Goal: Task Accomplishment & Management: Use online tool/utility

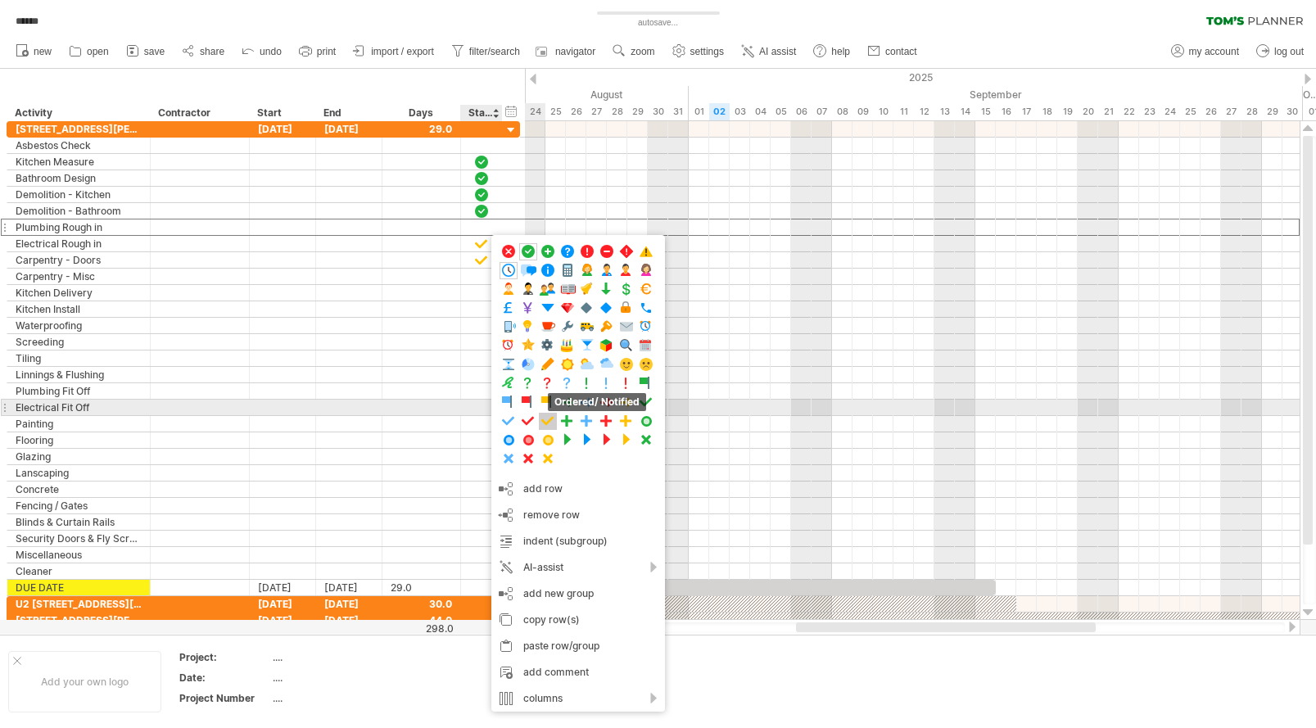
click at [547, 416] on span at bounding box center [548, 422] width 16 height 16
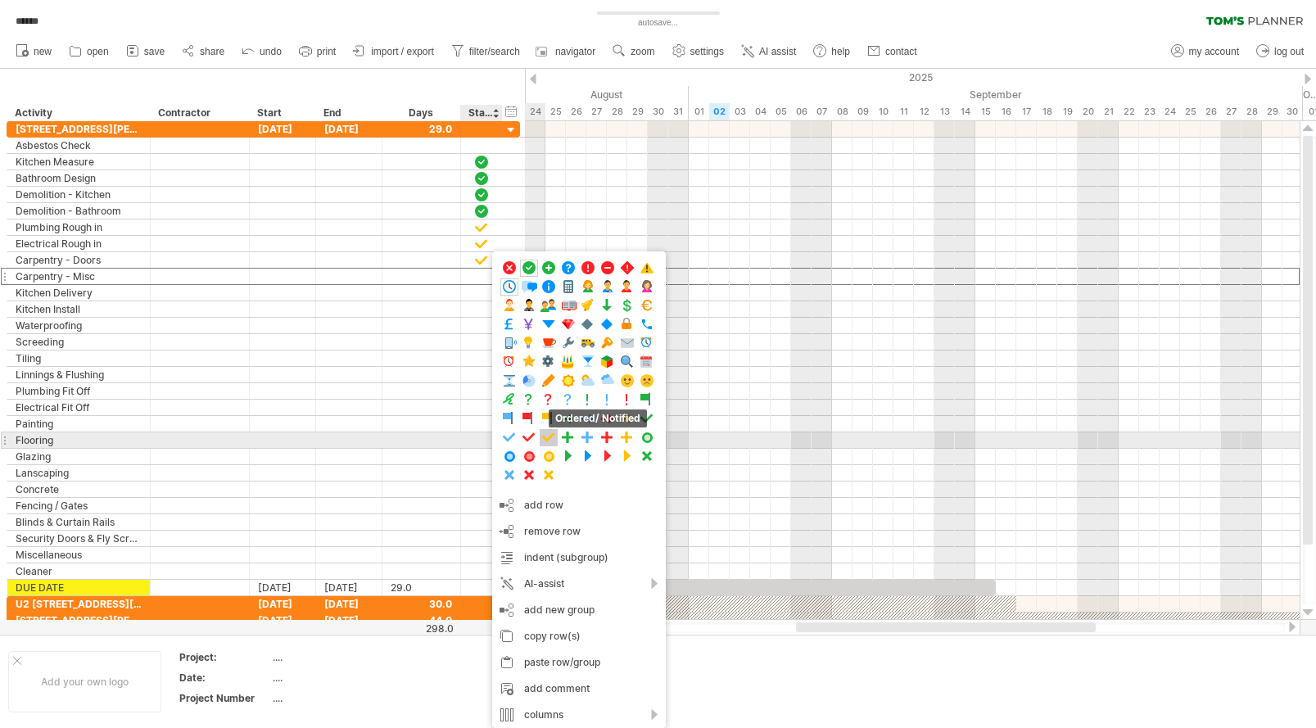
click at [548, 439] on span at bounding box center [549, 438] width 16 height 16
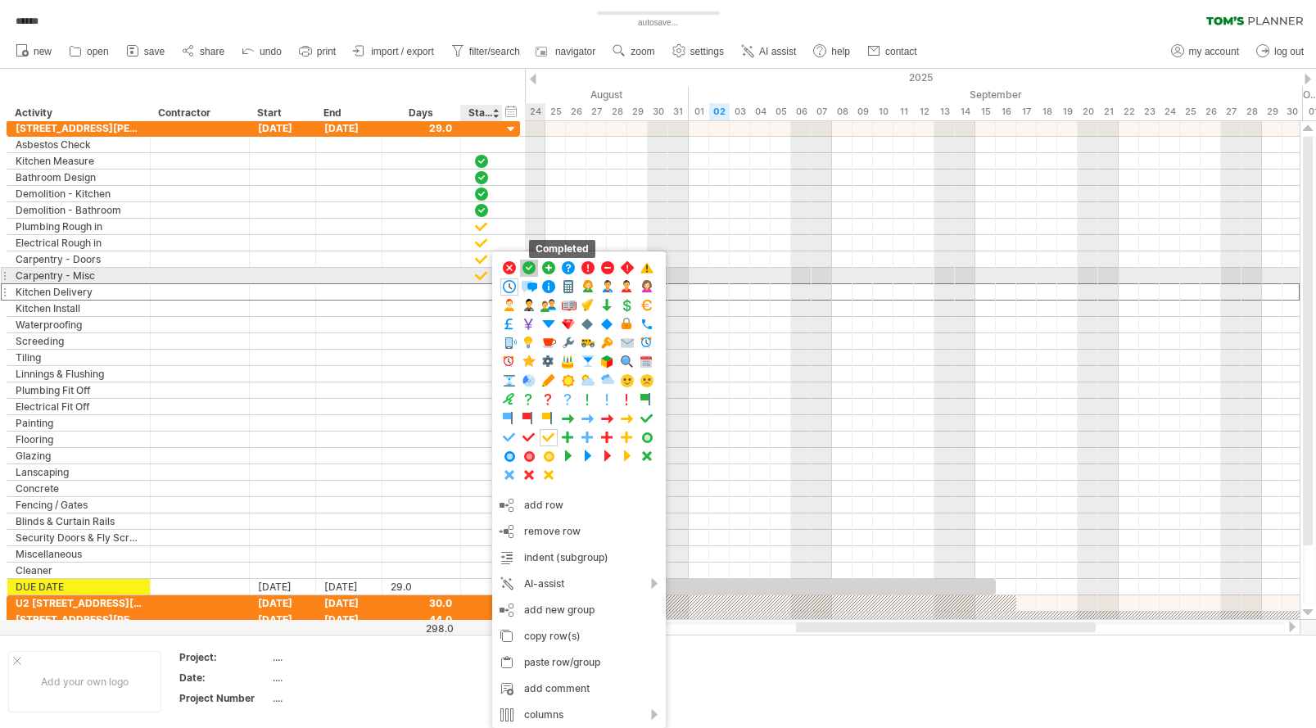
click at [532, 268] on span at bounding box center [529, 268] width 16 height 16
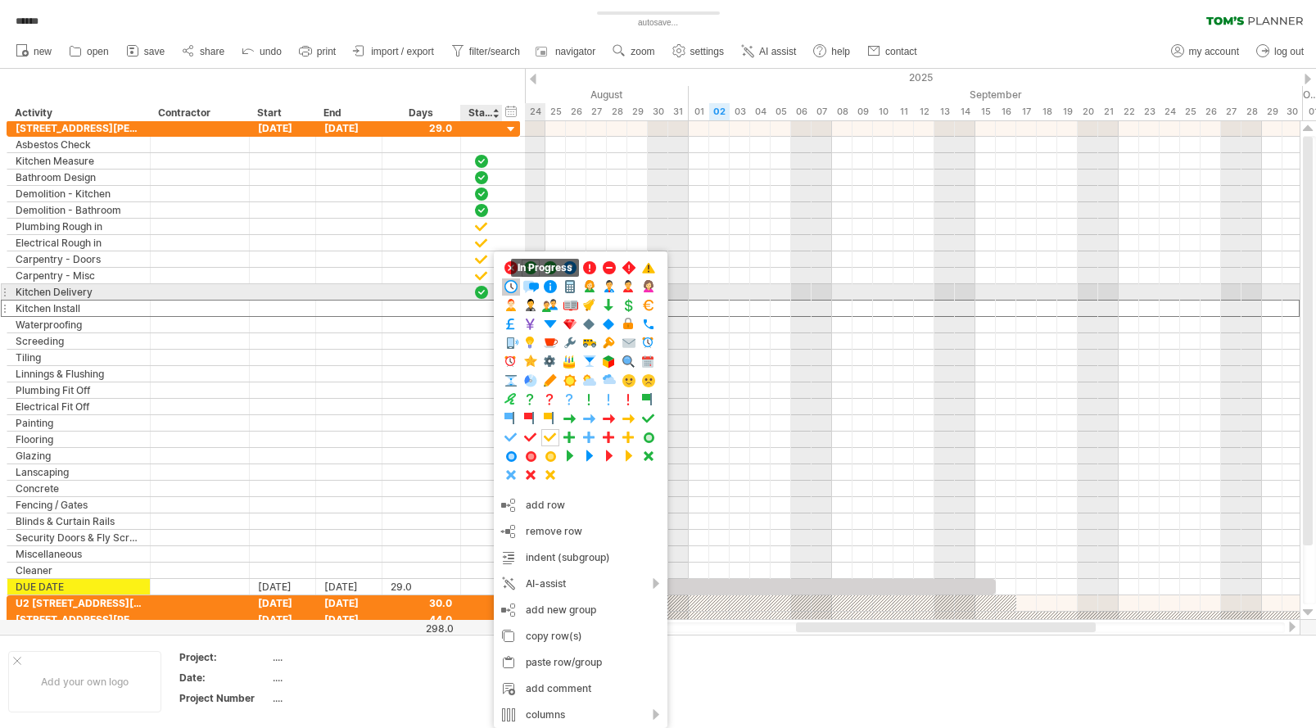
click at [514, 284] on span at bounding box center [511, 287] width 16 height 16
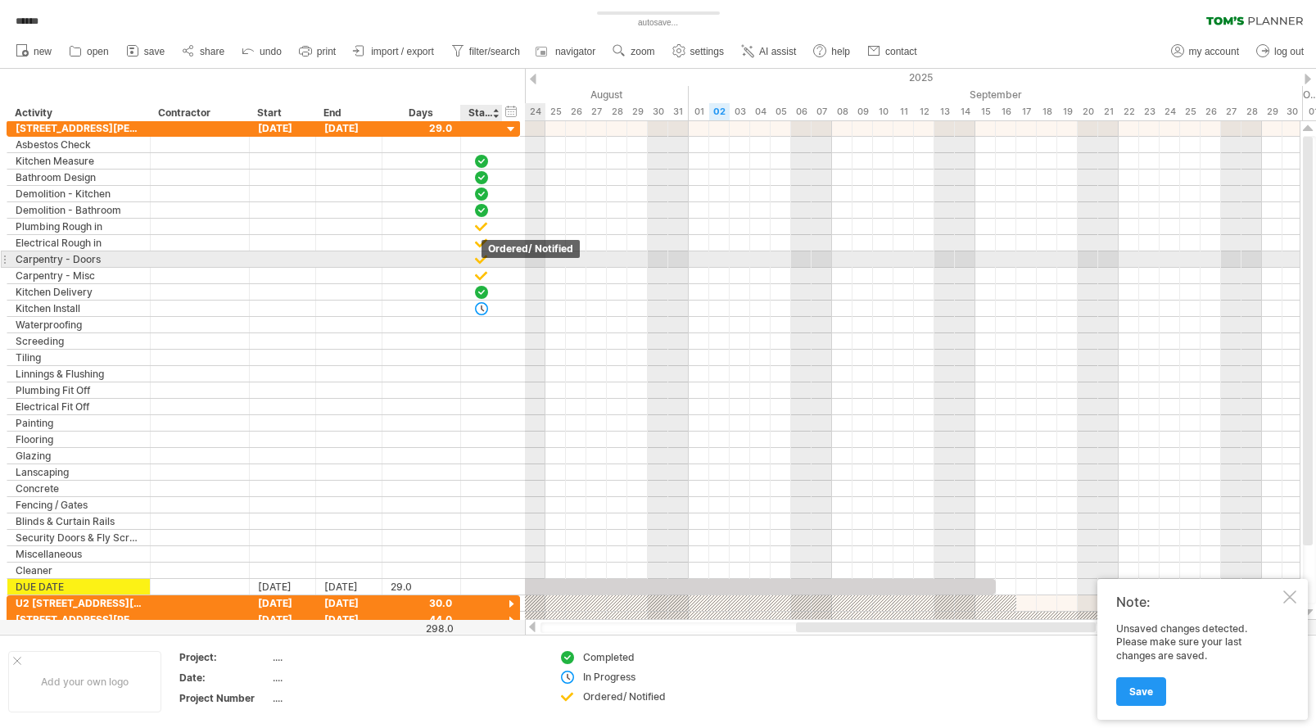
click at [482, 260] on div at bounding box center [481, 259] width 16 height 14
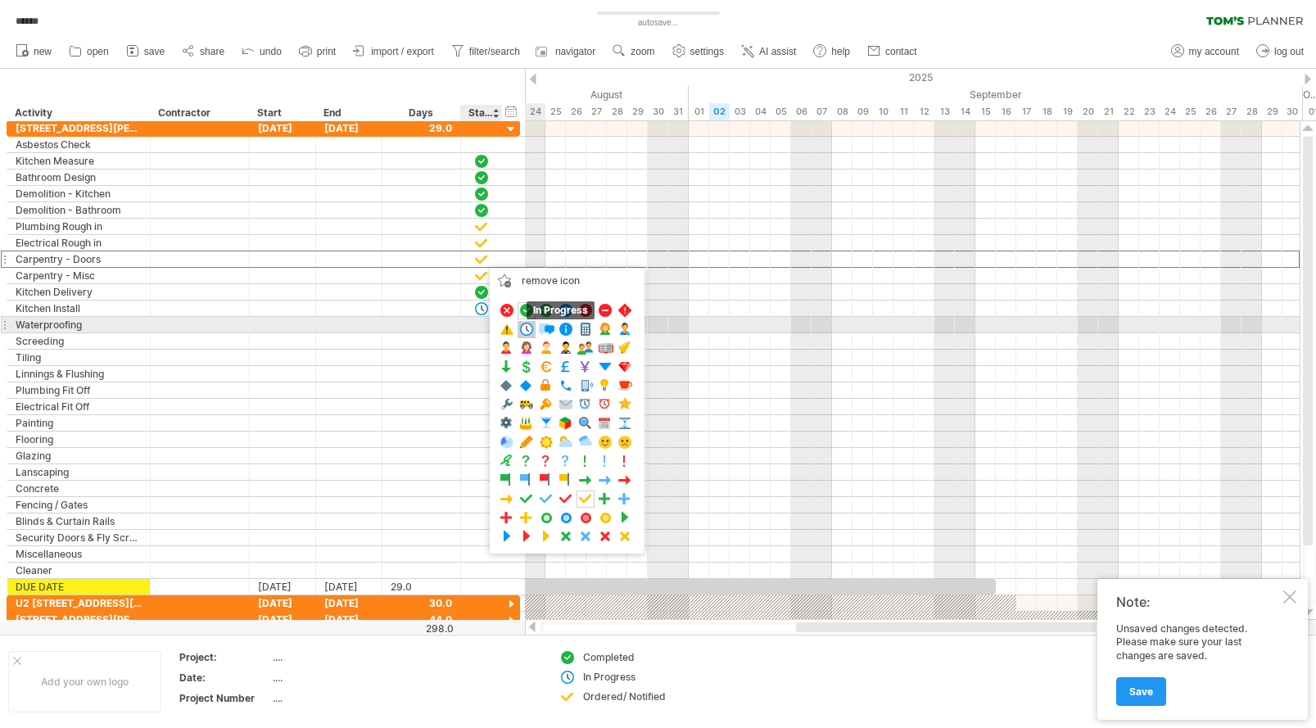
click at [524, 328] on span at bounding box center [526, 330] width 16 height 16
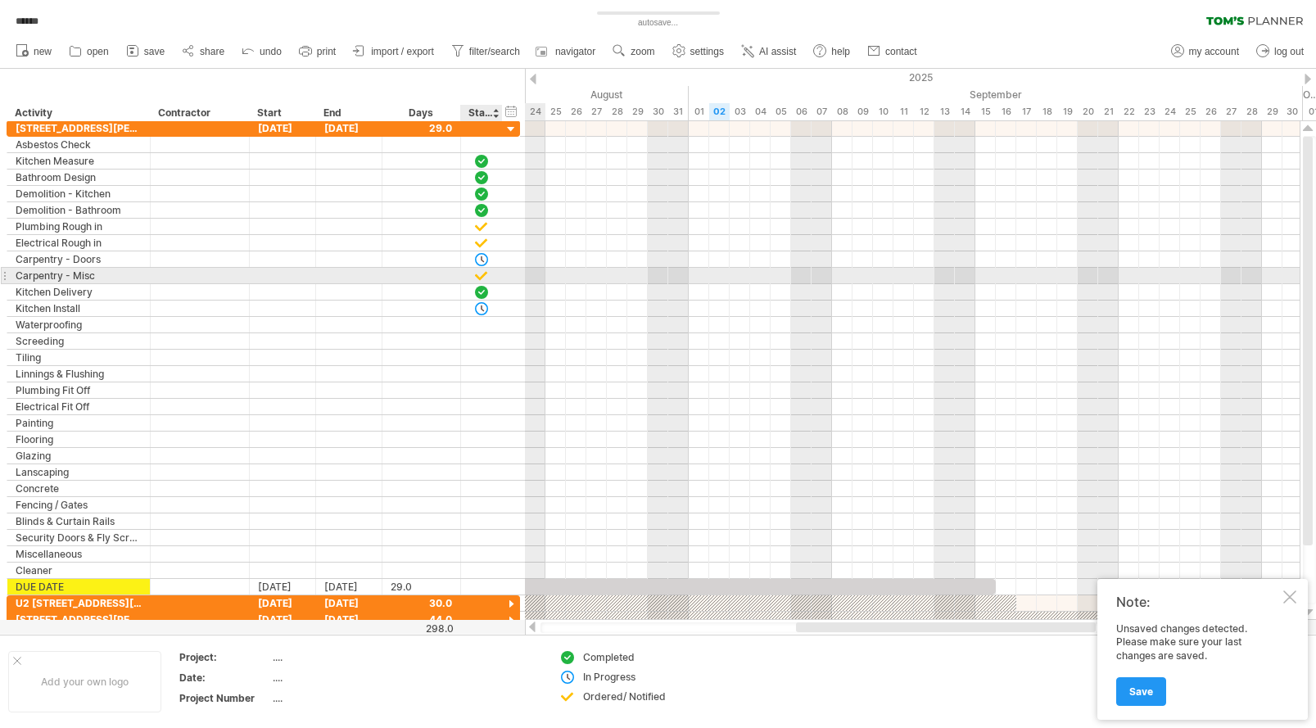
click at [482, 275] on div at bounding box center [481, 276] width 16 height 14
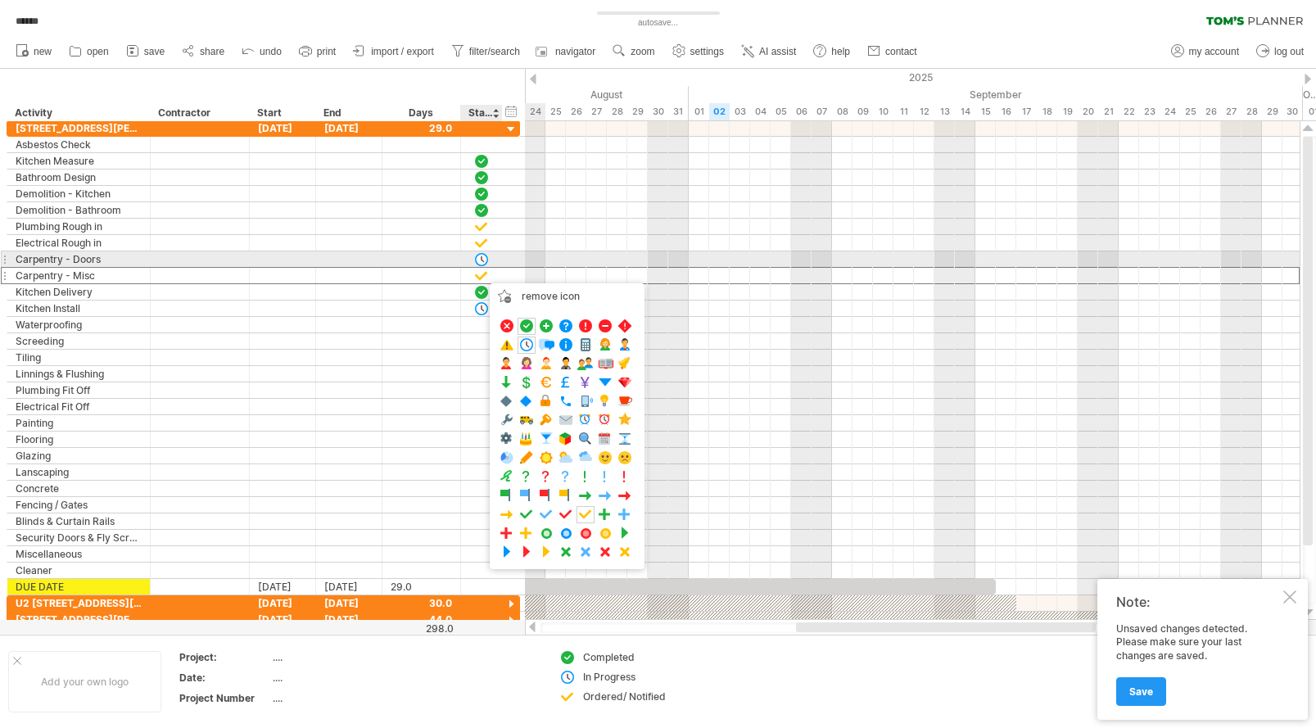
click at [455, 266] on div at bounding box center [459, 259] width 8 height 16
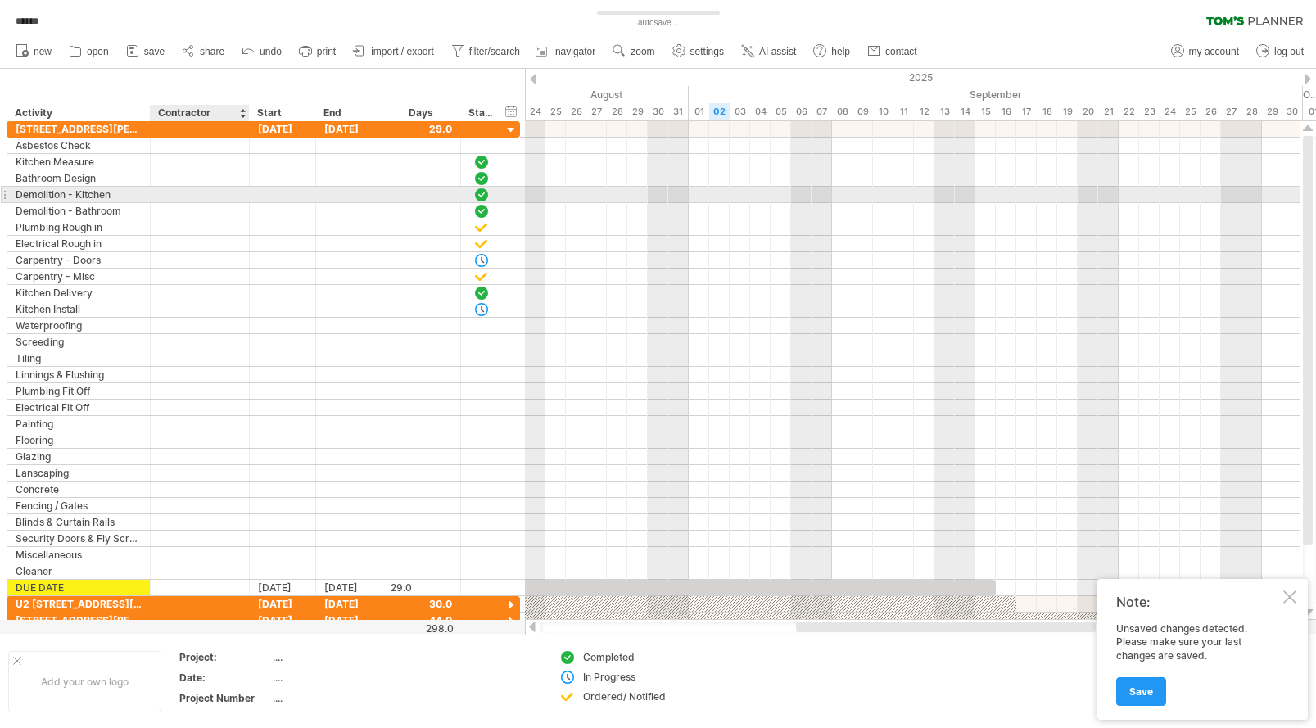
click at [190, 191] on div at bounding box center [200, 195] width 82 height 16
type input "***"
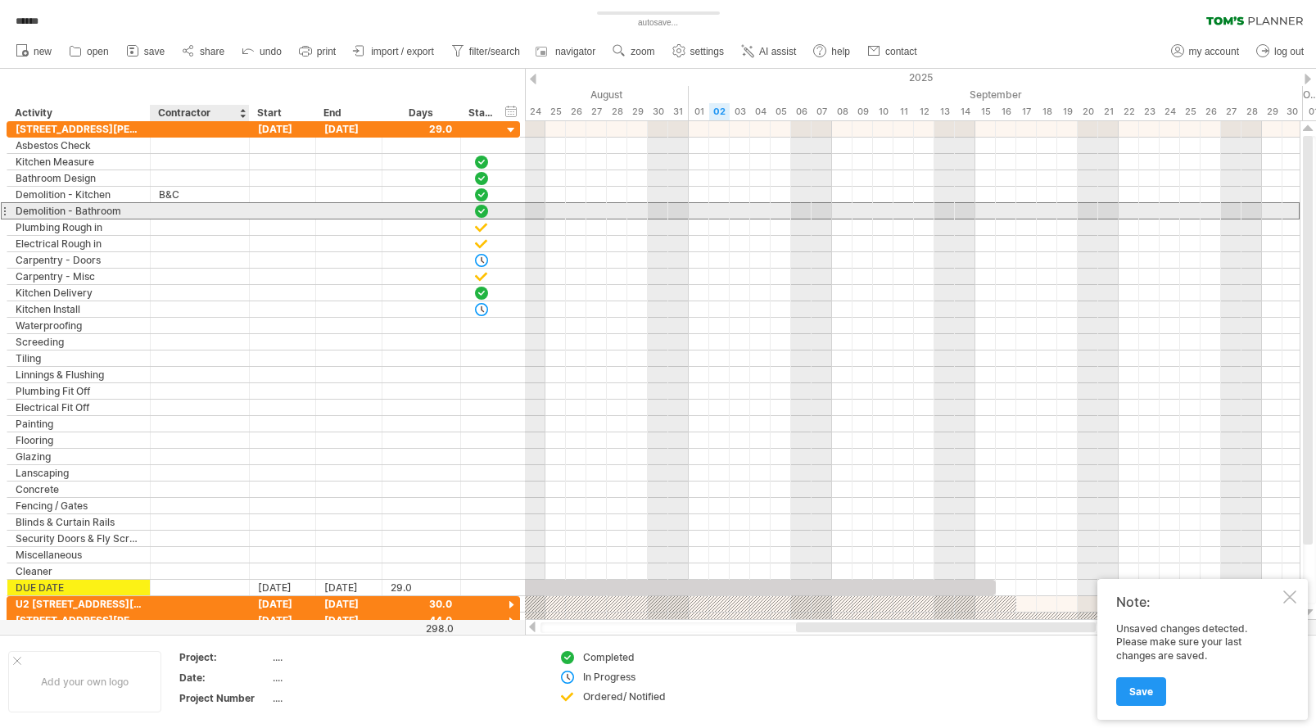
click at [195, 211] on div at bounding box center [200, 211] width 82 height 16
type input "***"
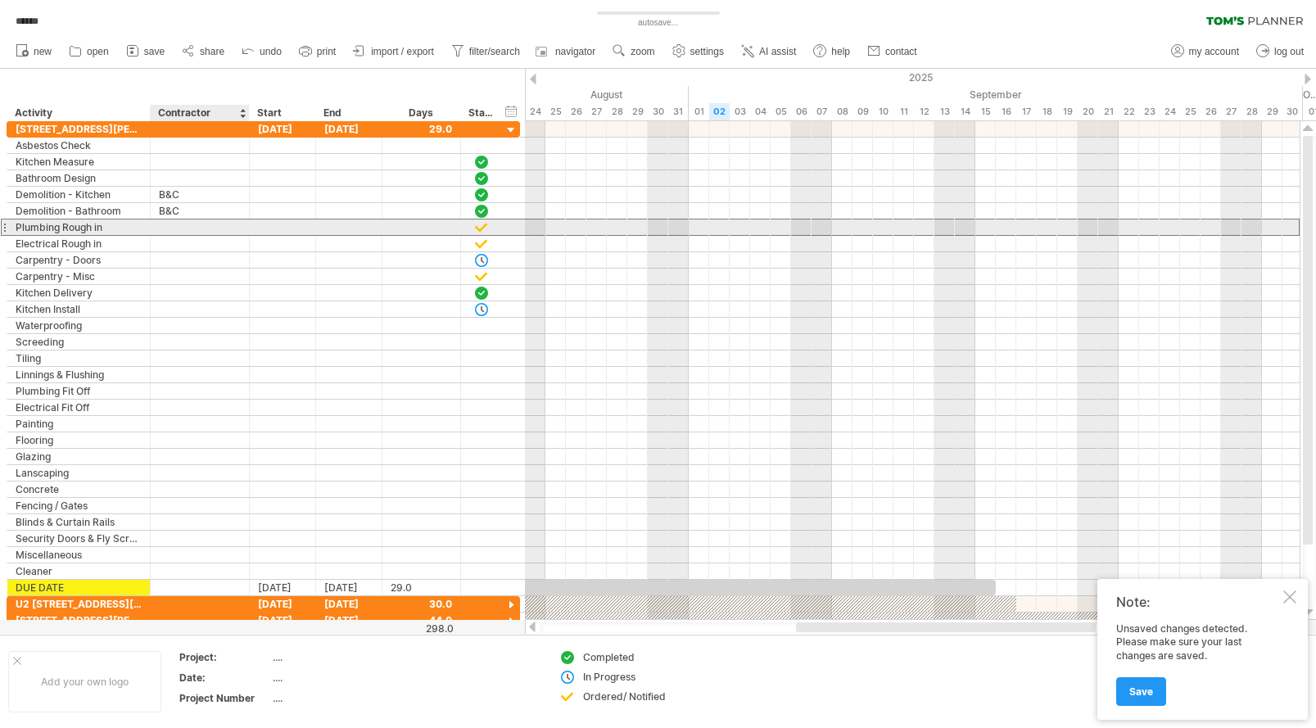
click at [202, 227] on div at bounding box center [200, 228] width 82 height 16
type input "*********"
type input "*"
type input "**"
type input "******"
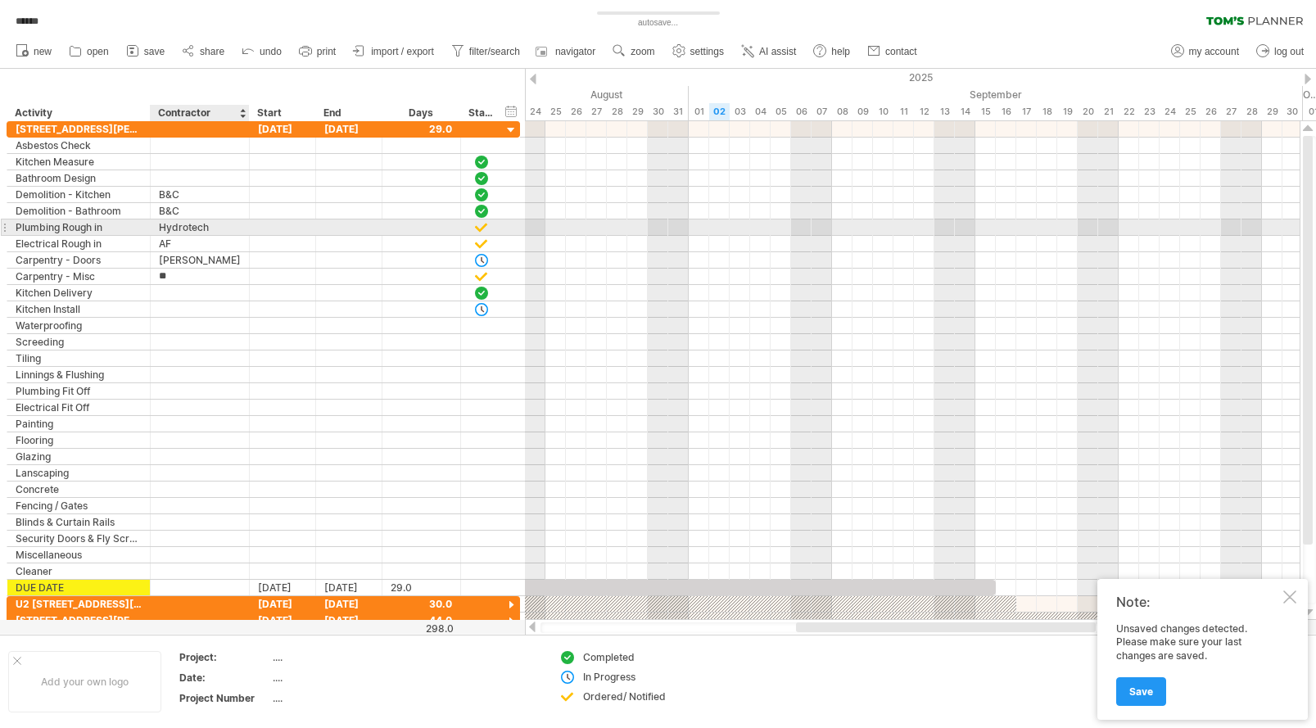
type input "*"
type input "******"
type input "*********"
type input "******"
type input "*******"
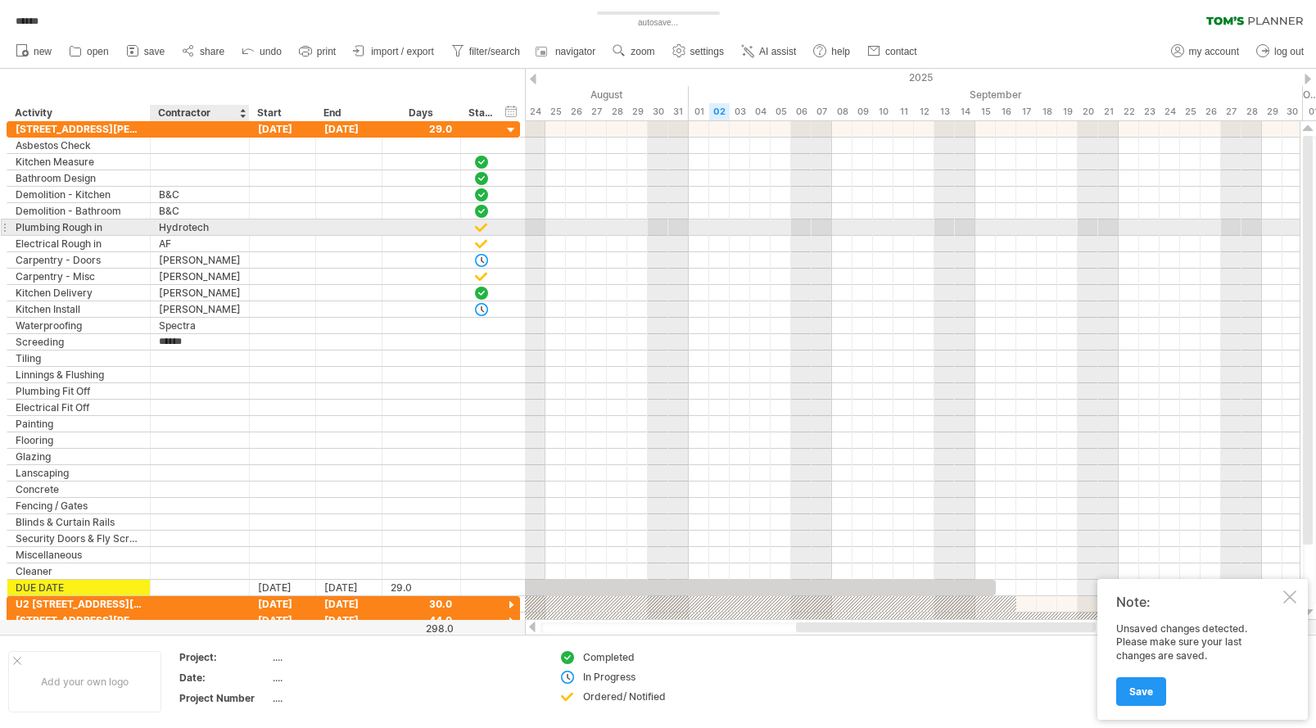
type input "*******"
type input "**********"
type input "*********"
type input "**"
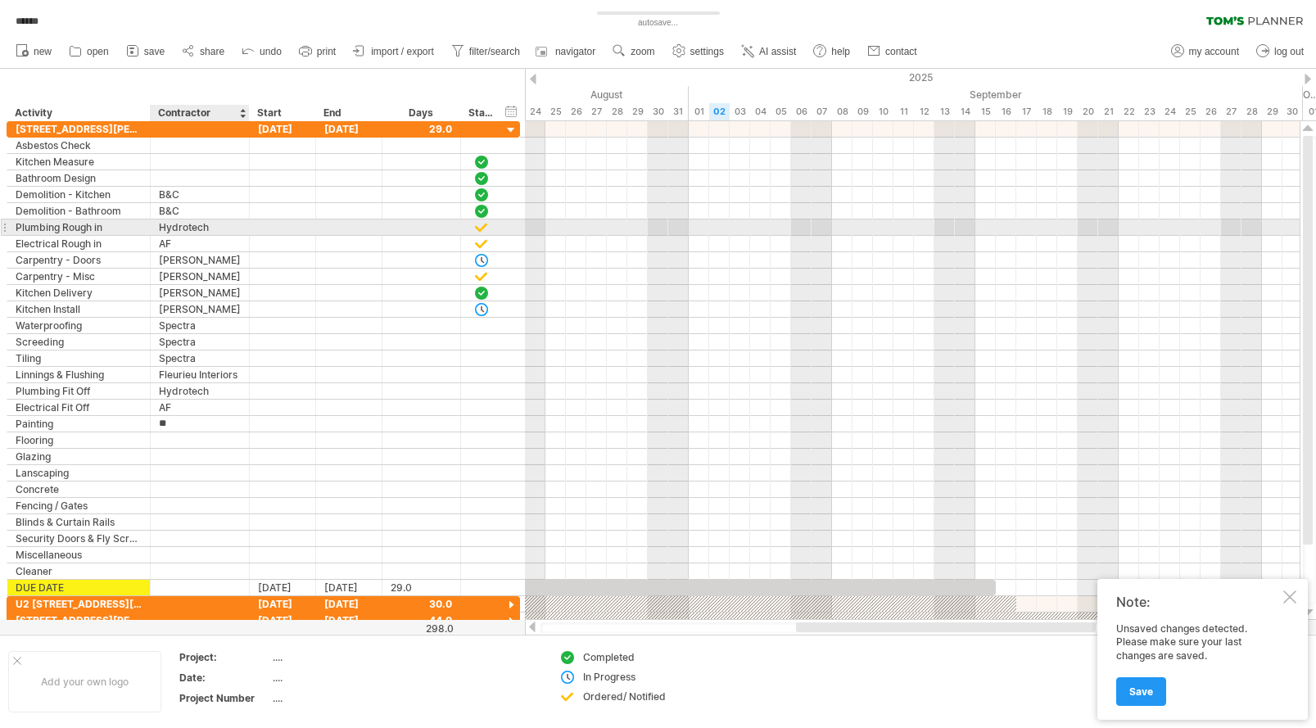
type input "*"
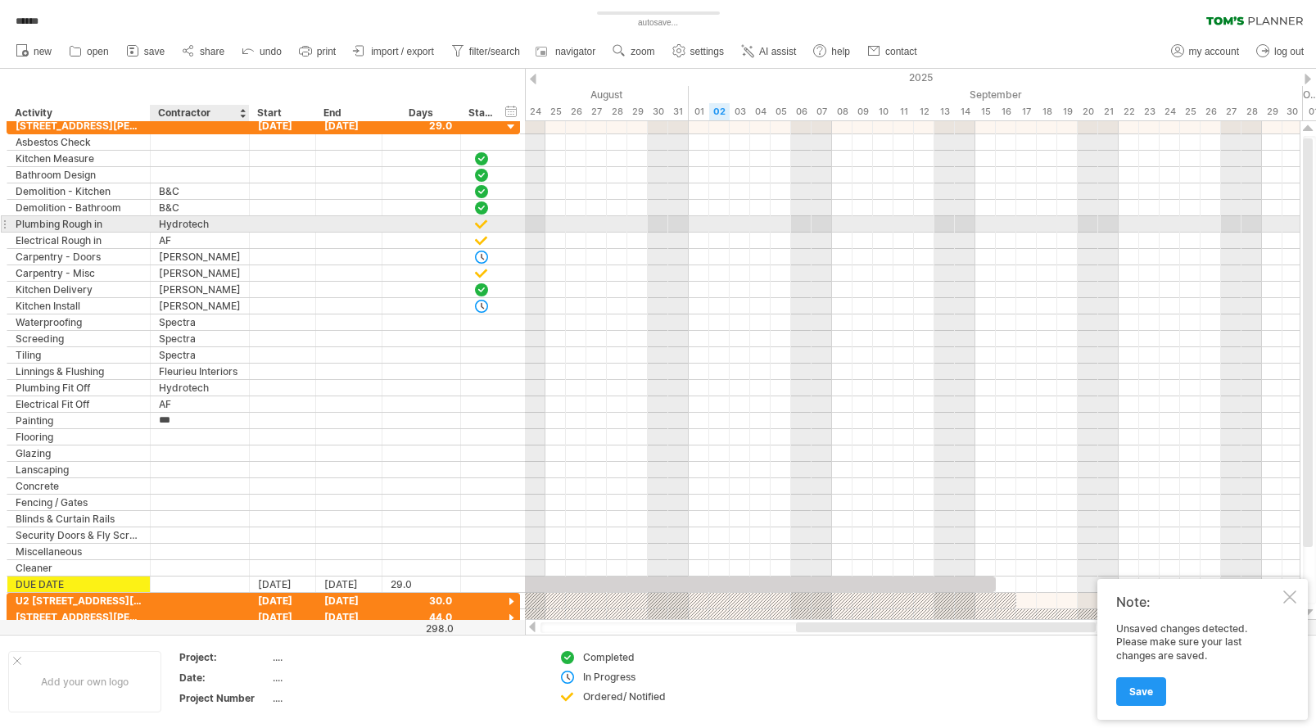
type input "**********"
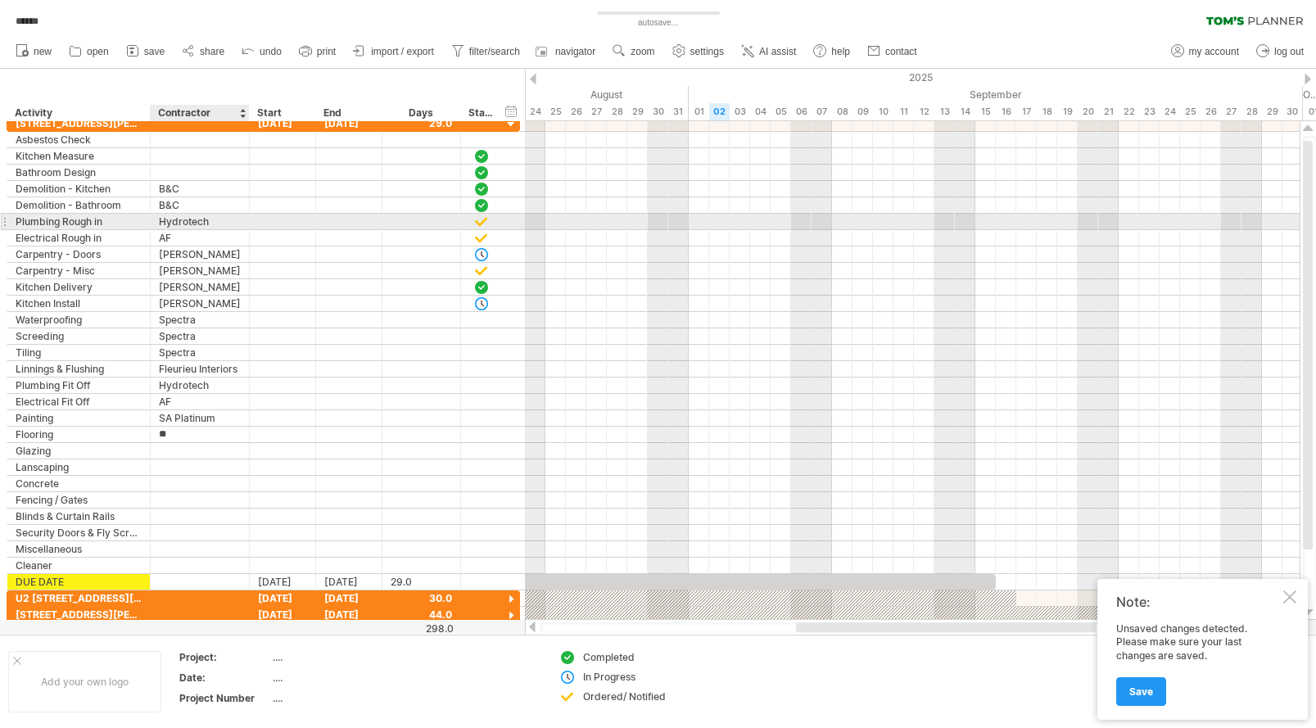
type input "********"
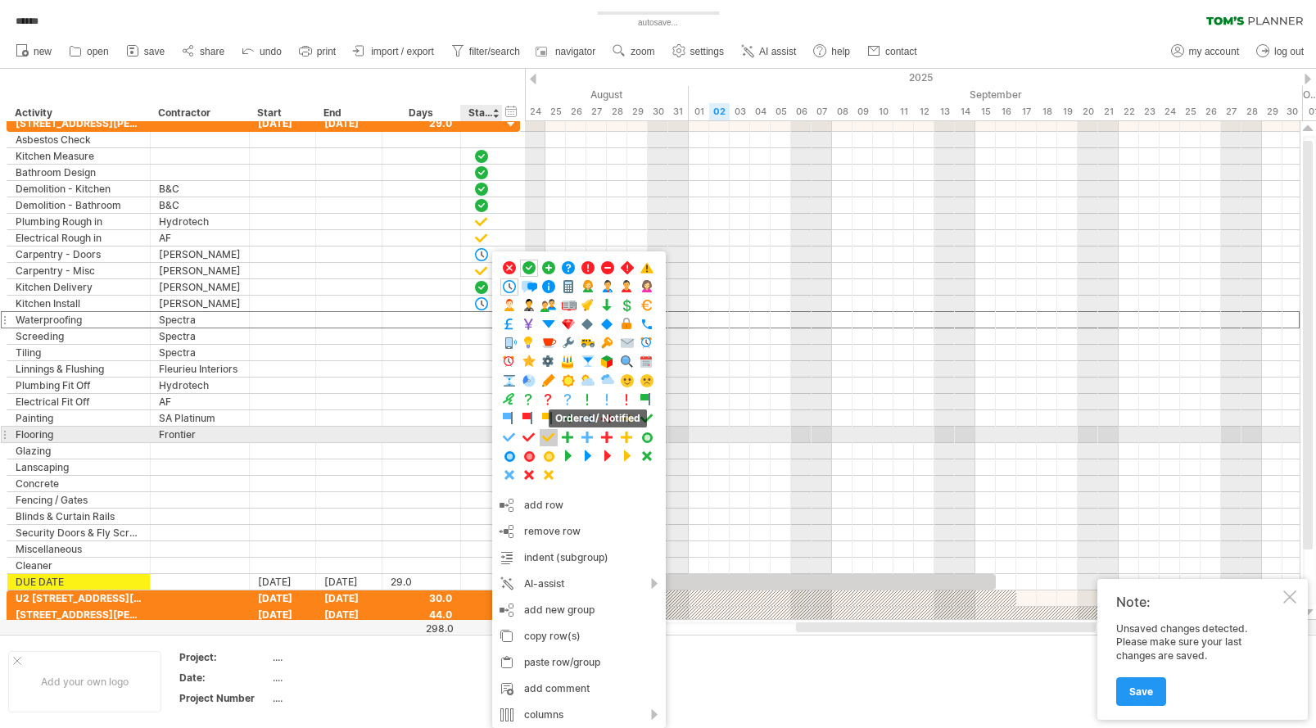
click at [552, 437] on span at bounding box center [549, 438] width 16 height 16
click at [557, 439] on span at bounding box center [552, 438] width 16 height 16
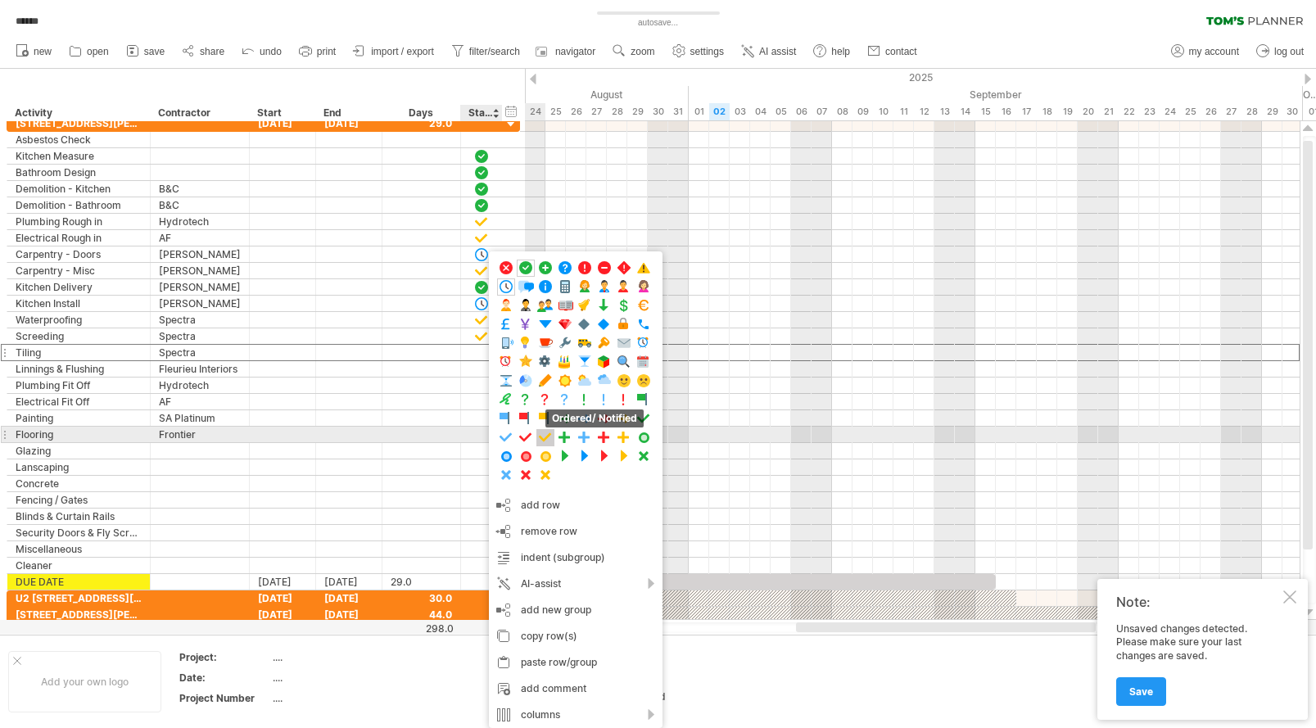
click at [545, 437] on span at bounding box center [545, 438] width 16 height 16
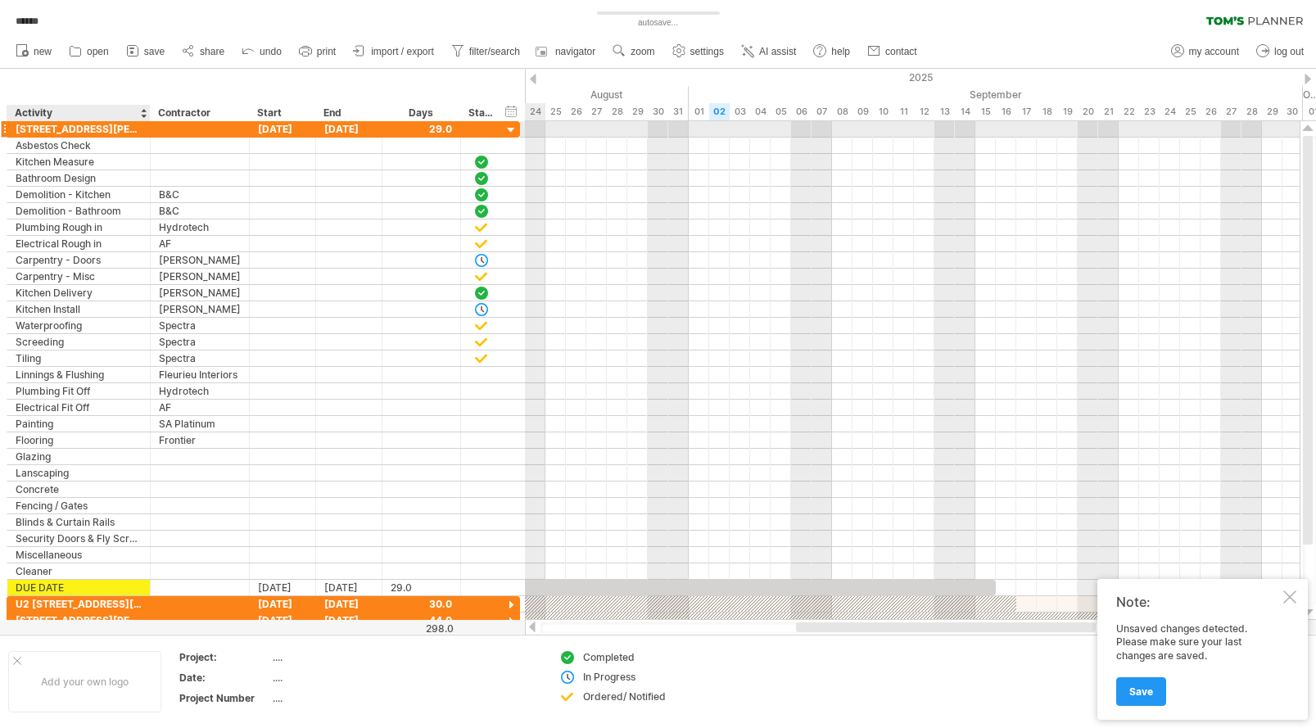
click at [512, 130] on div at bounding box center [512, 131] width 16 height 16
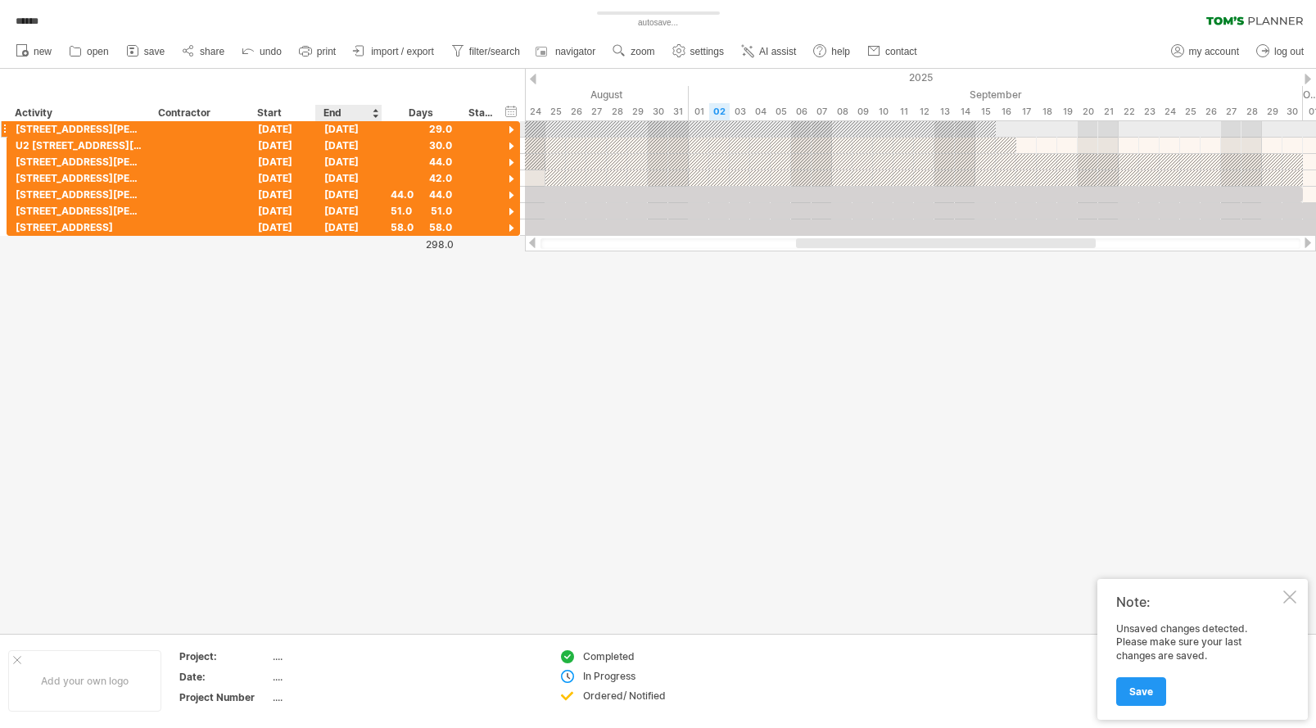
click at [342, 129] on div "[DATE]" at bounding box center [349, 129] width 66 height 16
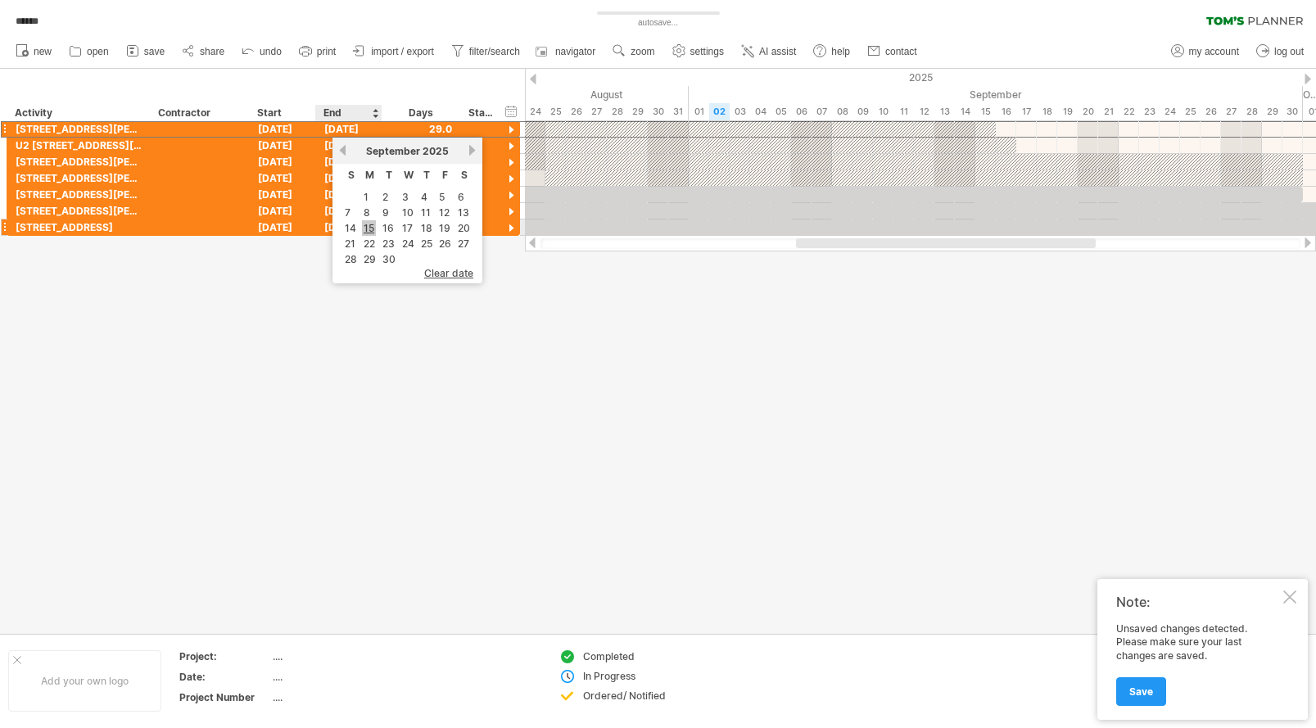
click at [368, 228] on link "15" at bounding box center [369, 228] width 14 height 16
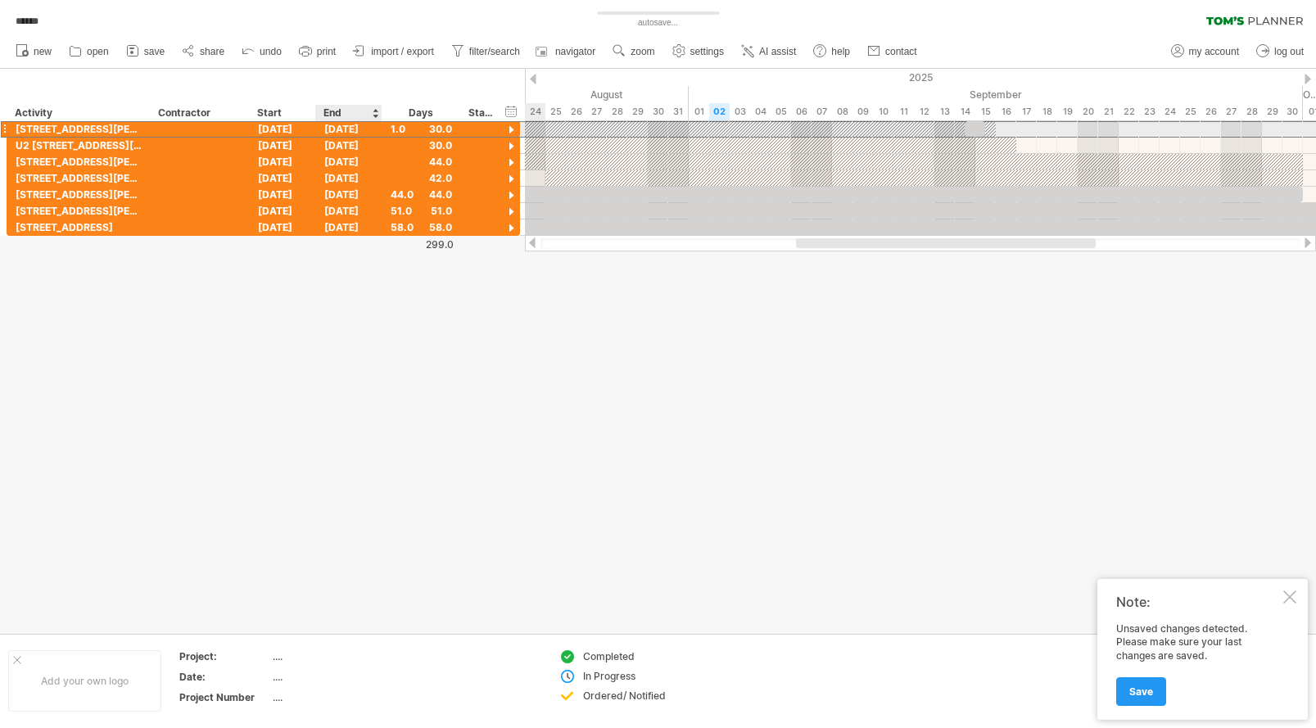
click at [360, 132] on div "[DATE]" at bounding box center [349, 129] width 66 height 16
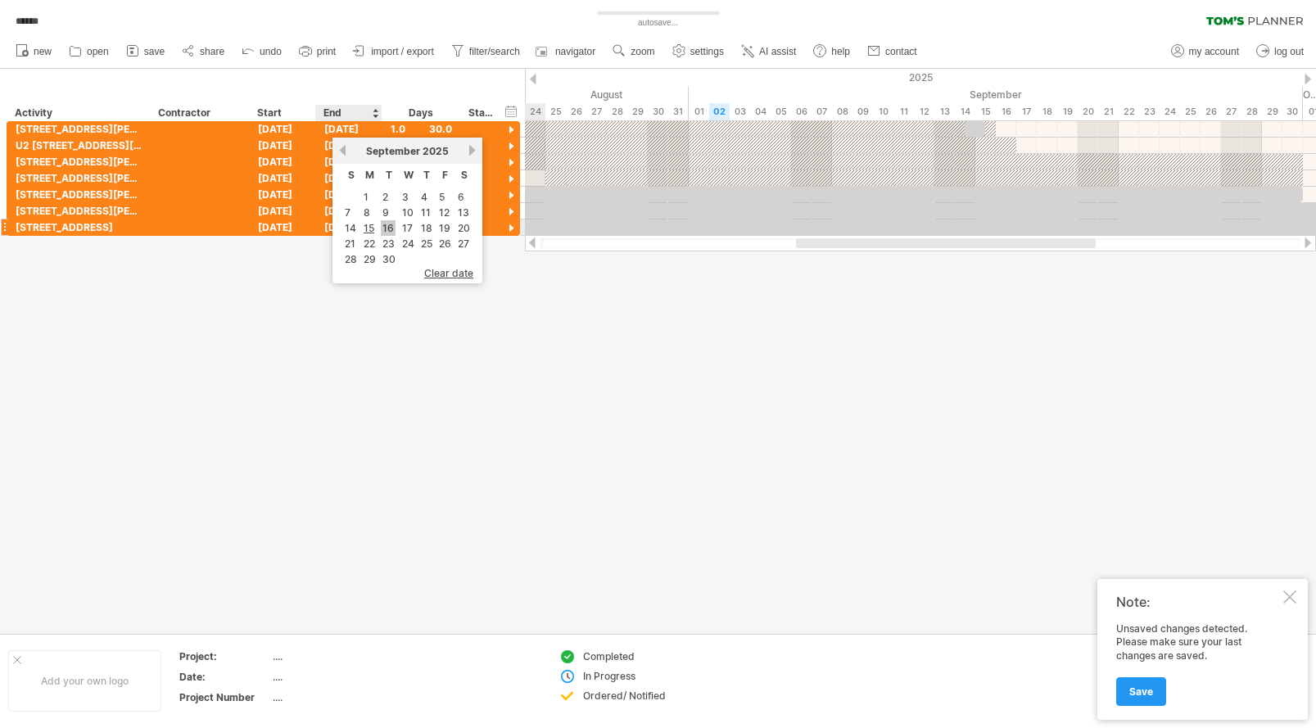
click at [381, 226] on link "16" at bounding box center [388, 228] width 15 height 16
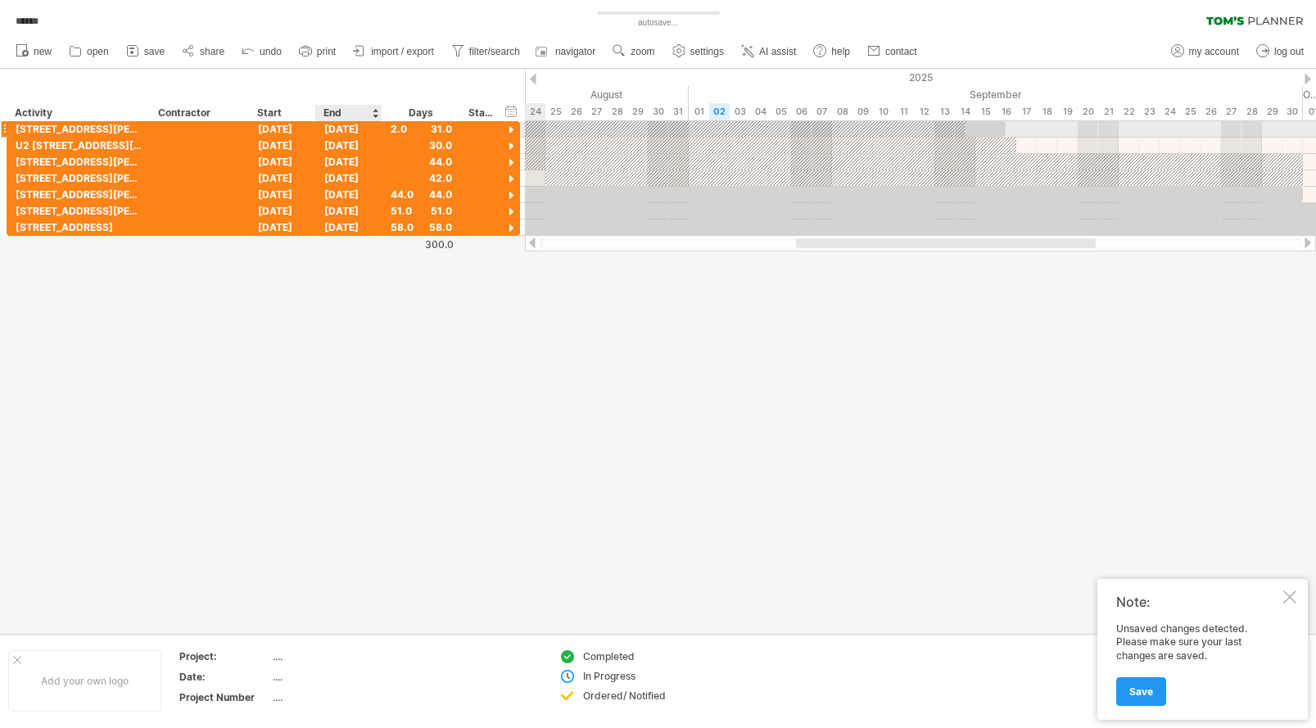
click at [346, 129] on div "[DATE]" at bounding box center [349, 129] width 66 height 16
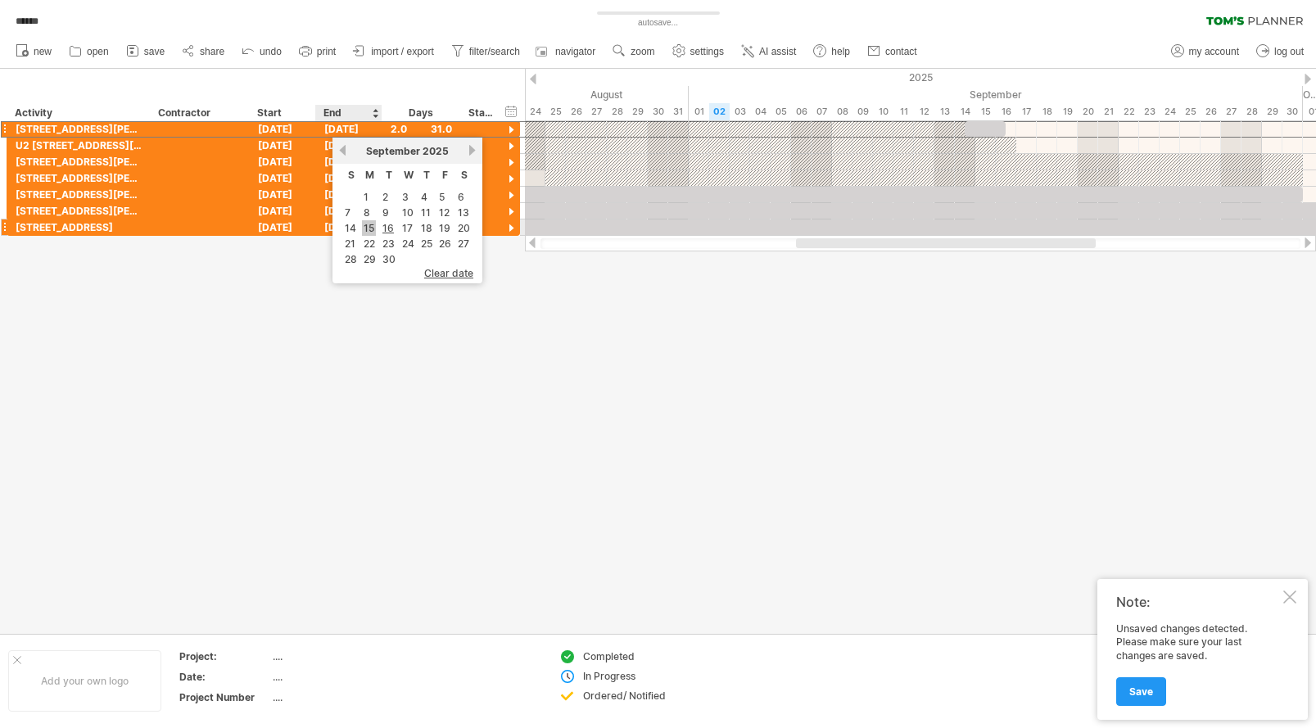
click at [366, 225] on link "15" at bounding box center [369, 228] width 14 height 16
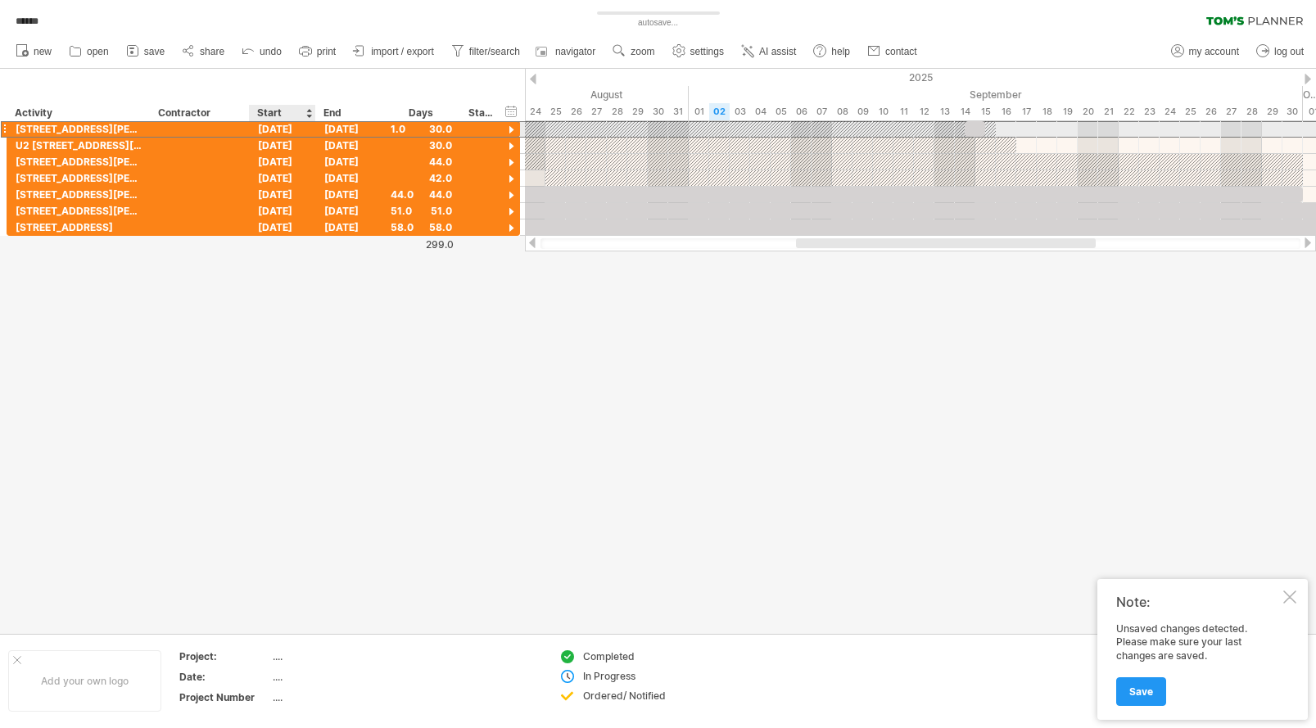
click at [281, 128] on div "[DATE]" at bounding box center [283, 129] width 66 height 16
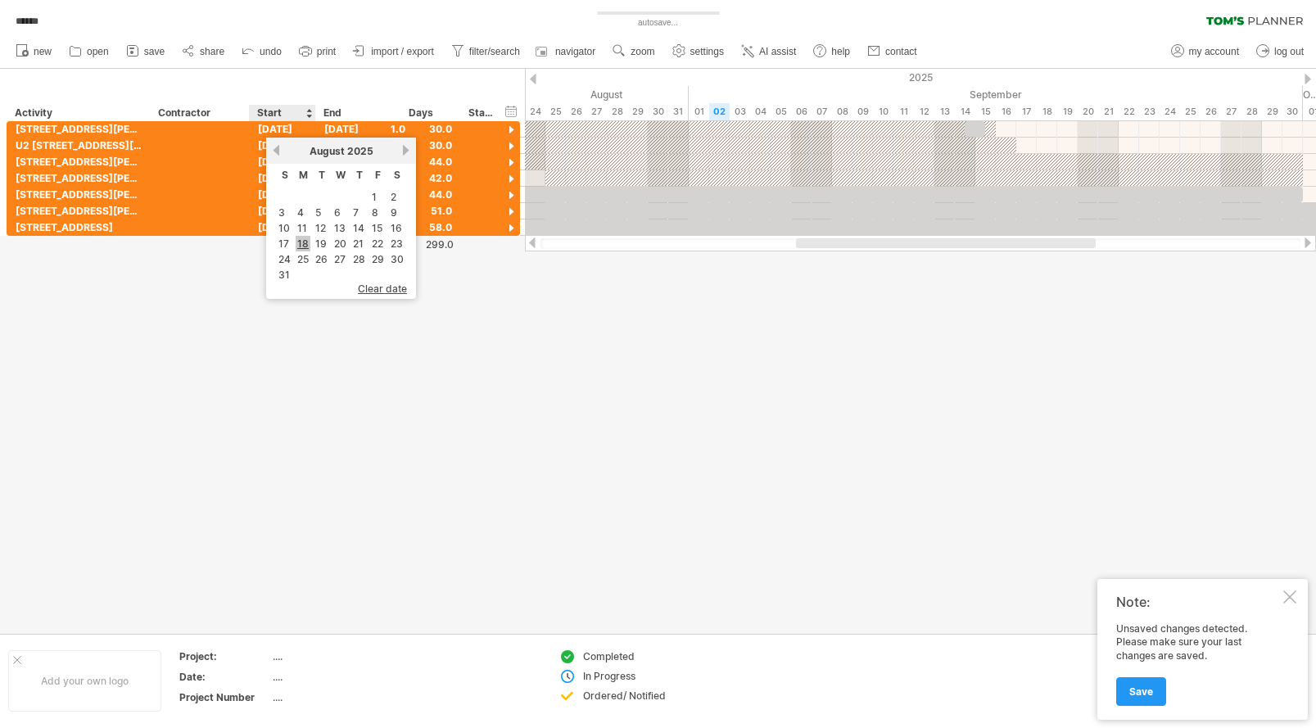
click at [298, 242] on link "18" at bounding box center [303, 244] width 15 height 16
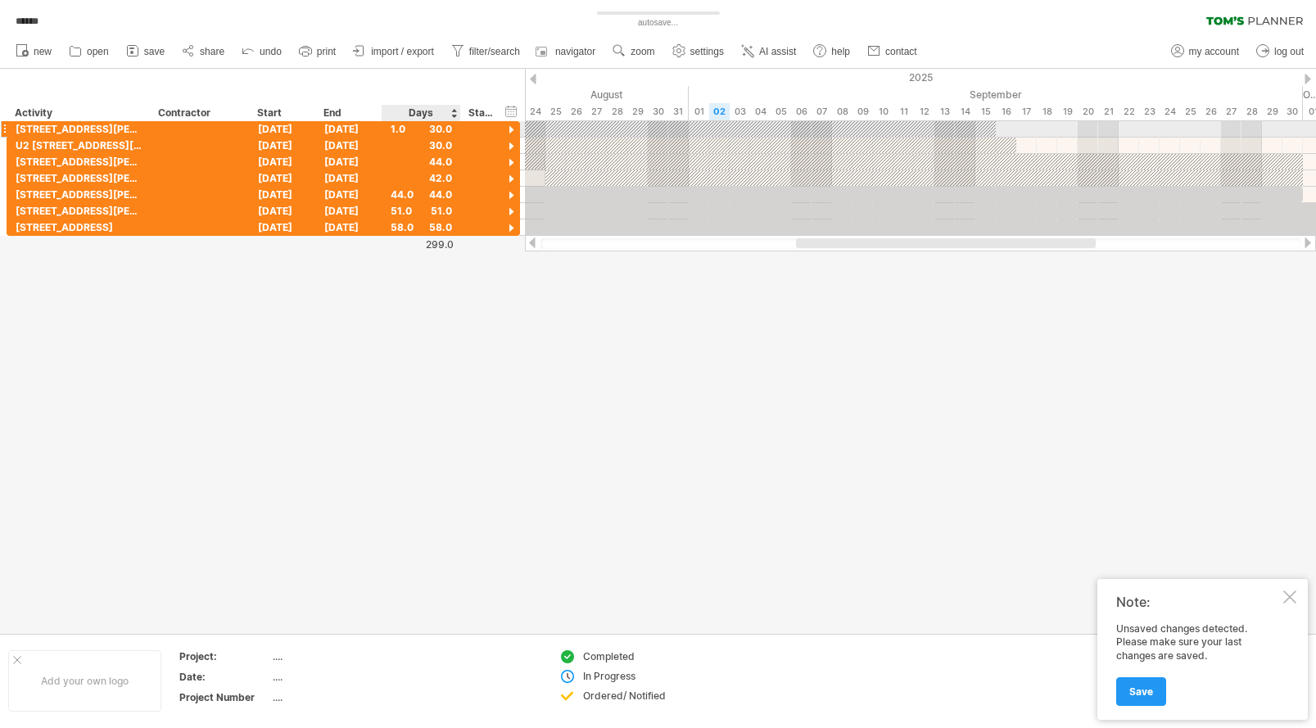
click at [398, 131] on div "1.0" at bounding box center [421, 129] width 61 height 16
click at [400, 146] on div at bounding box center [421, 146] width 61 height 16
click at [395, 130] on div "1.0" at bounding box center [421, 129] width 61 height 16
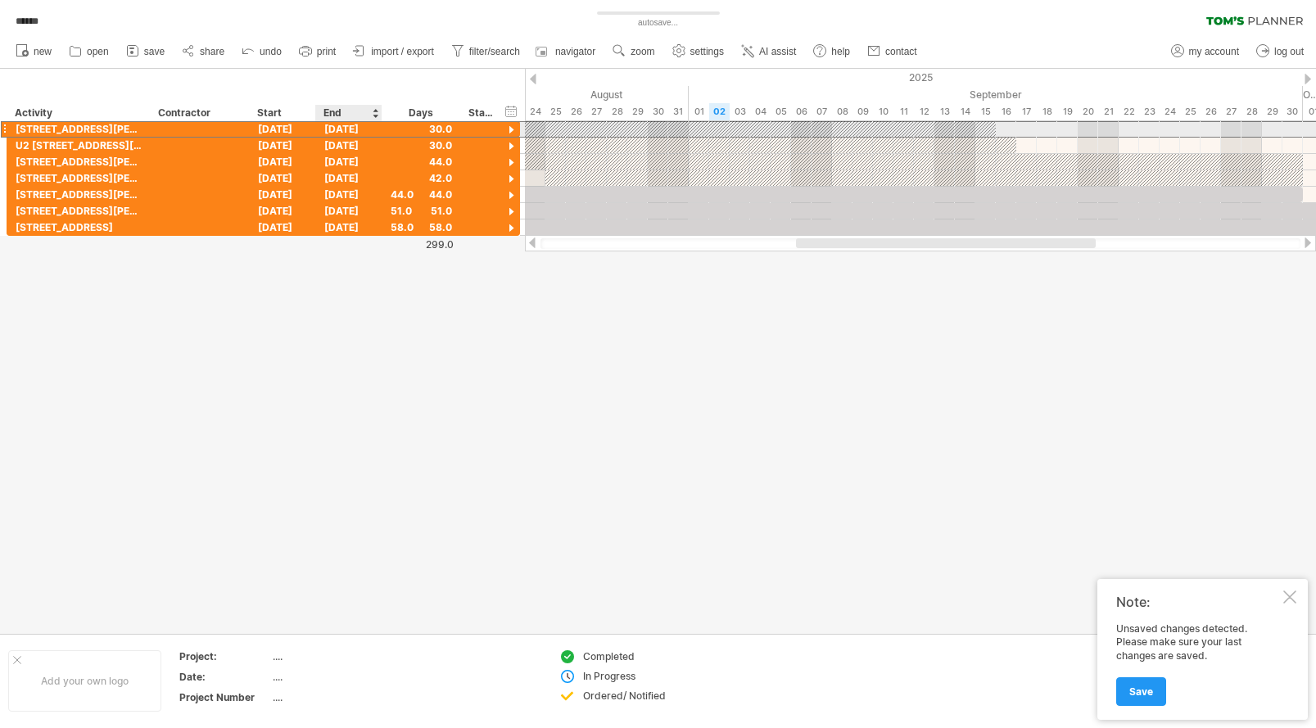
click at [359, 129] on div "[DATE]" at bounding box center [349, 129] width 66 height 16
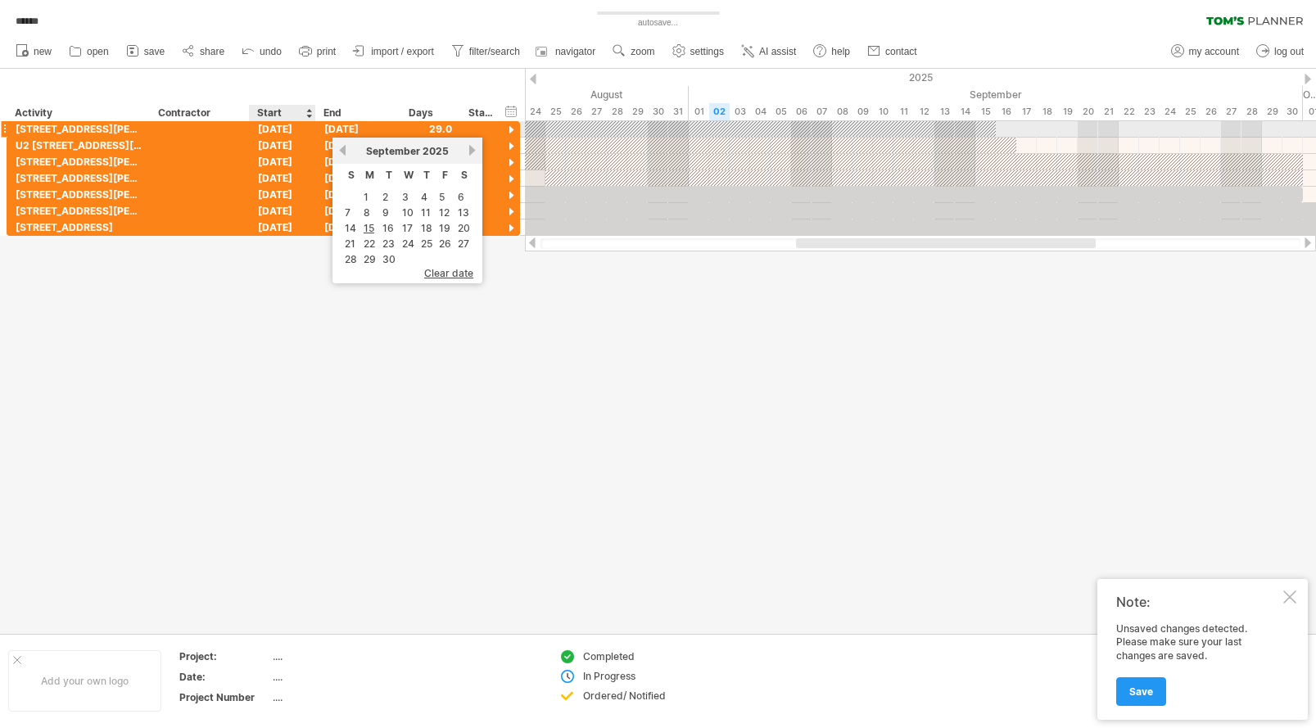
click at [285, 131] on div "[DATE]" at bounding box center [283, 129] width 66 height 16
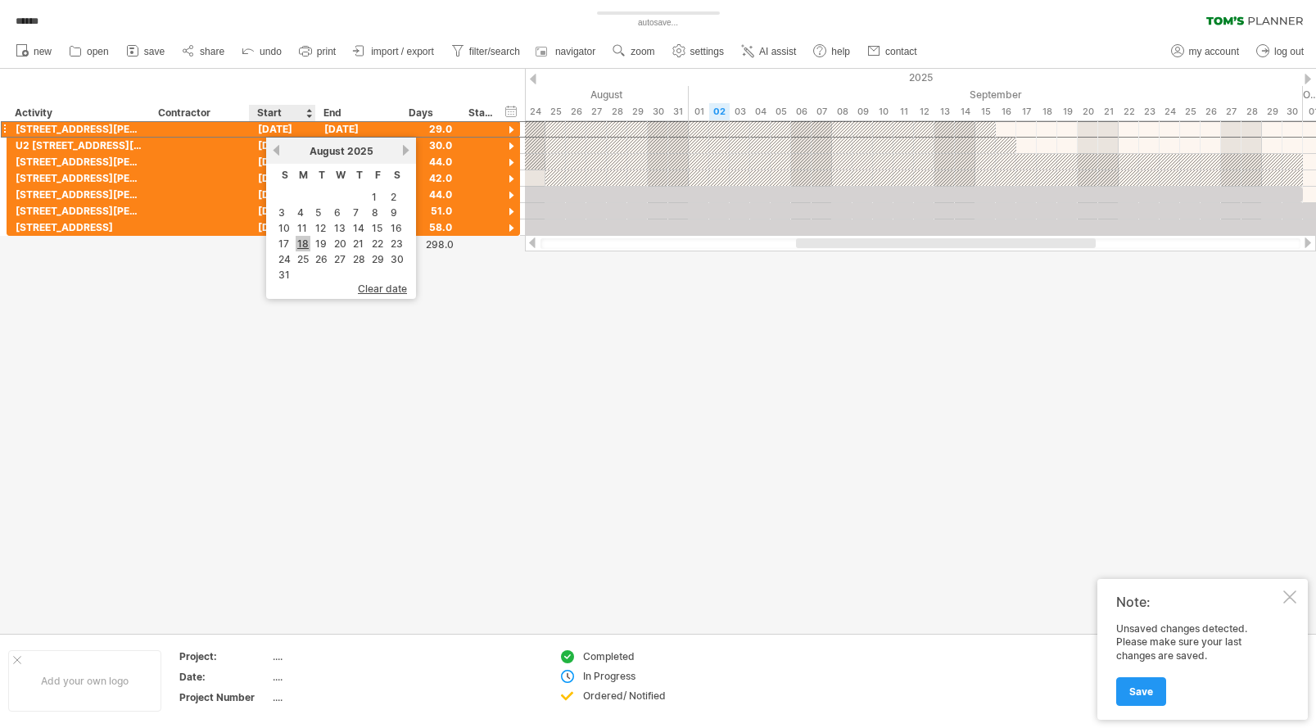
click at [303, 242] on link "18" at bounding box center [303, 244] width 15 height 16
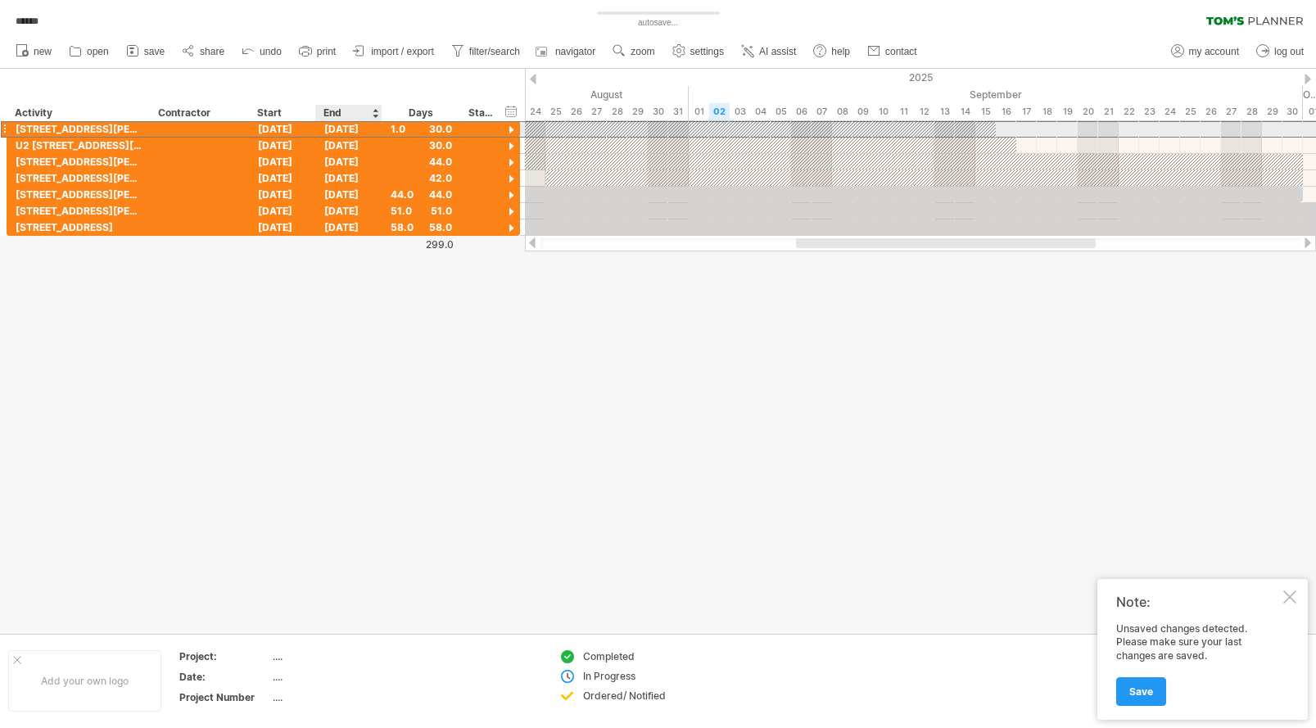
click at [346, 129] on div "[DATE]" at bounding box center [349, 129] width 66 height 16
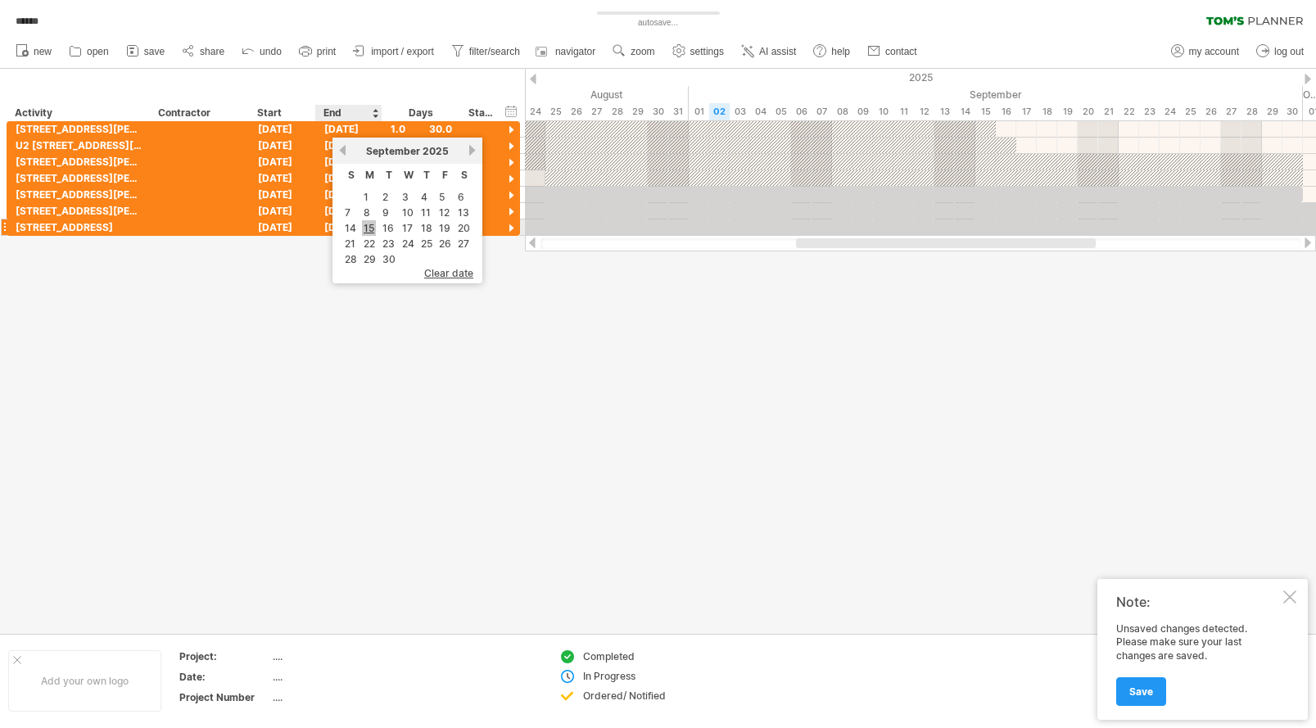
click at [370, 225] on link "15" at bounding box center [369, 228] width 14 height 16
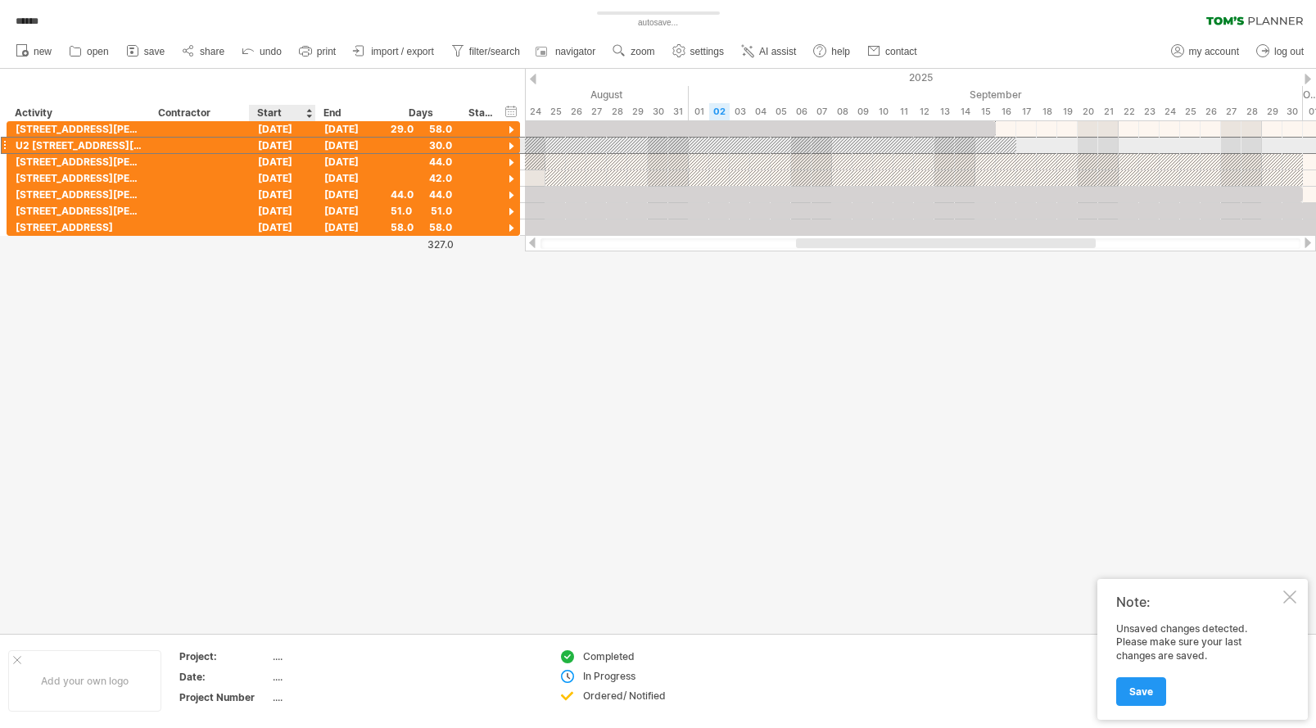
click at [285, 145] on div "[DATE]" at bounding box center [283, 146] width 66 height 16
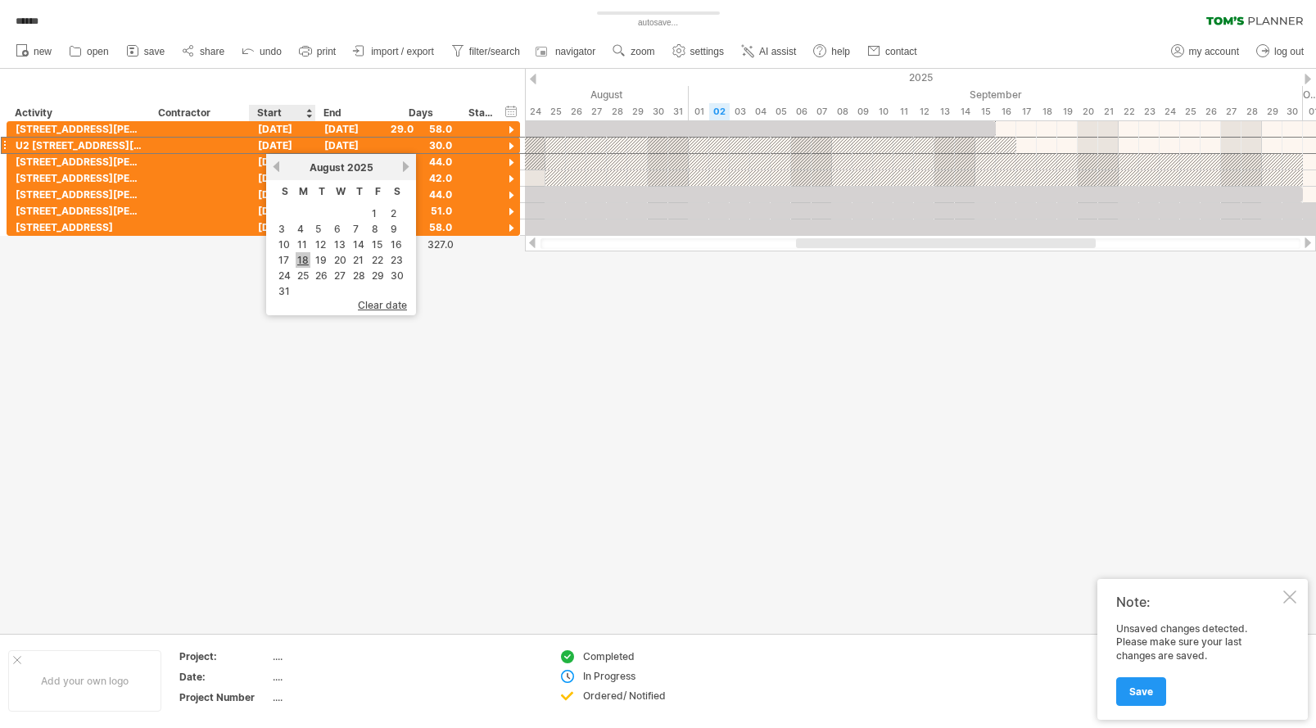
click at [306, 260] on link "18" at bounding box center [303, 260] width 15 height 16
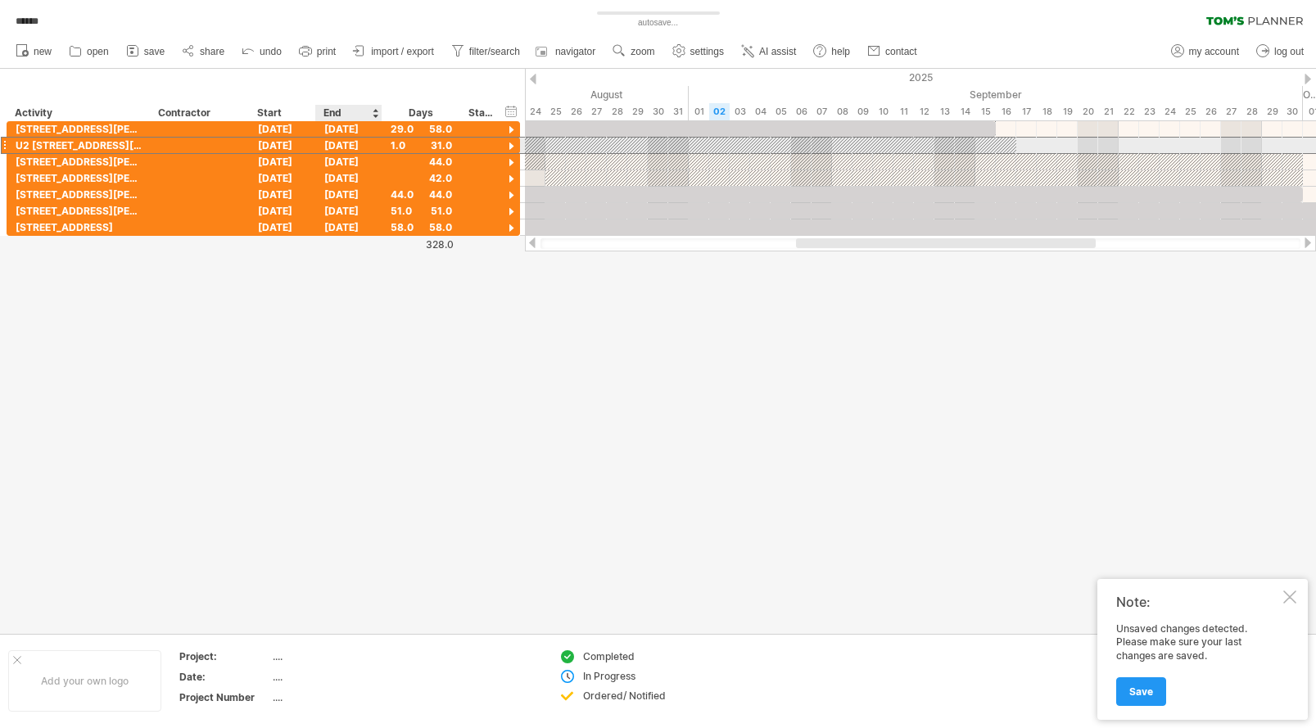
click at [346, 147] on div "[DATE]" at bounding box center [349, 146] width 66 height 16
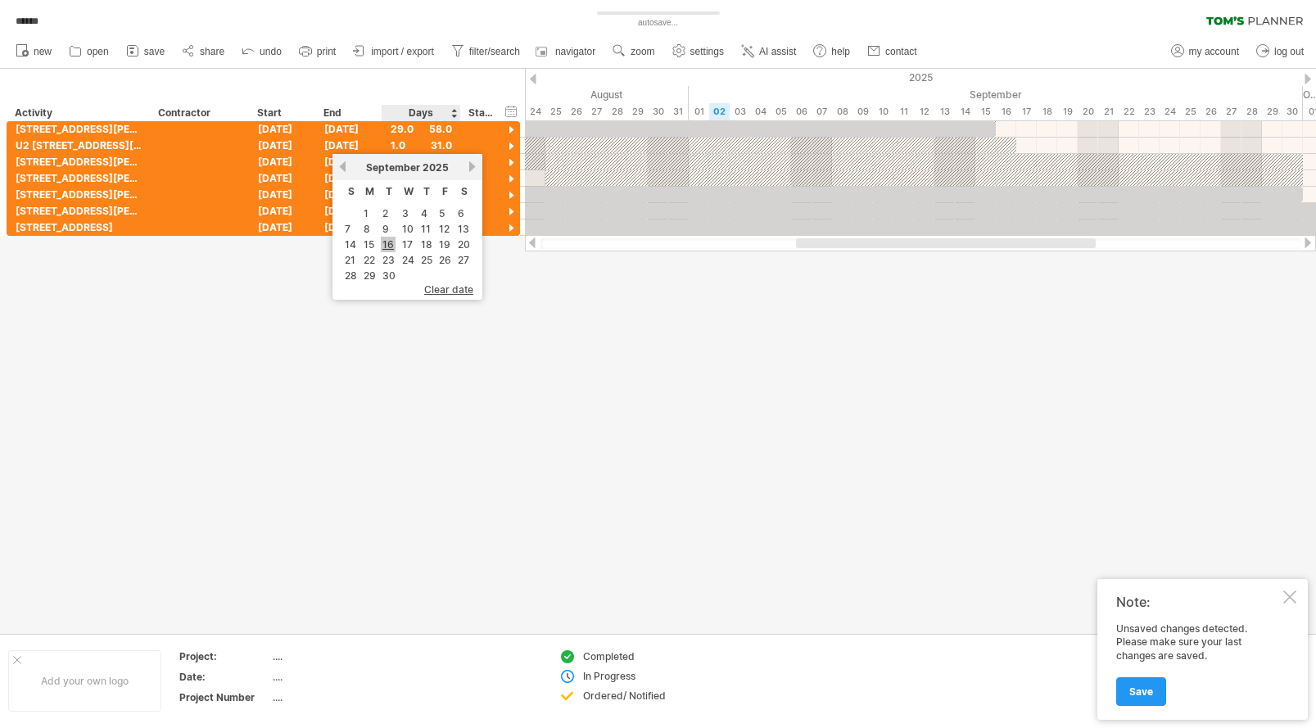
click at [385, 242] on link "16" at bounding box center [388, 245] width 15 height 16
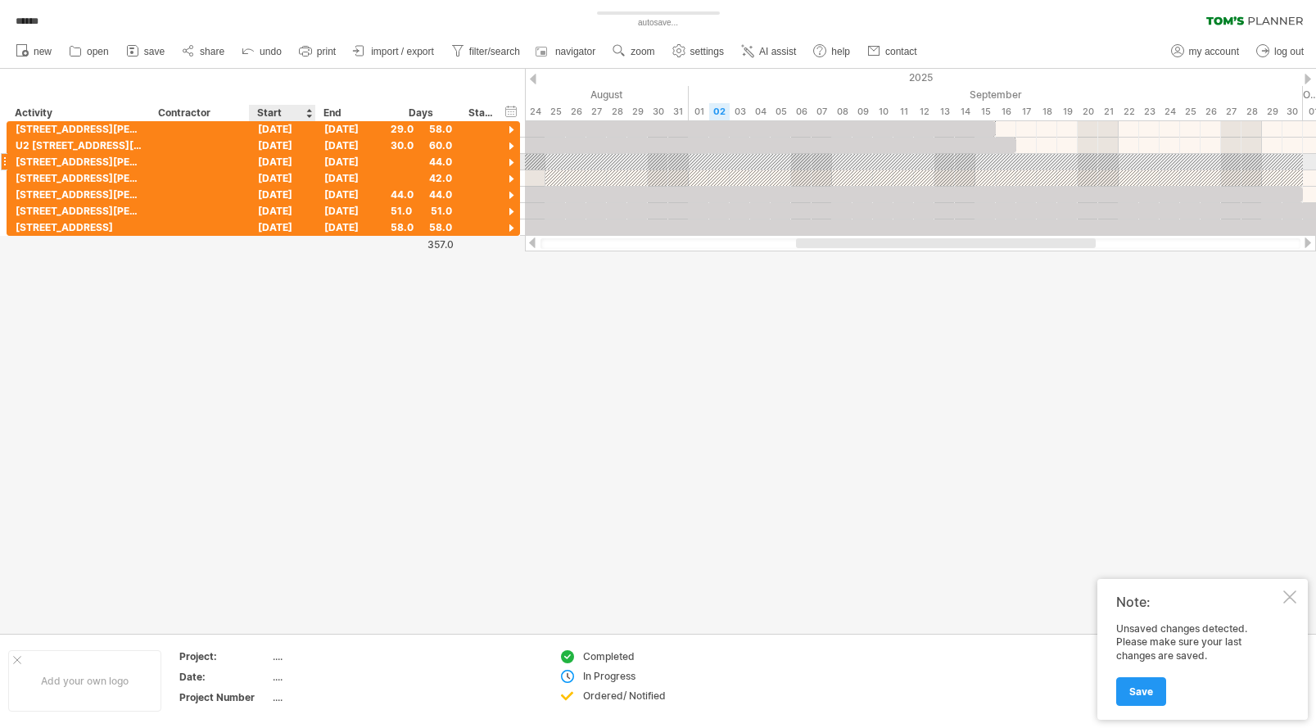
click at [291, 160] on div "[DATE]" at bounding box center [283, 162] width 66 height 16
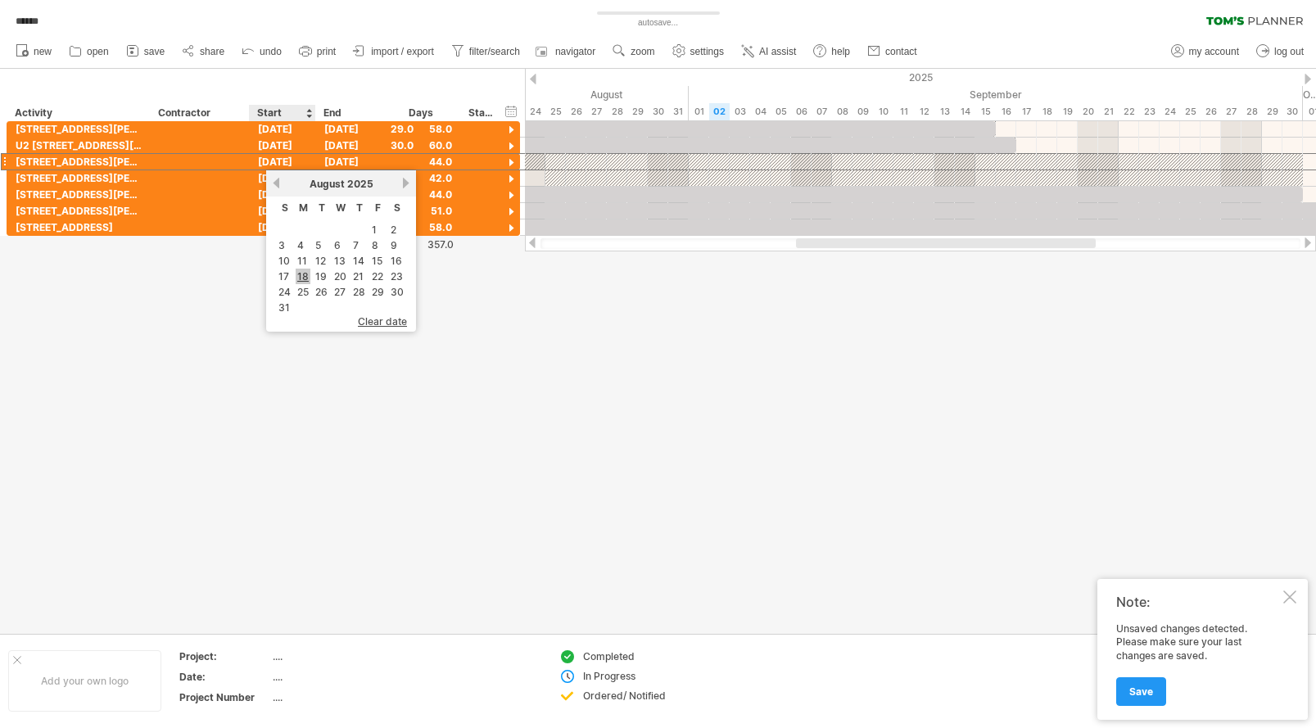
click at [304, 275] on link "18" at bounding box center [303, 277] width 15 height 16
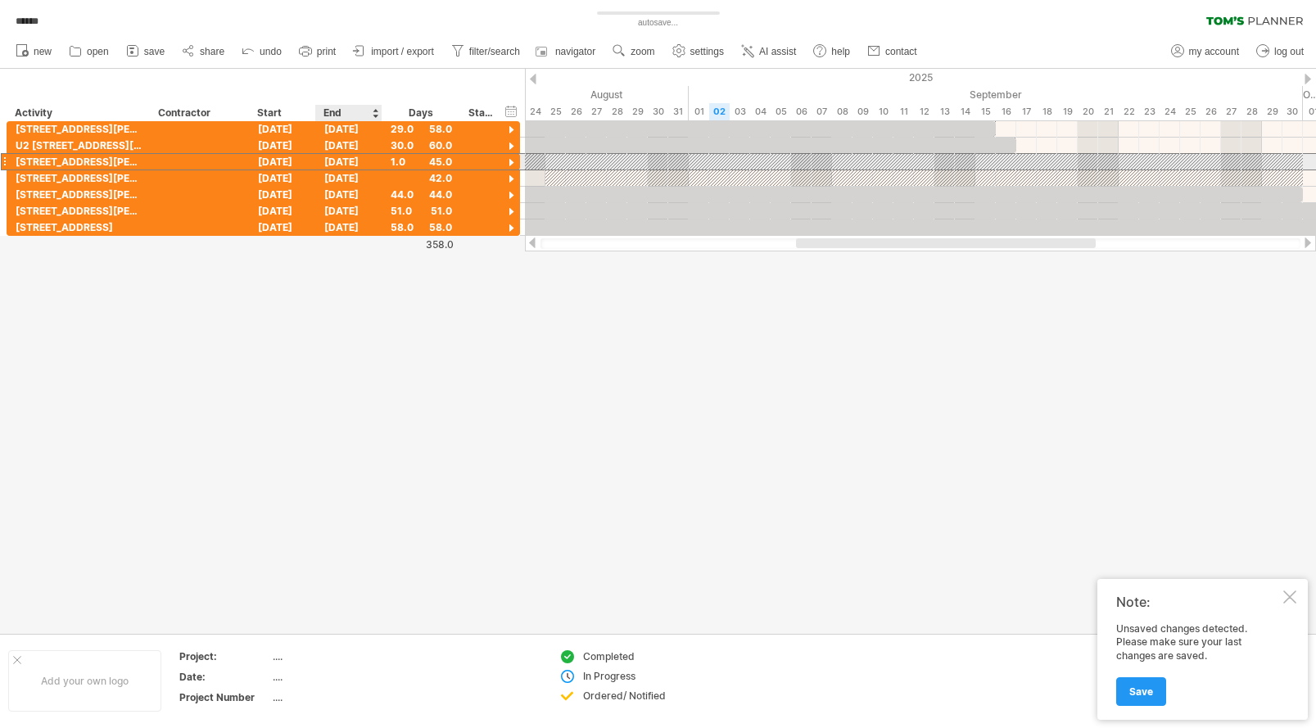
click at [342, 163] on div "[DATE]" at bounding box center [349, 162] width 66 height 16
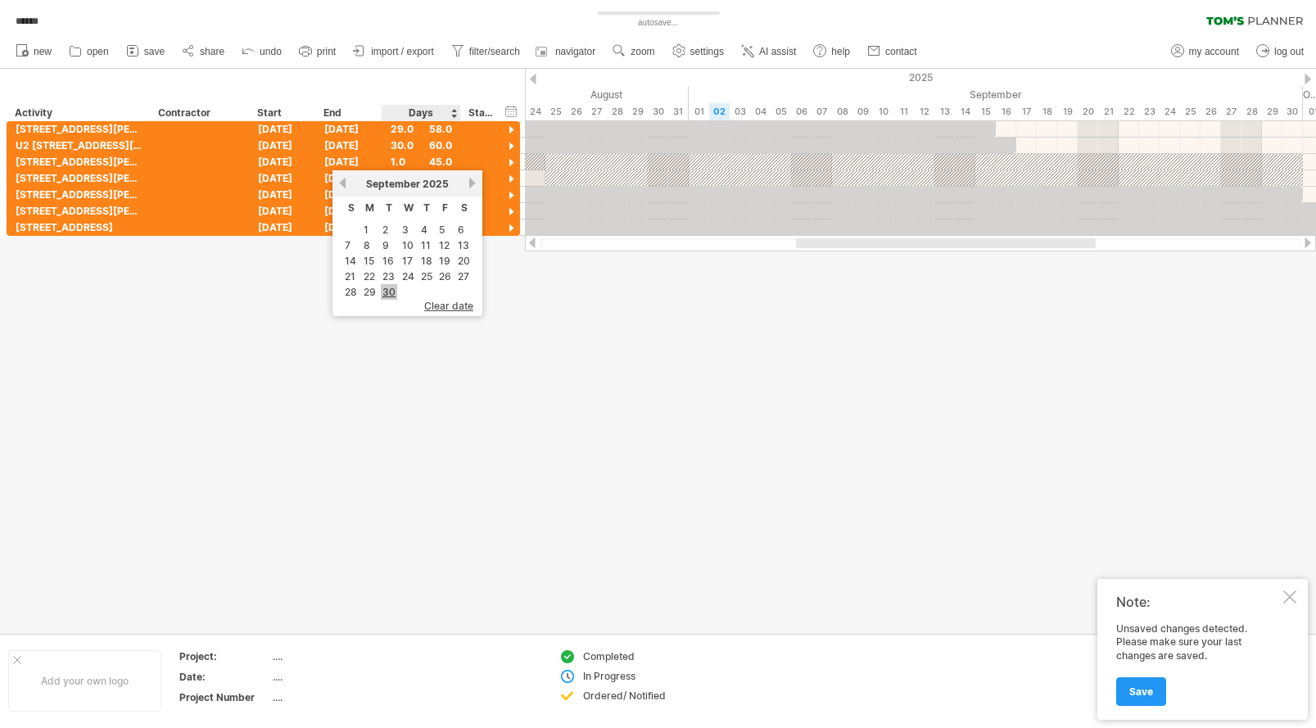
click at [389, 295] on link "30" at bounding box center [389, 292] width 16 height 16
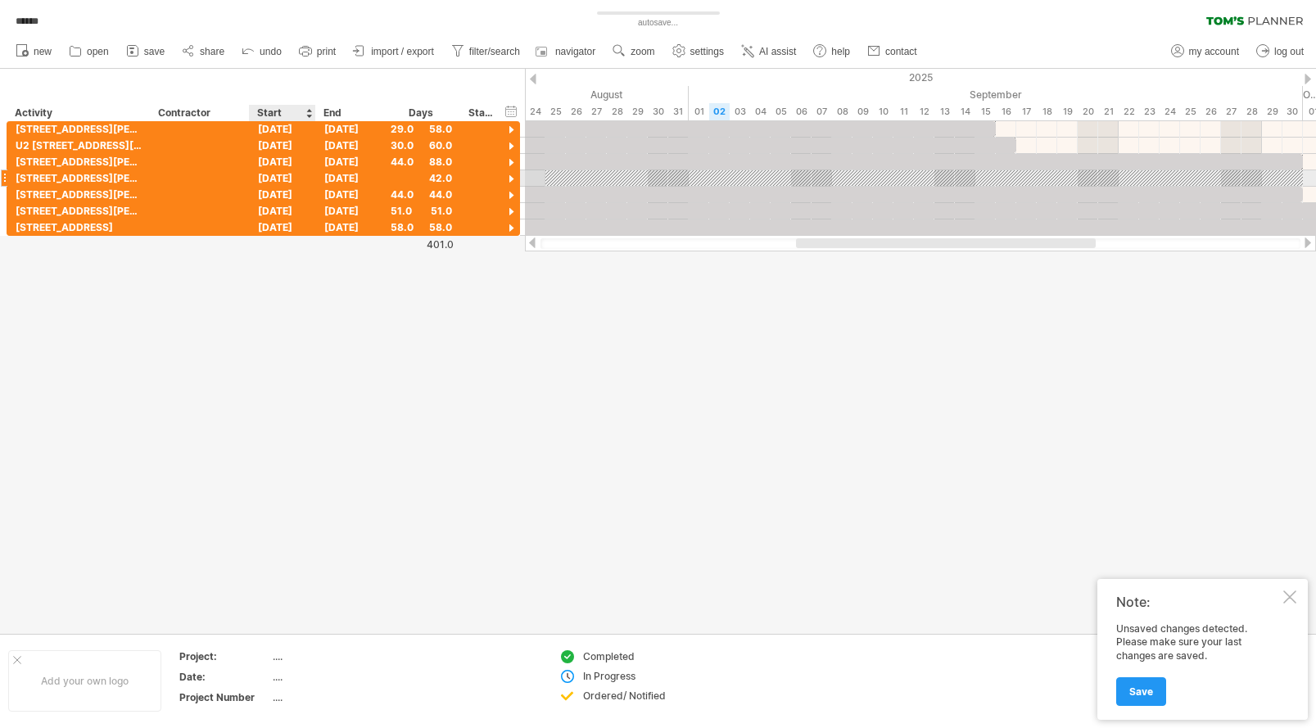
click at [290, 179] on div "[DATE]" at bounding box center [283, 178] width 66 height 16
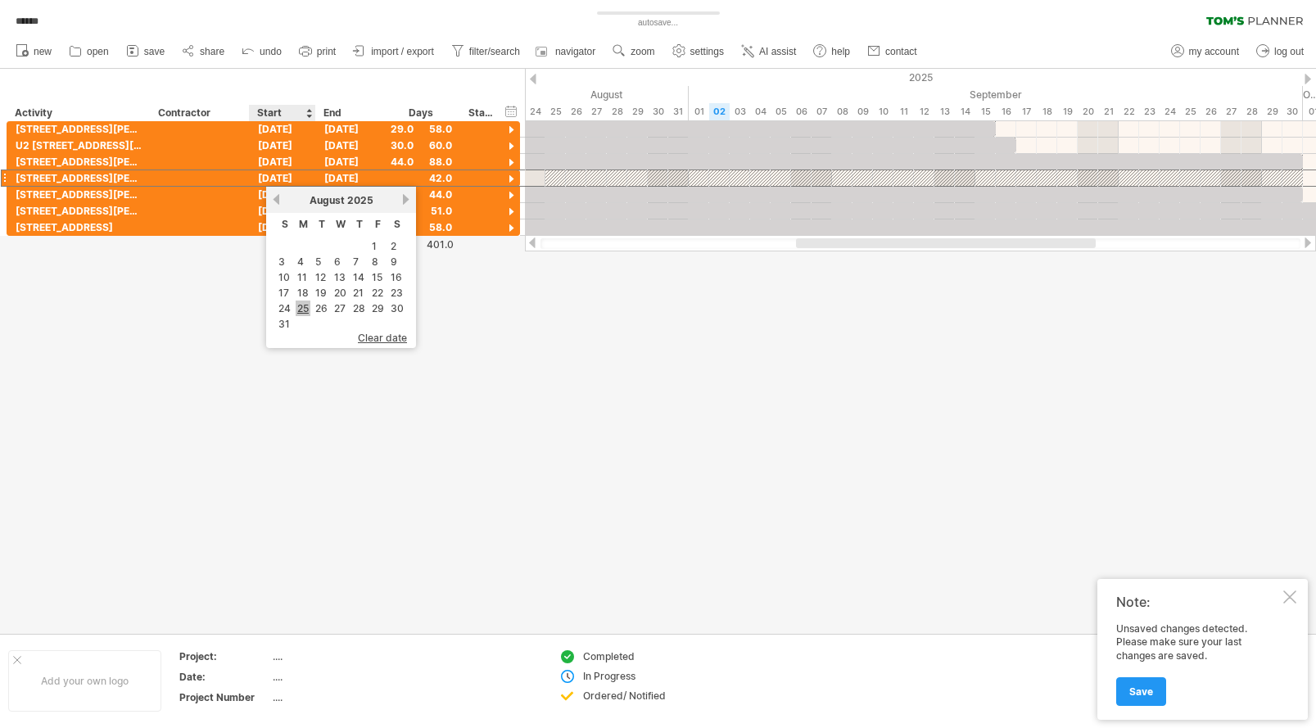
click at [305, 305] on link "25" at bounding box center [303, 309] width 15 height 16
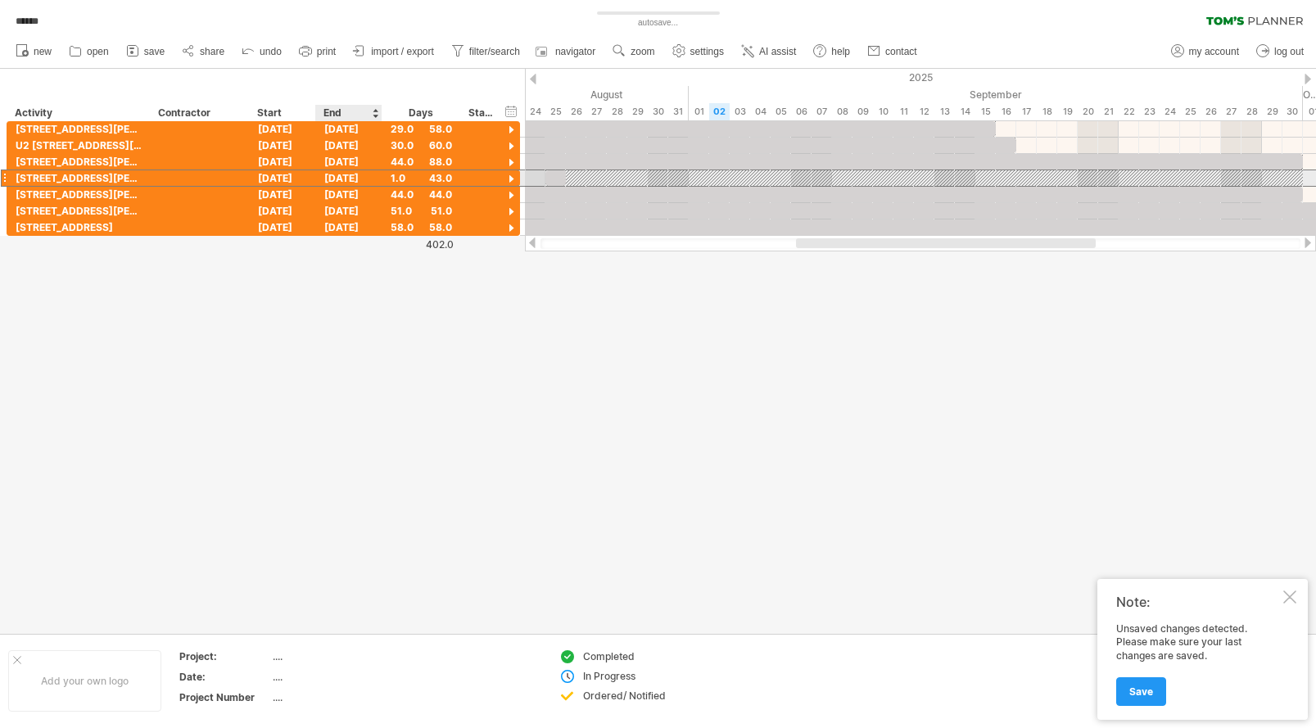
click at [346, 177] on div "[DATE]" at bounding box center [349, 178] width 66 height 16
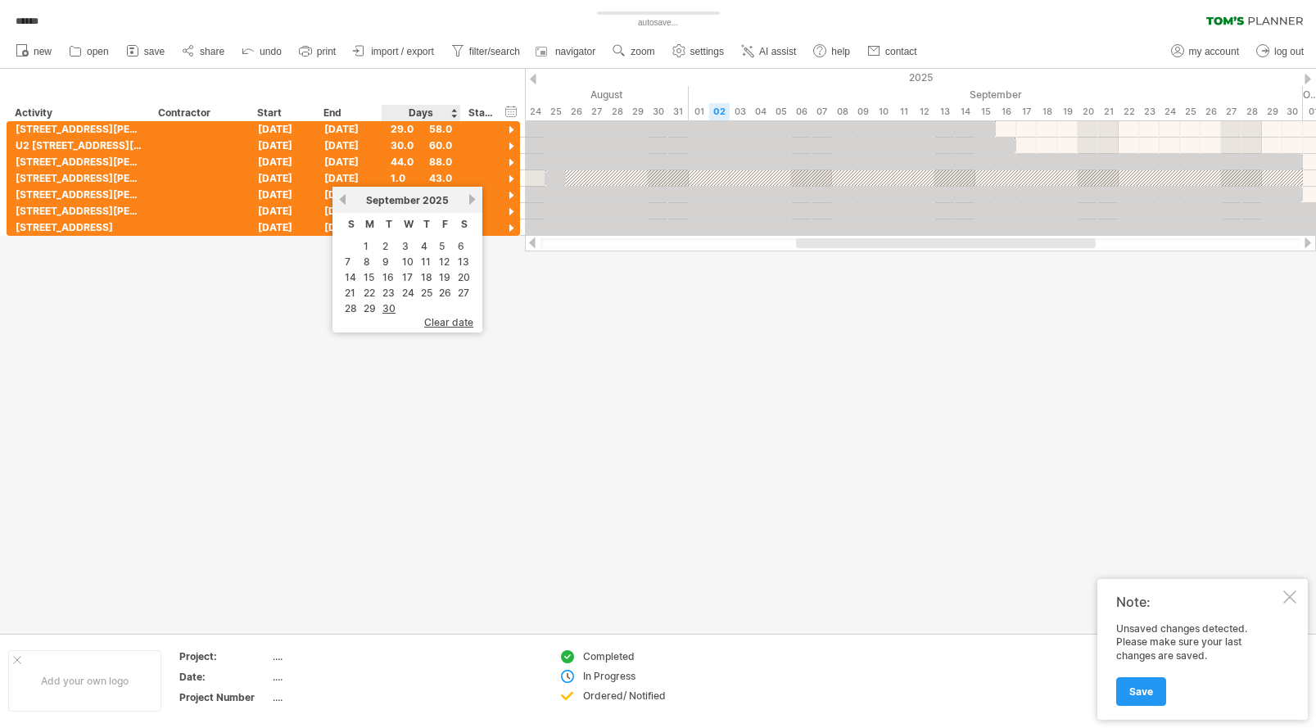
click at [392, 306] on link "30" at bounding box center [389, 309] width 16 height 16
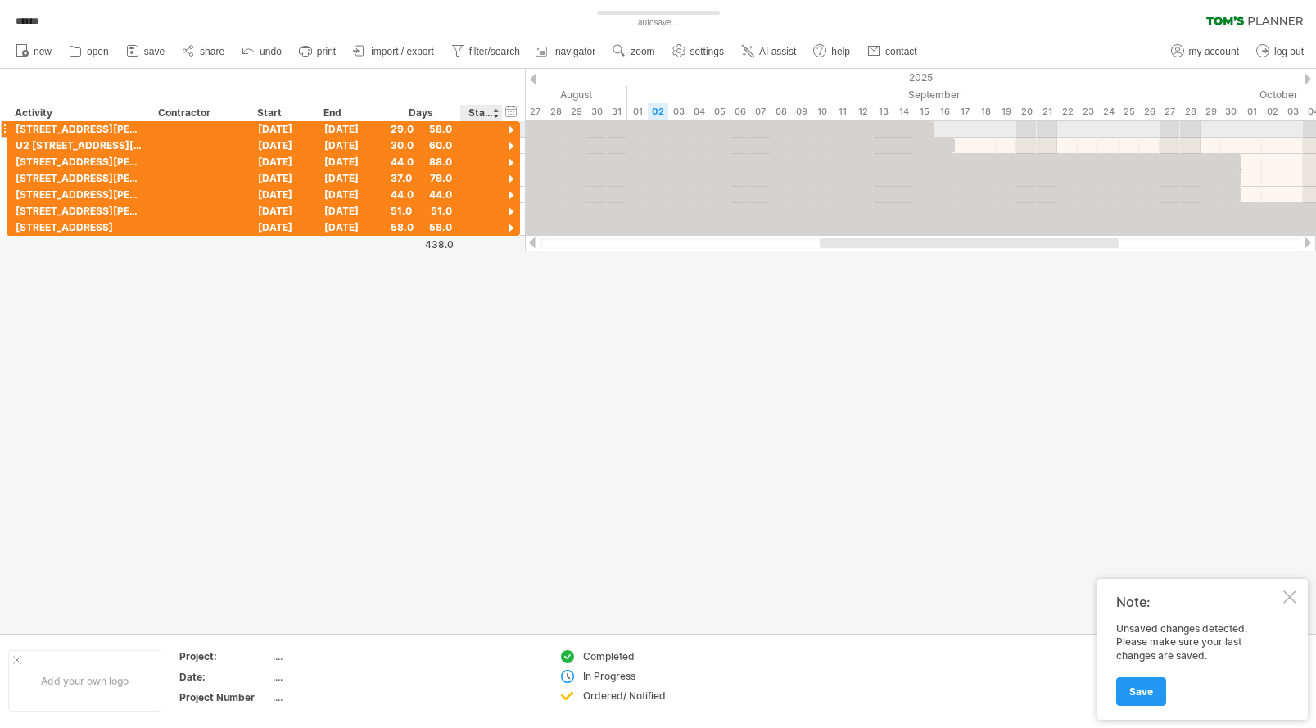
click at [509, 129] on div at bounding box center [512, 131] width 16 height 16
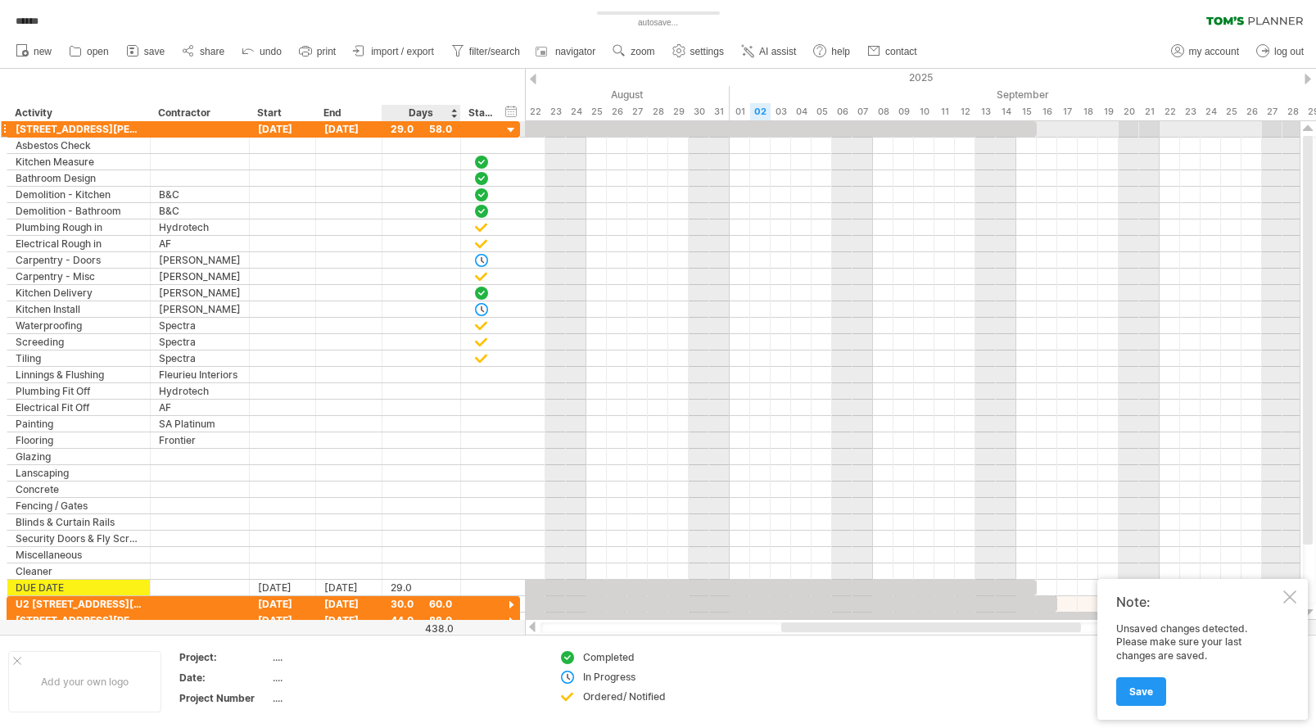
click at [441, 129] on div "29.0" at bounding box center [421, 129] width 61 height 16
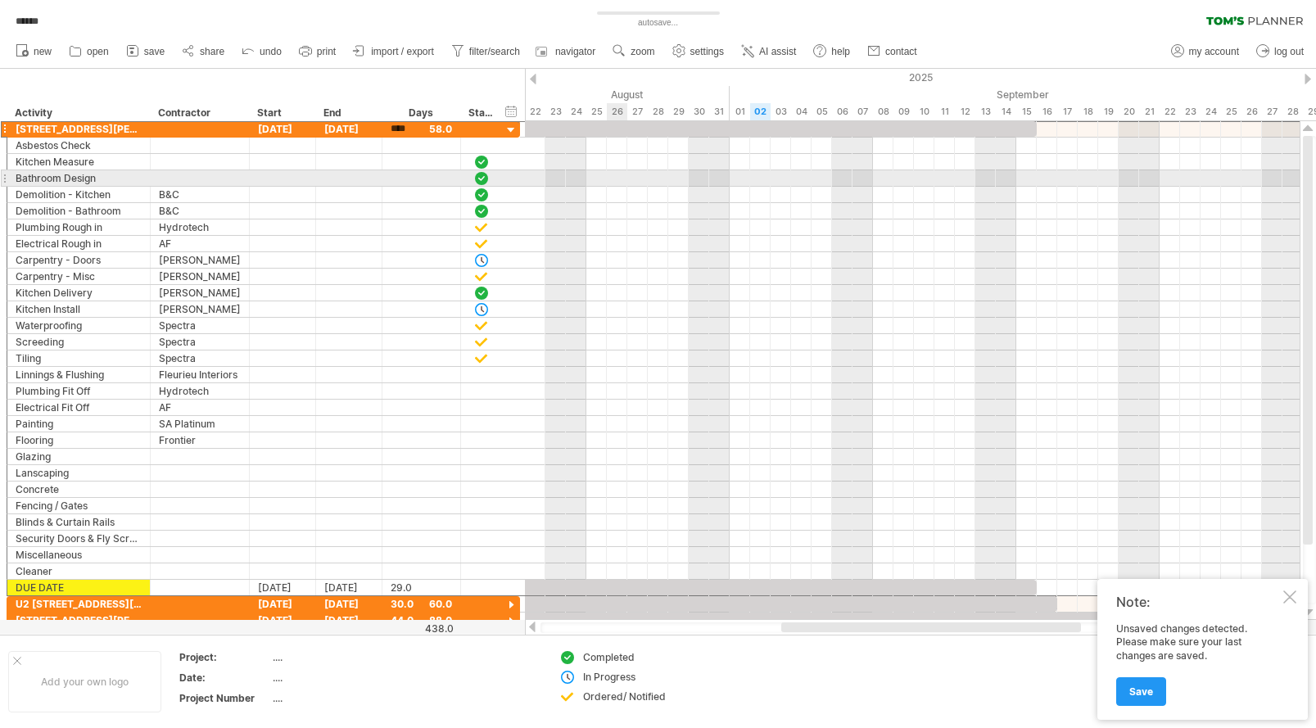
click at [623, 187] on div at bounding box center [912, 195] width 775 height 16
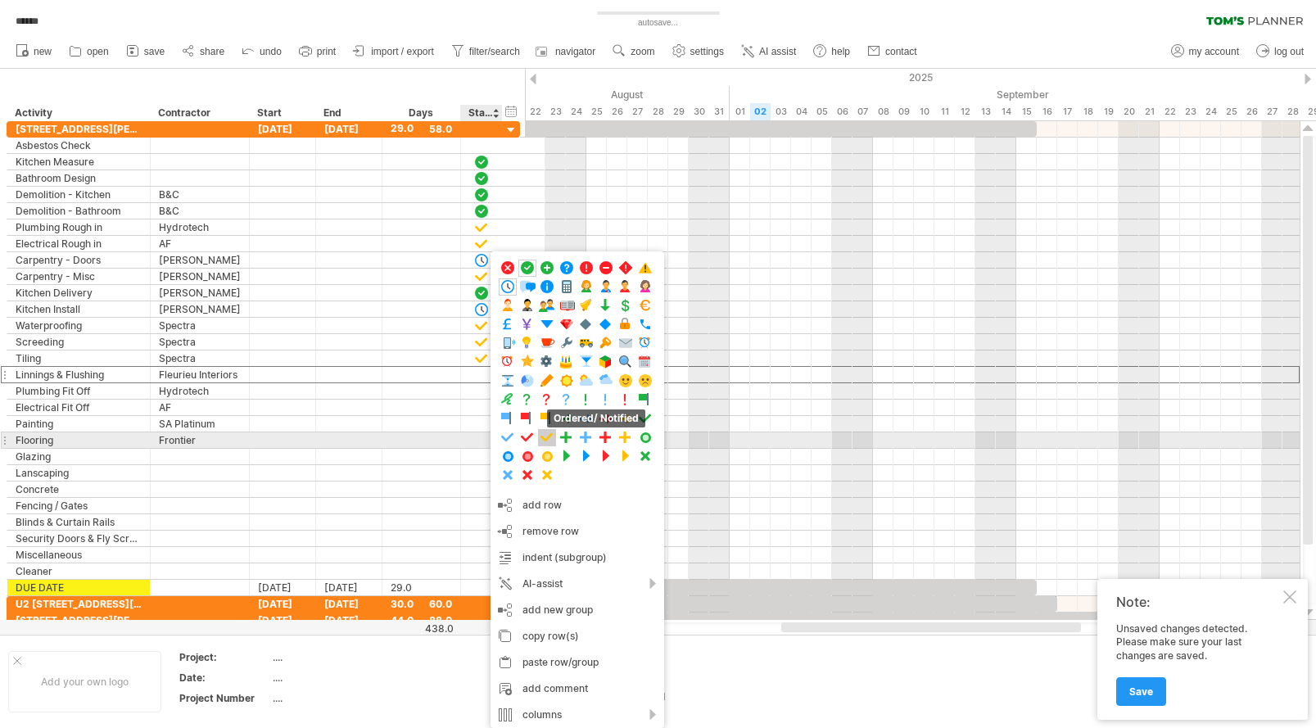
click at [546, 435] on span at bounding box center [547, 438] width 16 height 16
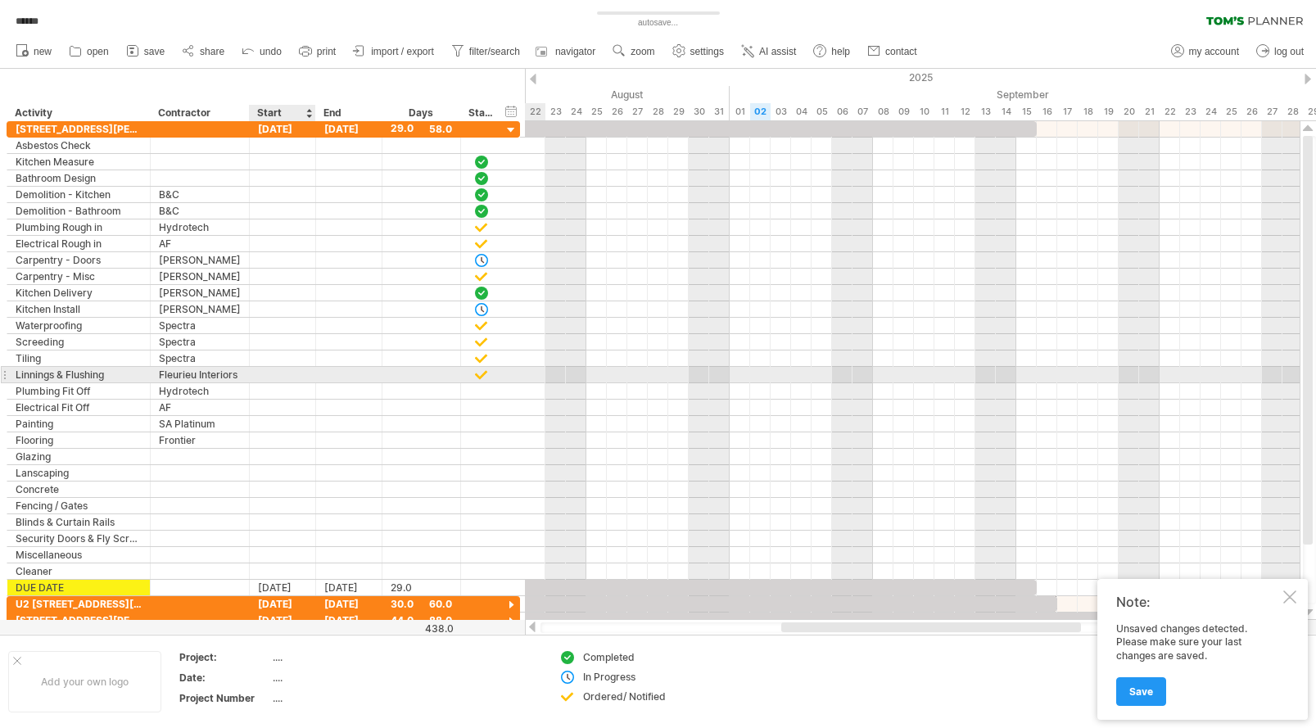
click at [287, 373] on div at bounding box center [283, 375] width 66 height 16
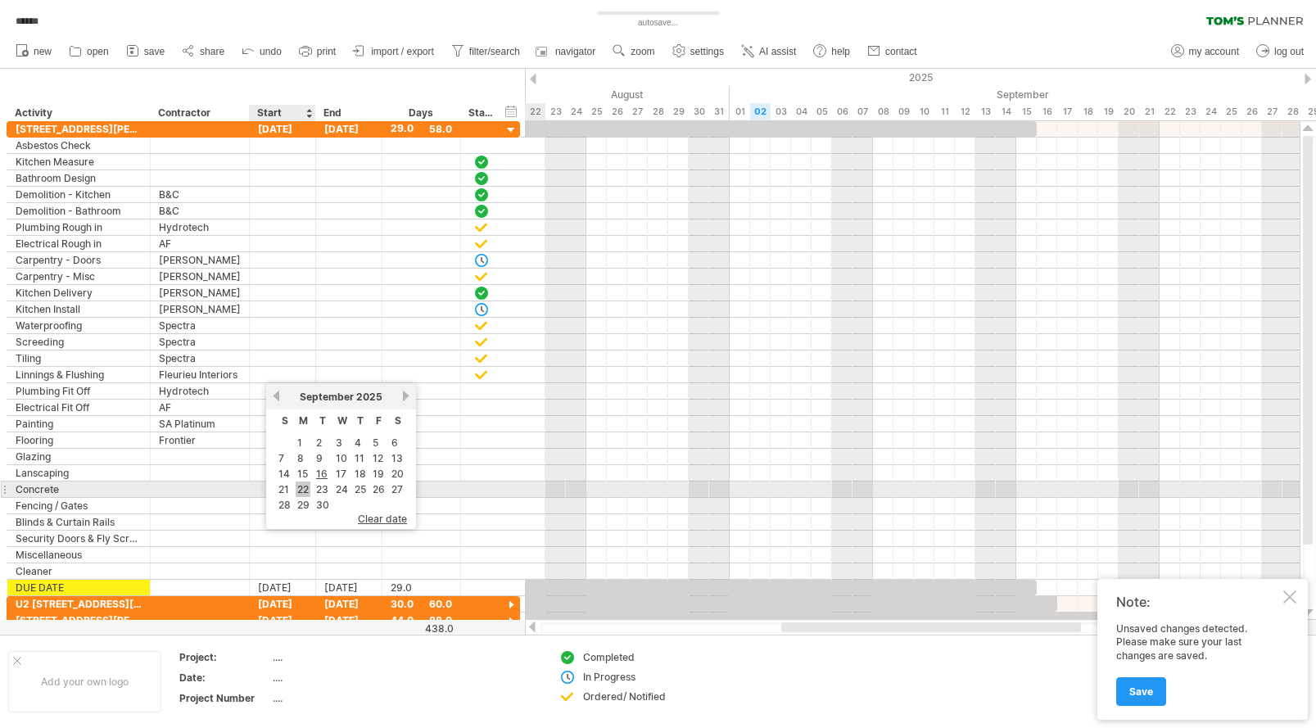
click at [301, 487] on link "22" at bounding box center [303, 490] width 15 height 16
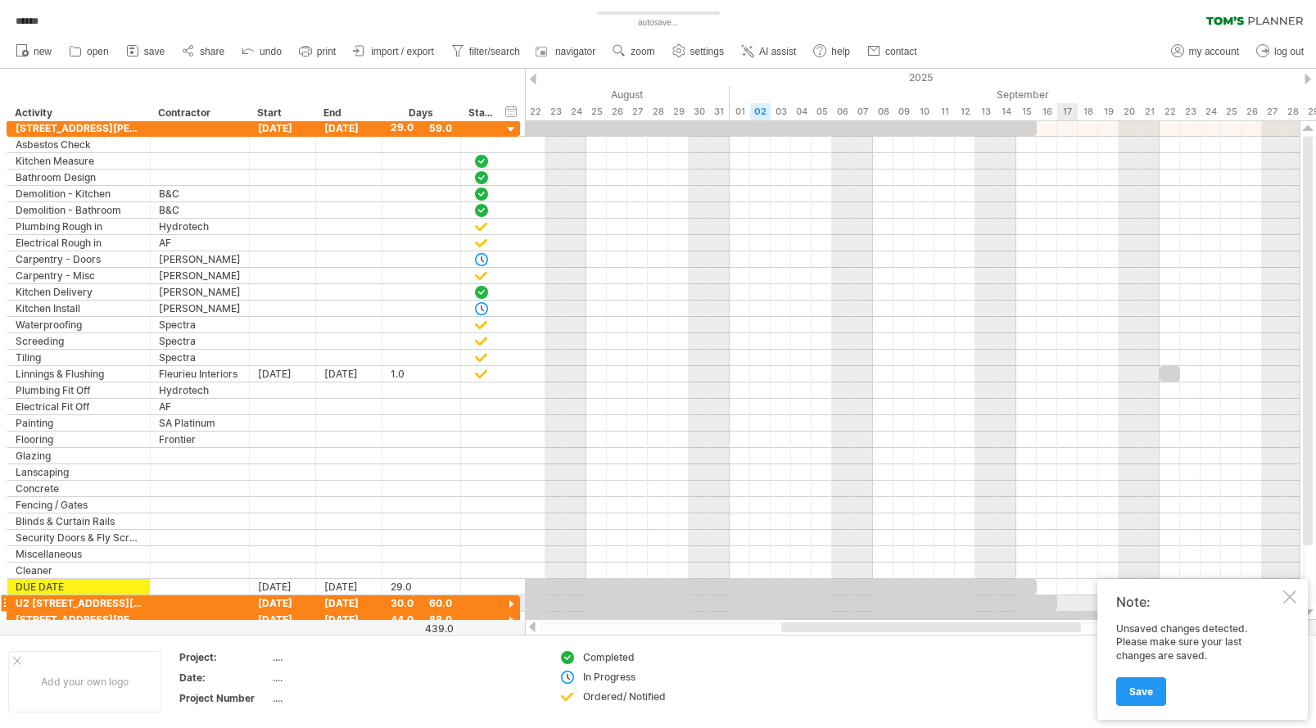
drag, startPoint x: 1287, startPoint y: 599, endPoint x: 1279, endPoint y: 598, distance: 8.2
click at [1288, 599] on div at bounding box center [1289, 597] width 13 height 13
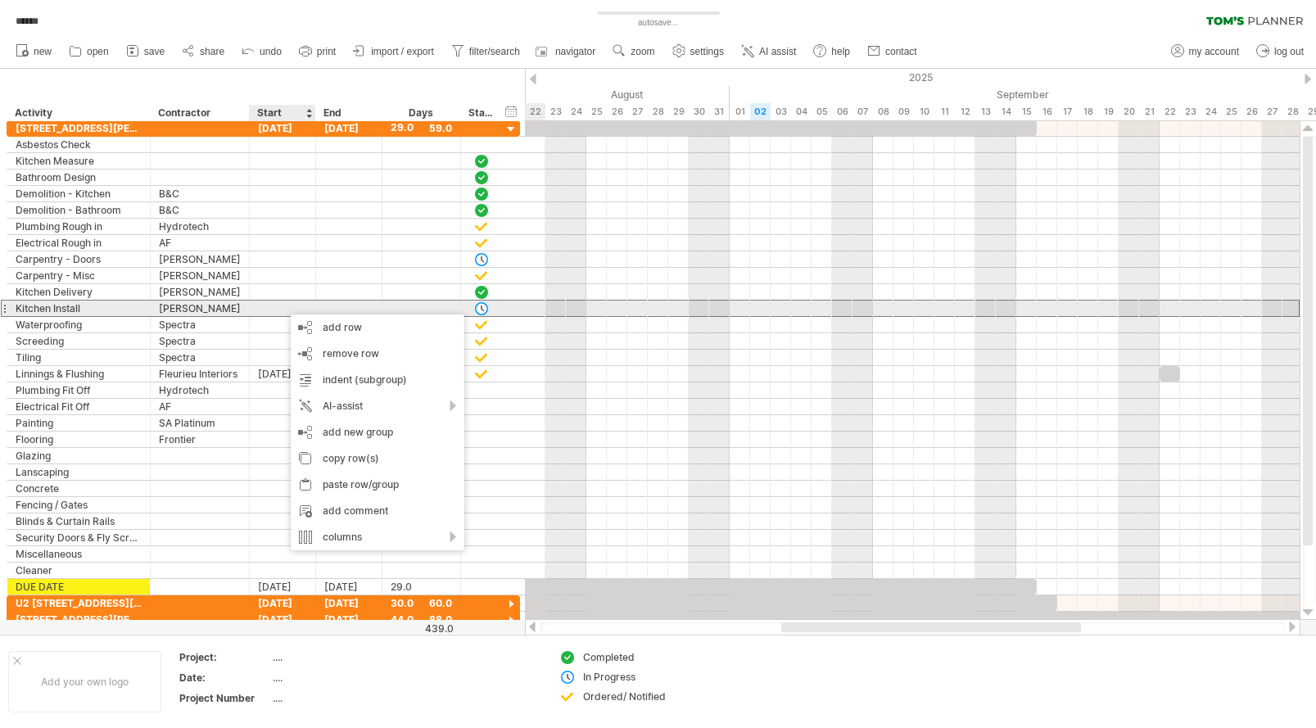
click at [278, 306] on div at bounding box center [283, 309] width 66 height 16
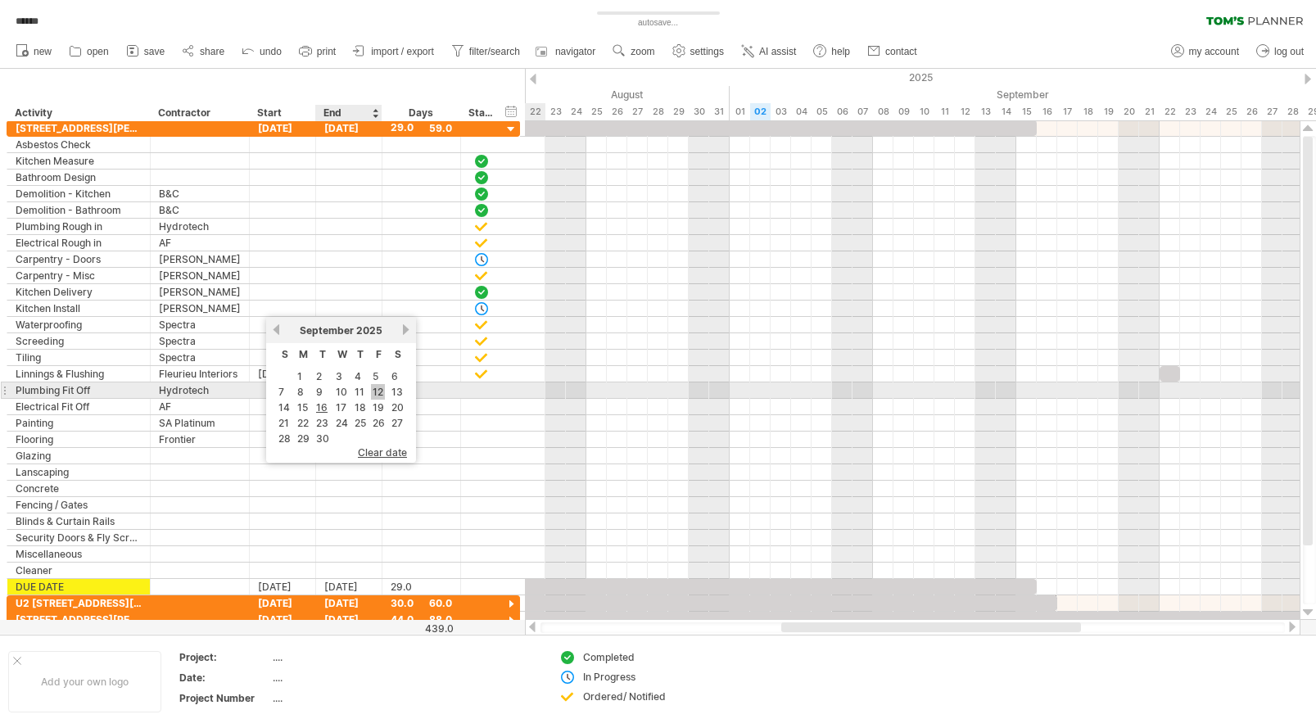
click at [377, 392] on link "12" at bounding box center [378, 392] width 14 height 16
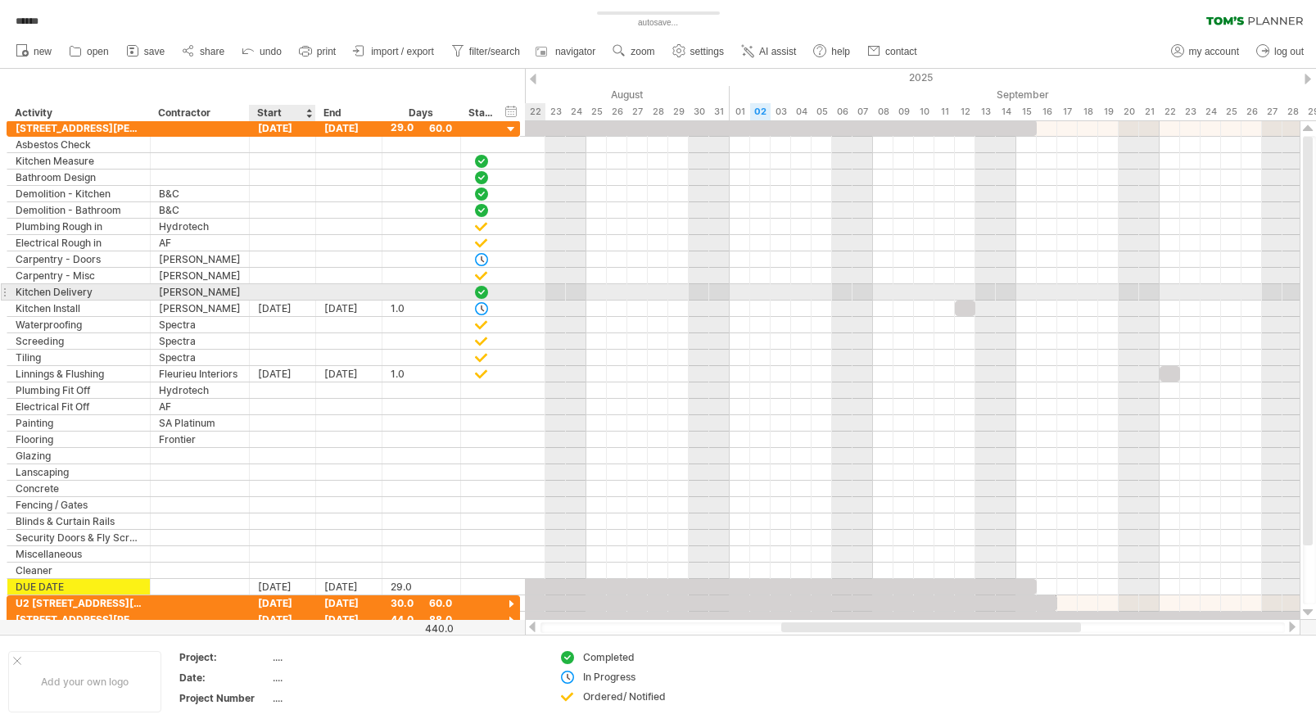
click at [281, 289] on div at bounding box center [283, 292] width 66 height 16
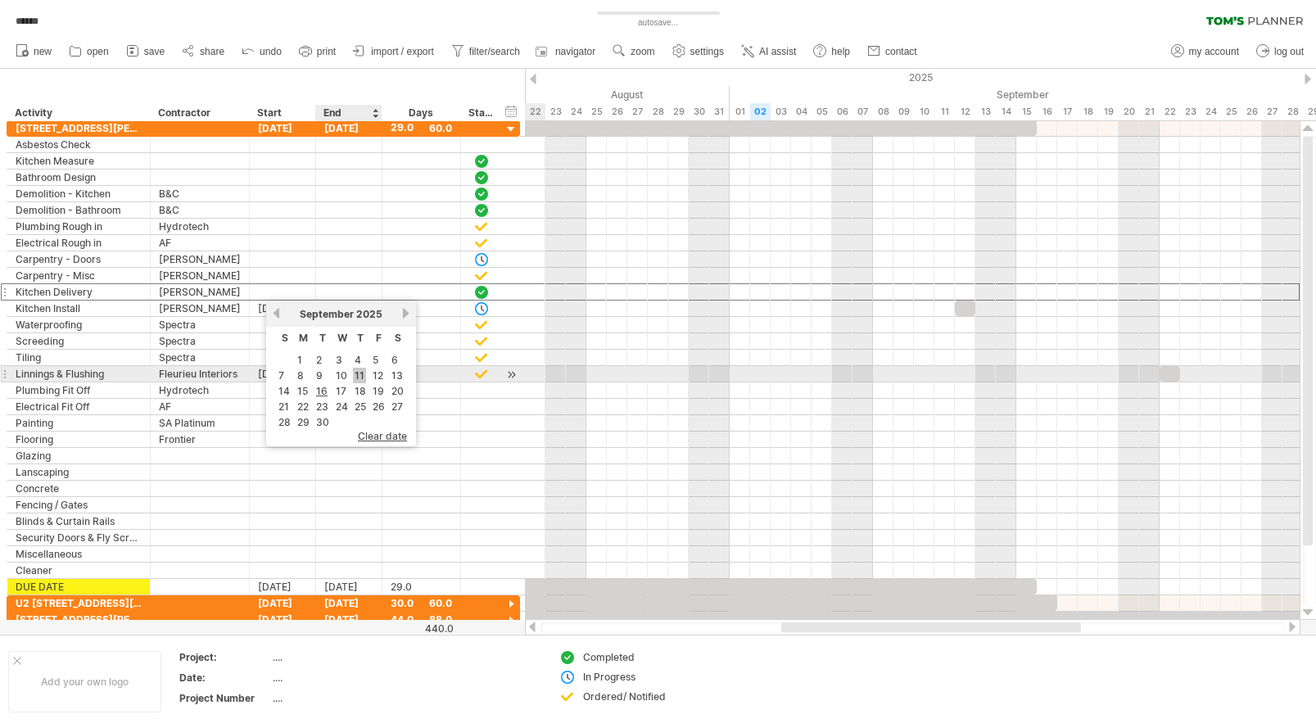
click at [363, 378] on link "11" at bounding box center [359, 376] width 13 height 16
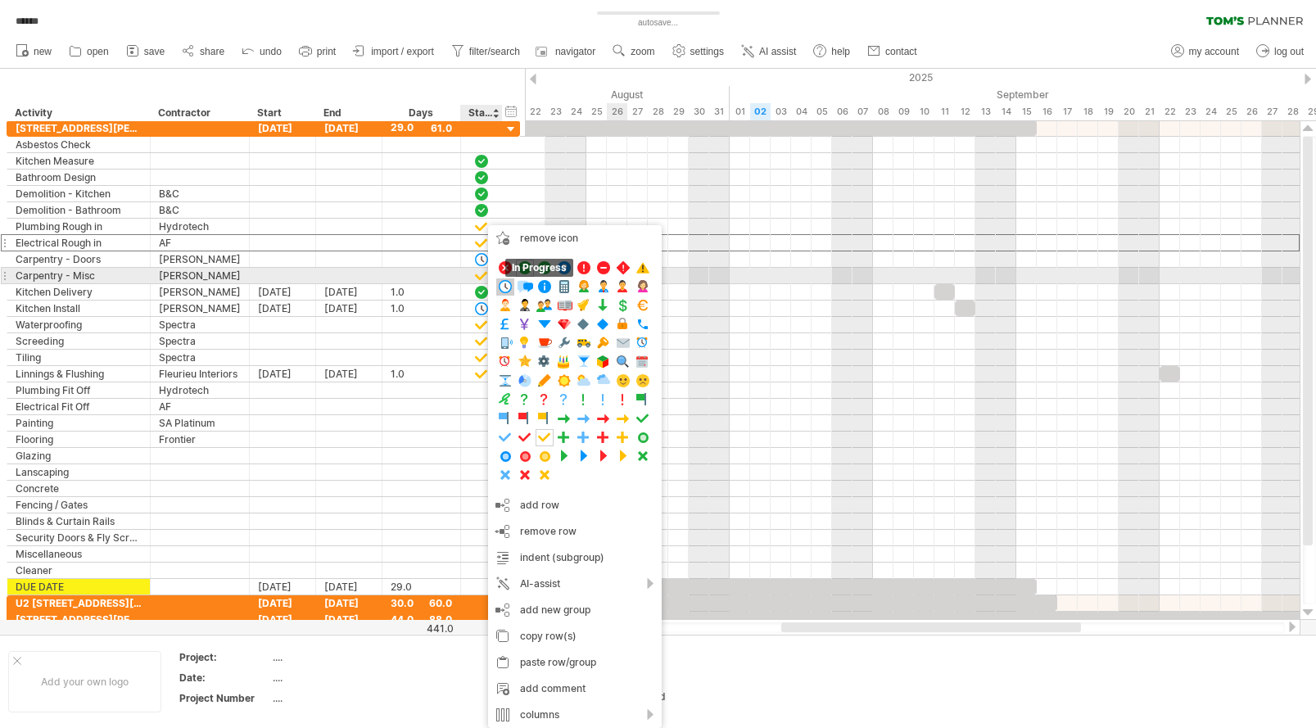
click at [504, 281] on span at bounding box center [505, 287] width 16 height 16
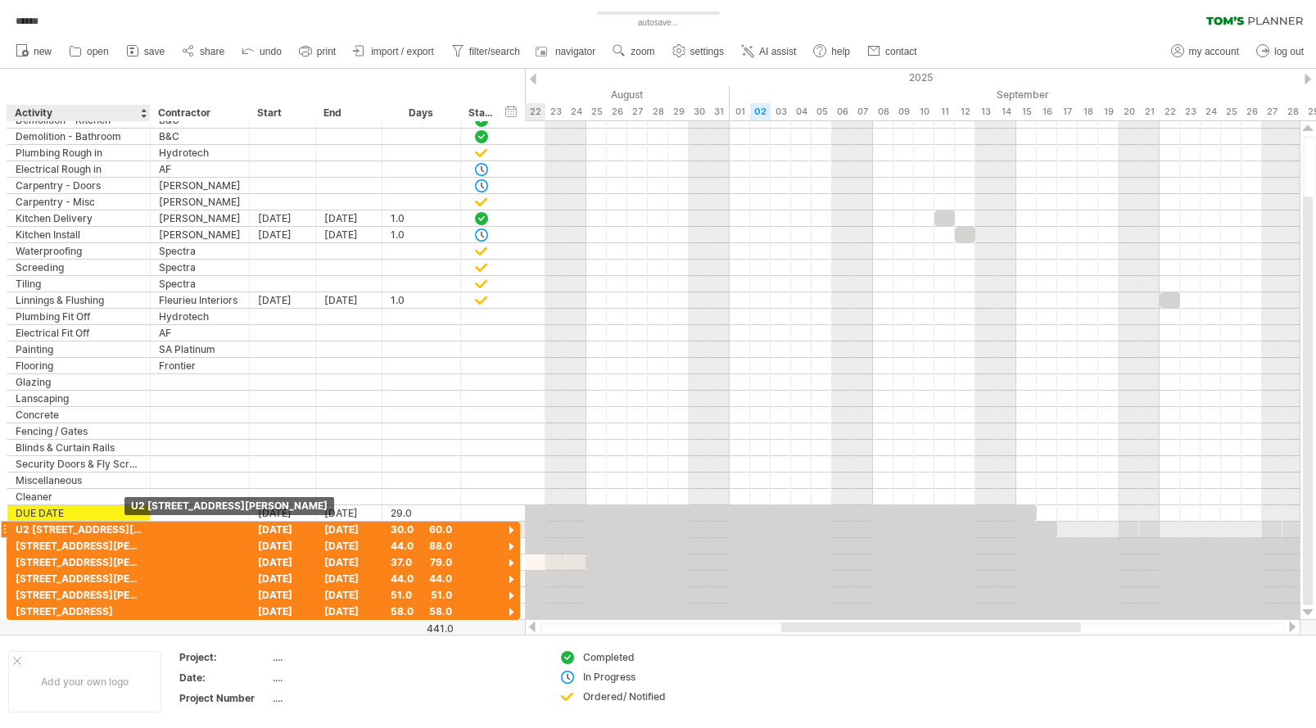
click at [123, 532] on div "U2 [STREET_ADDRESS][PERSON_NAME]" at bounding box center [79, 530] width 126 height 16
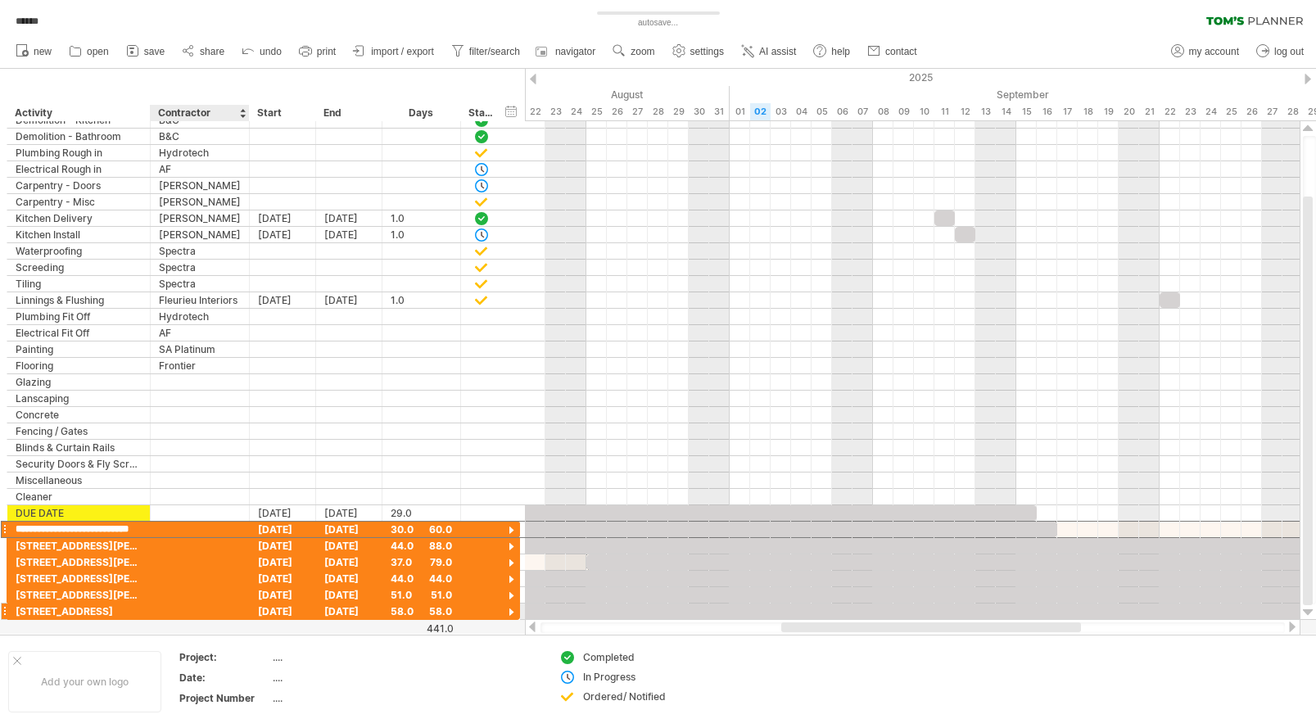
click at [189, 613] on div at bounding box center [200, 612] width 82 height 16
click at [513, 610] on div at bounding box center [512, 613] width 16 height 16
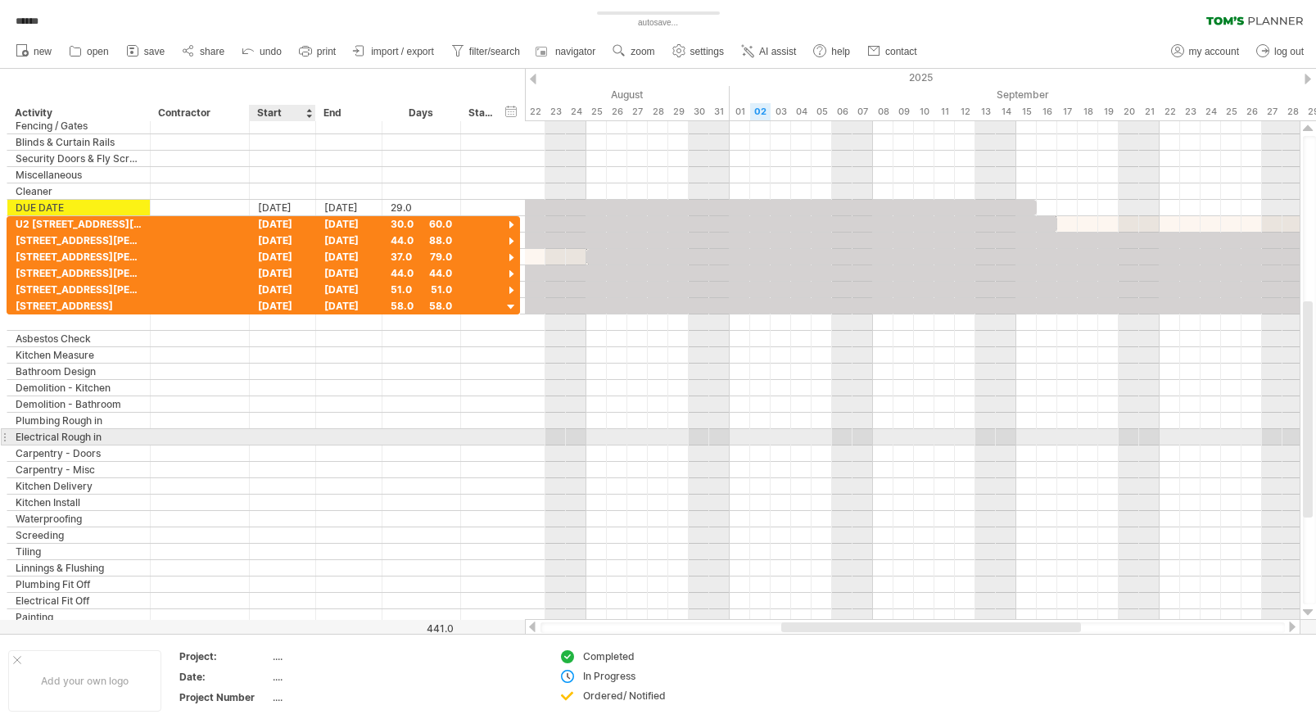
click at [282, 432] on div at bounding box center [283, 437] width 66 height 16
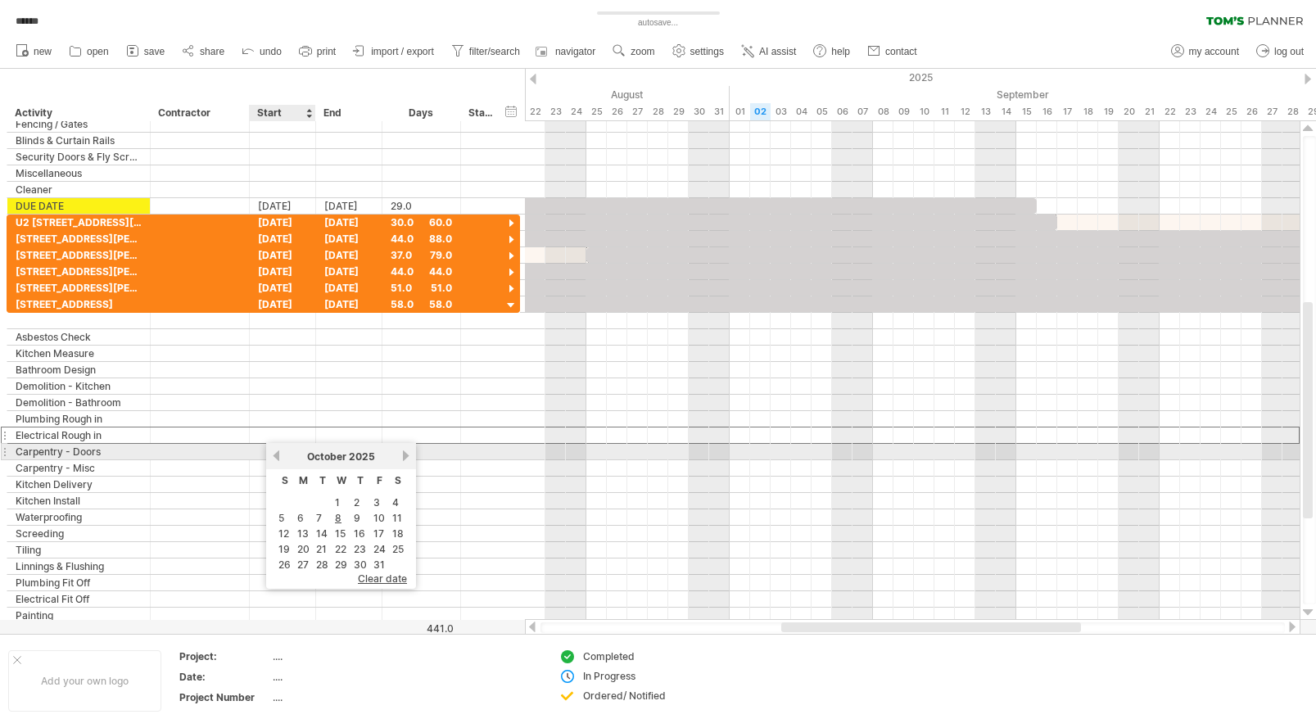
click at [277, 453] on link "previous" at bounding box center [276, 456] width 12 height 12
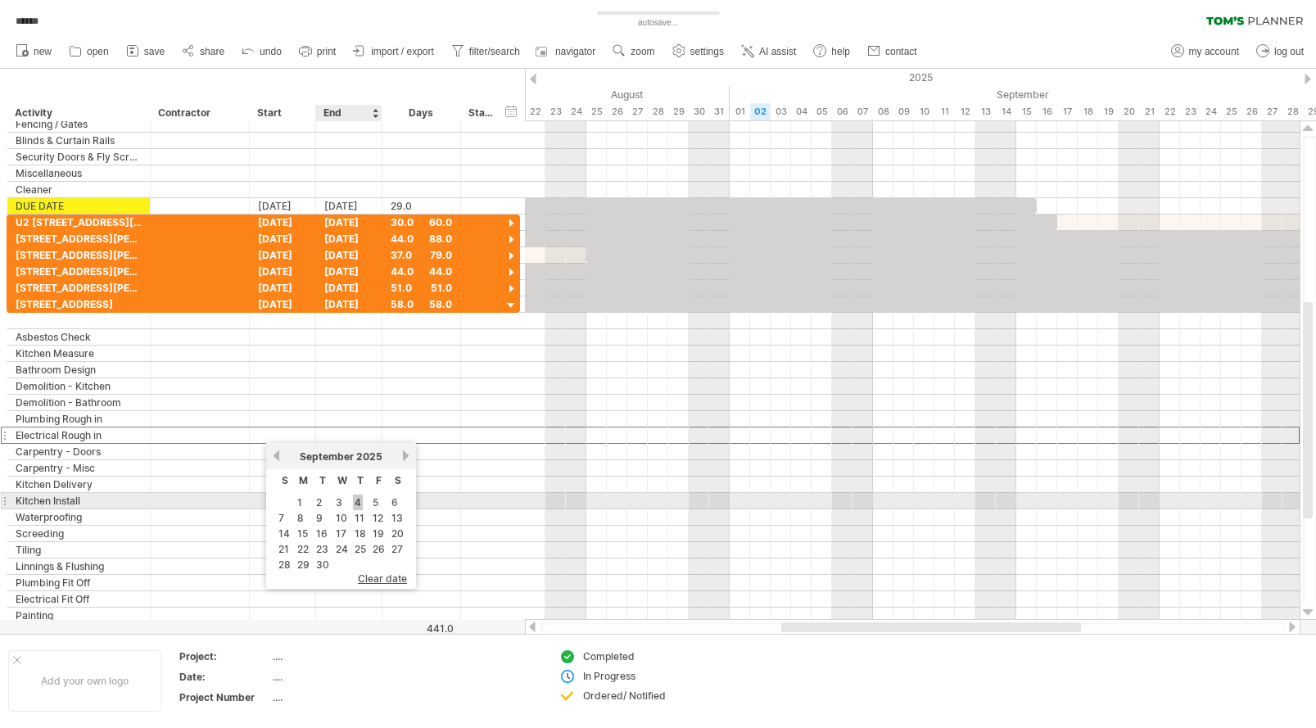
click at [361, 501] on link "4" at bounding box center [358, 503] width 10 height 16
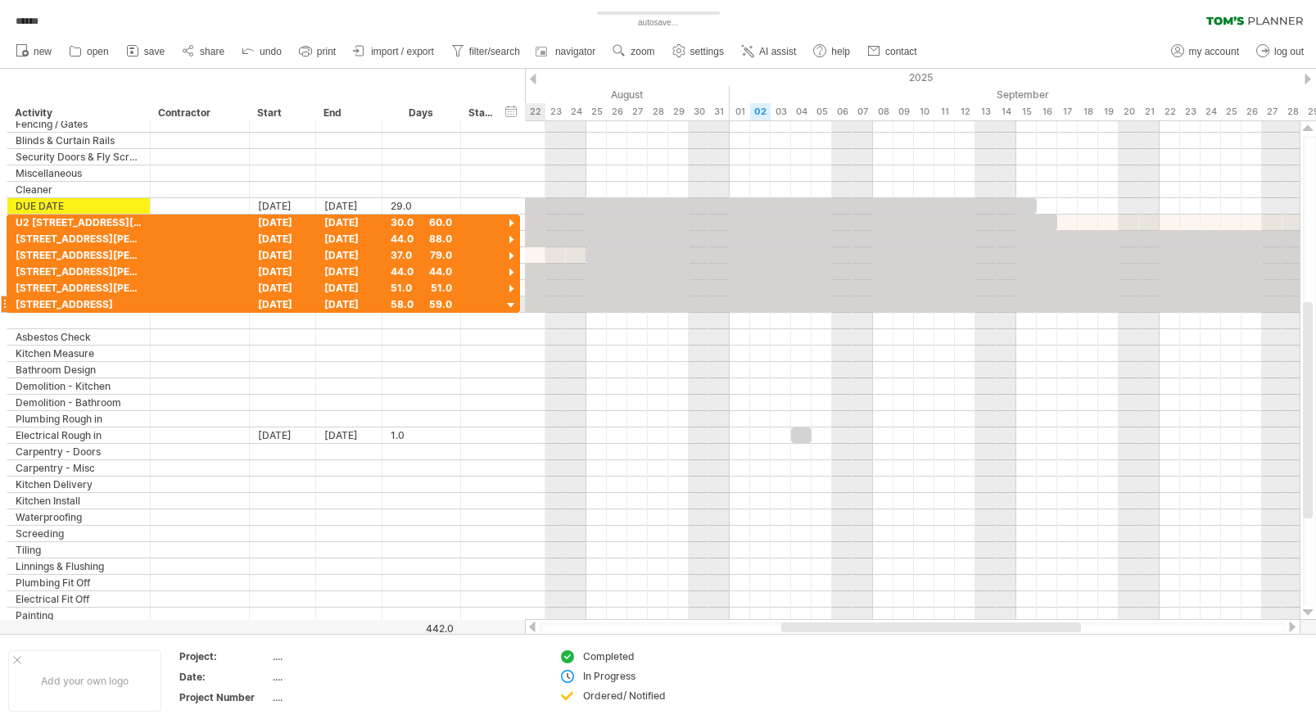
click at [511, 306] on div at bounding box center [512, 306] width 16 height 16
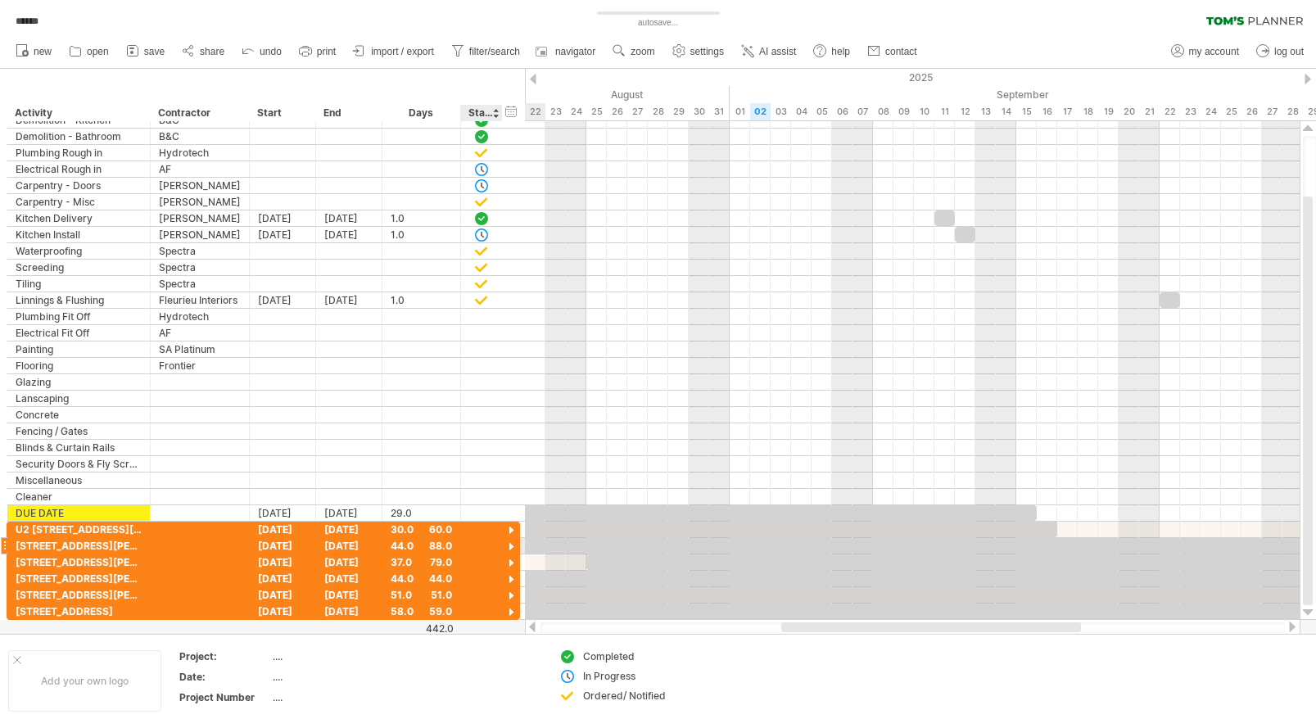
click at [512, 546] on div at bounding box center [512, 548] width 16 height 16
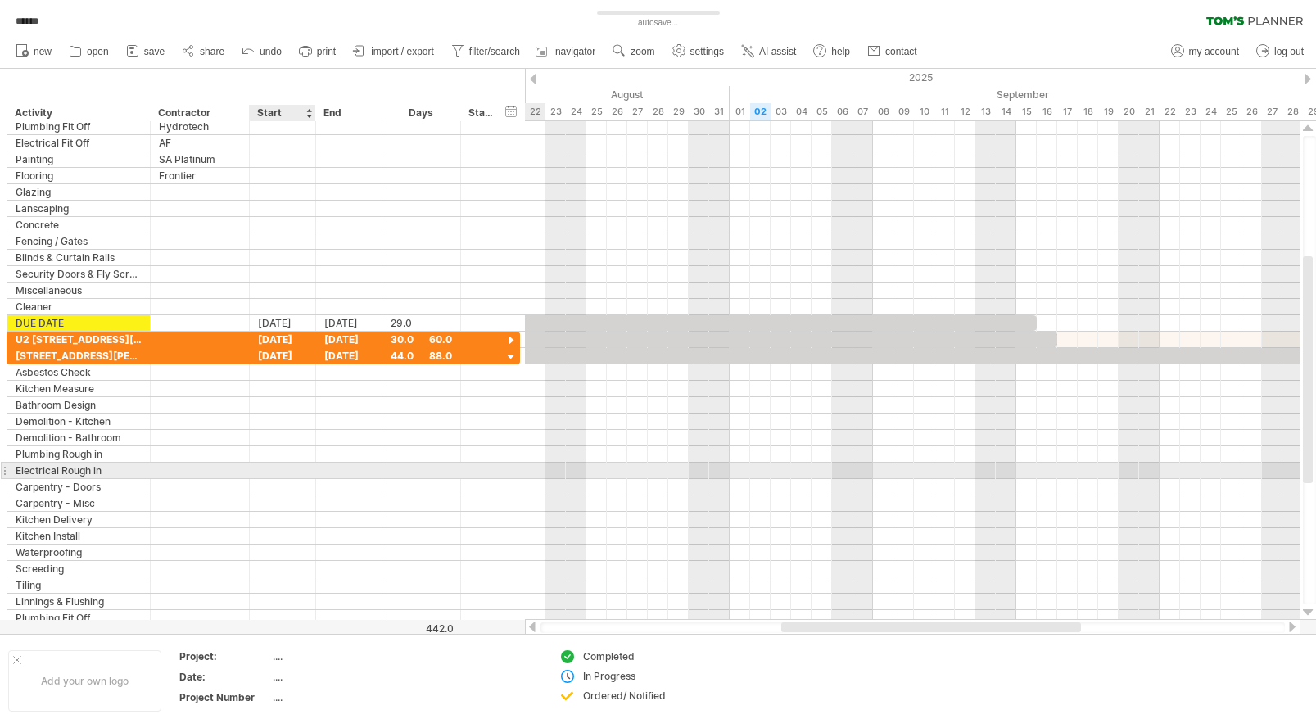
click at [294, 471] on div at bounding box center [283, 471] width 66 height 16
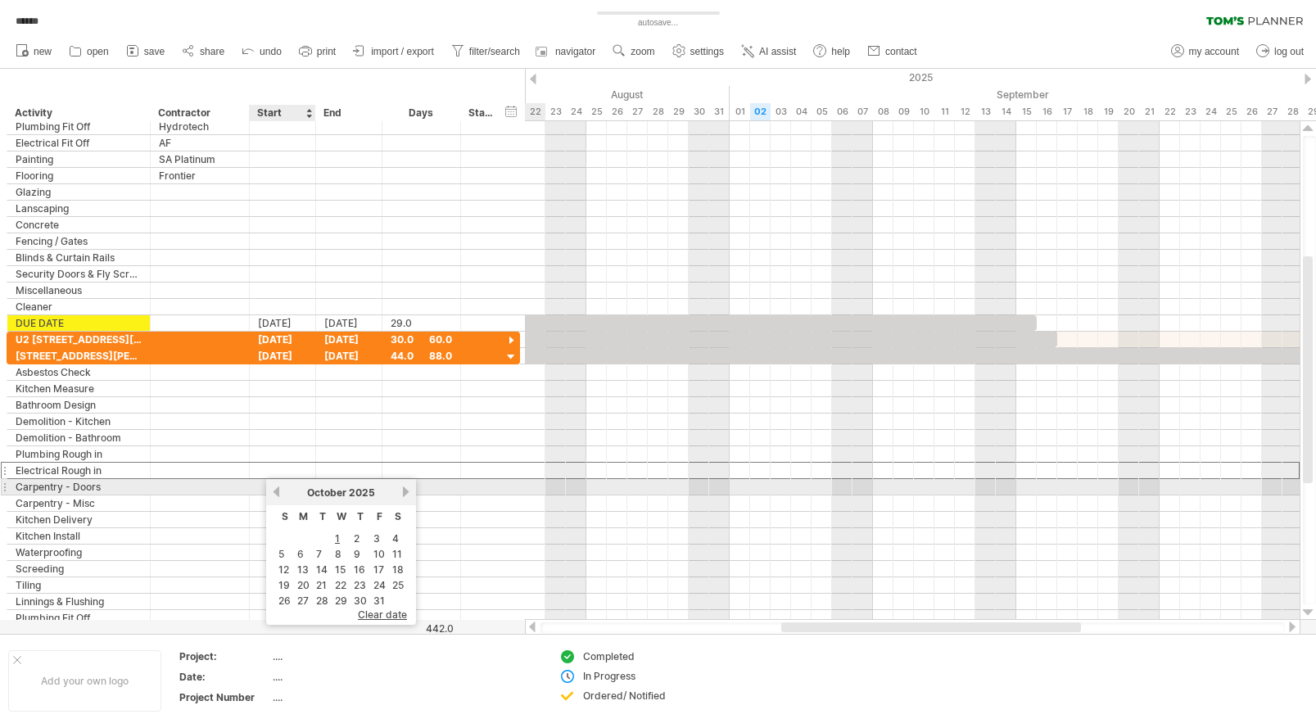
click at [280, 490] on link "previous" at bounding box center [276, 492] width 12 height 12
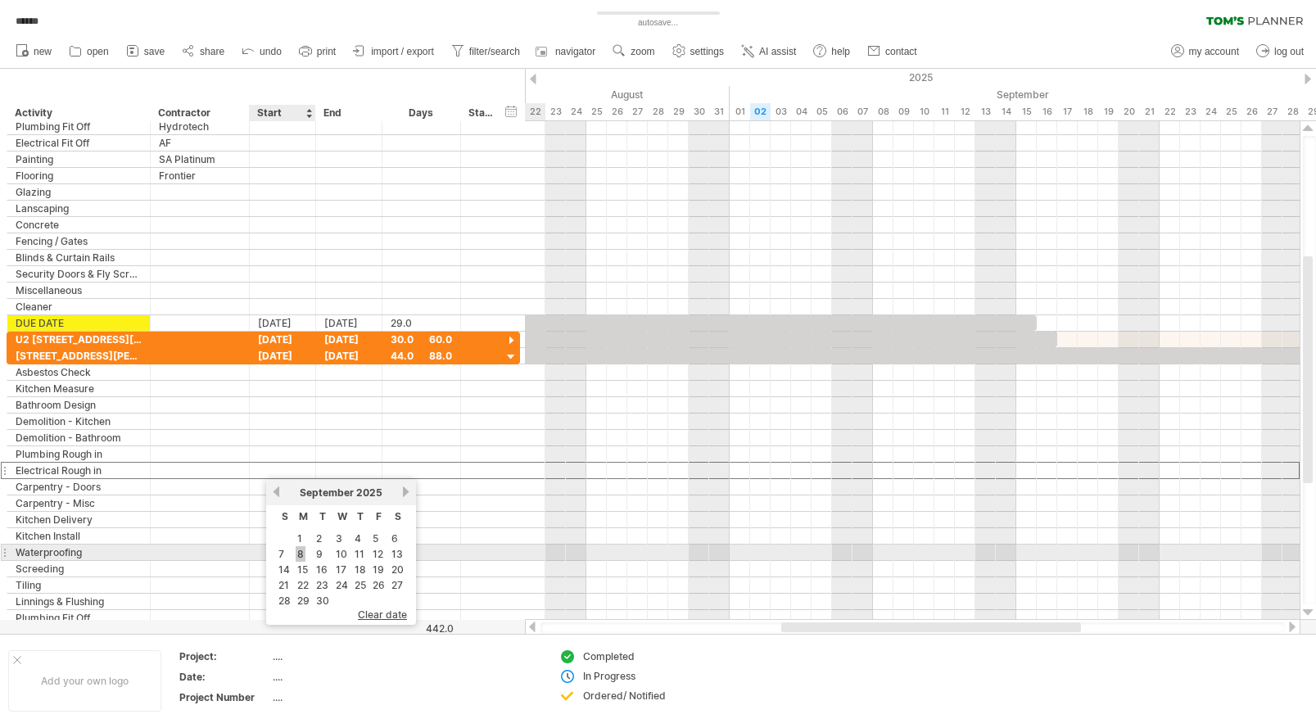
click at [302, 553] on link "8" at bounding box center [301, 554] width 10 height 16
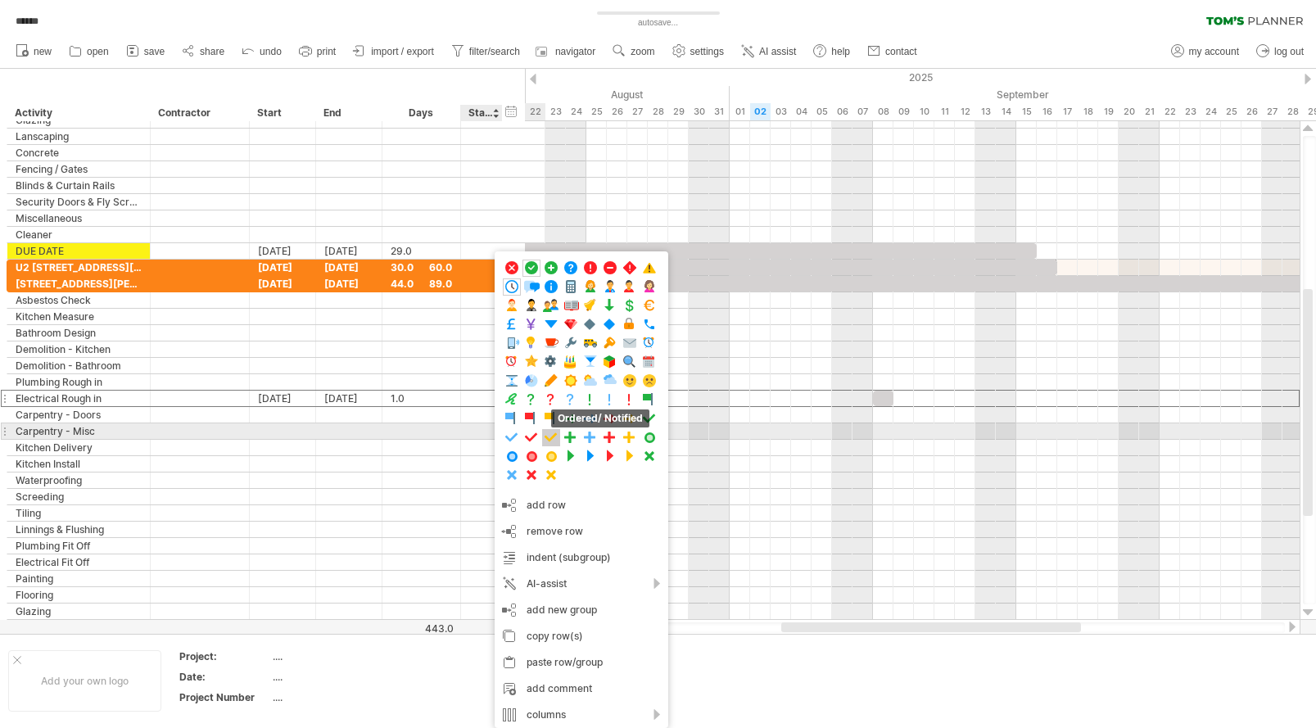
click at [546, 436] on span at bounding box center [551, 438] width 16 height 16
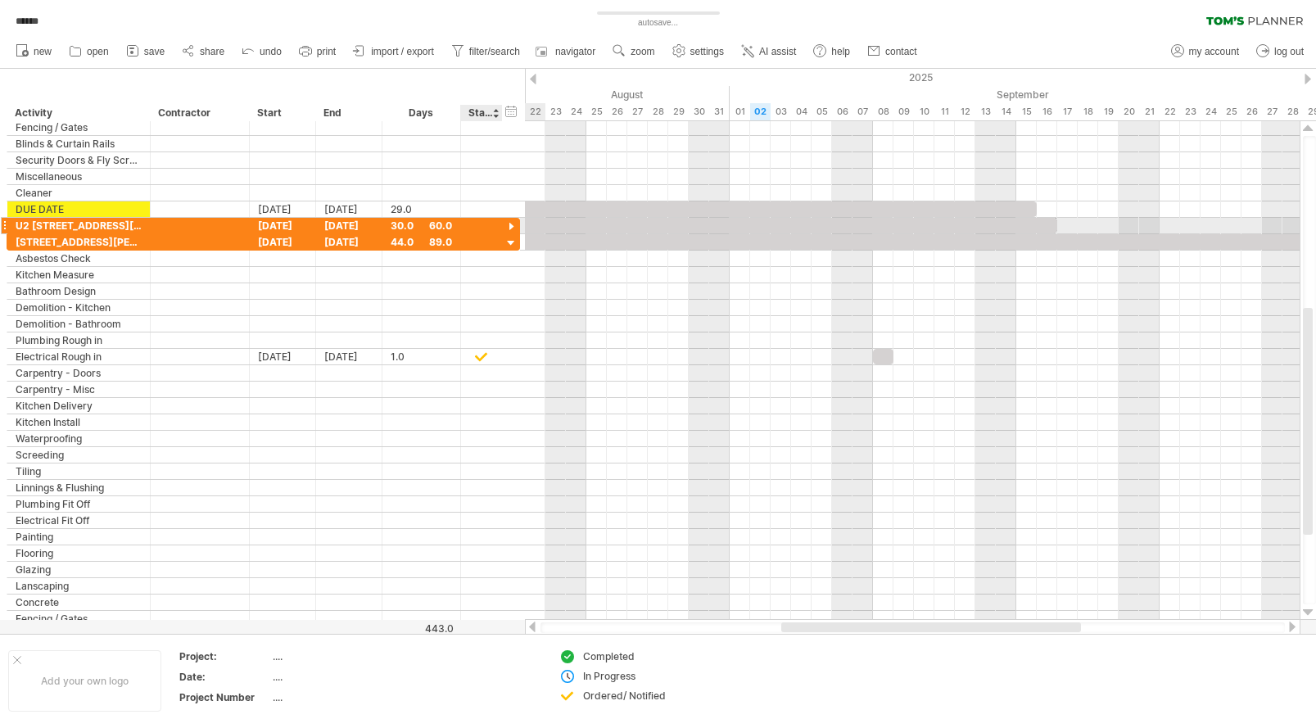
click at [508, 226] on div at bounding box center [512, 228] width 16 height 16
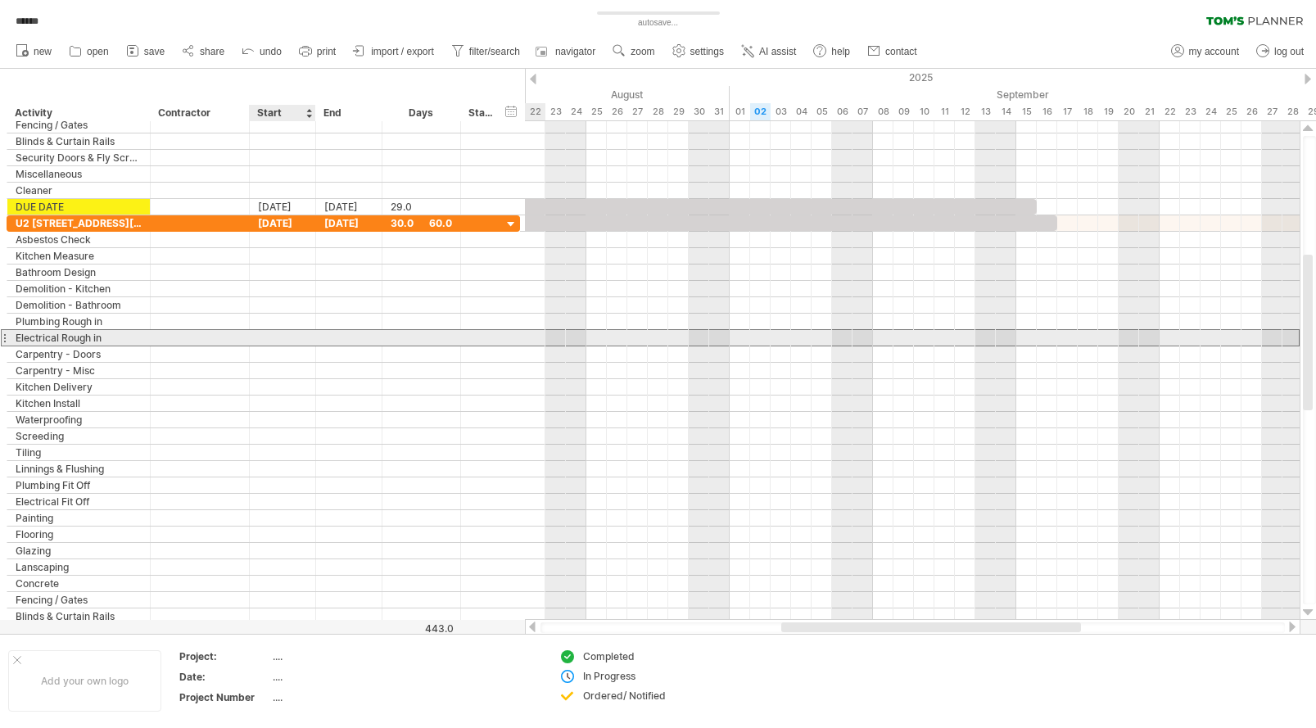
click at [283, 337] on div at bounding box center [283, 338] width 66 height 16
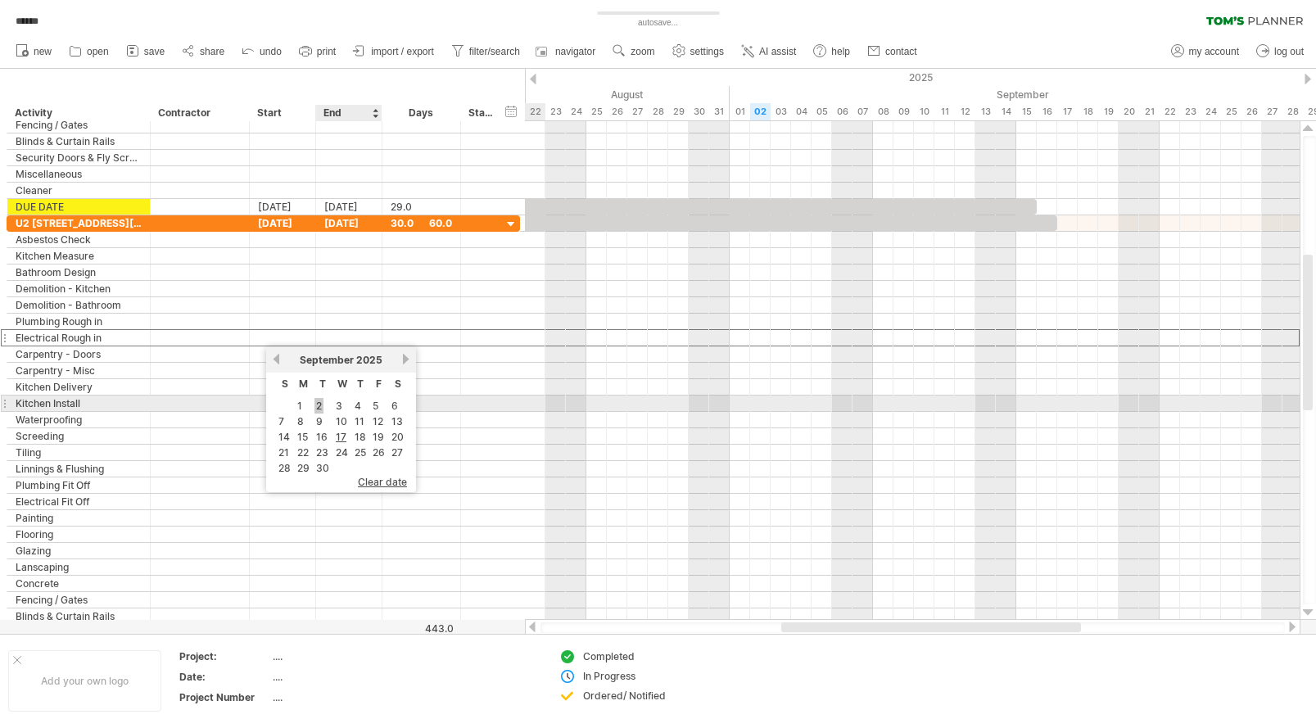
click at [319, 408] on link "2" at bounding box center [319, 406] width 9 height 16
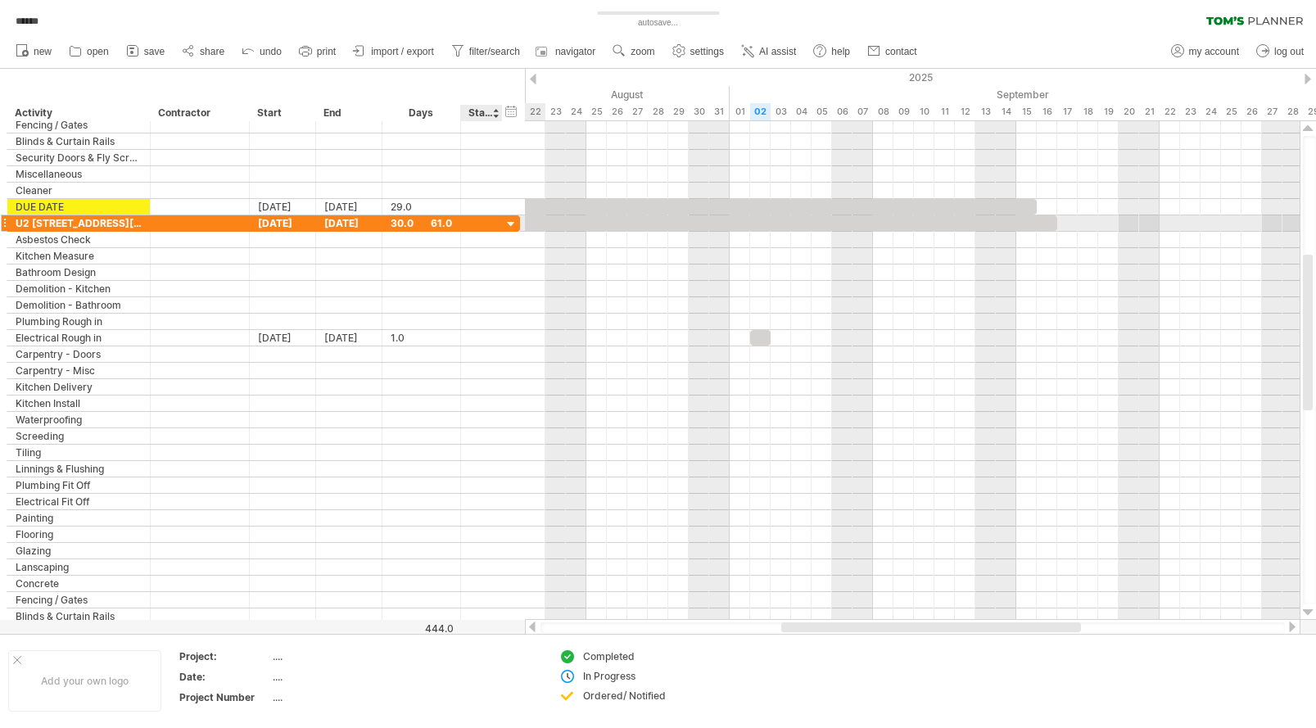
click at [515, 224] on div at bounding box center [512, 225] width 16 height 16
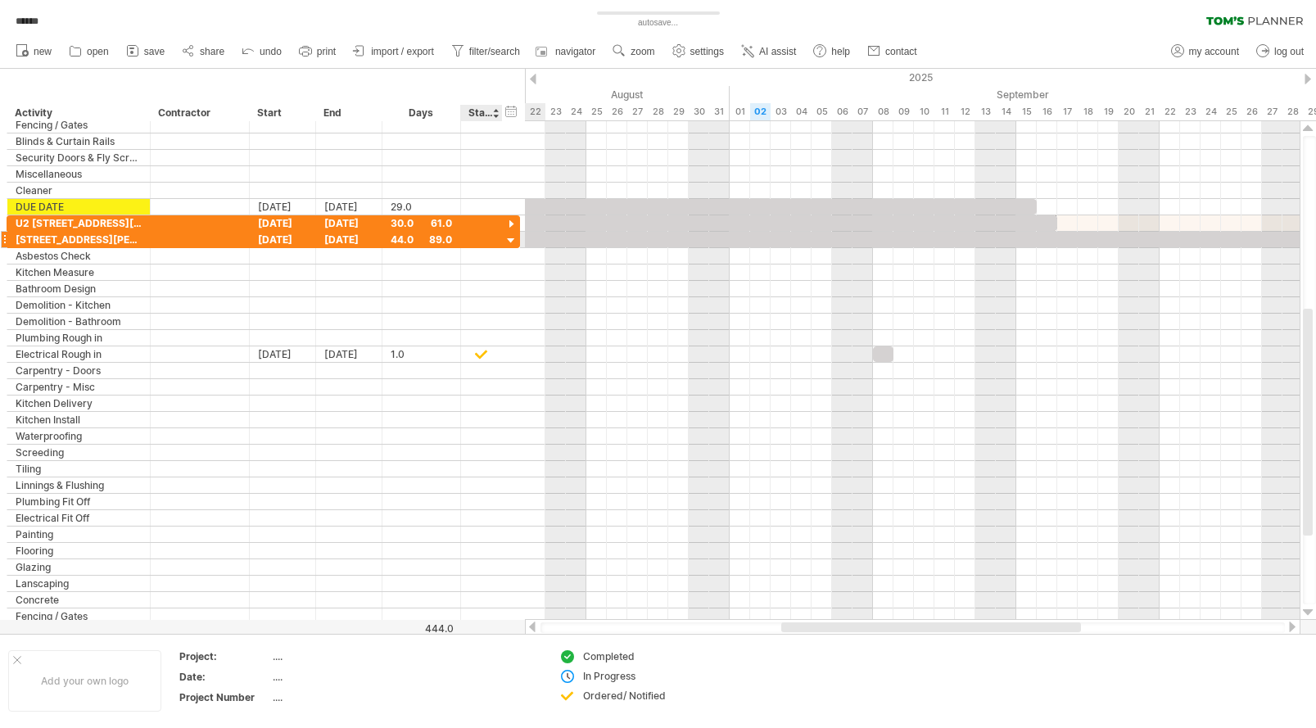
click at [507, 241] on div at bounding box center [512, 241] width 16 height 16
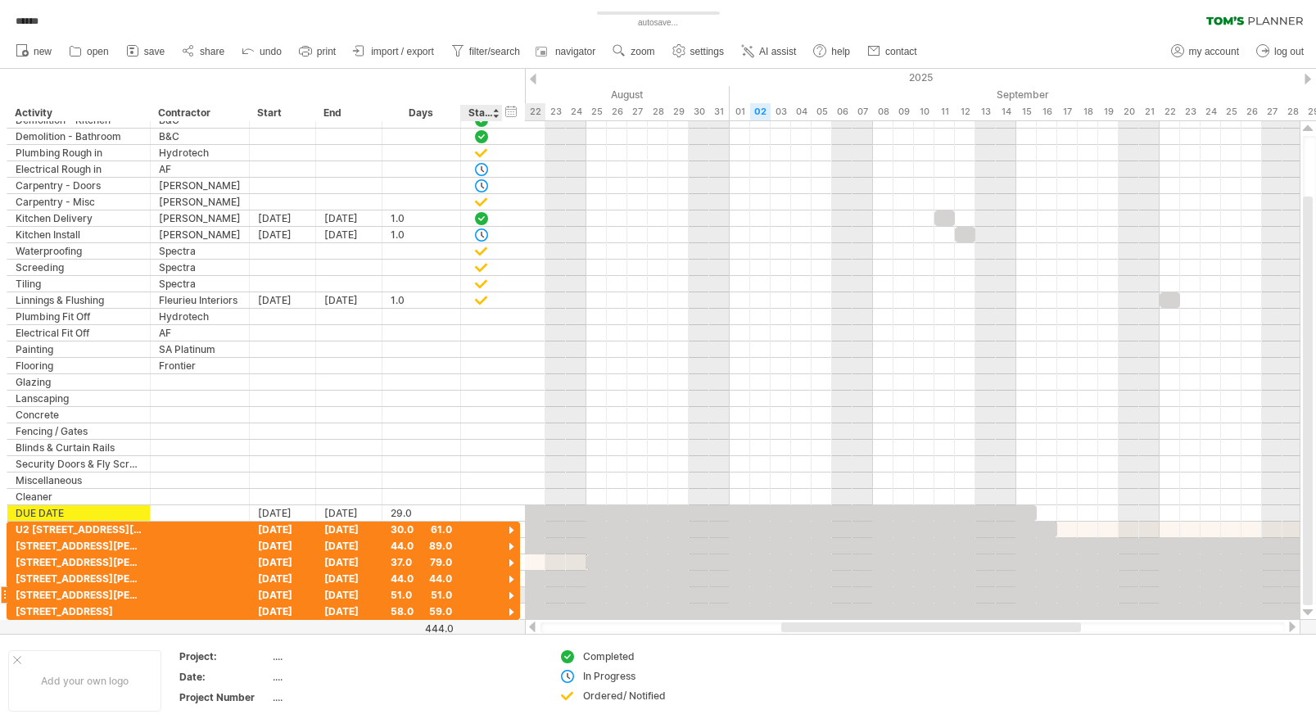
click at [510, 594] on div at bounding box center [512, 597] width 16 height 16
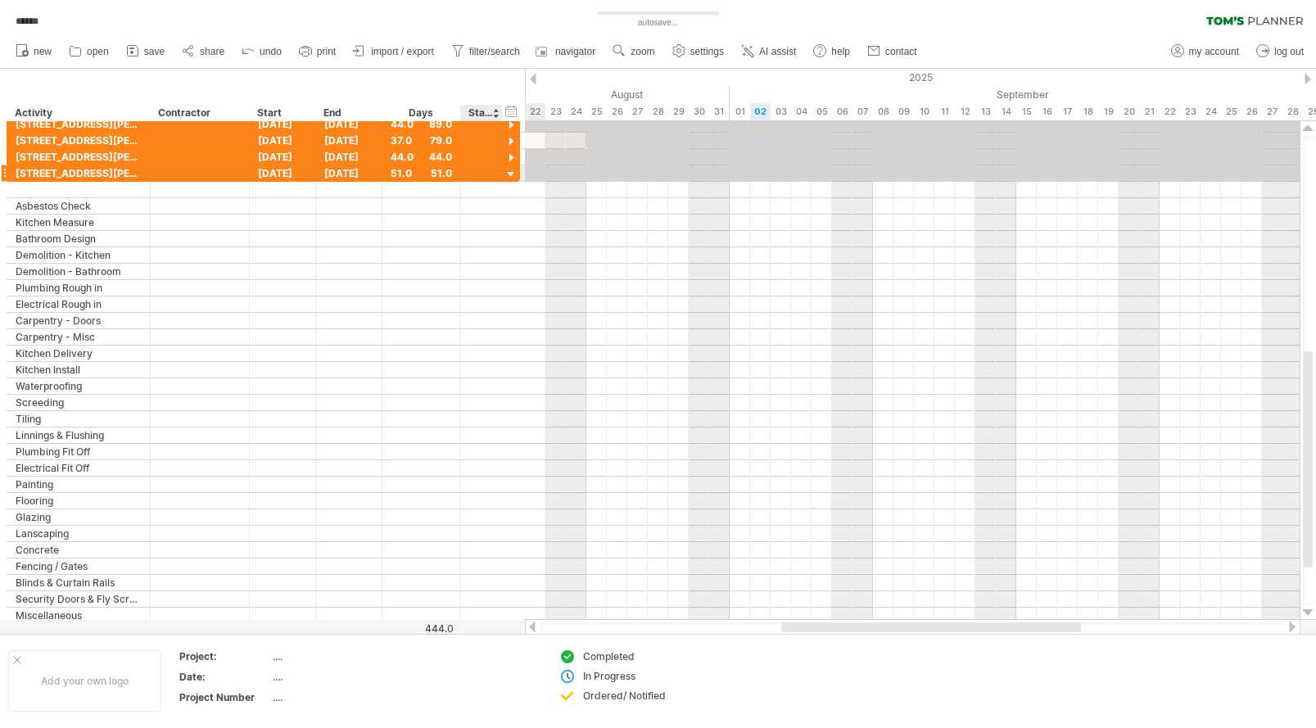
click at [510, 175] on div at bounding box center [512, 175] width 16 height 16
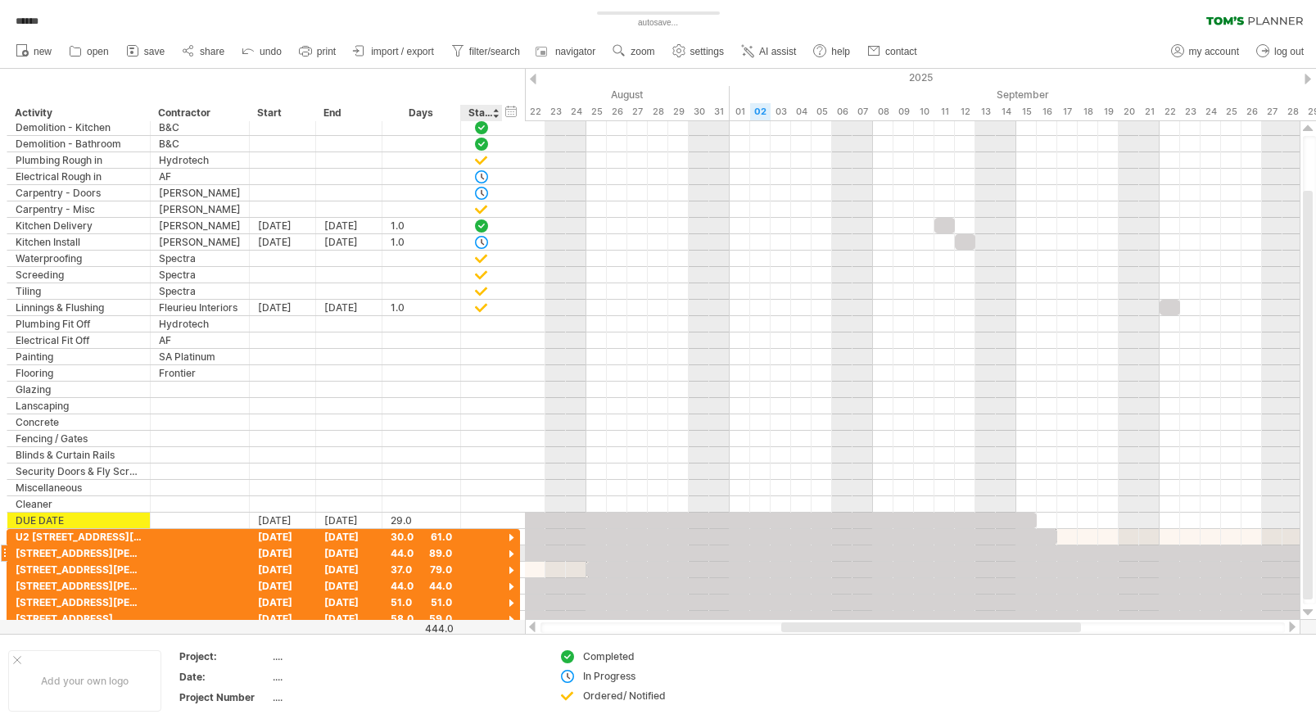
click at [511, 551] on div at bounding box center [512, 555] width 16 height 16
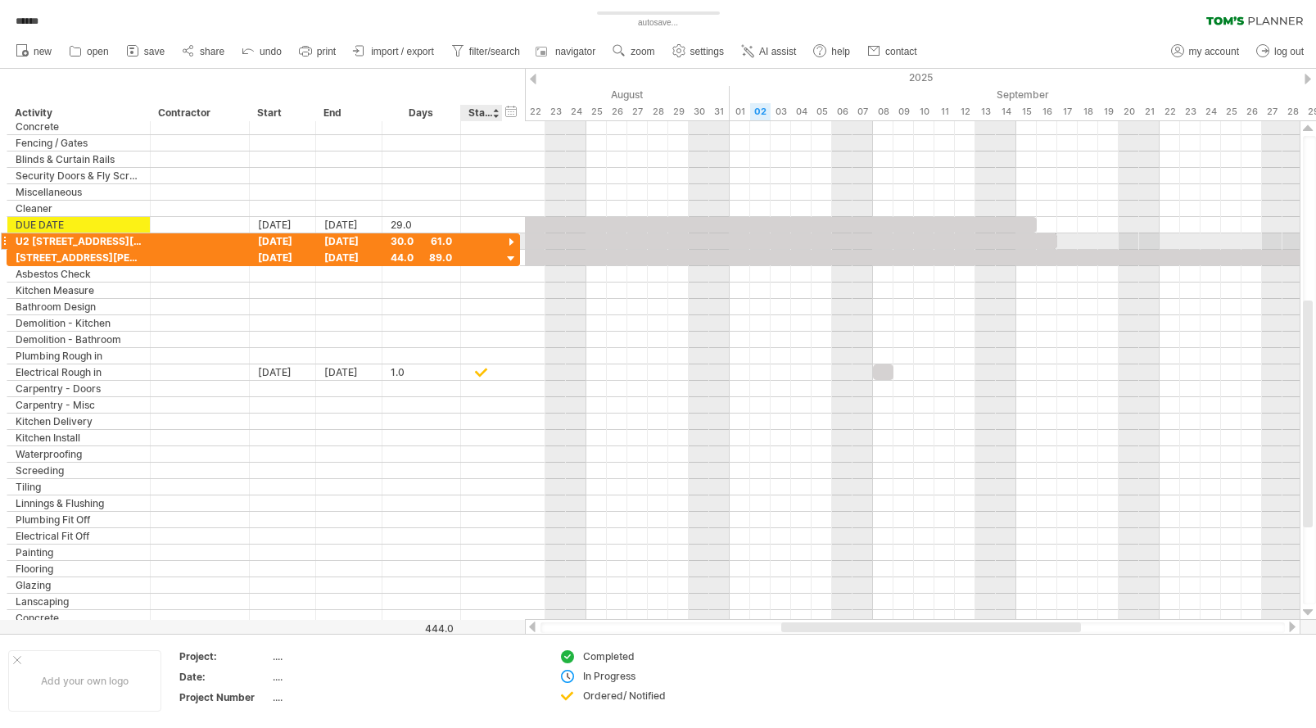
click at [517, 243] on div at bounding box center [512, 243] width 16 height 16
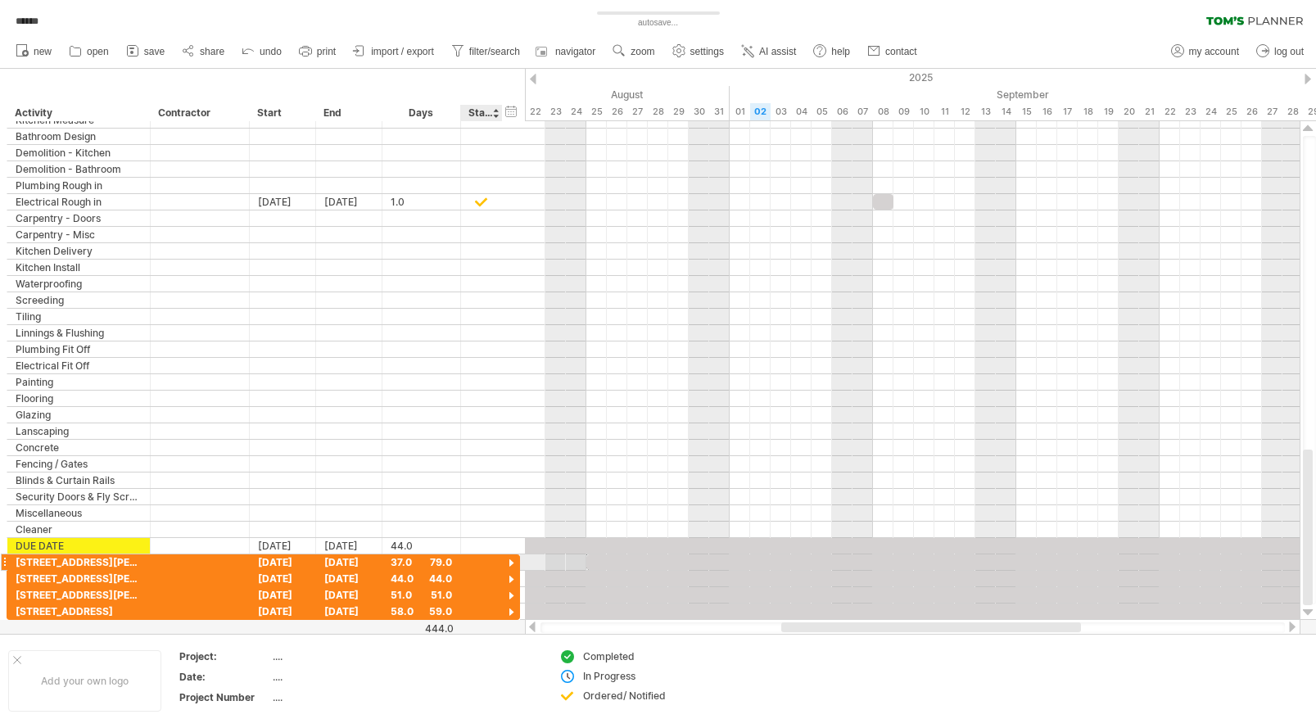
click at [510, 564] on div at bounding box center [512, 564] width 16 height 16
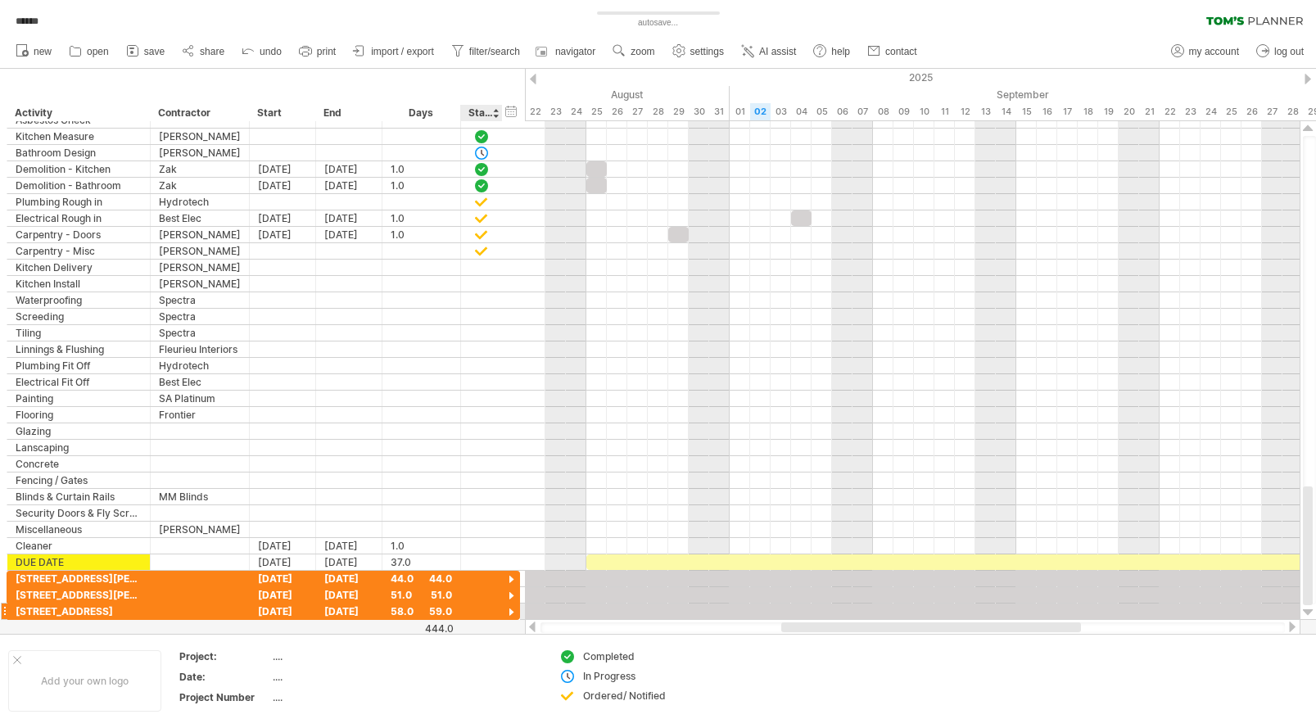
click at [511, 613] on div at bounding box center [512, 613] width 16 height 16
click at [513, 595] on div at bounding box center [512, 597] width 16 height 16
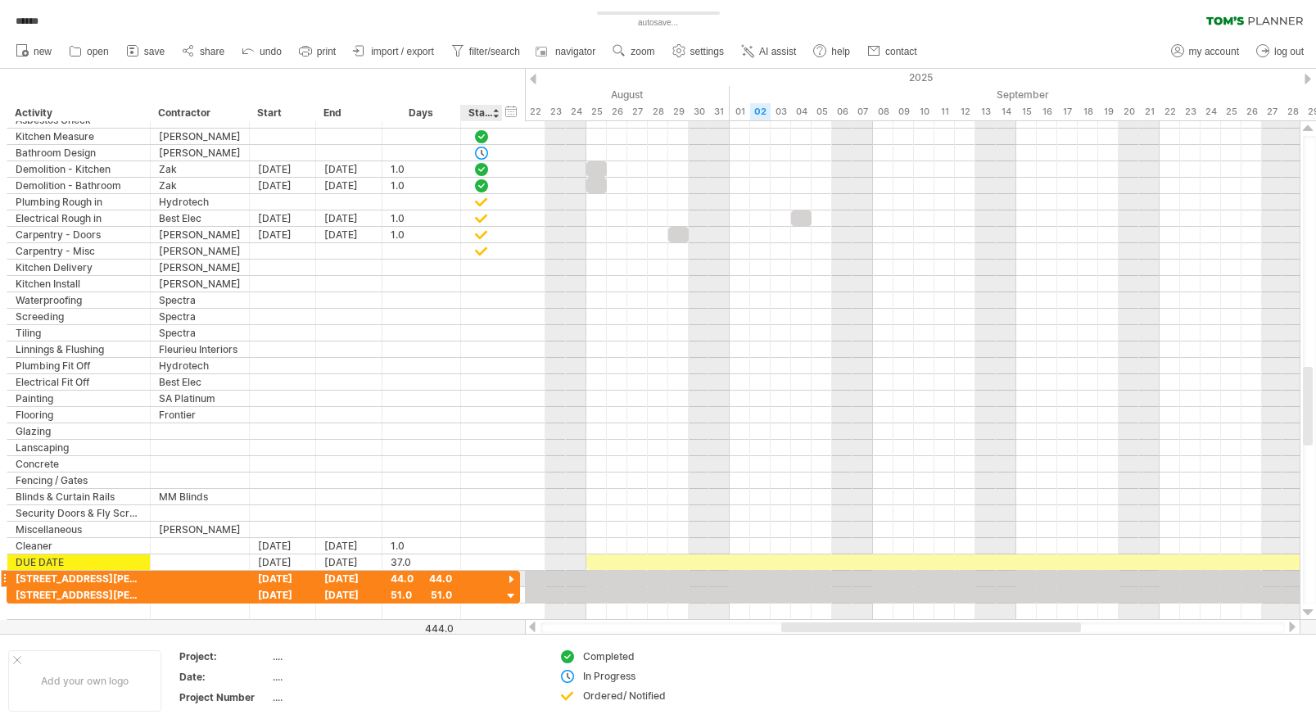
click at [513, 582] on div at bounding box center [512, 581] width 16 height 16
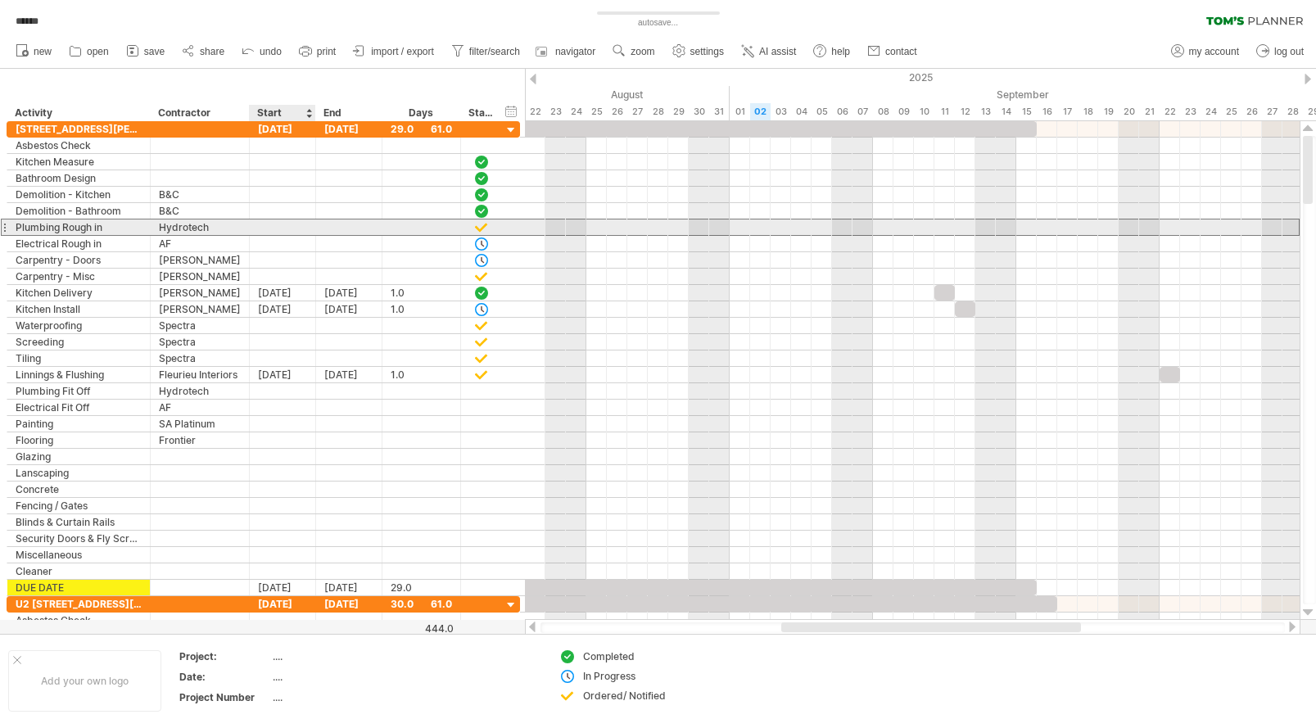
click at [276, 225] on div at bounding box center [283, 228] width 66 height 16
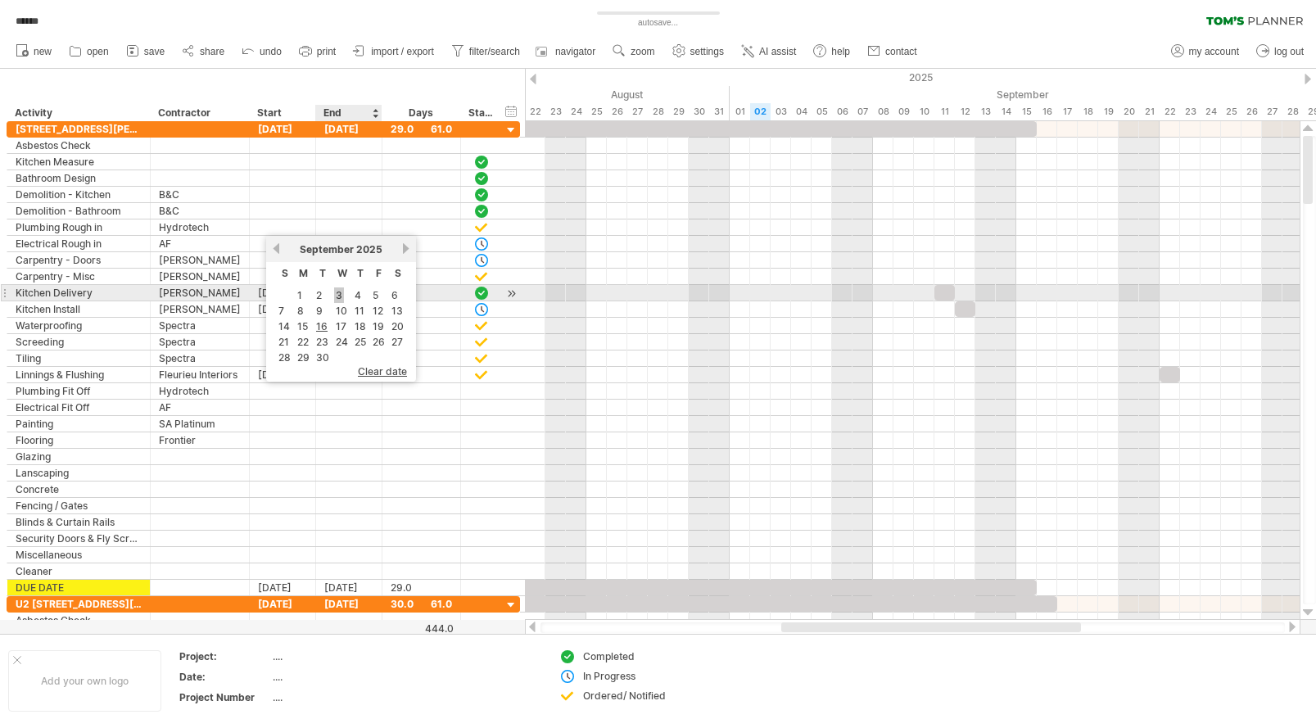
click at [336, 292] on link "3" at bounding box center [339, 295] width 10 height 16
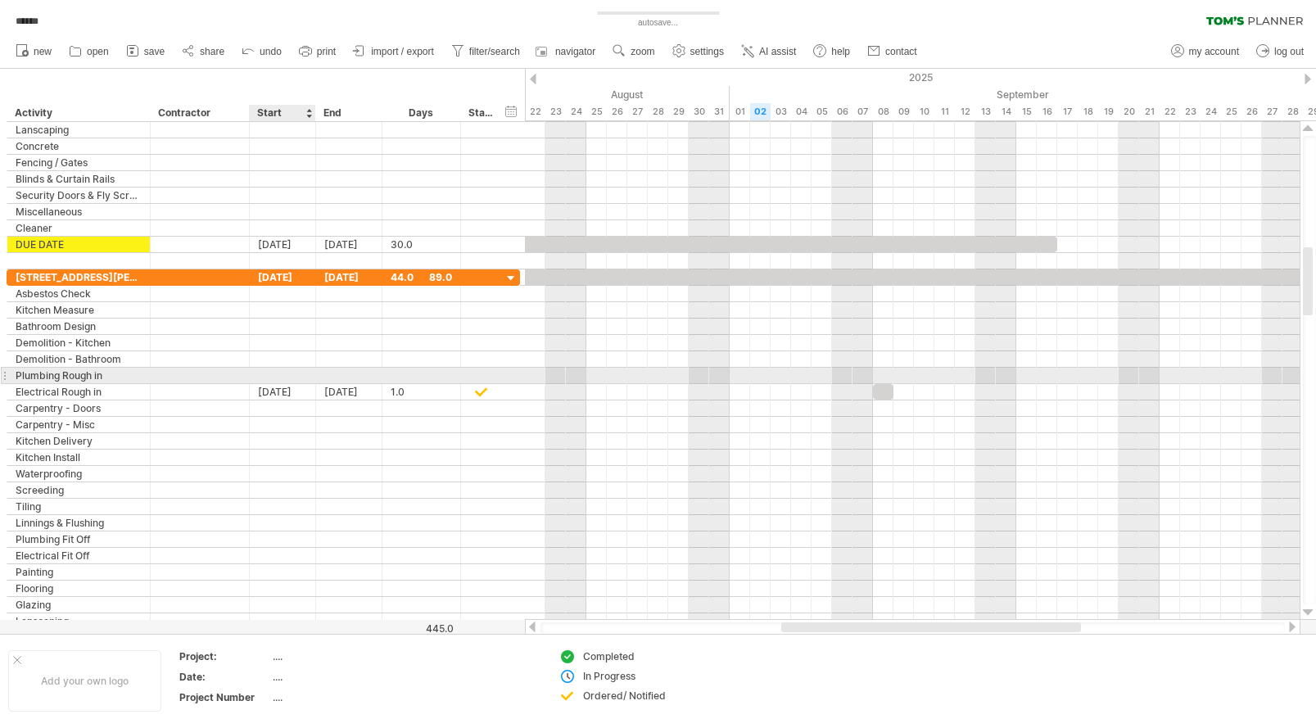
click at [283, 374] on div at bounding box center [283, 376] width 66 height 16
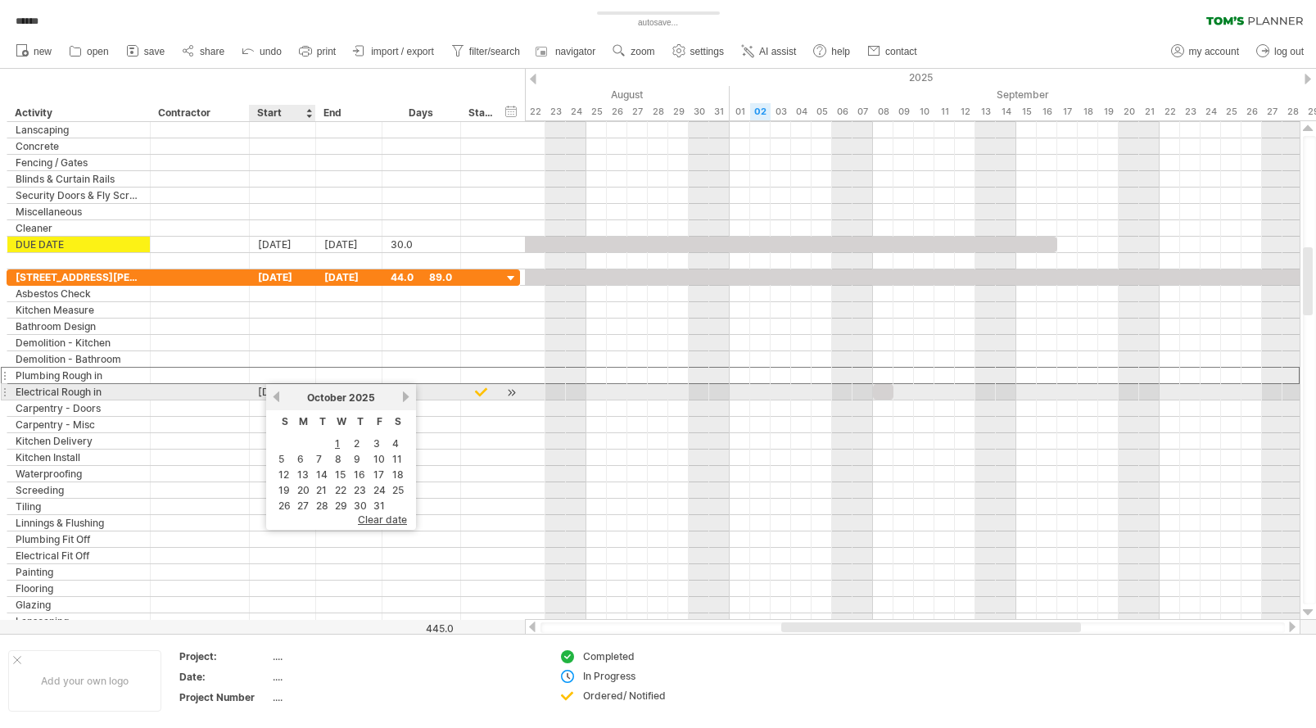
click at [276, 397] on link "previous" at bounding box center [276, 397] width 12 height 12
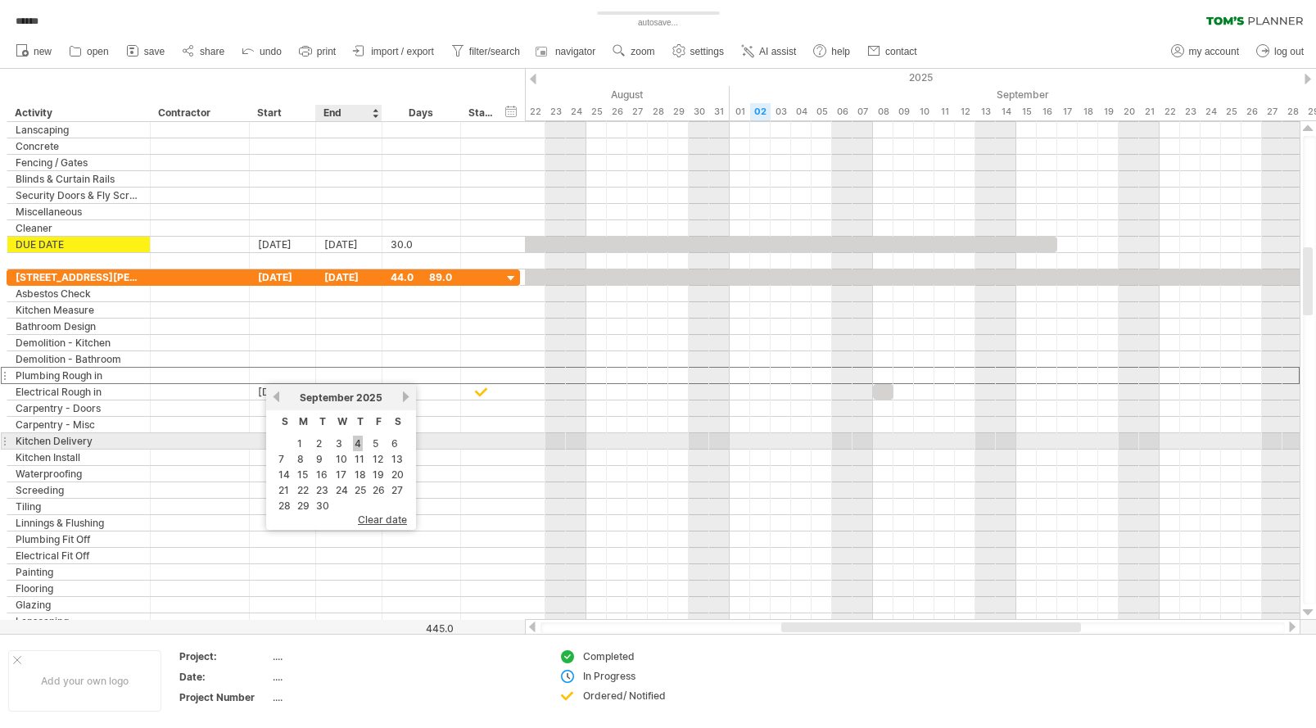
click at [359, 445] on link "4" at bounding box center [358, 444] width 10 height 16
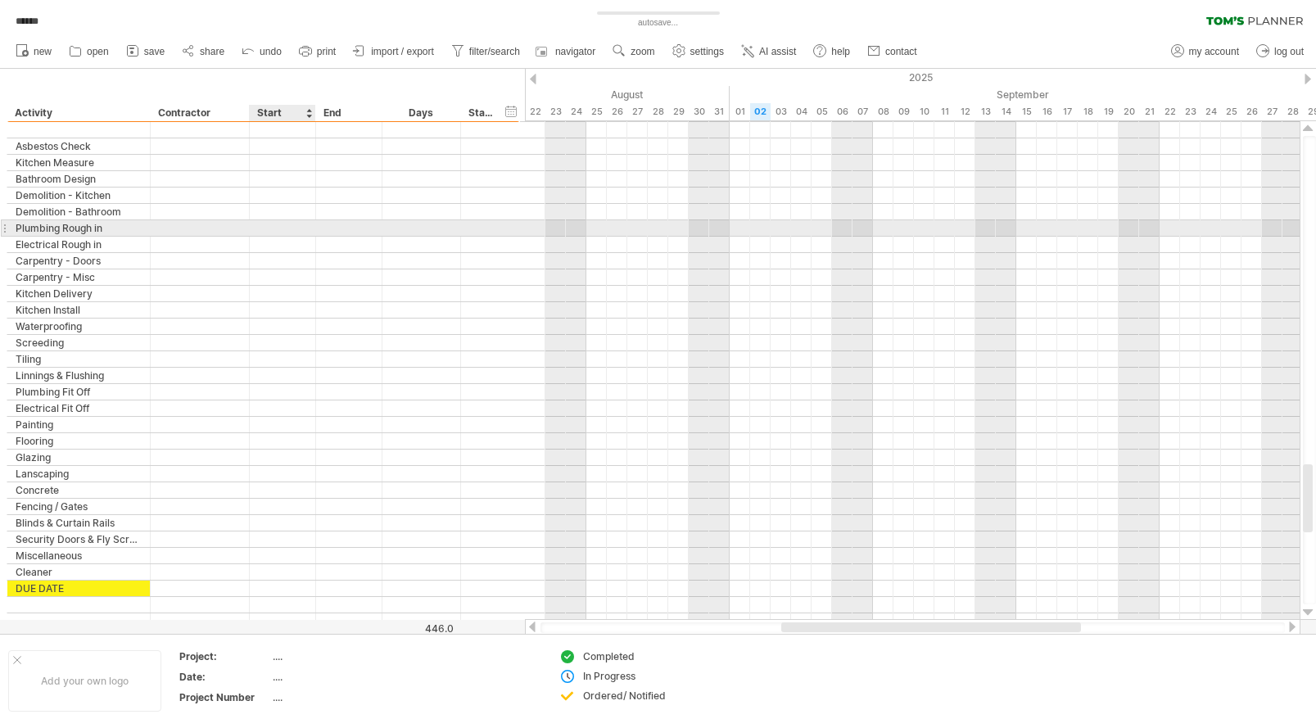
click at [281, 227] on div at bounding box center [283, 228] width 66 height 16
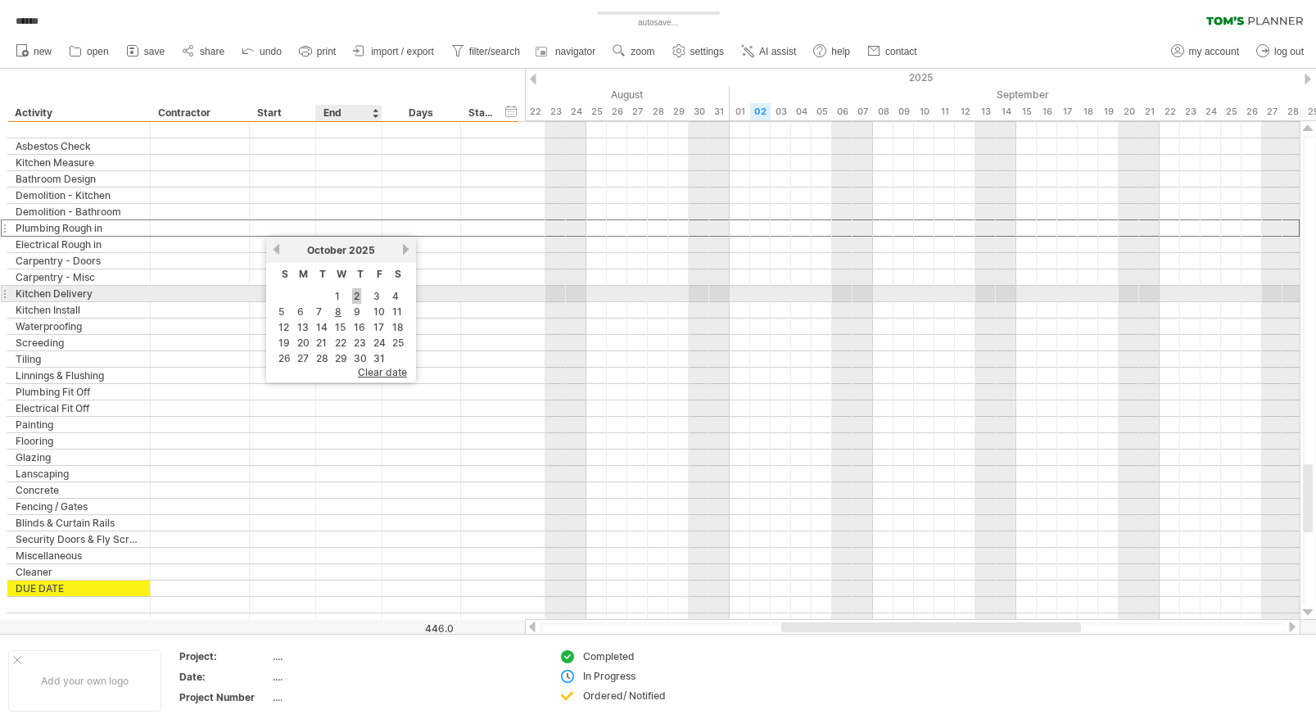
click at [355, 293] on link "2" at bounding box center [356, 296] width 9 height 16
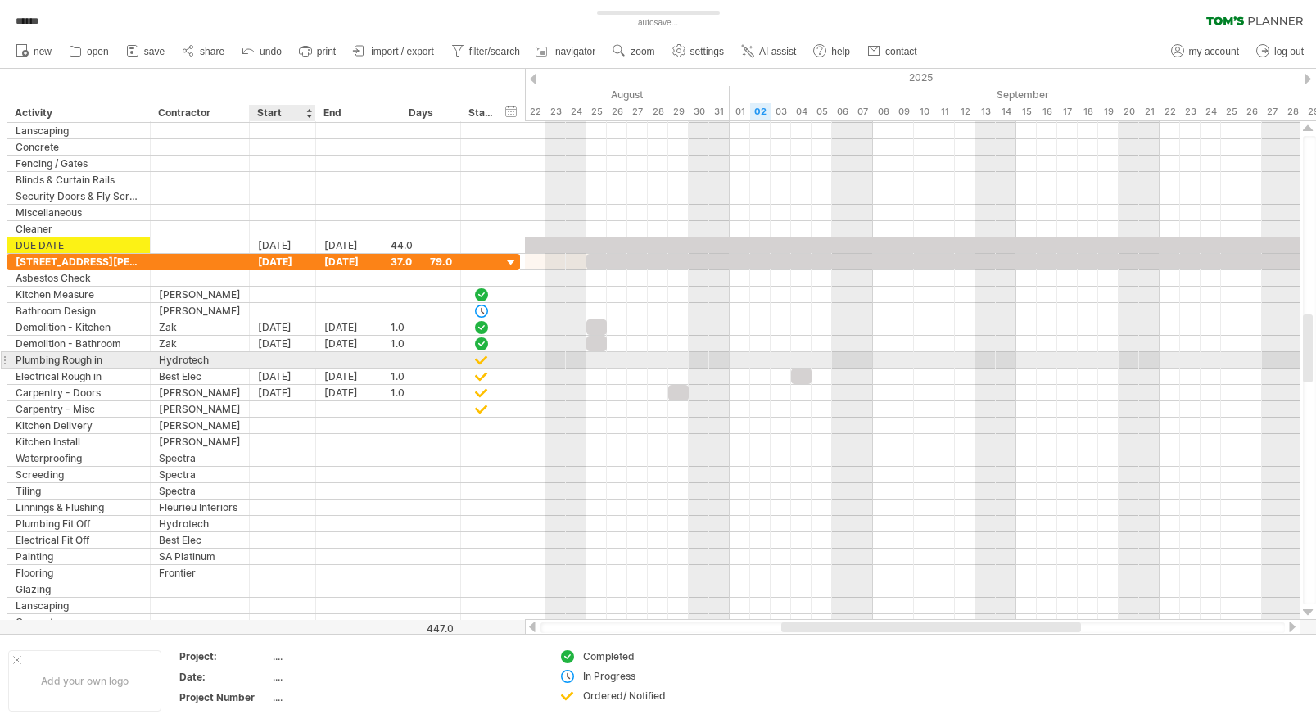
click at [288, 360] on div at bounding box center [283, 360] width 66 height 16
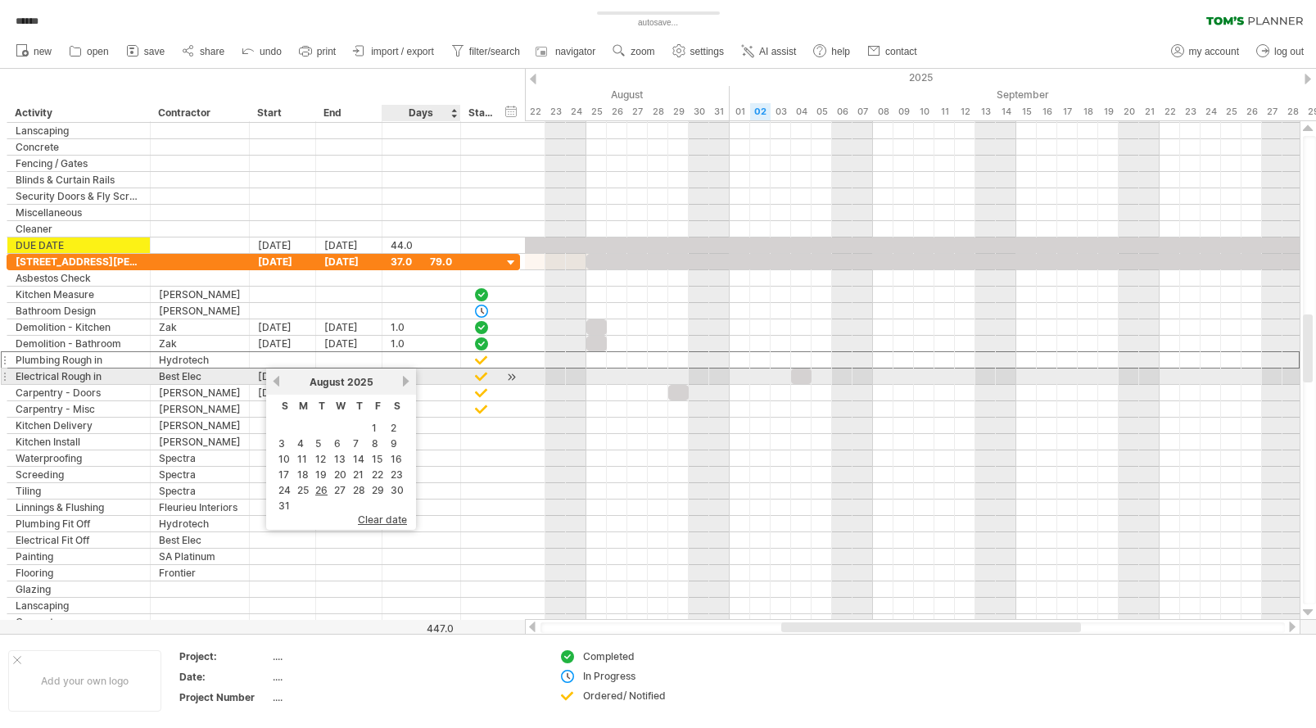
click at [408, 380] on link "next" at bounding box center [406, 381] width 12 height 12
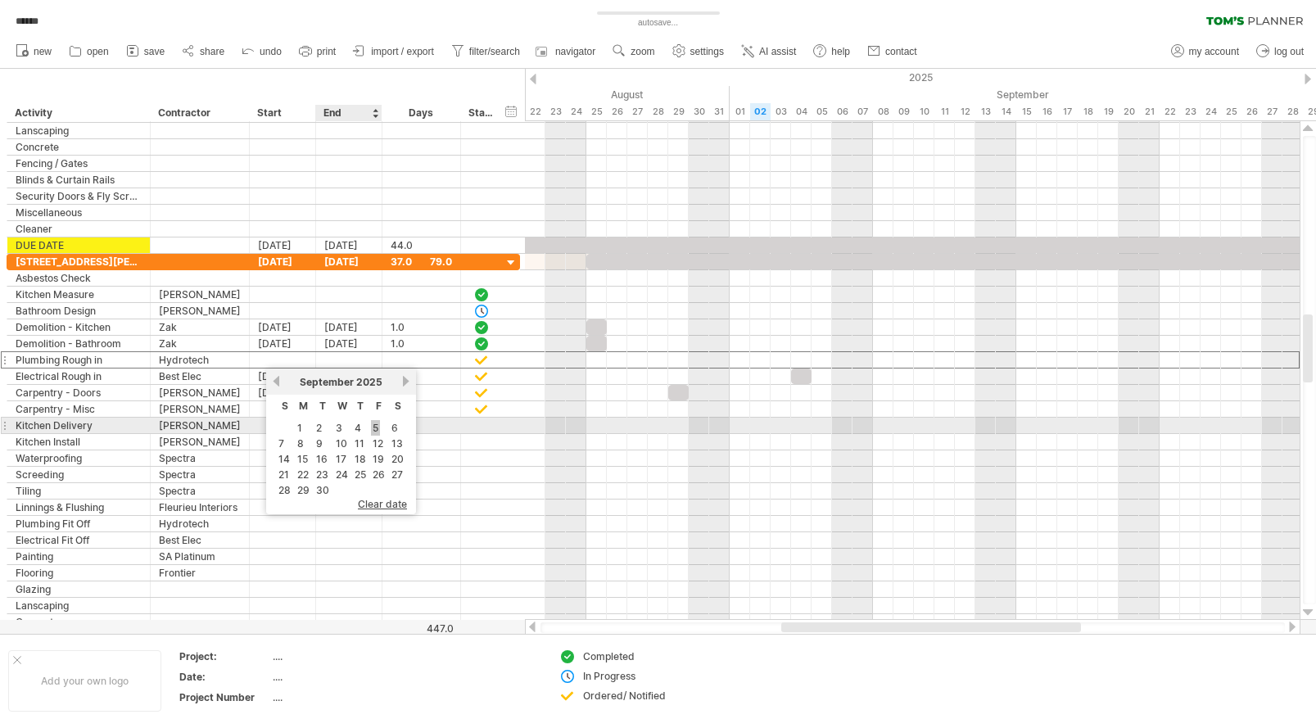
click at [379, 427] on link "5" at bounding box center [375, 428] width 9 height 16
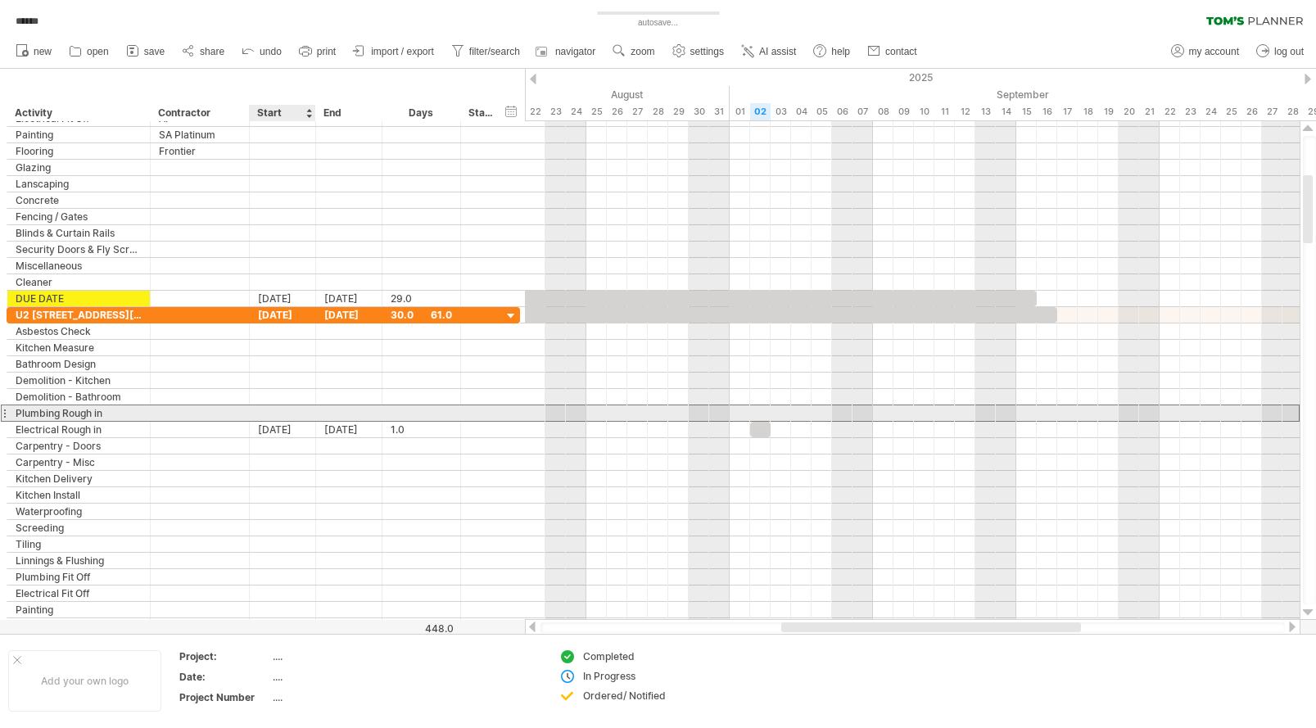
click at [282, 411] on div at bounding box center [283, 413] width 66 height 16
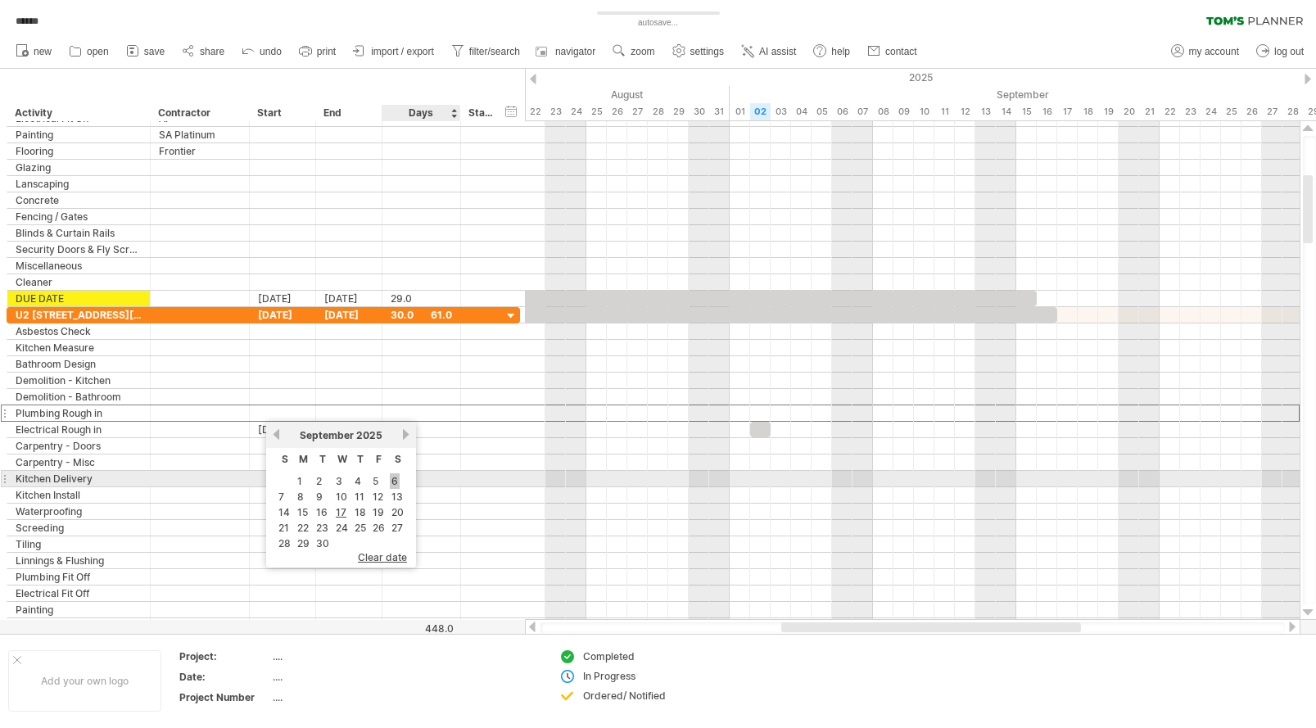
click at [396, 482] on link "6" at bounding box center [395, 481] width 10 height 16
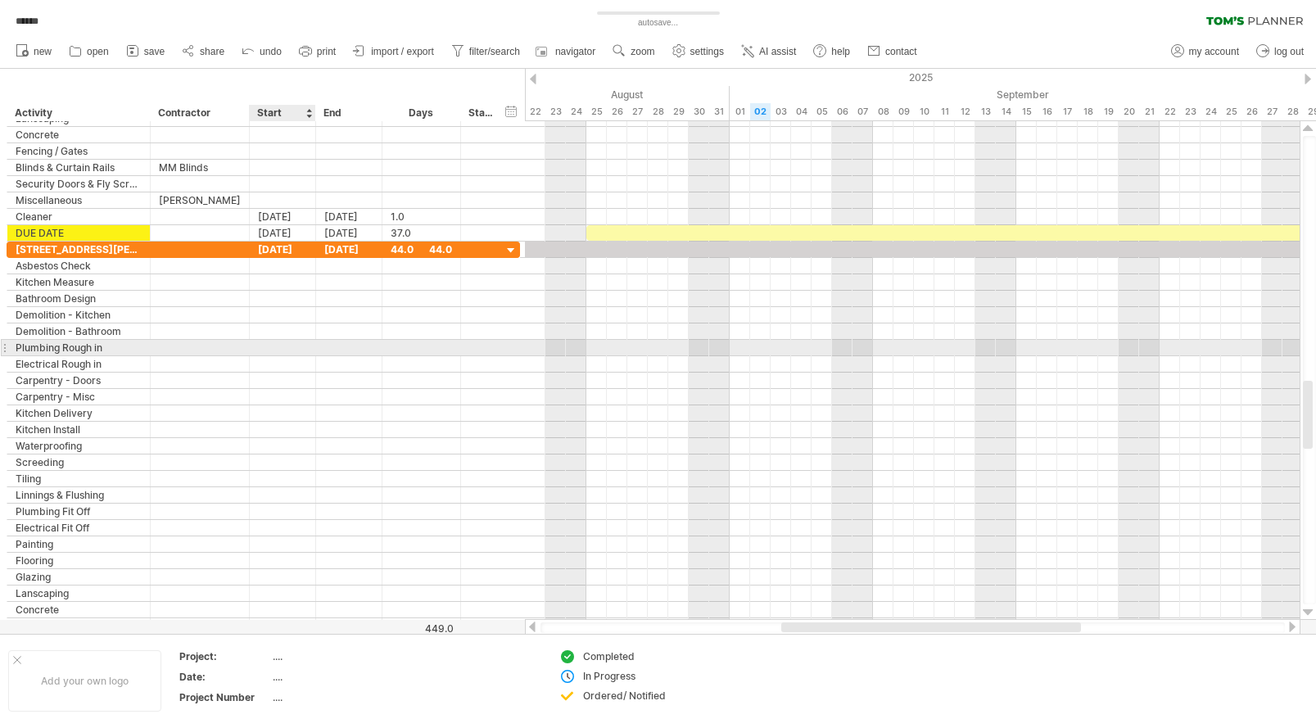
click at [292, 347] on div at bounding box center [283, 348] width 66 height 16
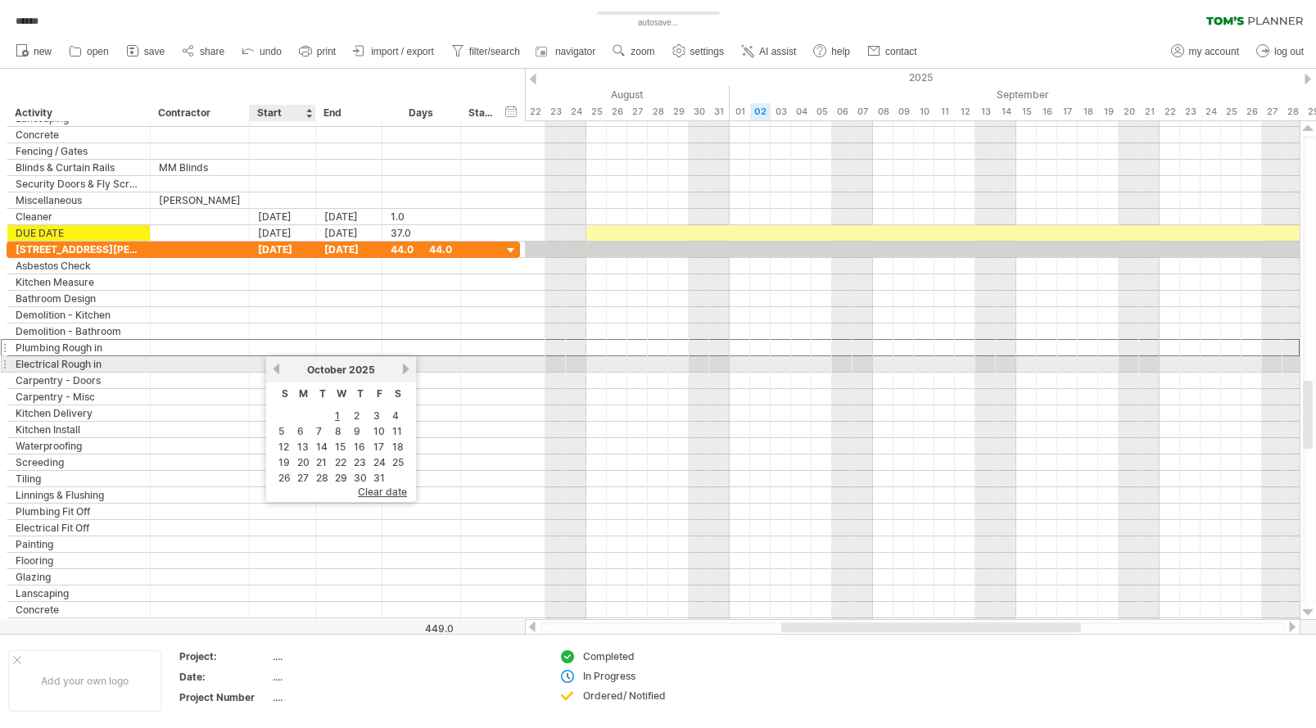
click at [277, 367] on link "previous" at bounding box center [276, 369] width 12 height 12
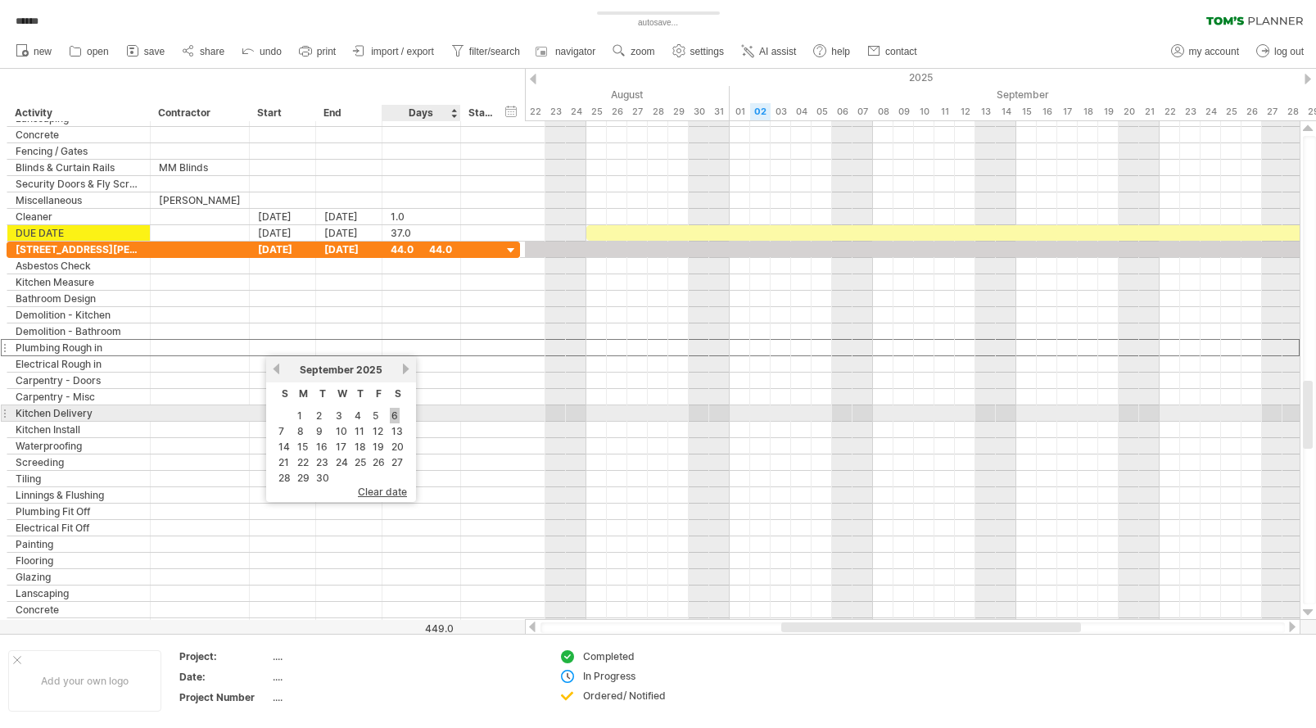
click at [392, 415] on link "6" at bounding box center [395, 416] width 10 height 16
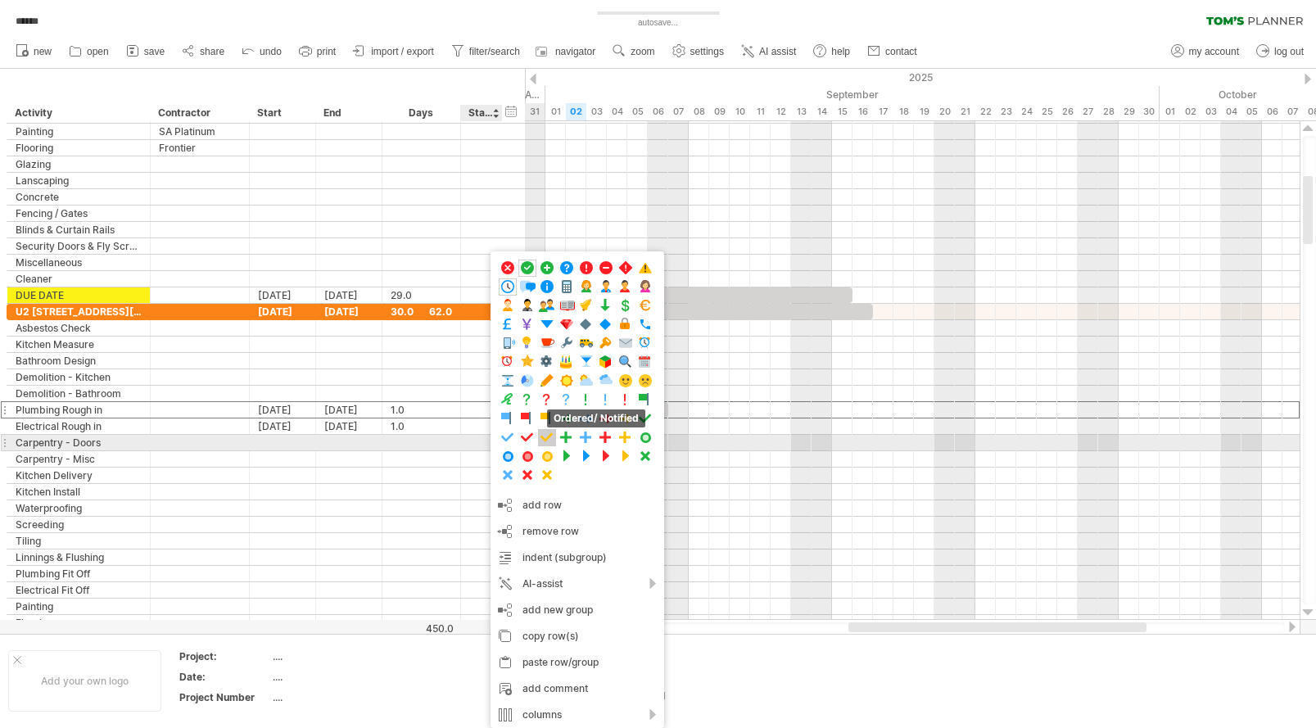
click at [551, 438] on span at bounding box center [547, 438] width 16 height 16
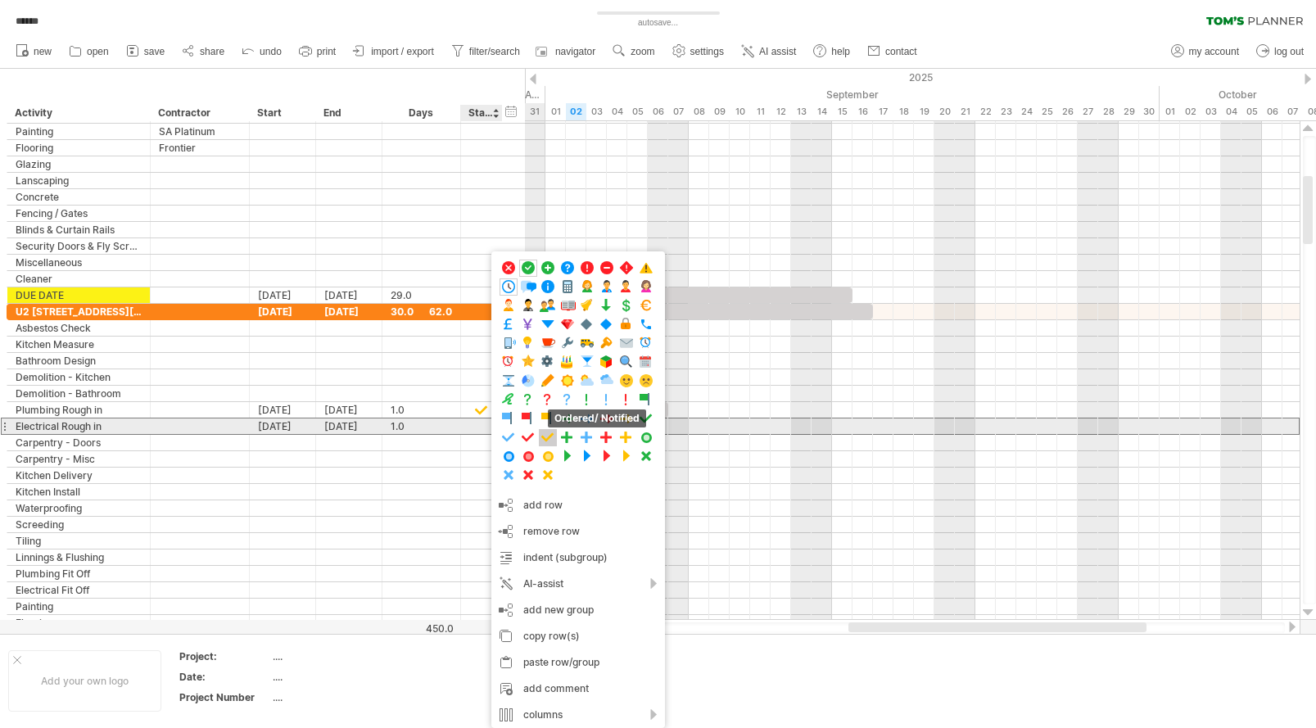
click at [550, 435] on span at bounding box center [548, 438] width 16 height 16
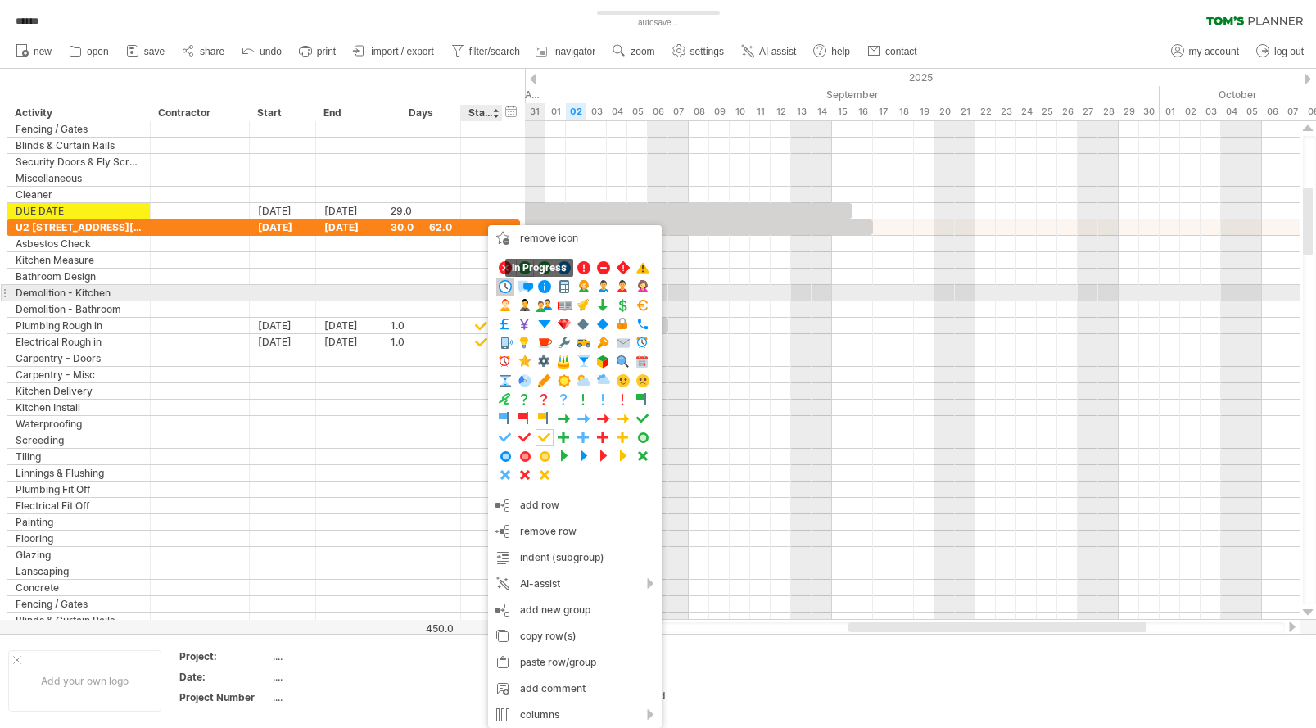
click at [507, 287] on span at bounding box center [505, 287] width 16 height 16
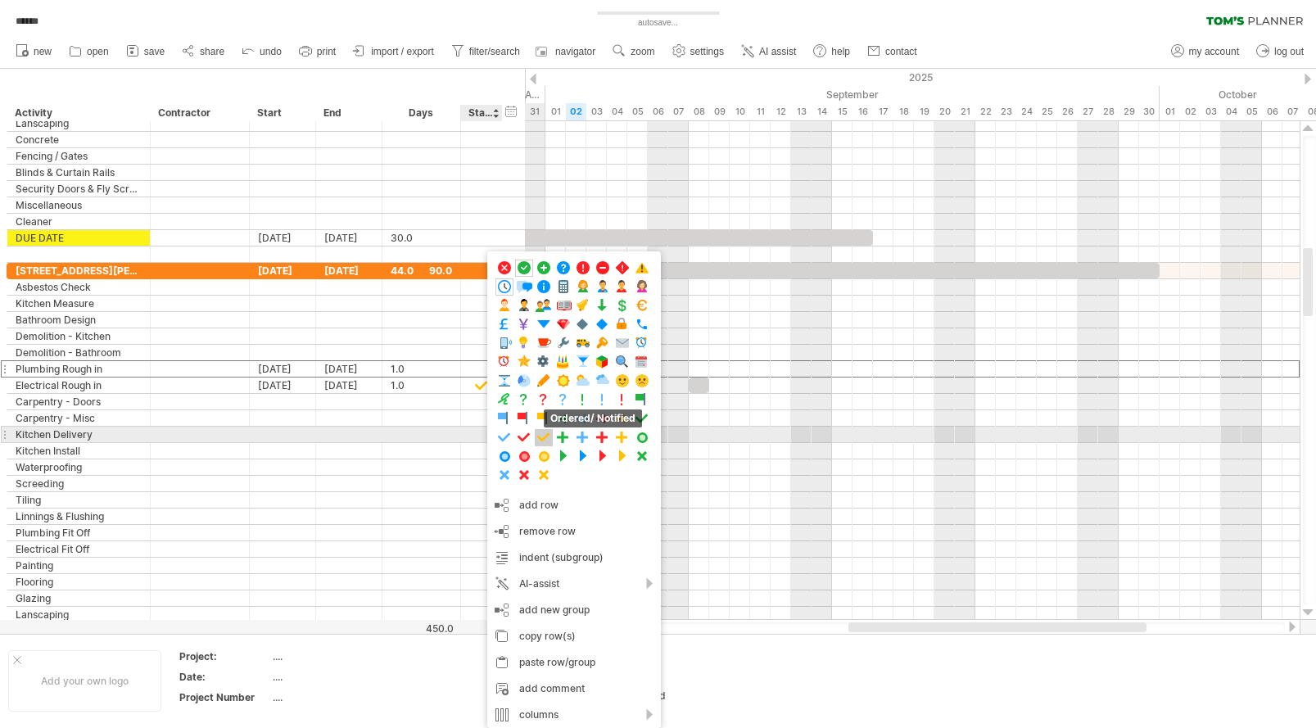
click at [541, 439] on span at bounding box center [544, 438] width 16 height 16
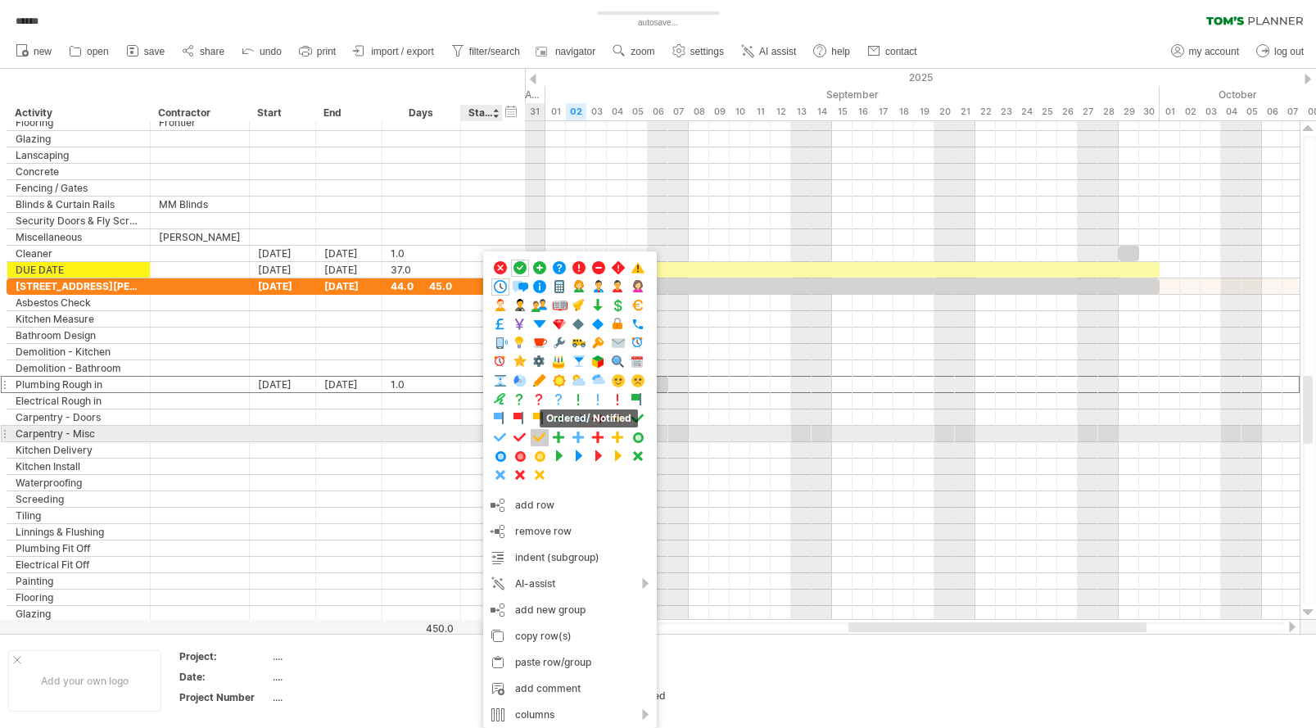
click at [536, 437] on span at bounding box center [540, 438] width 16 height 16
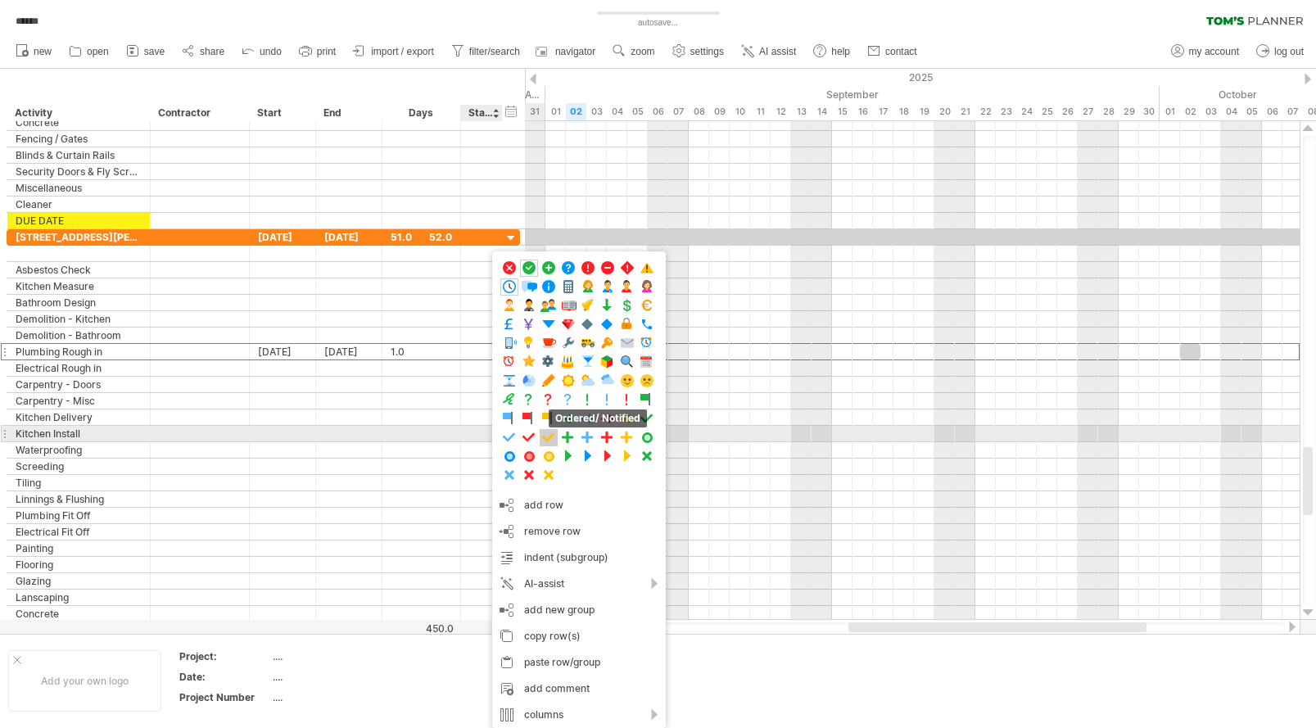
click at [550, 435] on span at bounding box center [549, 438] width 16 height 16
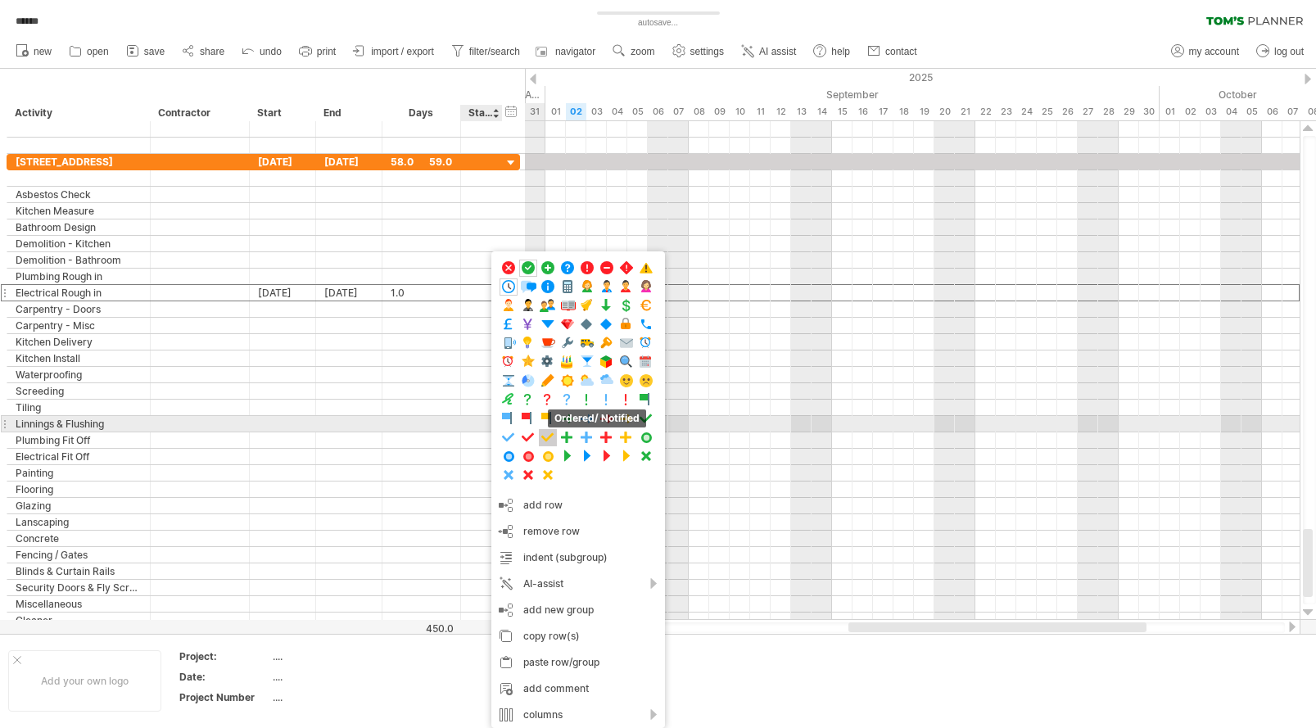
click at [549, 431] on span at bounding box center [548, 438] width 16 height 16
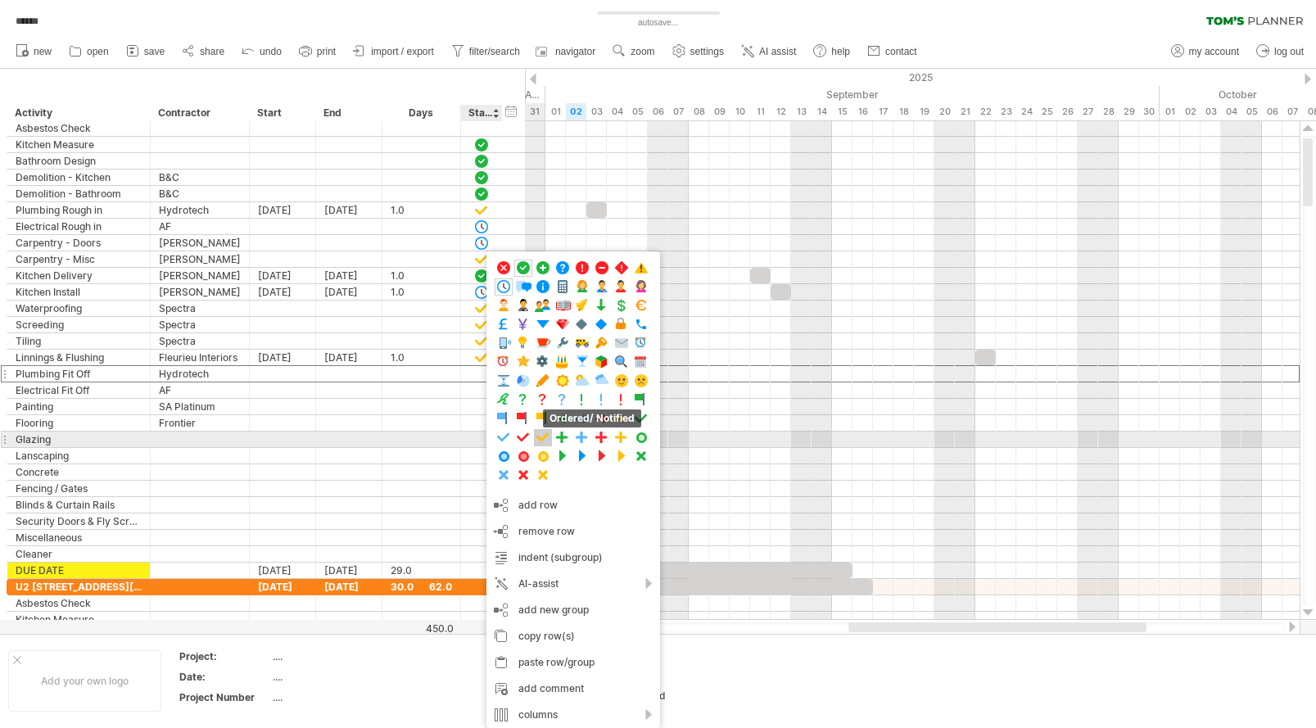
click at [544, 437] on span at bounding box center [543, 438] width 16 height 16
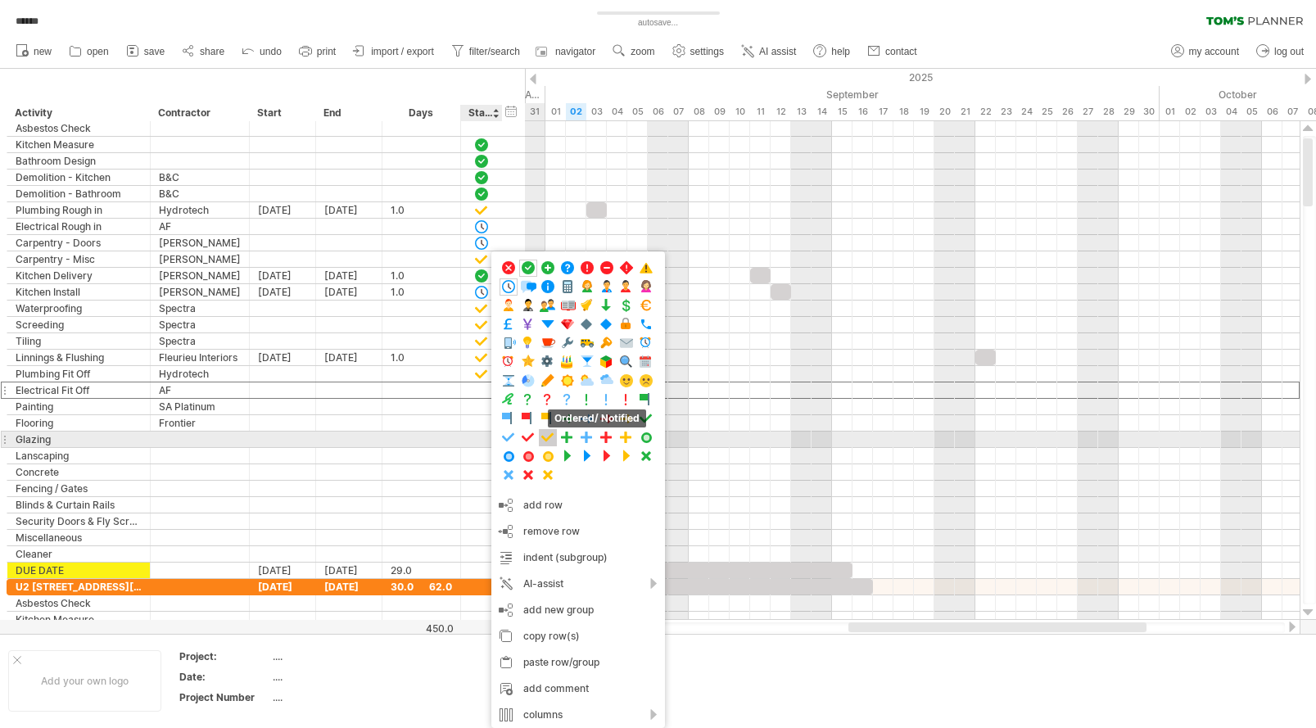
click at [543, 437] on span at bounding box center [548, 438] width 16 height 16
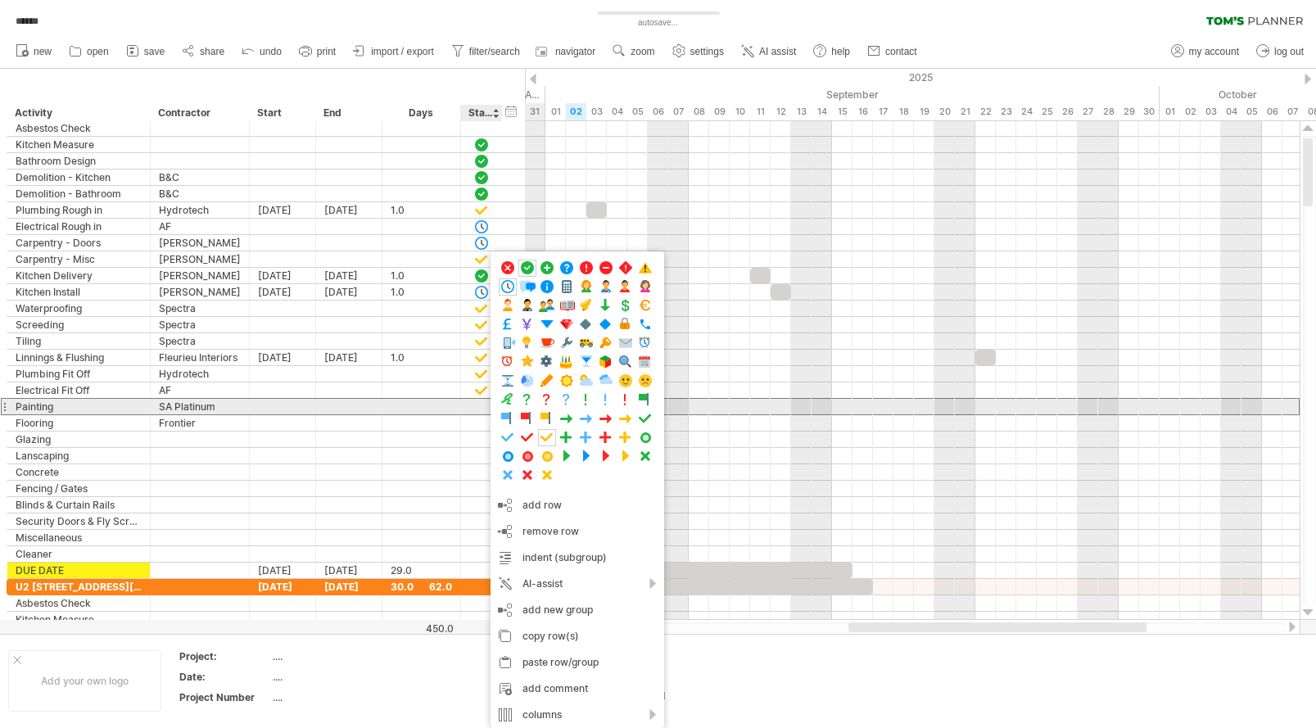
click at [437, 406] on div at bounding box center [421, 407] width 61 height 16
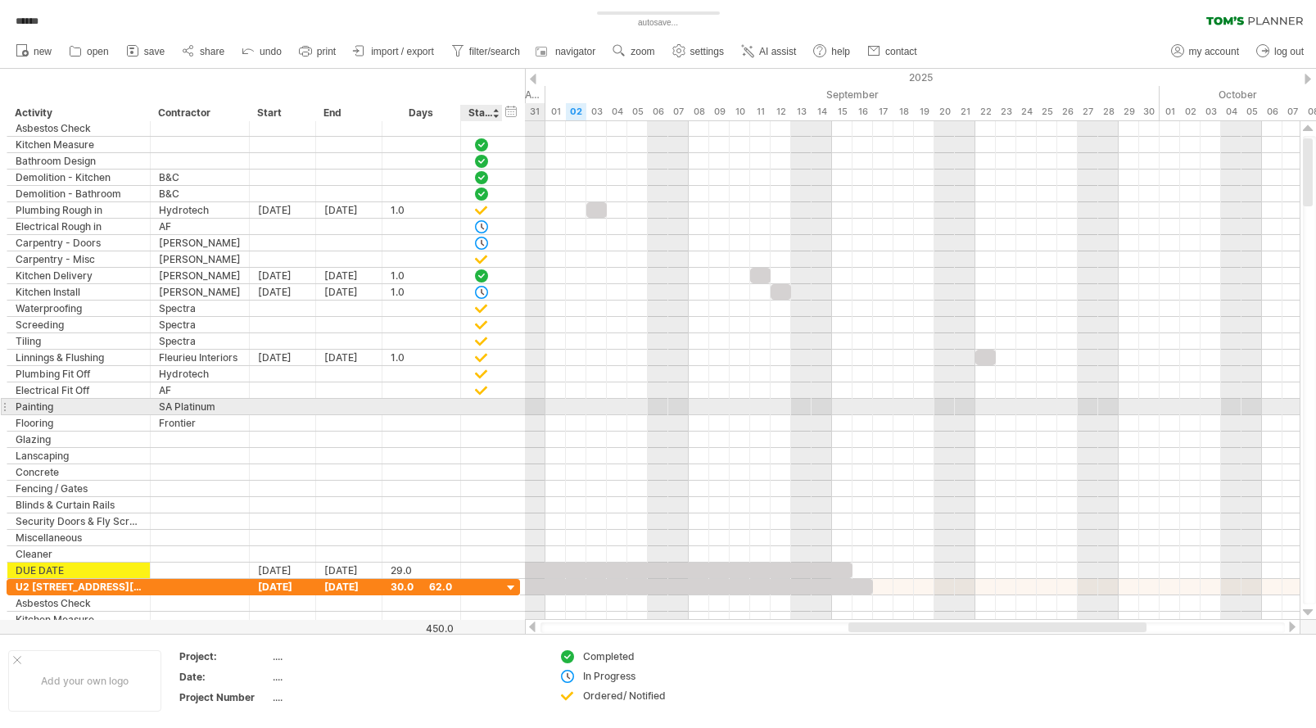
scroll to position [1, 0]
click at [490, 407] on div at bounding box center [482, 407] width 42 height 16
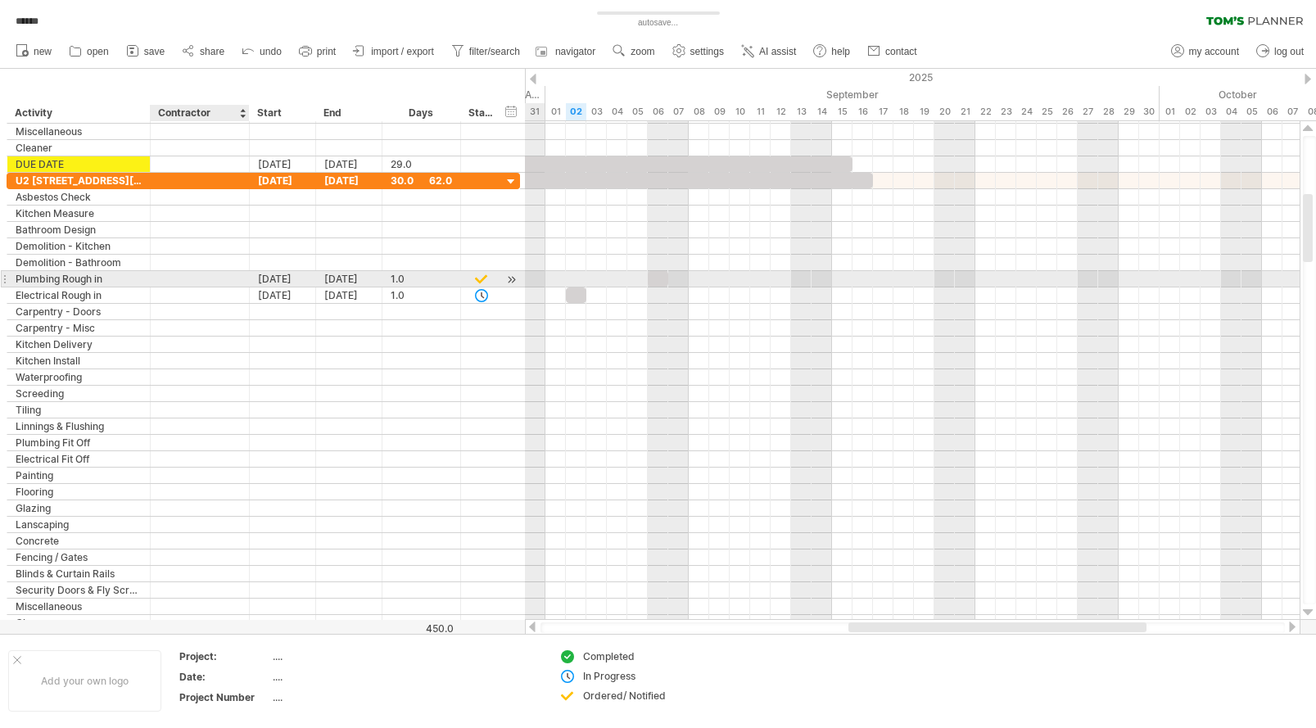
drag, startPoint x: 161, startPoint y: 280, endPoint x: 182, endPoint y: 279, distance: 21.3
click at [162, 280] on div at bounding box center [200, 279] width 82 height 16
type input "*"
type input "*********"
type input "**"
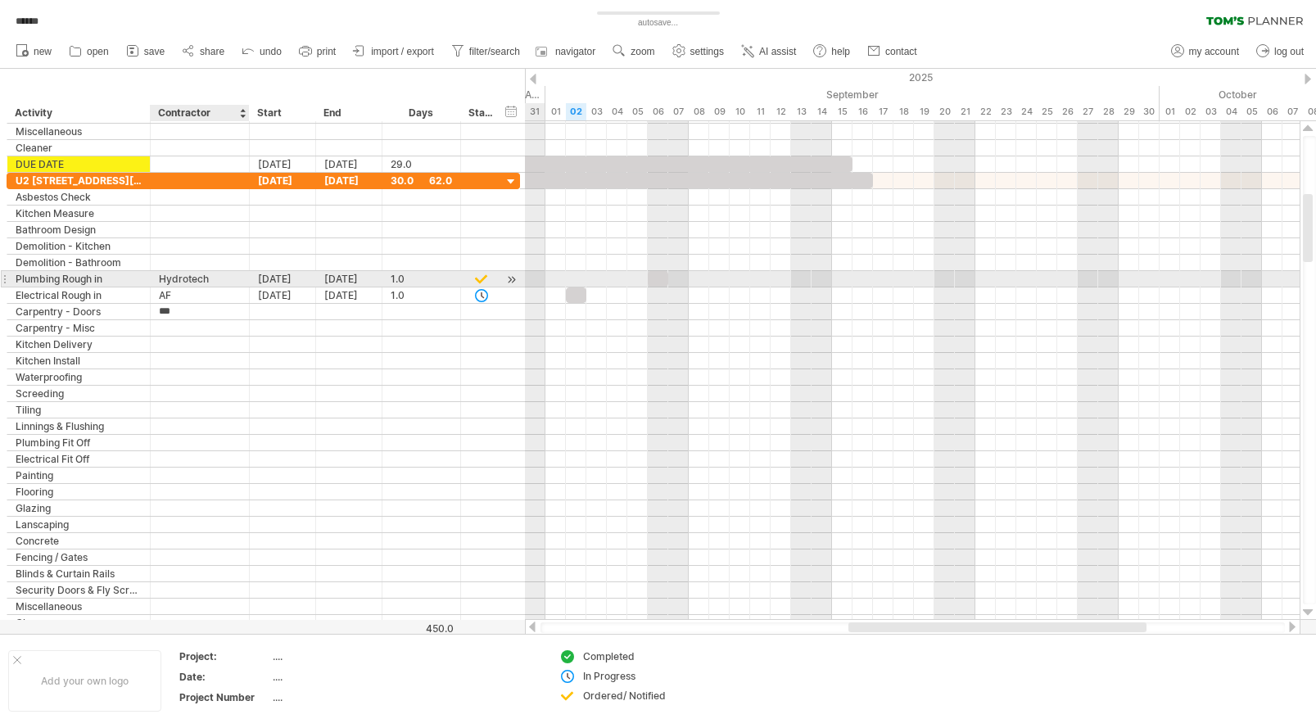
type input "******"
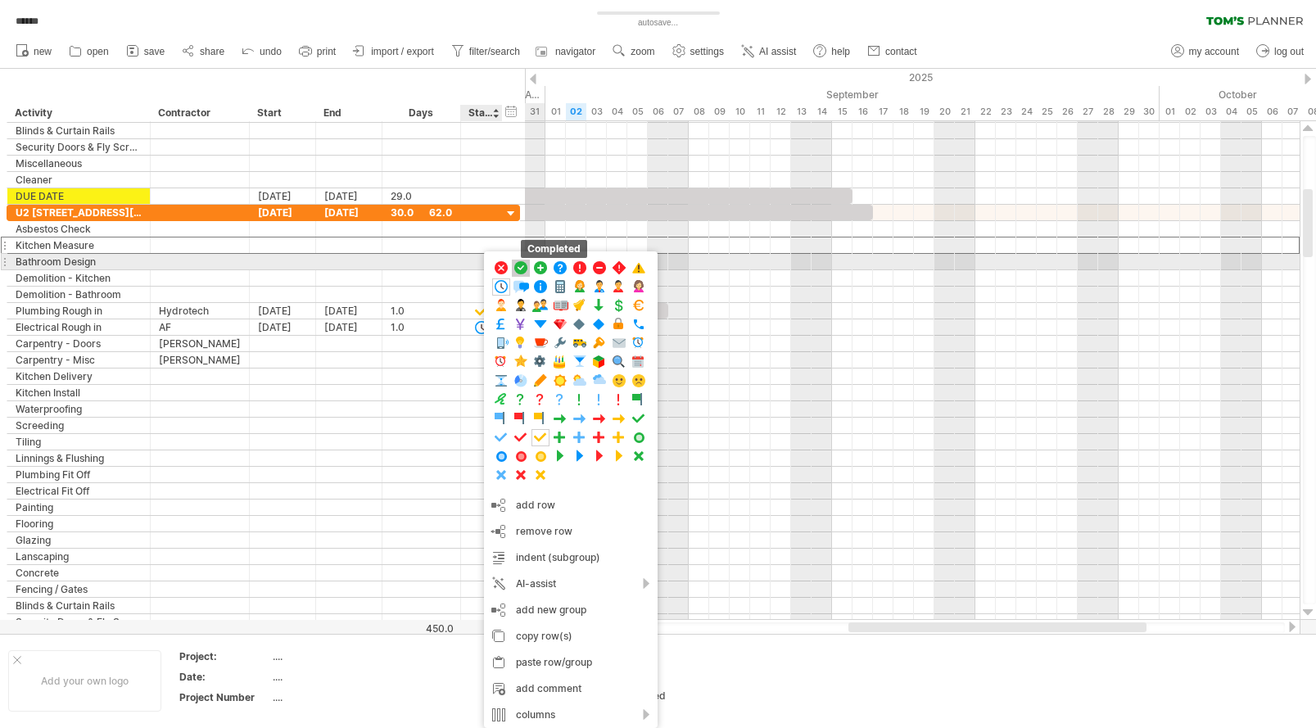
click at [522, 264] on span at bounding box center [521, 268] width 16 height 16
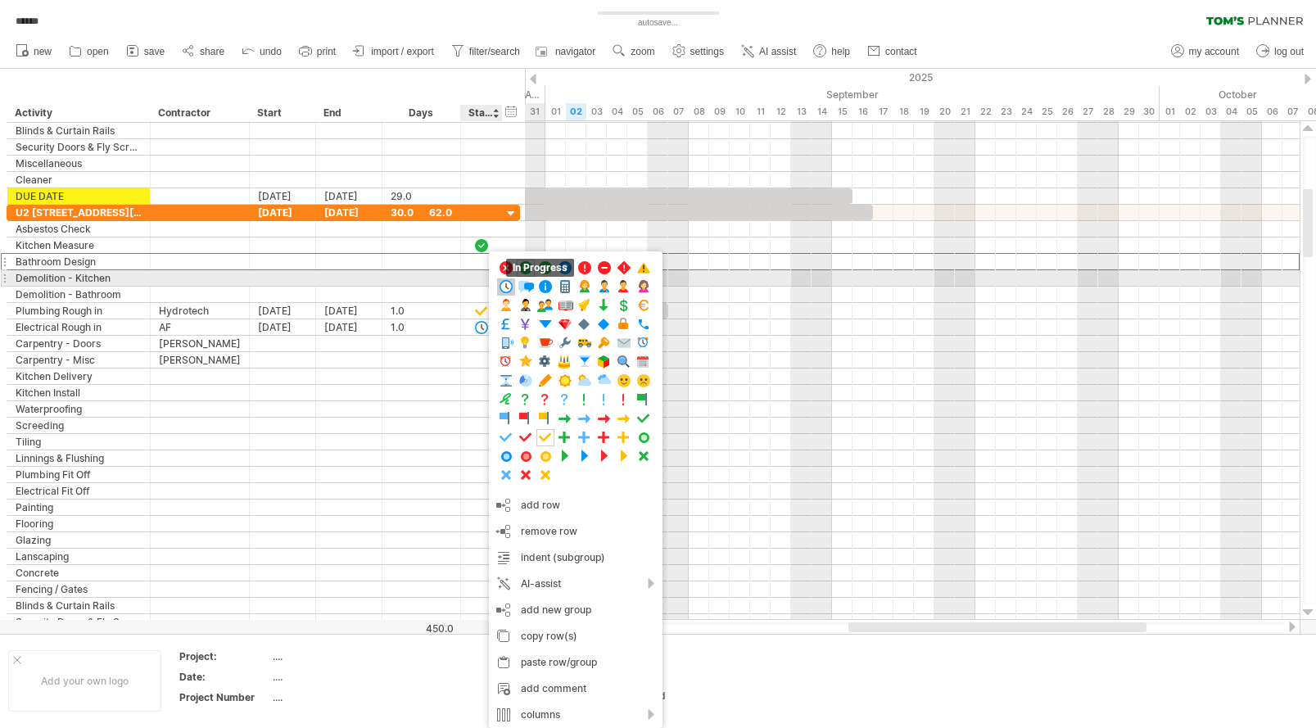
click at [509, 286] on span at bounding box center [506, 287] width 16 height 16
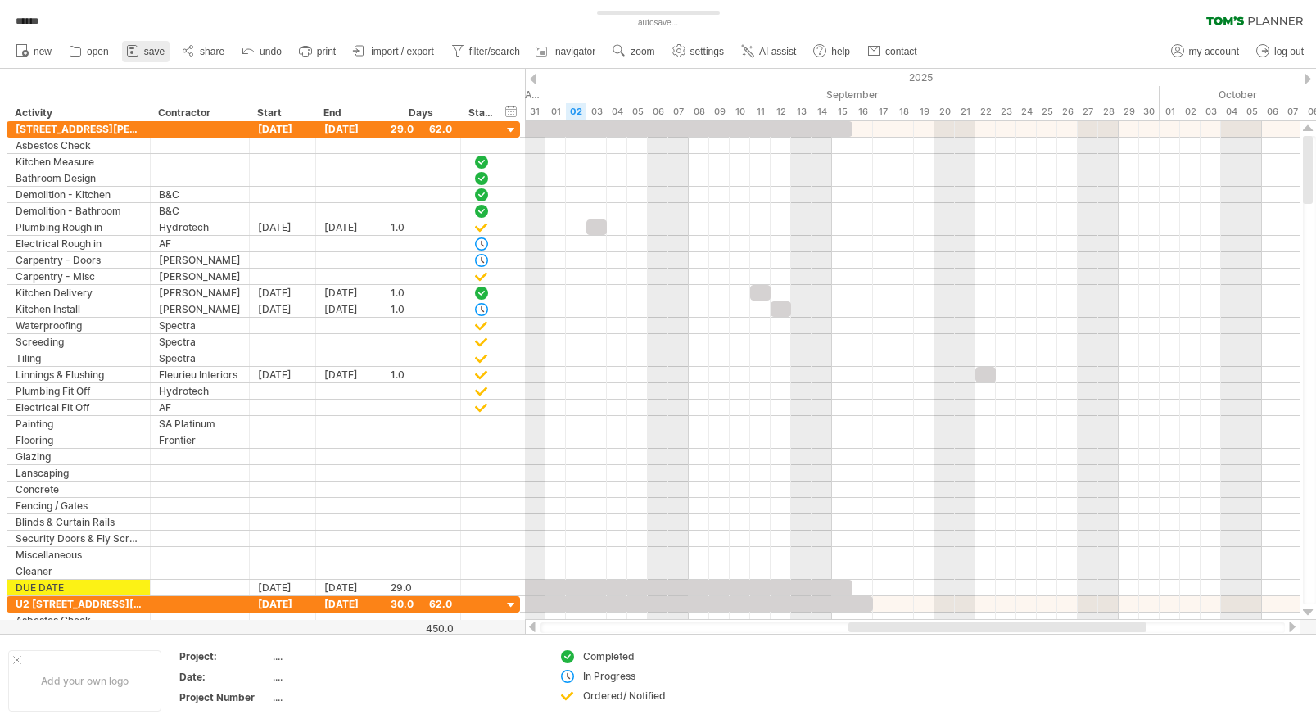
click at [137, 53] on icon at bounding box center [132, 51] width 16 height 16
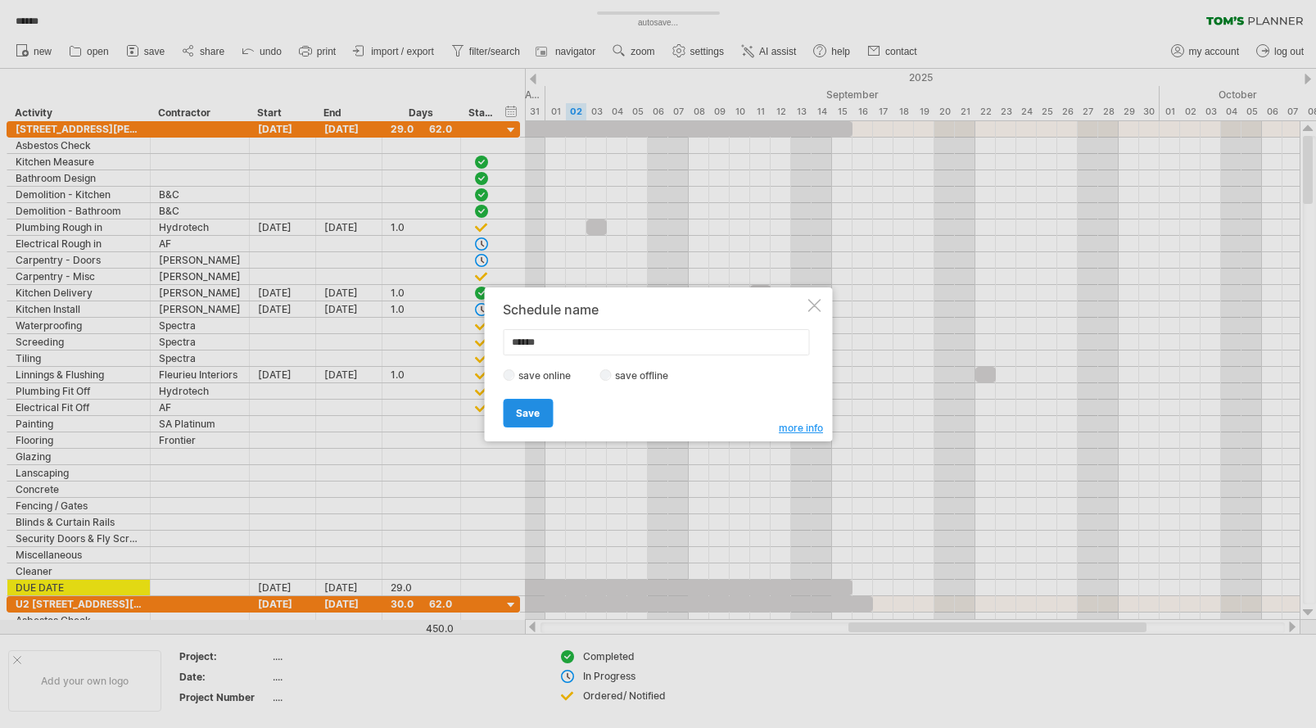
click at [522, 407] on span "Save" at bounding box center [528, 413] width 24 height 12
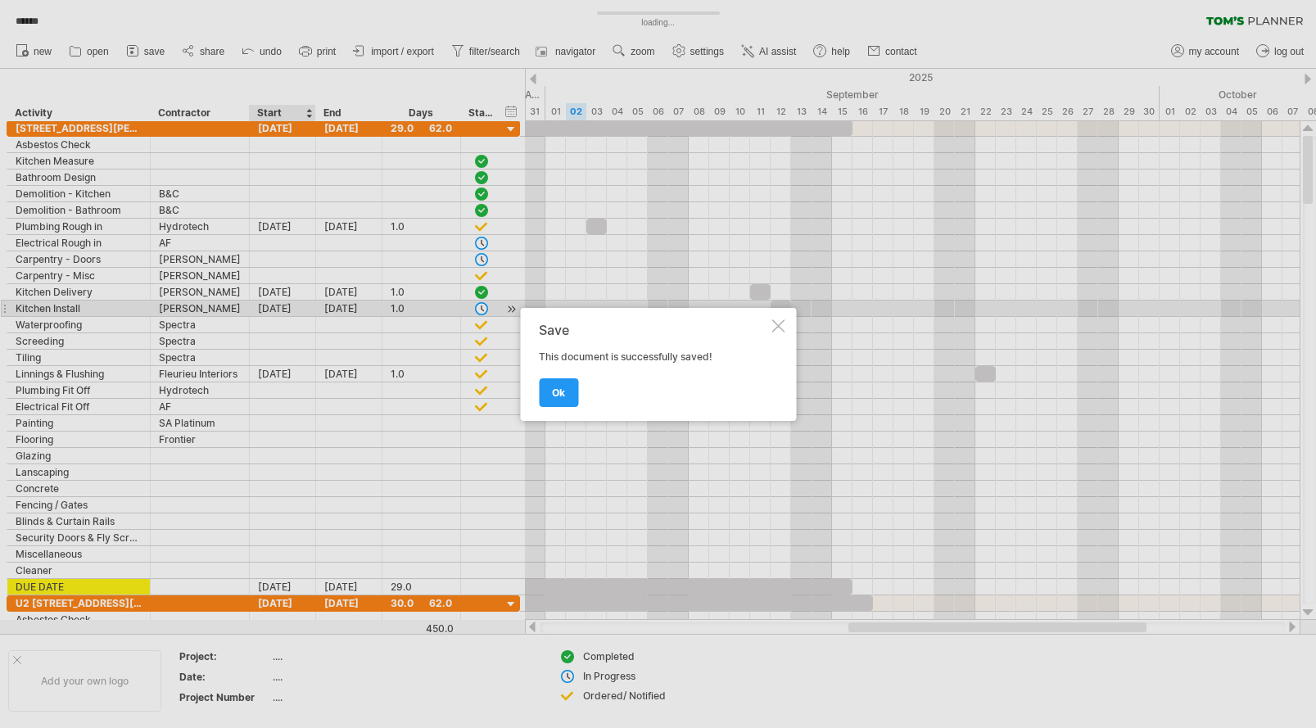
click at [561, 397] on span "ok" at bounding box center [558, 393] width 13 height 12
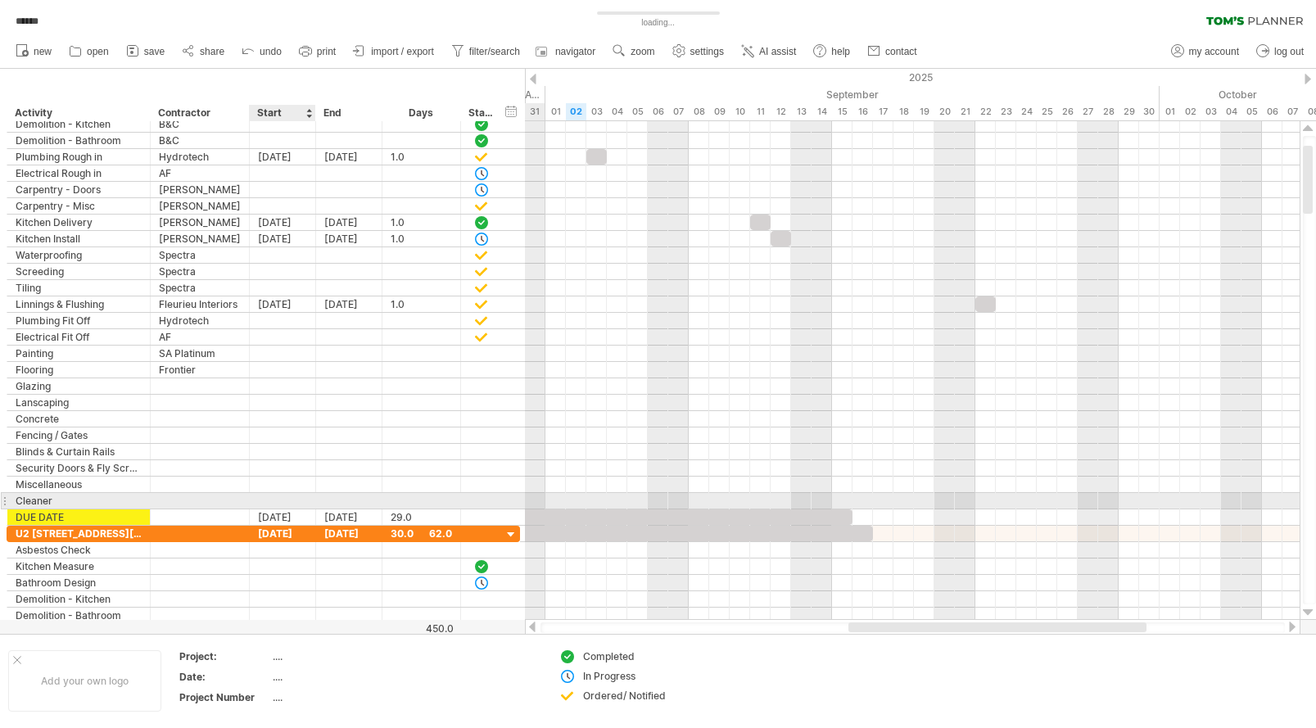
click at [281, 498] on div at bounding box center [283, 501] width 66 height 16
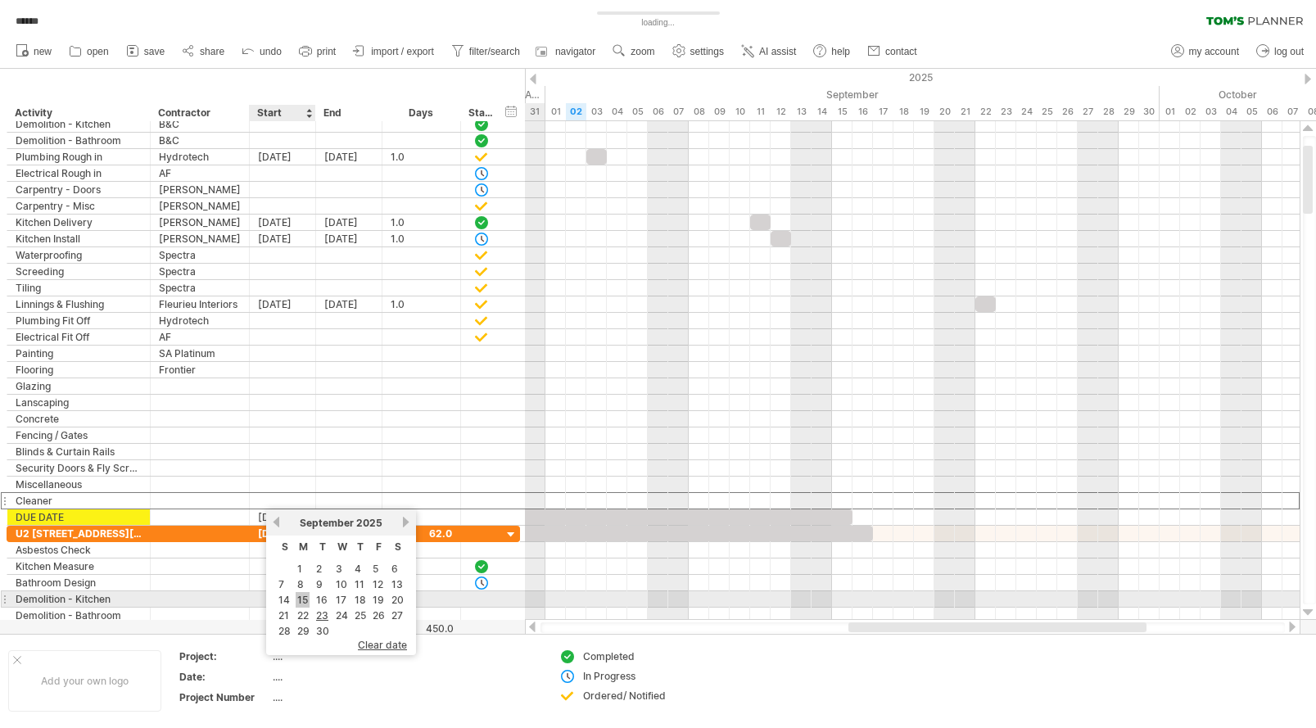
click at [304, 599] on link "15" at bounding box center [303, 600] width 14 height 16
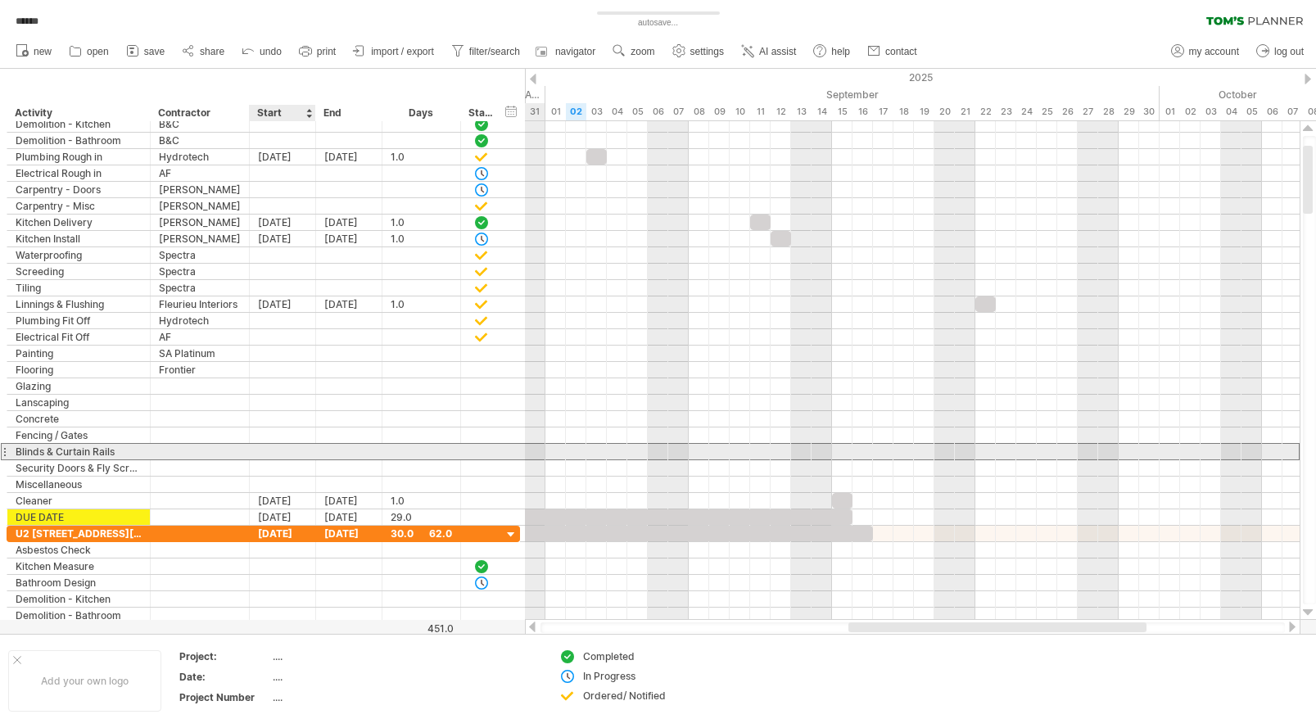
click at [284, 452] on div at bounding box center [283, 452] width 66 height 16
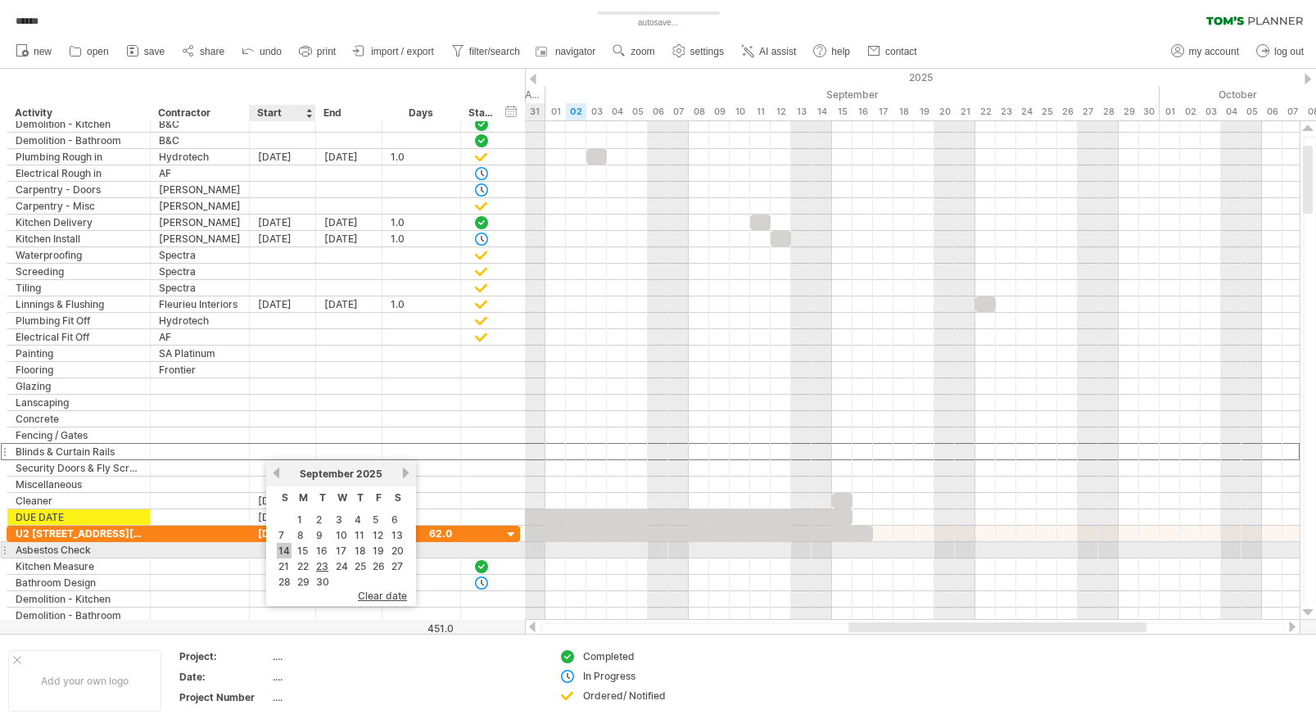
click at [286, 550] on link "14" at bounding box center [284, 551] width 15 height 16
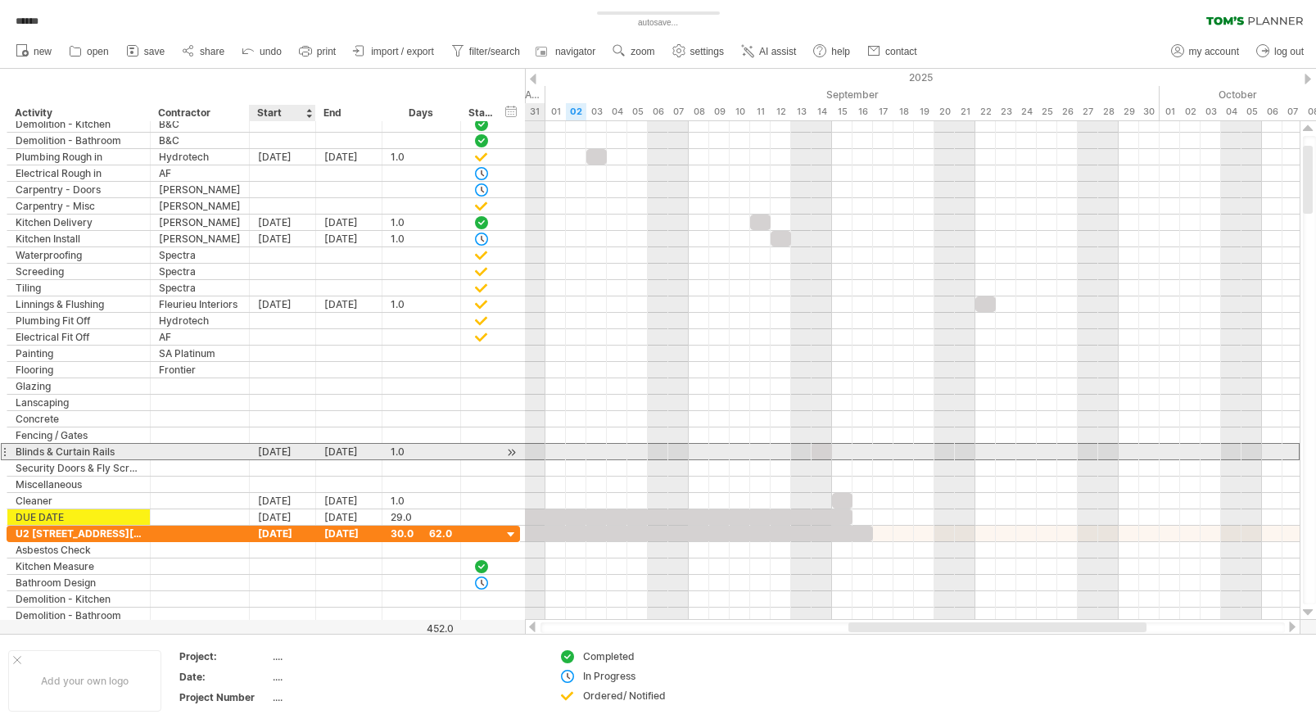
click at [293, 451] on div "14-09-25" at bounding box center [283, 452] width 66 height 16
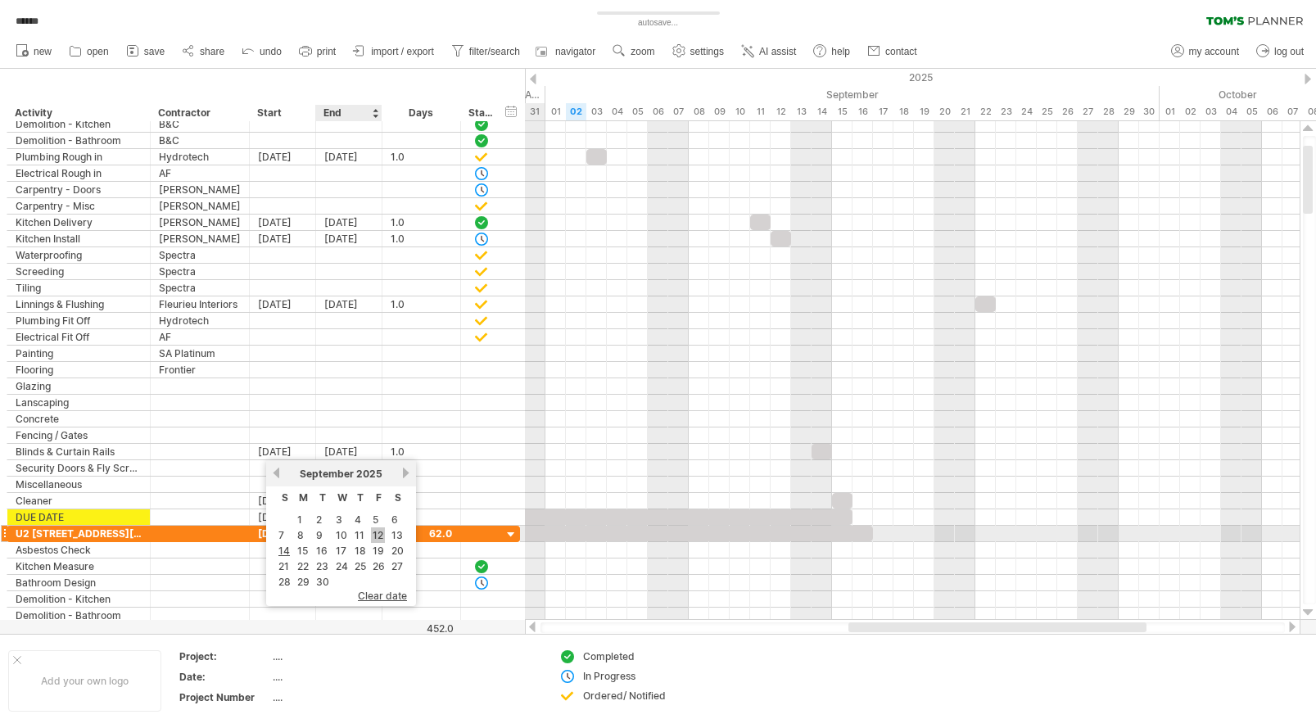
click at [378, 536] on link "12" at bounding box center [378, 535] width 14 height 16
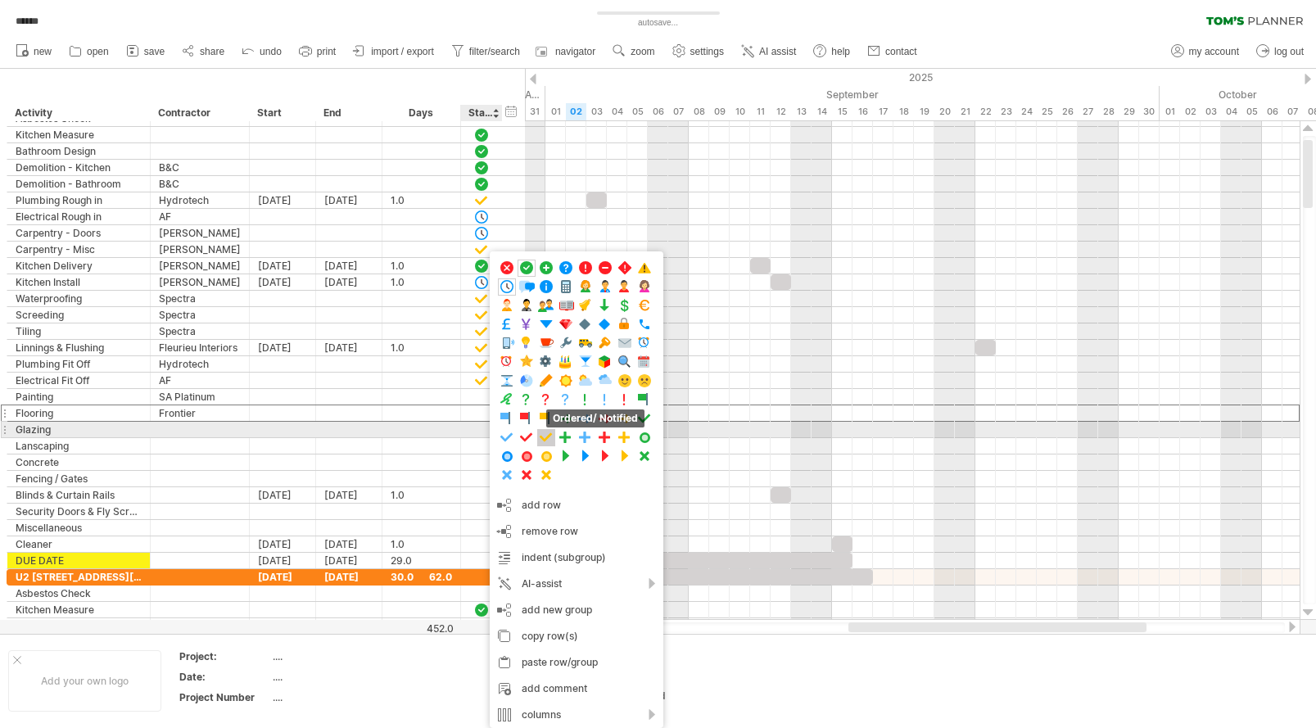
click at [546, 437] on span at bounding box center [546, 438] width 16 height 16
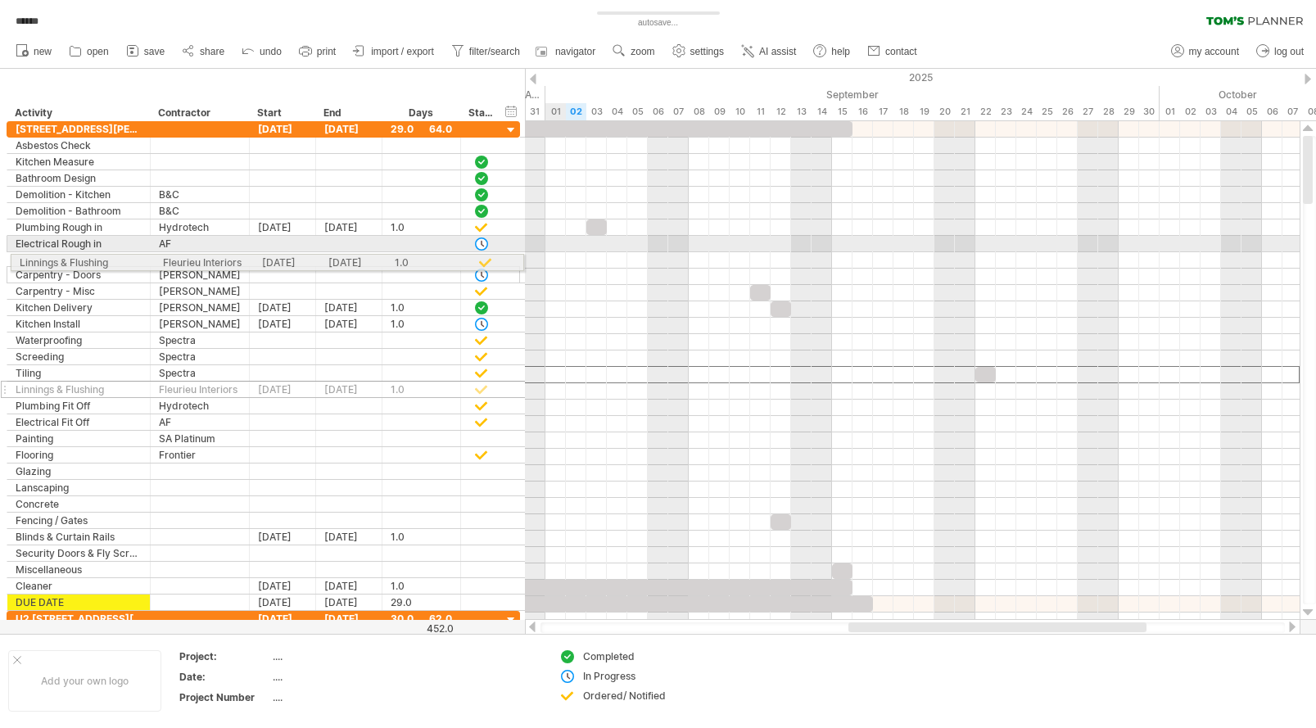
drag, startPoint x: 5, startPoint y: 374, endPoint x: 5, endPoint y: 260, distance: 114.7
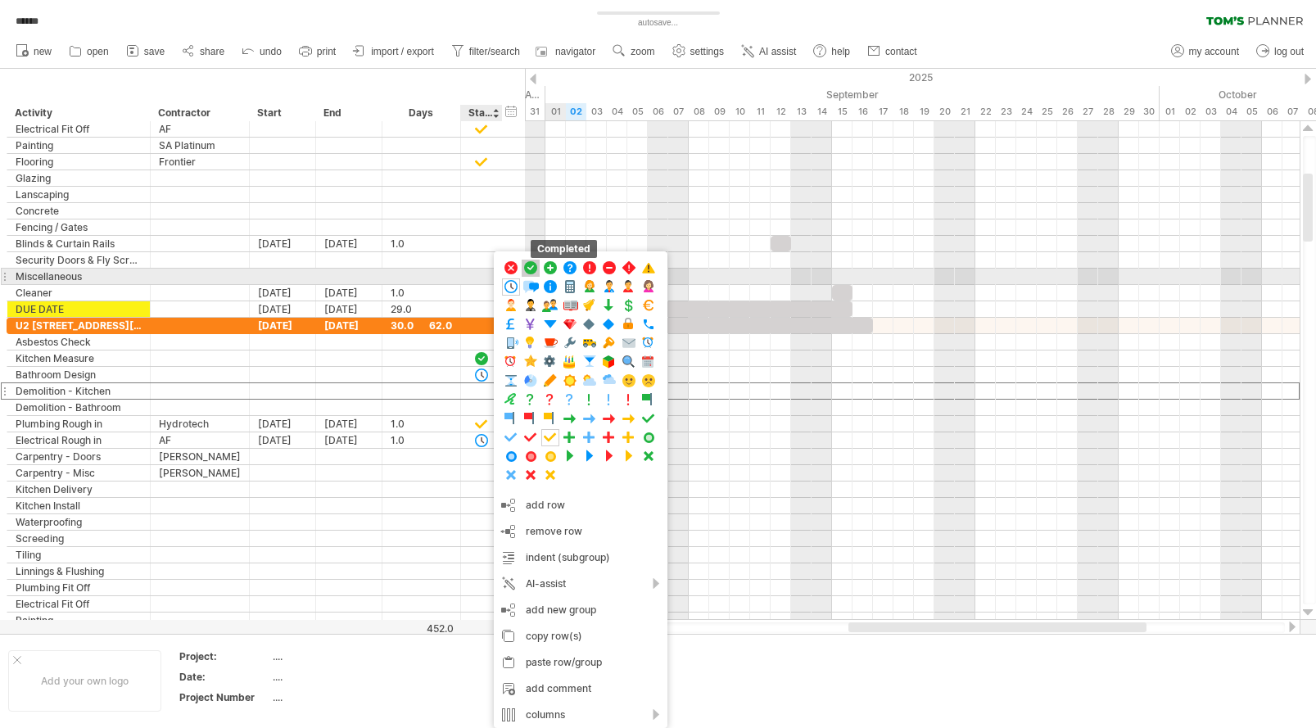
click at [529, 268] on span at bounding box center [531, 268] width 16 height 16
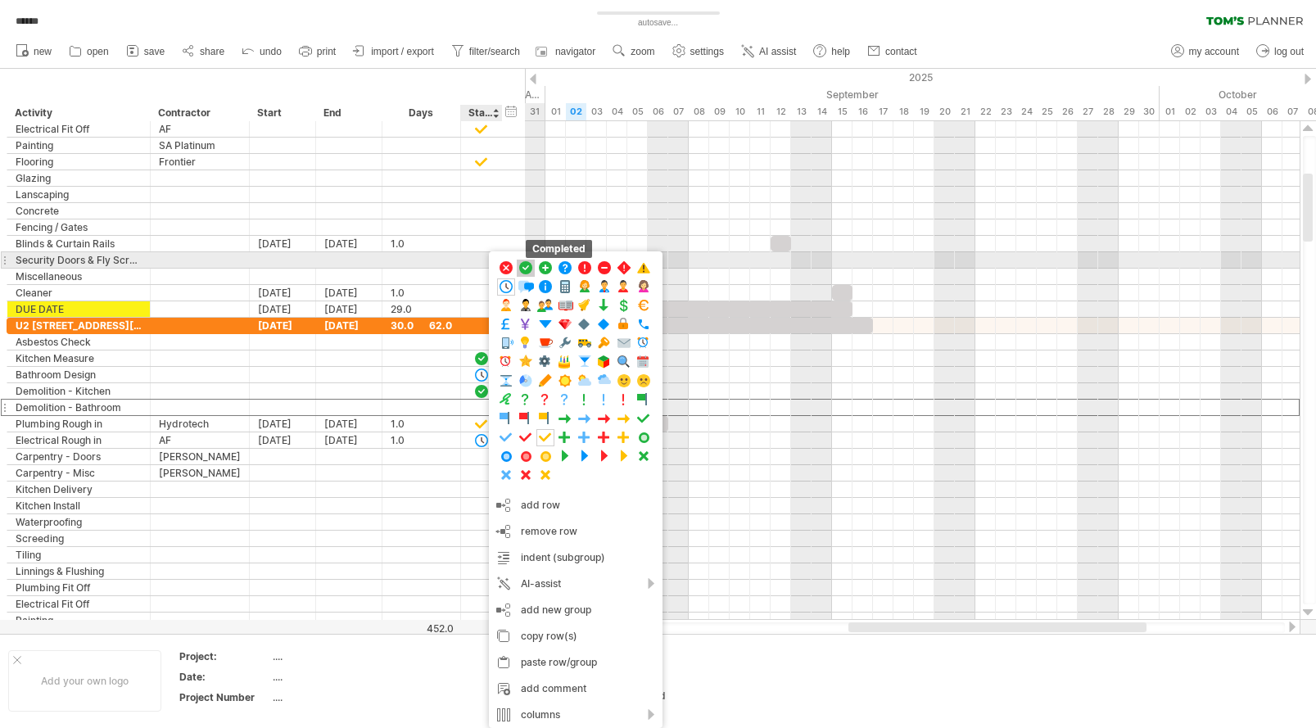
click at [527, 268] on span at bounding box center [526, 268] width 16 height 16
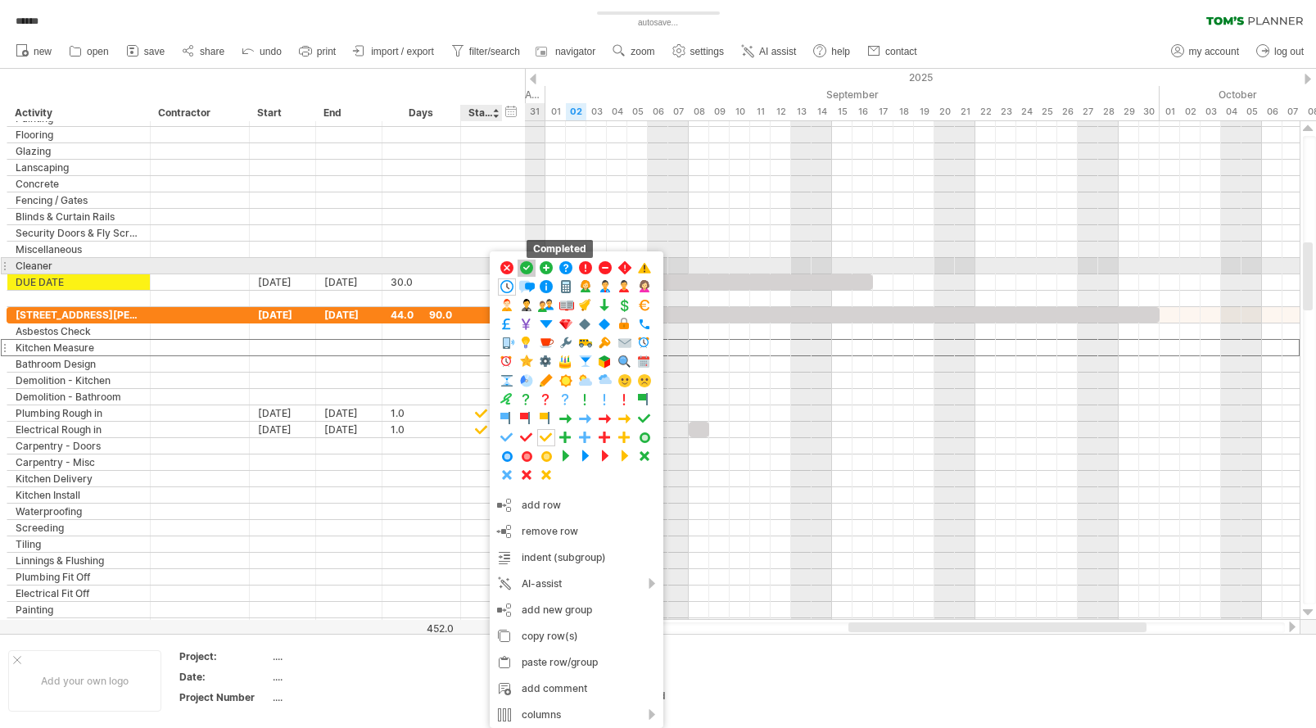
click at [529, 267] on span at bounding box center [526, 268] width 16 height 16
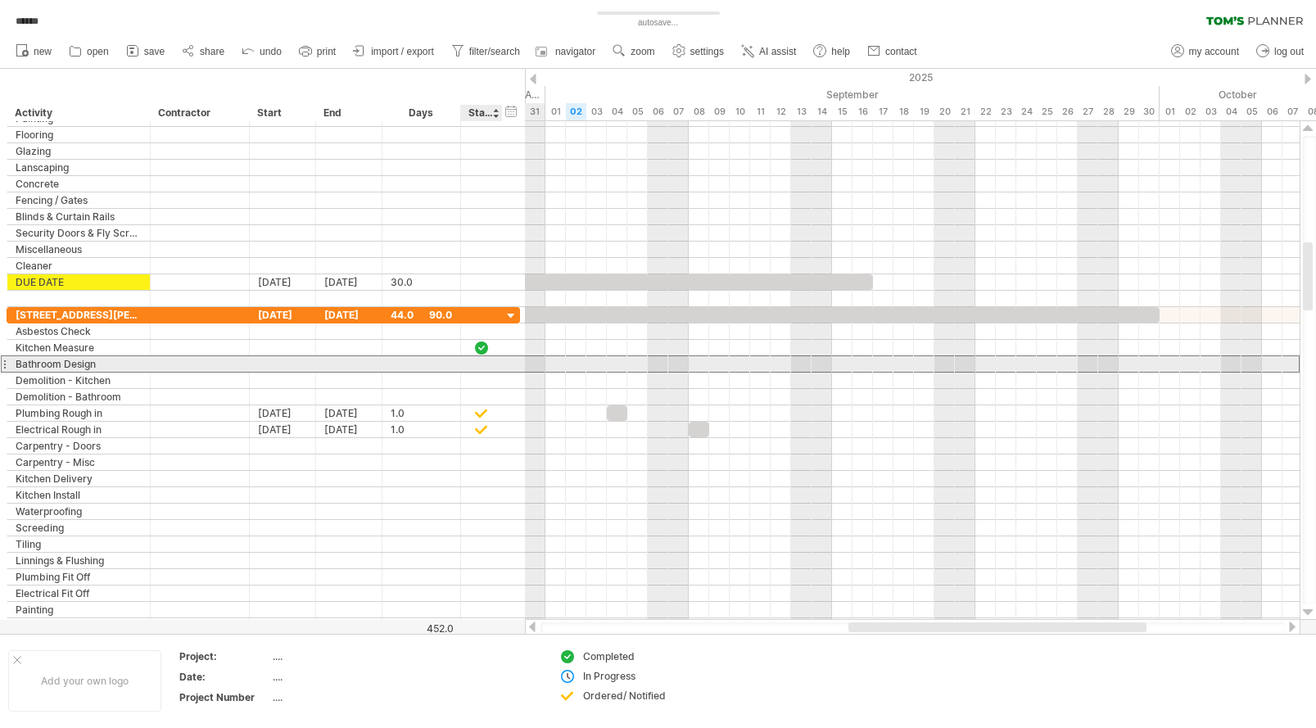
click at [485, 364] on div at bounding box center [481, 364] width 16 height 14
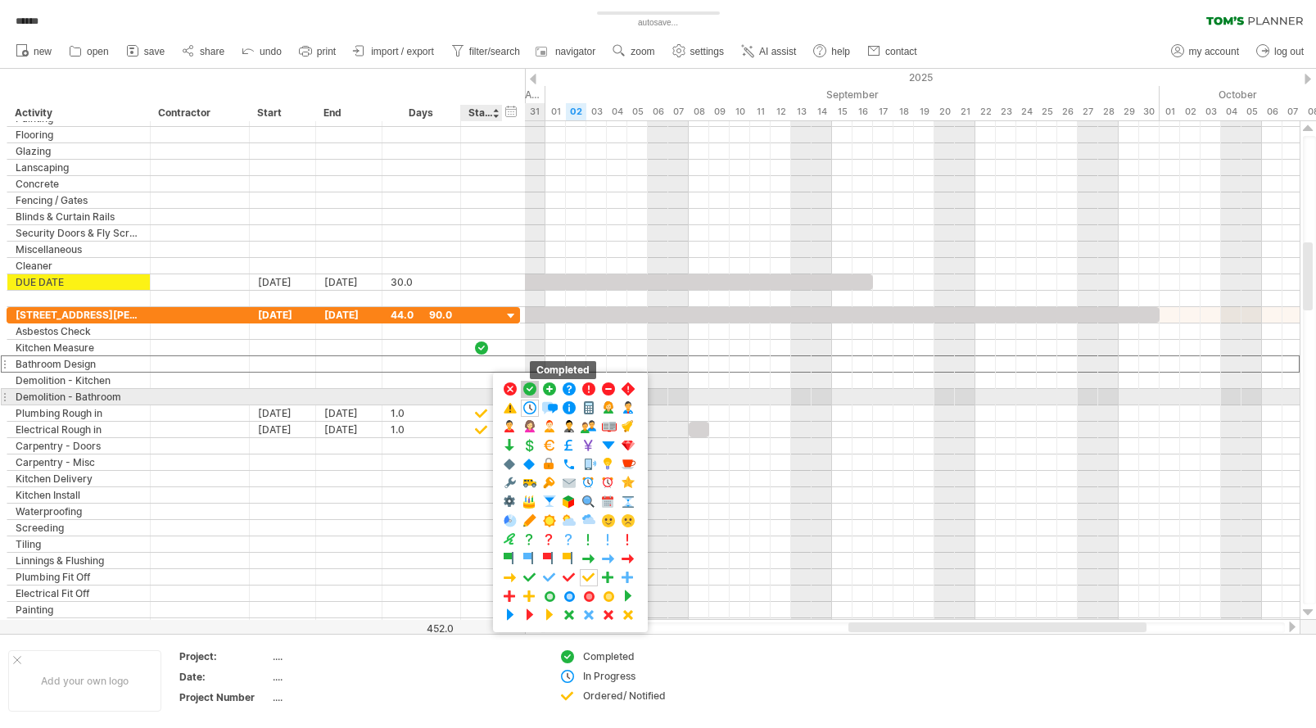
click at [531, 392] on span at bounding box center [530, 390] width 16 height 16
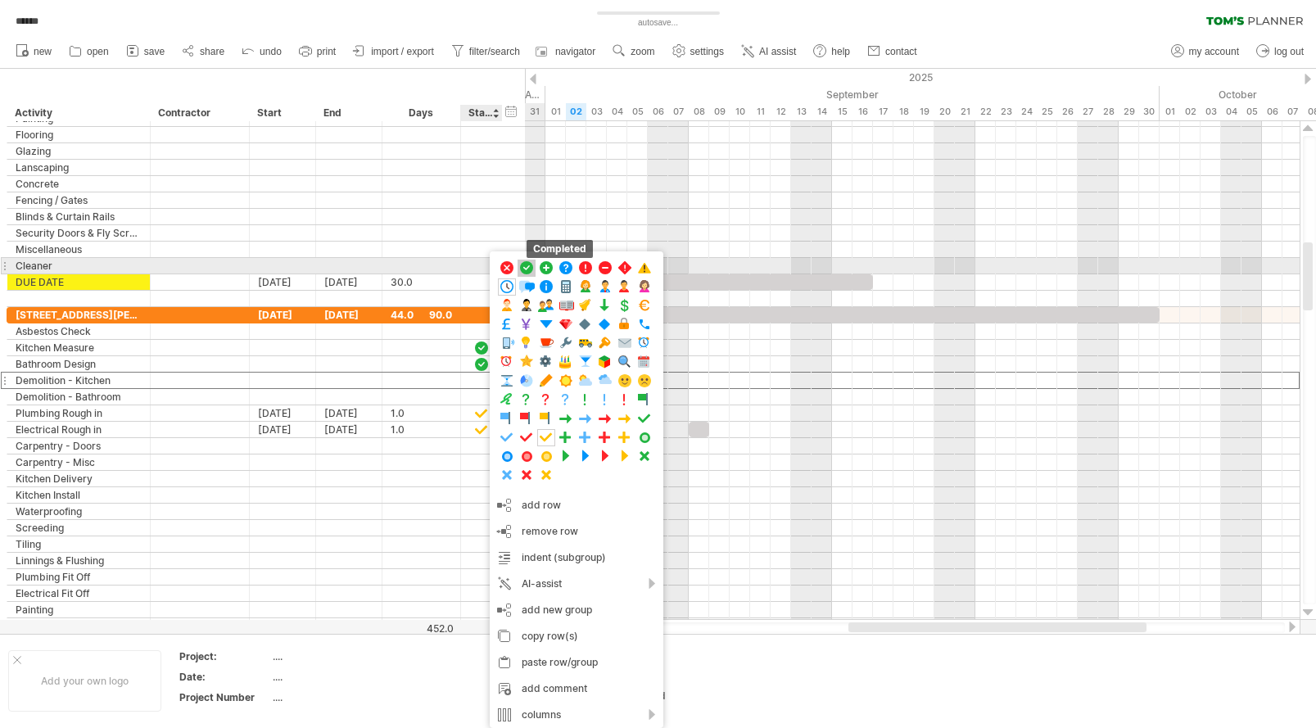
click at [531, 267] on span at bounding box center [526, 268] width 16 height 16
click at [530, 267] on span at bounding box center [526, 268] width 16 height 16
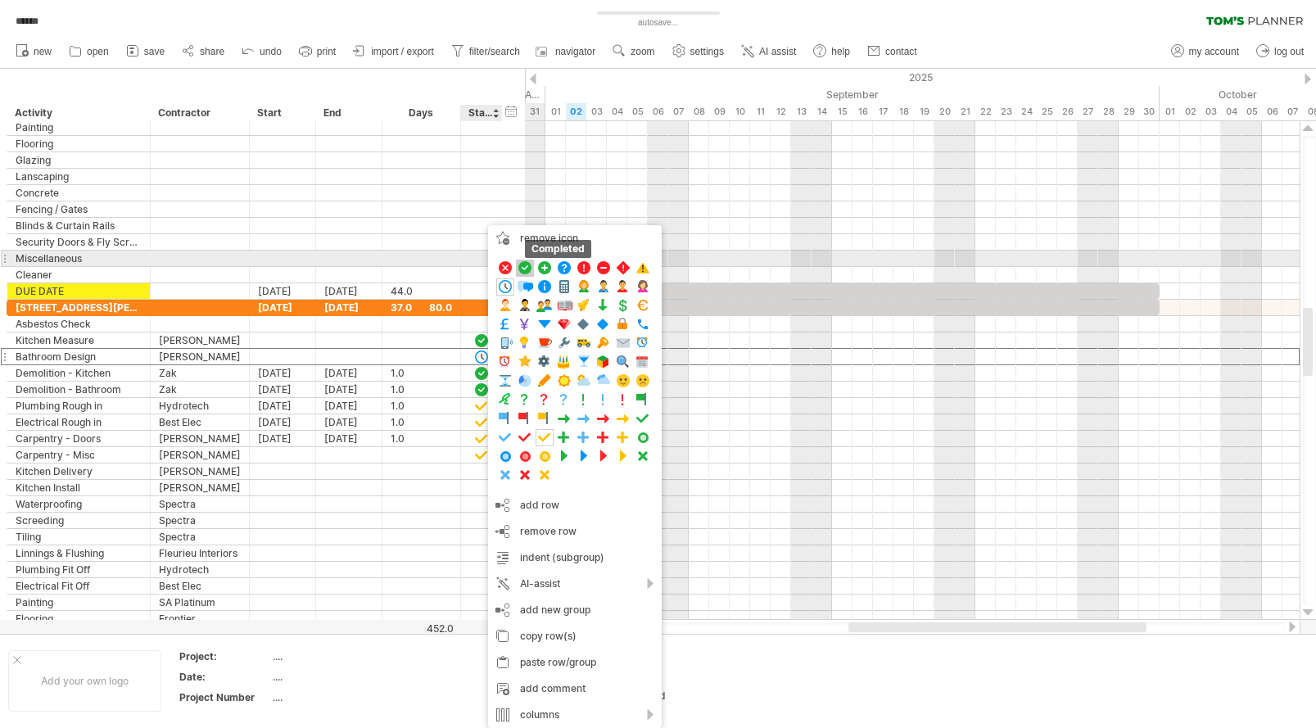
click at [526, 265] on span at bounding box center [525, 268] width 16 height 16
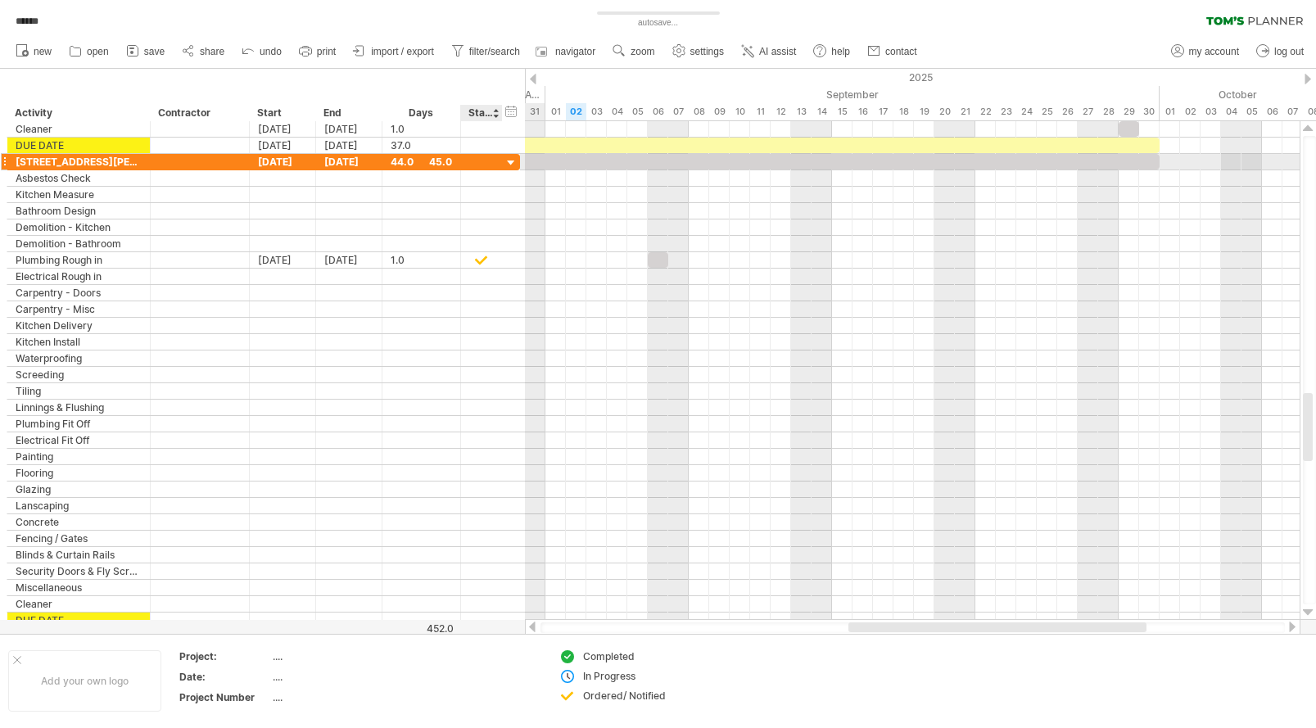
click at [513, 162] on div at bounding box center [512, 164] width 16 height 16
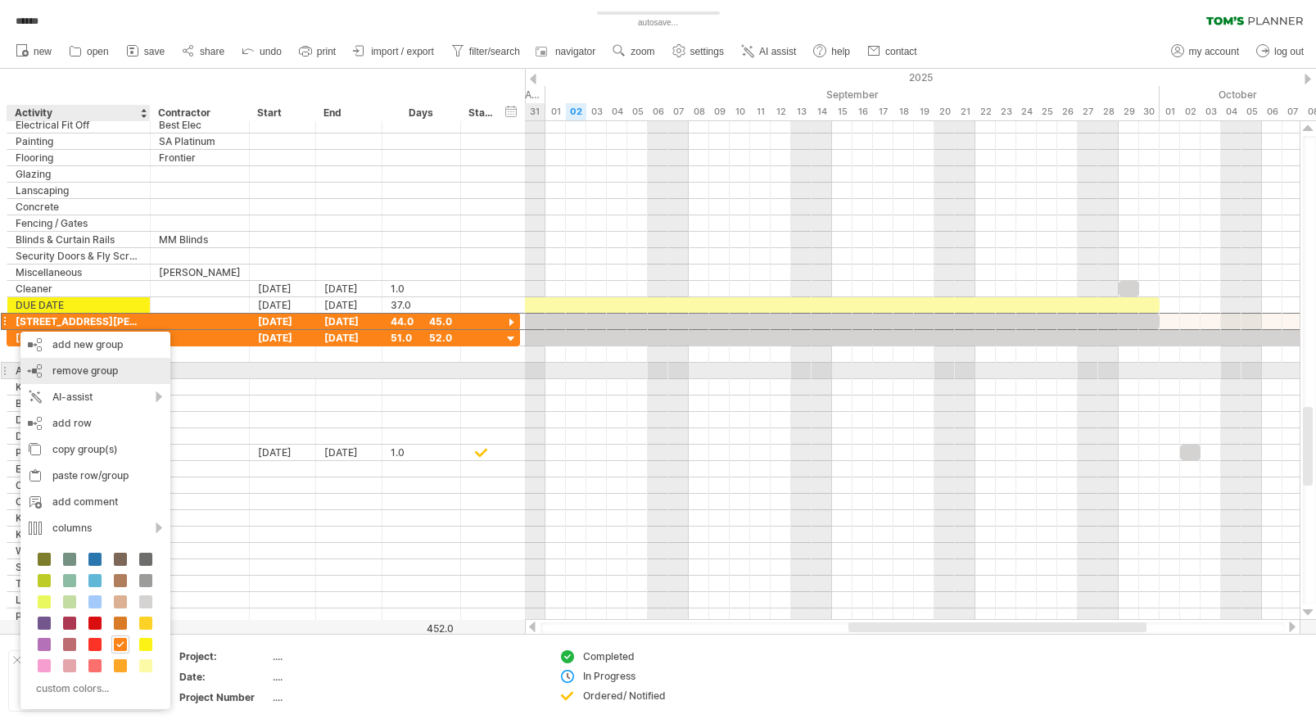
click at [93, 372] on span "remove group" at bounding box center [85, 370] width 66 height 12
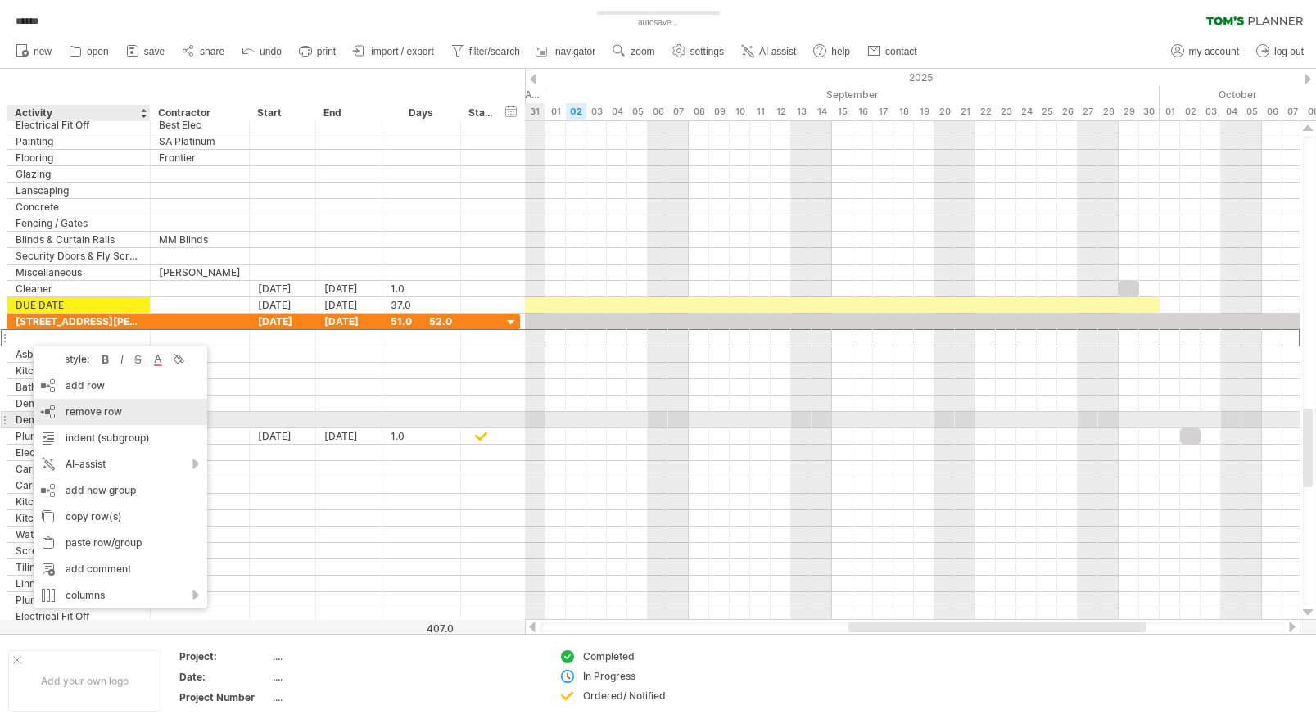
click at [116, 414] on span "remove row" at bounding box center [94, 411] width 57 height 12
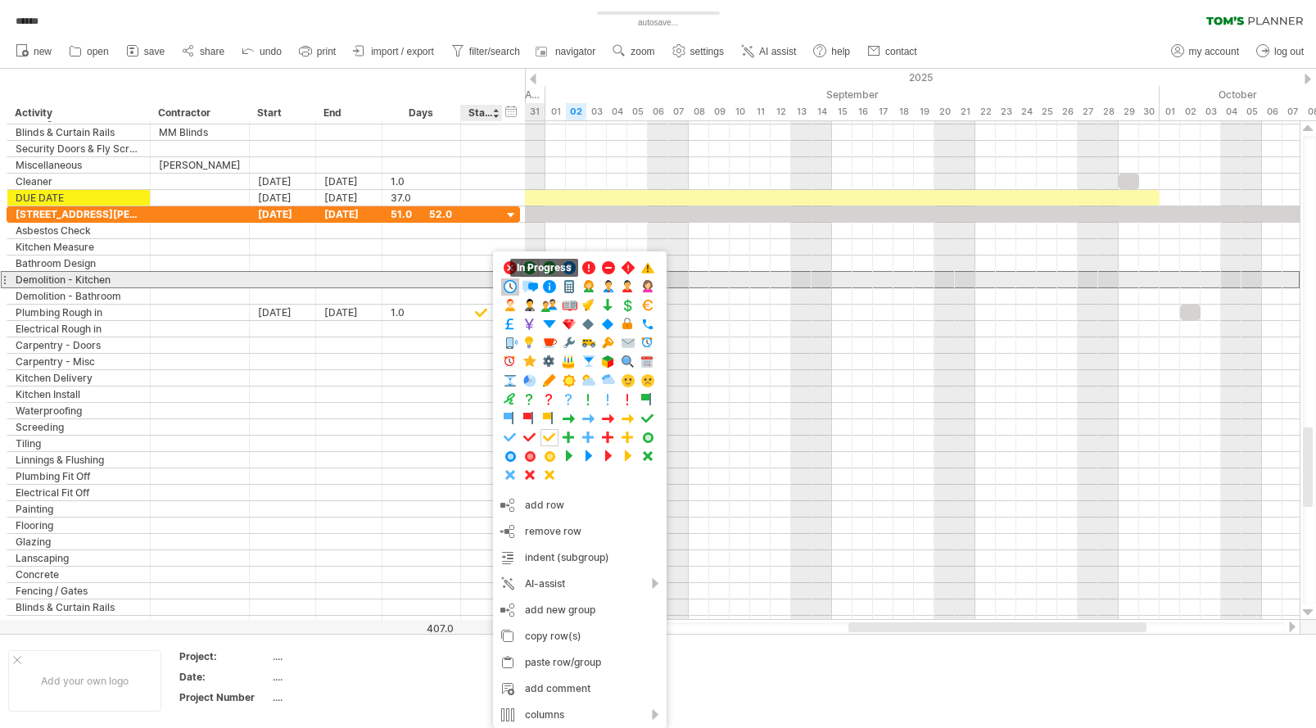
click at [505, 283] on span at bounding box center [510, 287] width 16 height 16
click at [509, 284] on span at bounding box center [511, 287] width 16 height 16
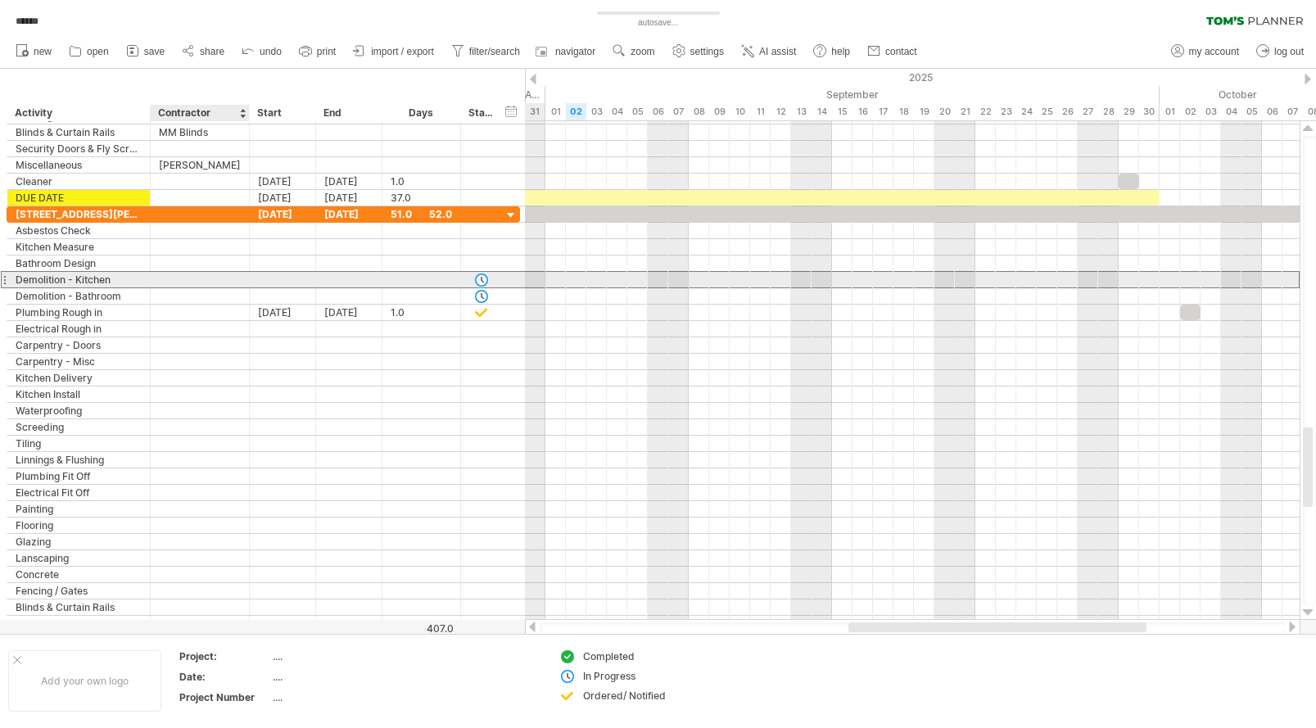
click at [218, 280] on div at bounding box center [200, 280] width 82 height 16
type input "**"
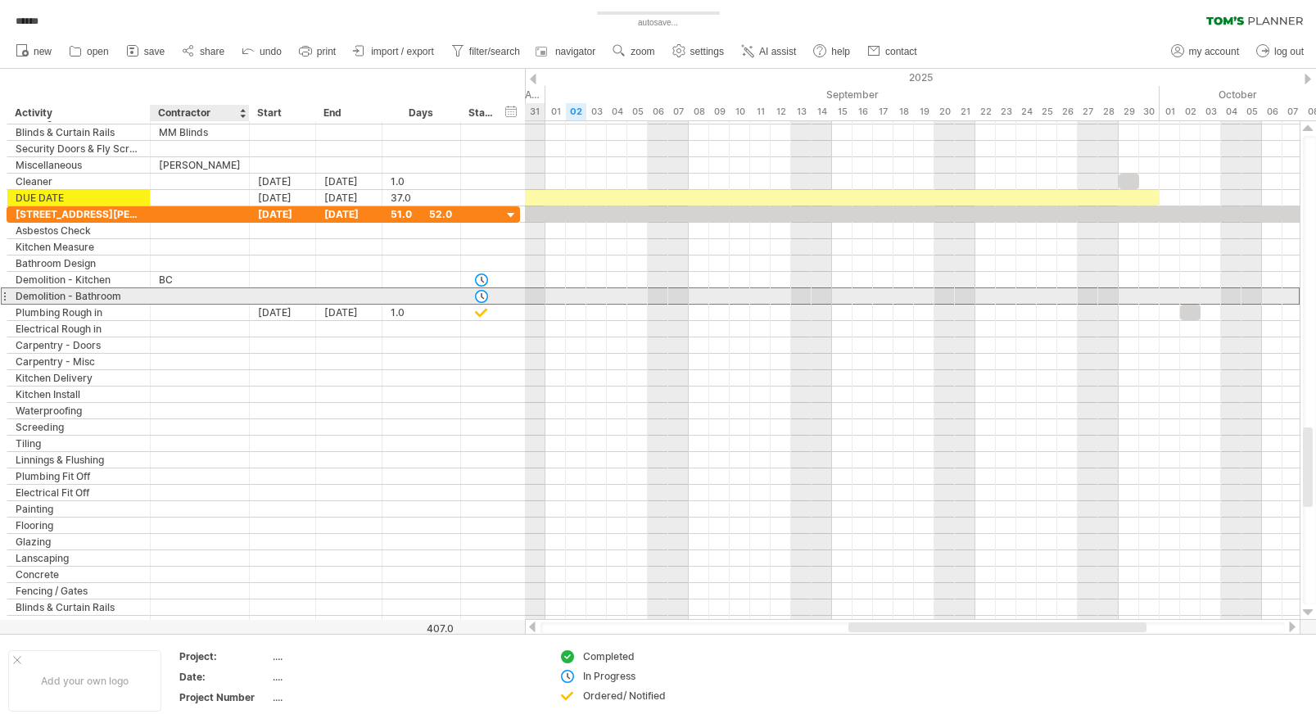
click at [186, 295] on div at bounding box center [200, 296] width 82 height 16
type input "**"
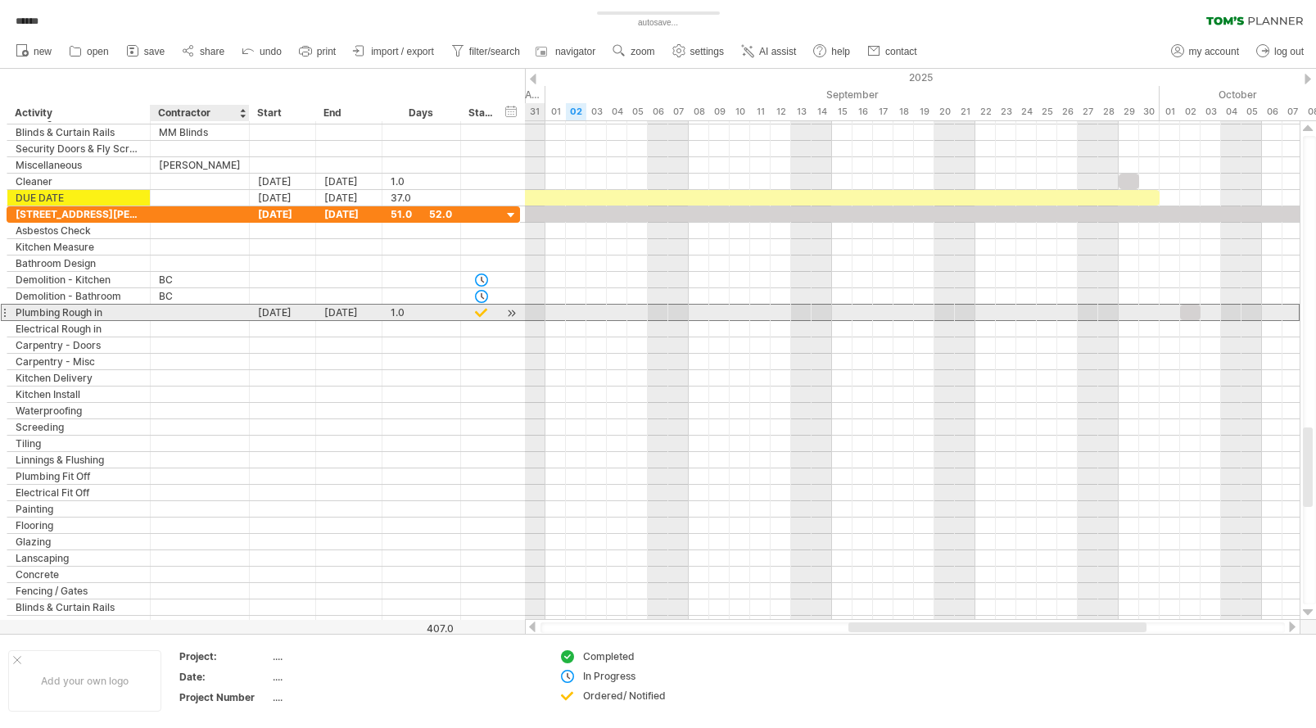
click at [183, 310] on div at bounding box center [200, 313] width 82 height 16
type input "*"
type input "*********"
type input "**"
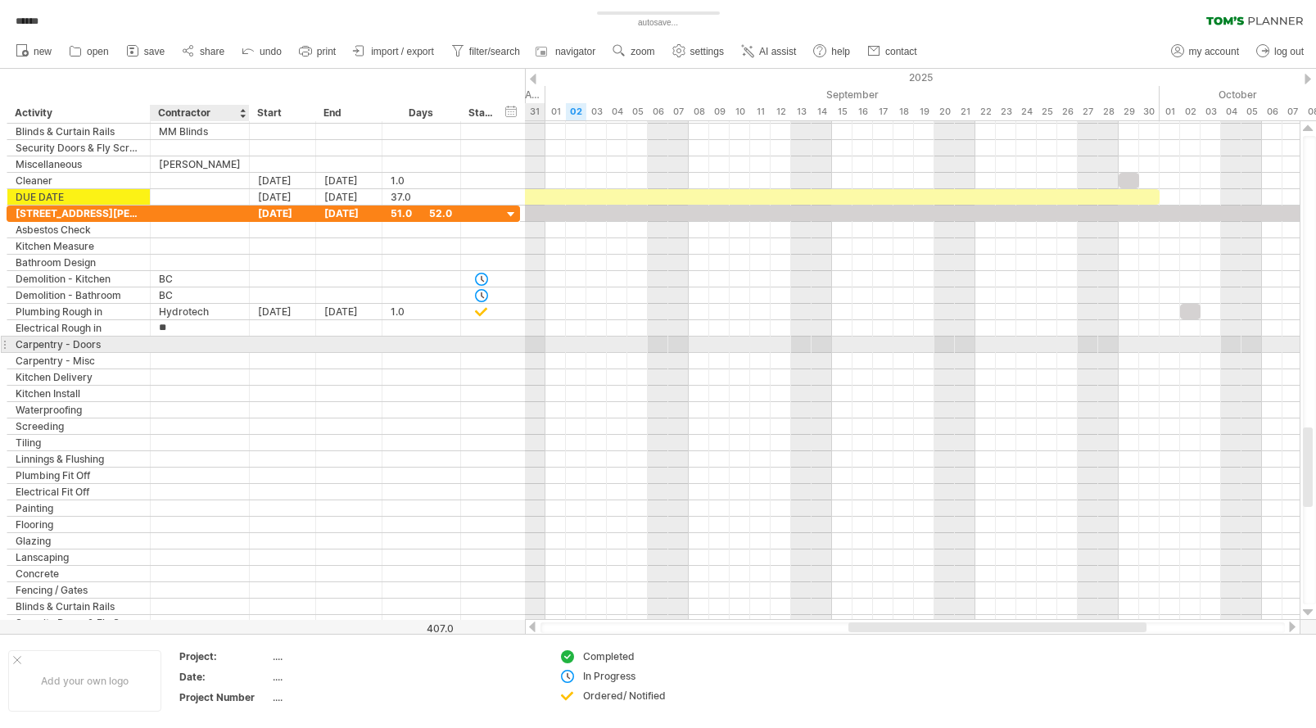
click at [191, 346] on div at bounding box center [200, 345] width 82 height 16
type input "******"
type input "*******"
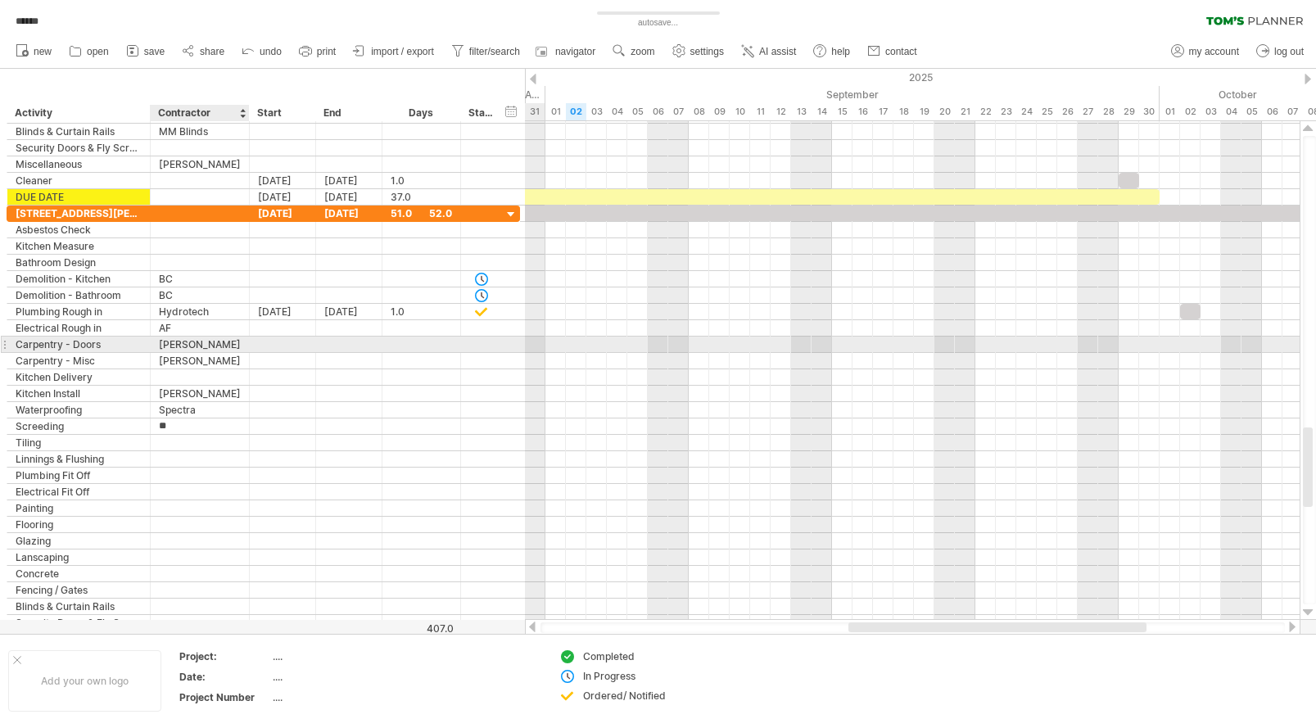
type input "*******"
type input "*"
type input "**********"
type input "*********"
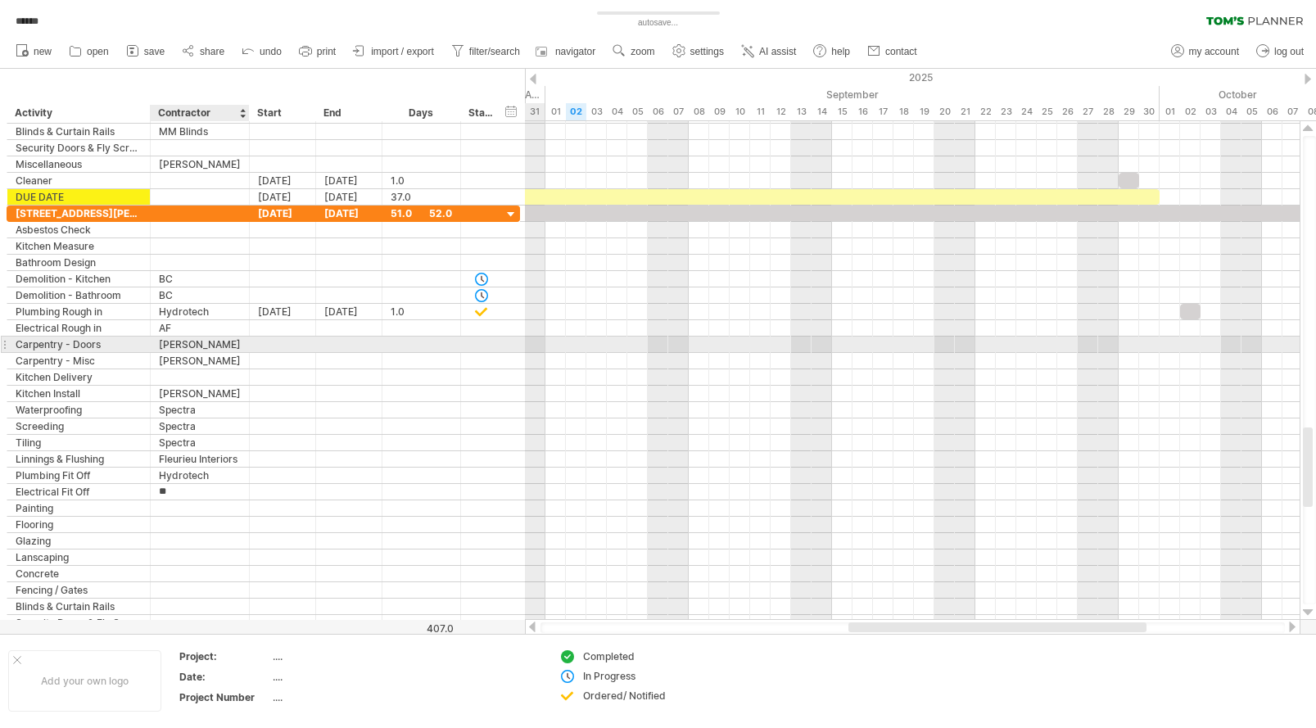
type input "*********"
type input "**********"
type input "********"
type input "*********"
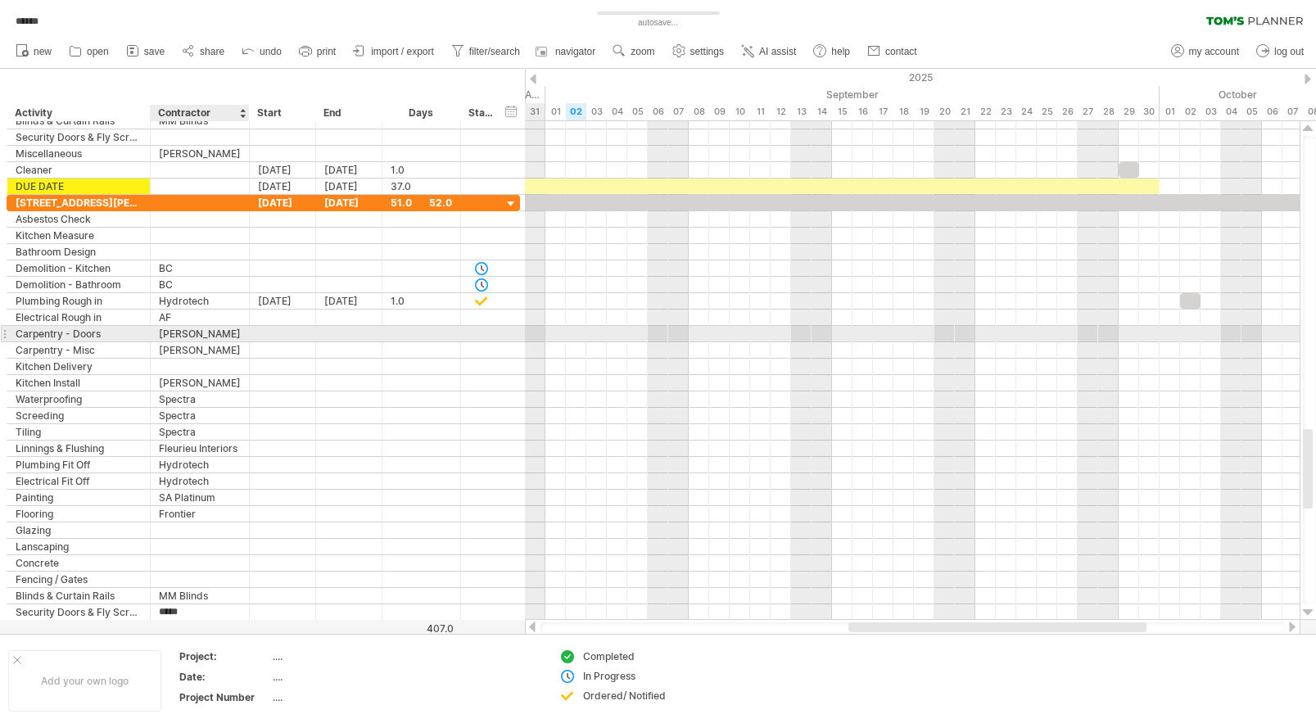
type input "******"
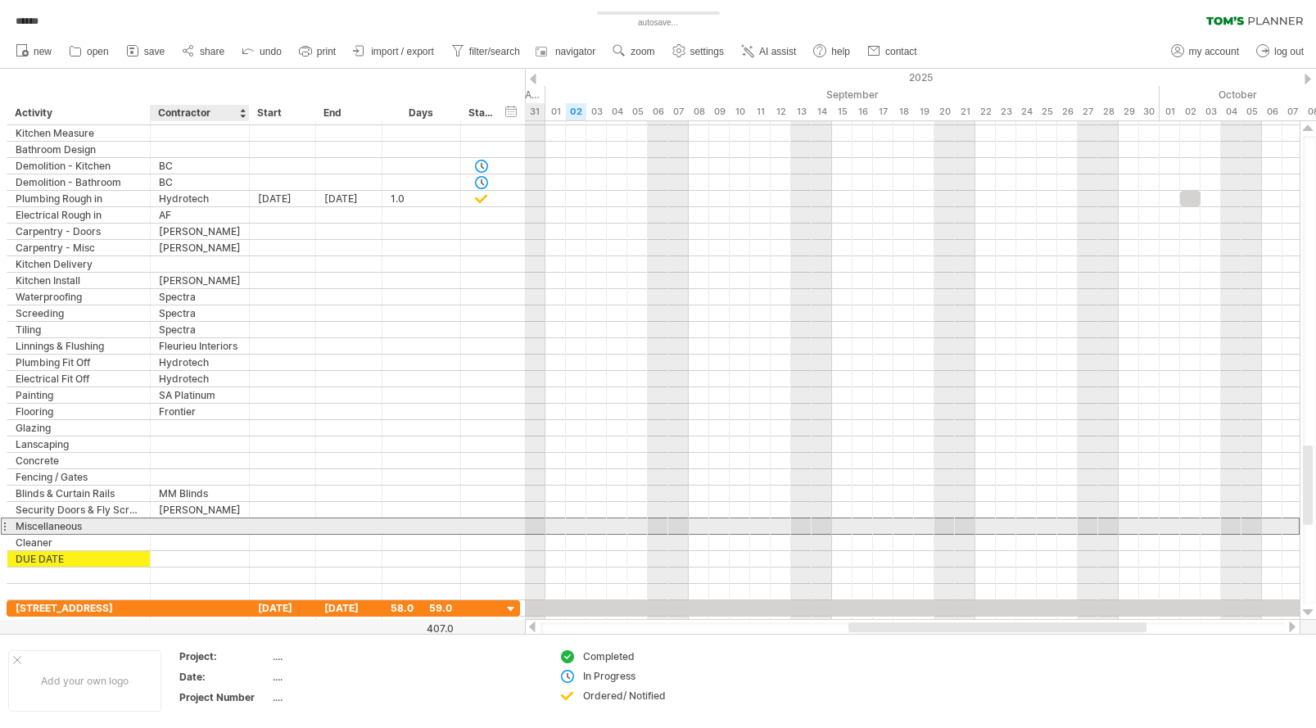
click at [184, 523] on input "text" at bounding box center [200, 526] width 82 height 16
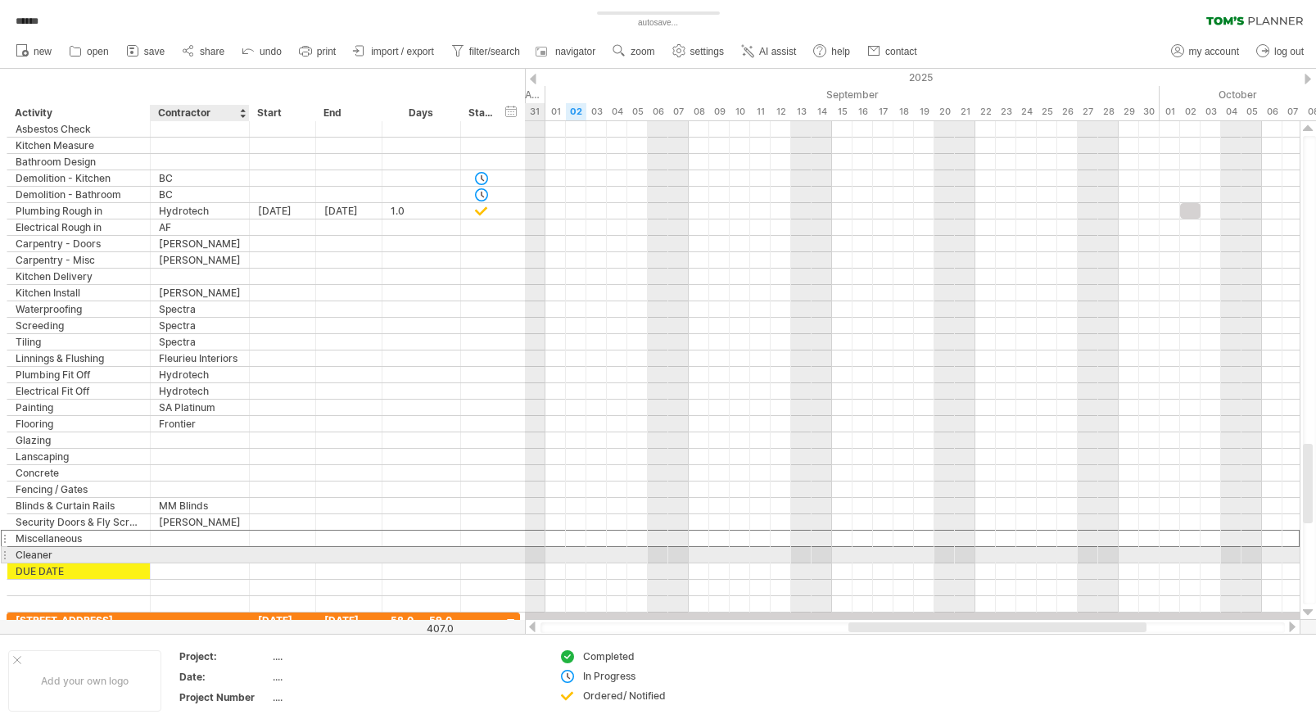
click at [176, 550] on div at bounding box center [200, 555] width 82 height 16
type input "*******"
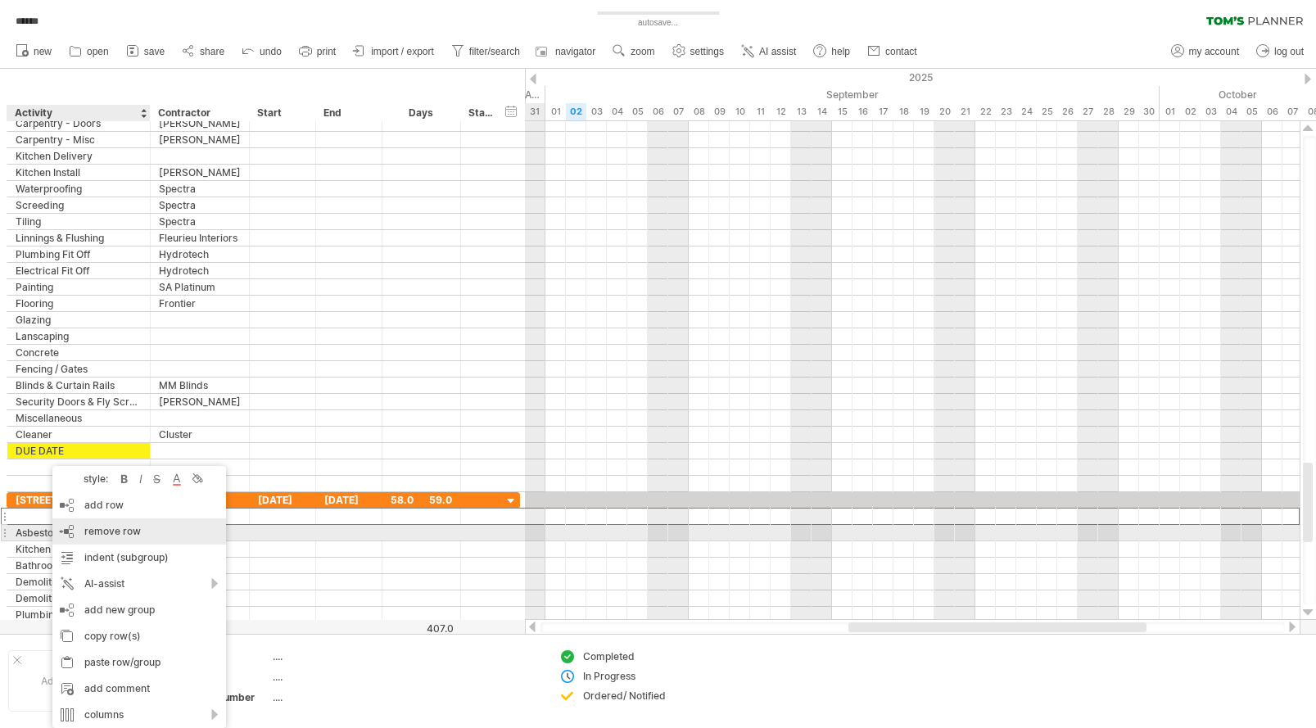
click at [116, 530] on span "remove row" at bounding box center [112, 531] width 57 height 12
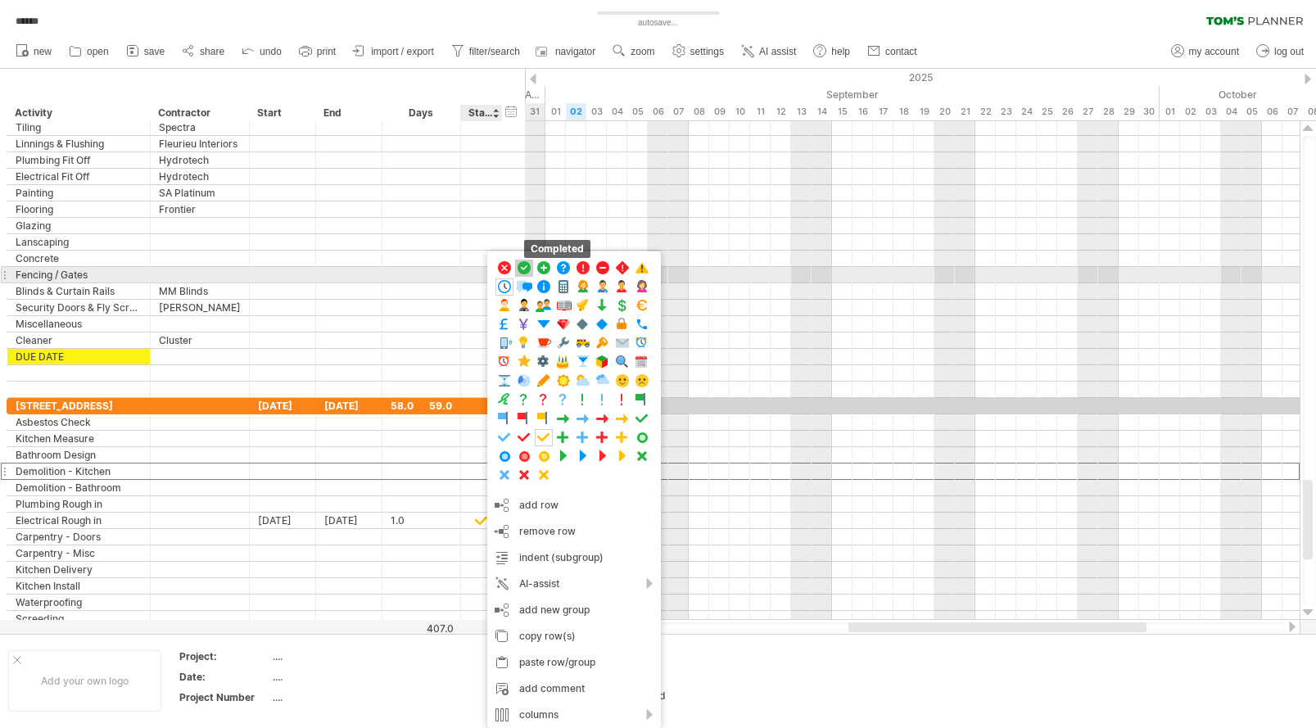
click at [524, 270] on span at bounding box center [524, 268] width 16 height 16
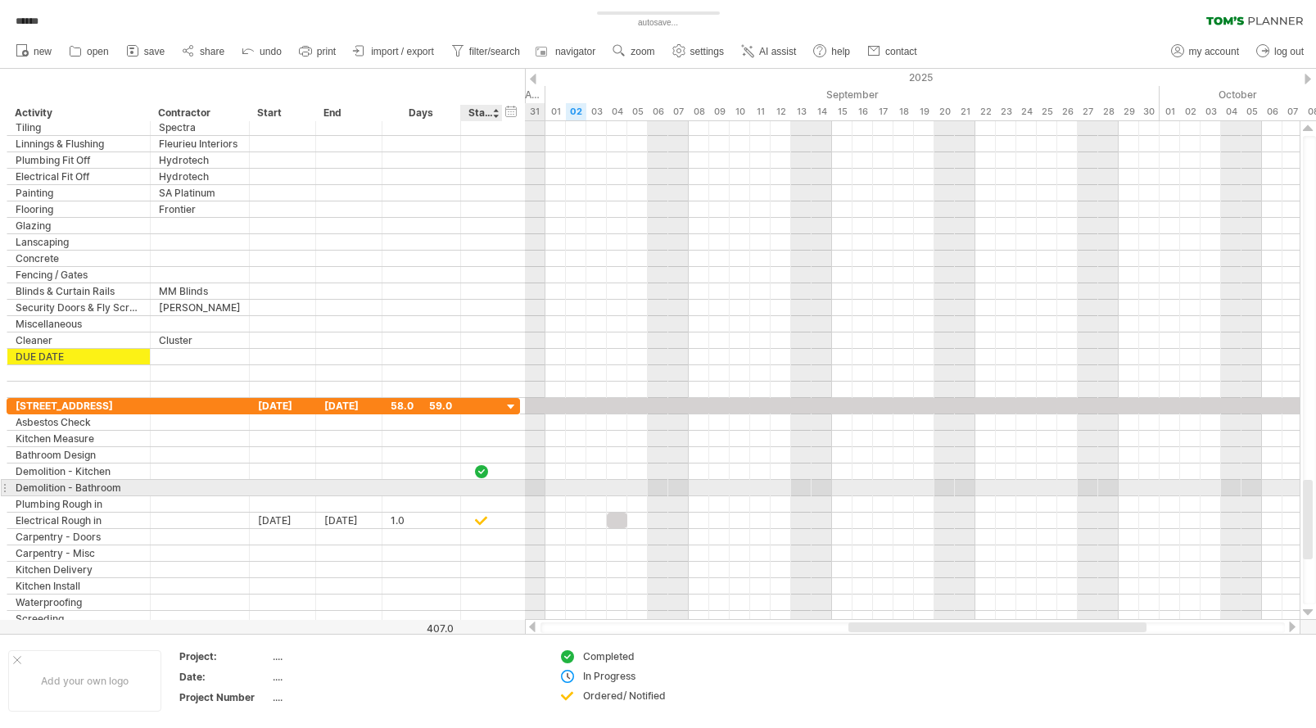
click at [486, 491] on div at bounding box center [481, 488] width 16 height 14
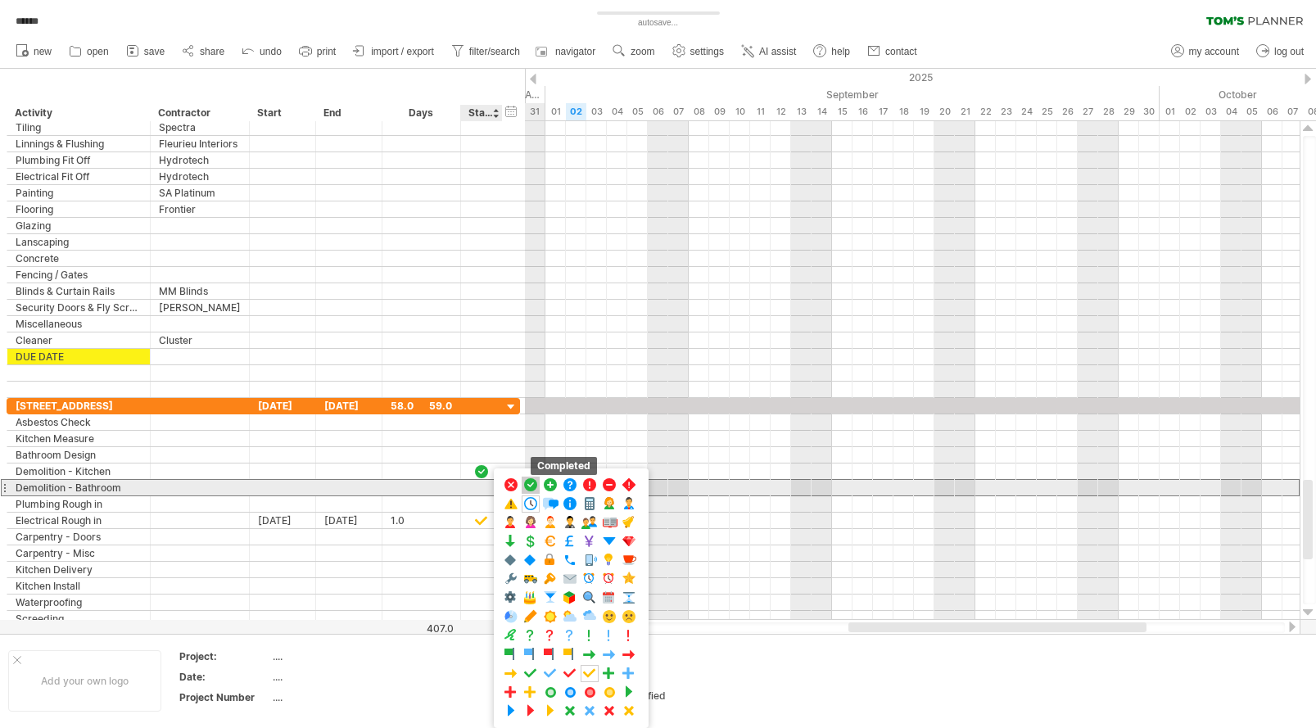
click at [533, 484] on span at bounding box center [531, 486] width 16 height 16
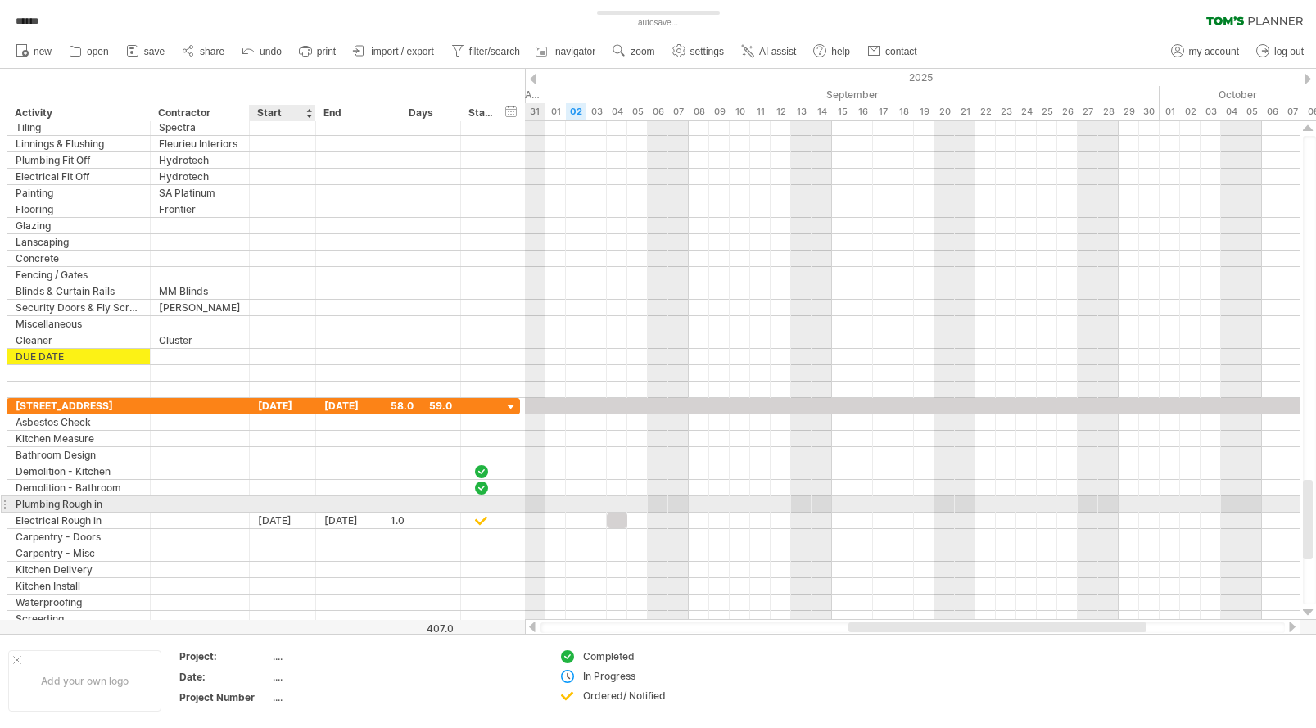
click at [287, 503] on div at bounding box center [283, 504] width 66 height 16
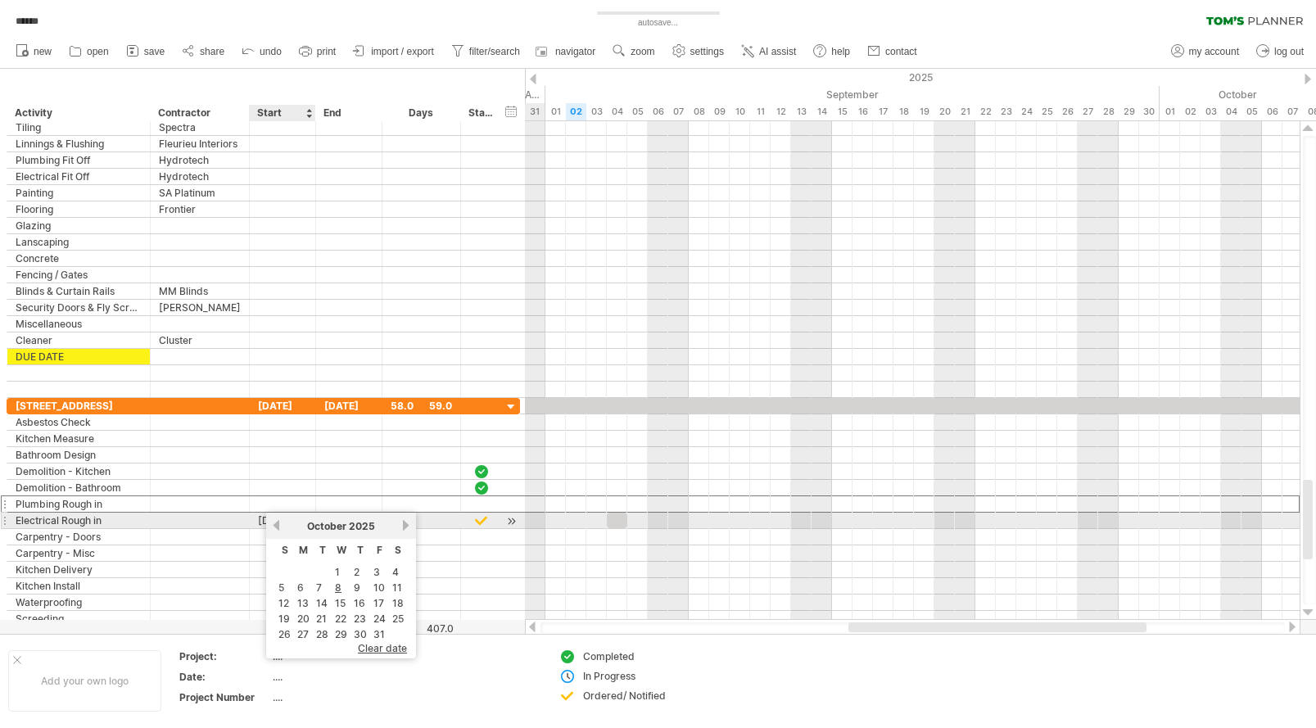
click at [278, 526] on link "previous" at bounding box center [276, 525] width 12 height 12
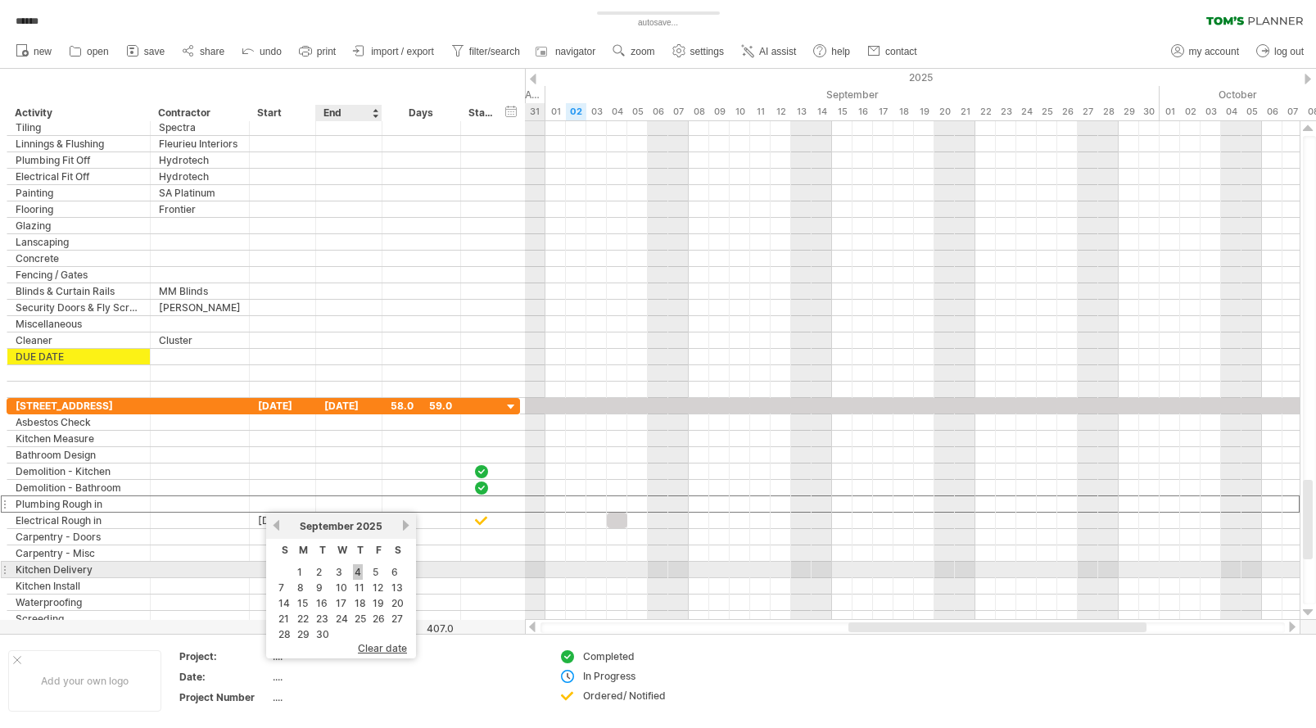
click at [354, 573] on link "4" at bounding box center [358, 572] width 10 height 16
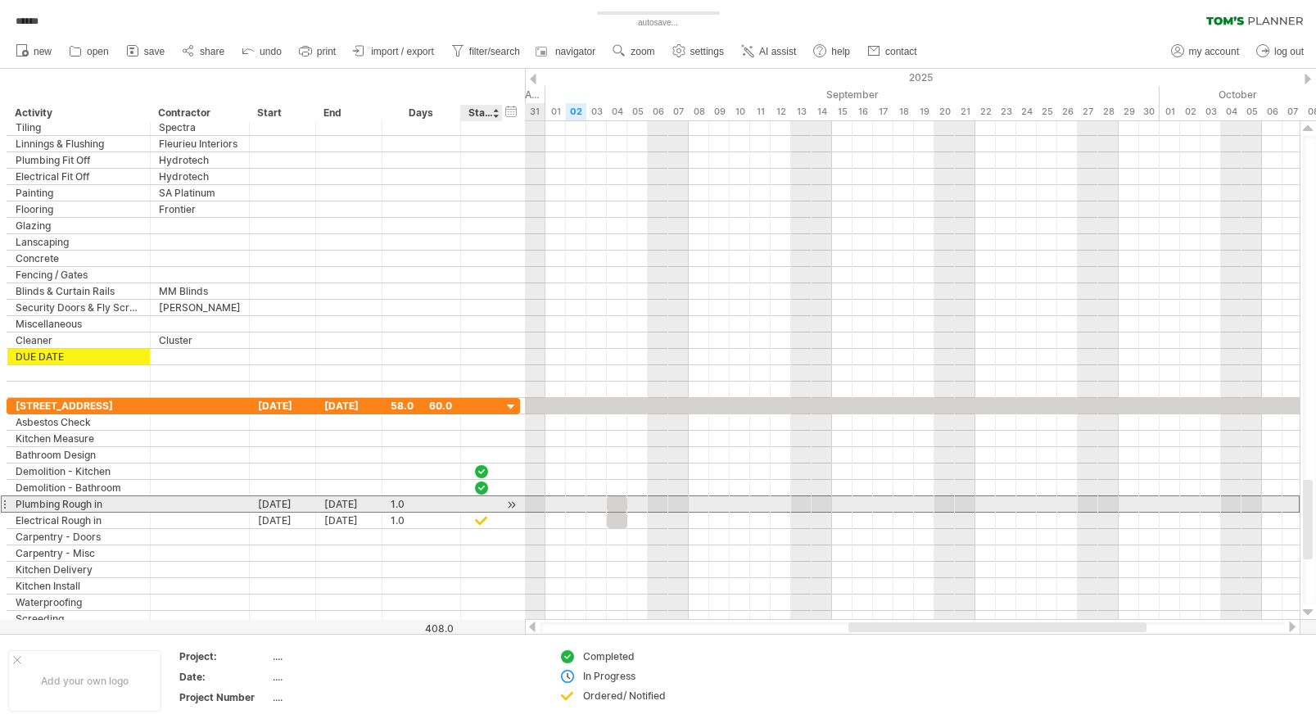
click at [480, 505] on div at bounding box center [481, 504] width 16 height 14
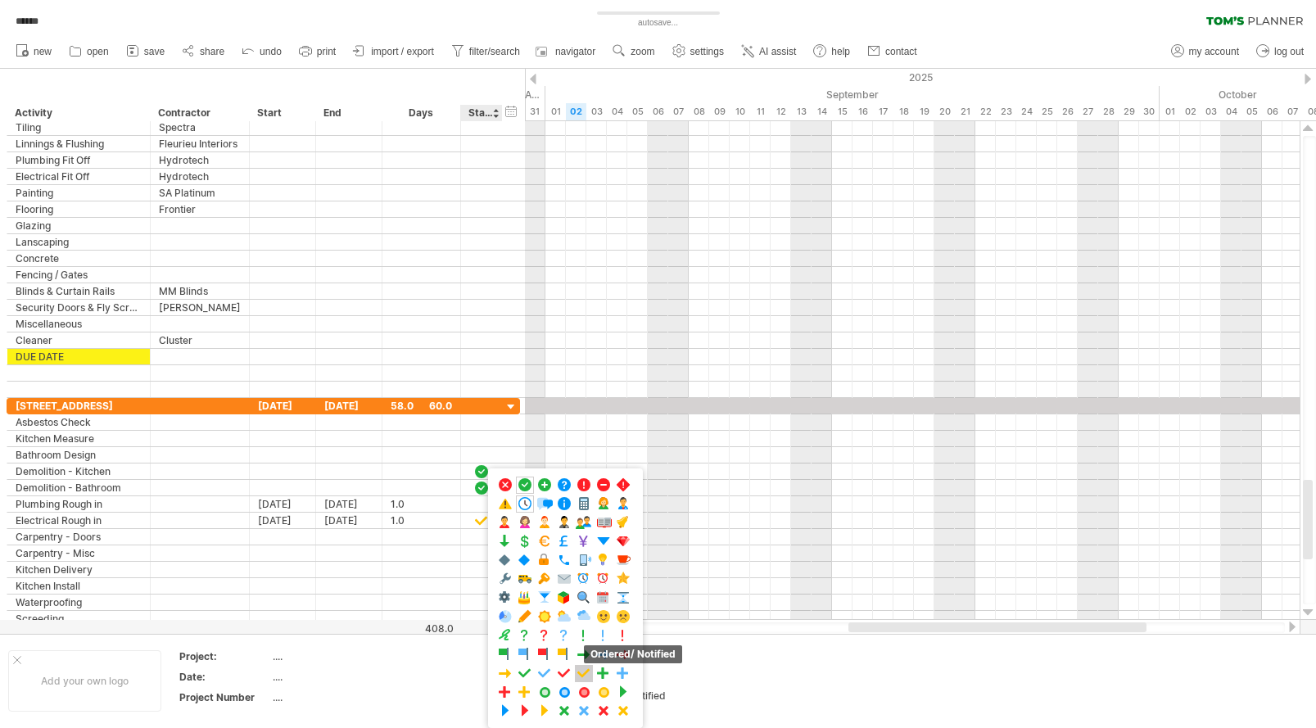
click at [585, 677] on span at bounding box center [584, 674] width 16 height 16
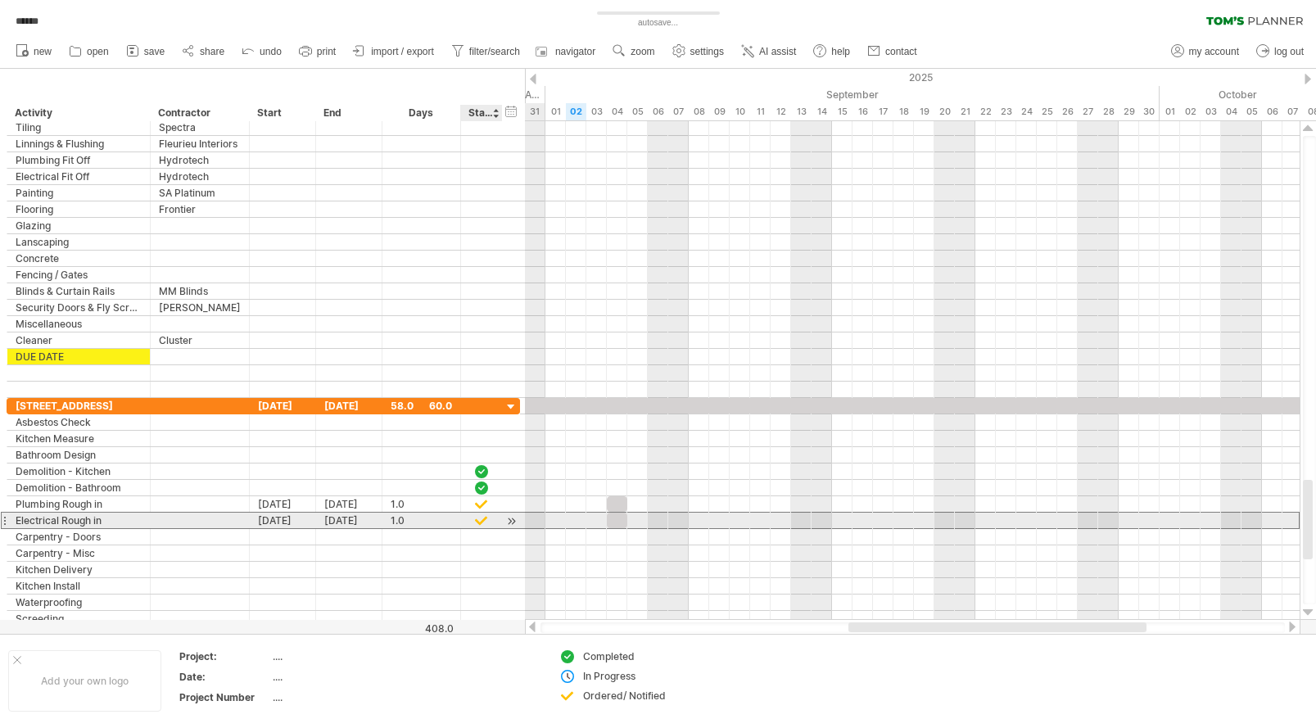
click at [483, 522] on div at bounding box center [481, 521] width 16 height 14
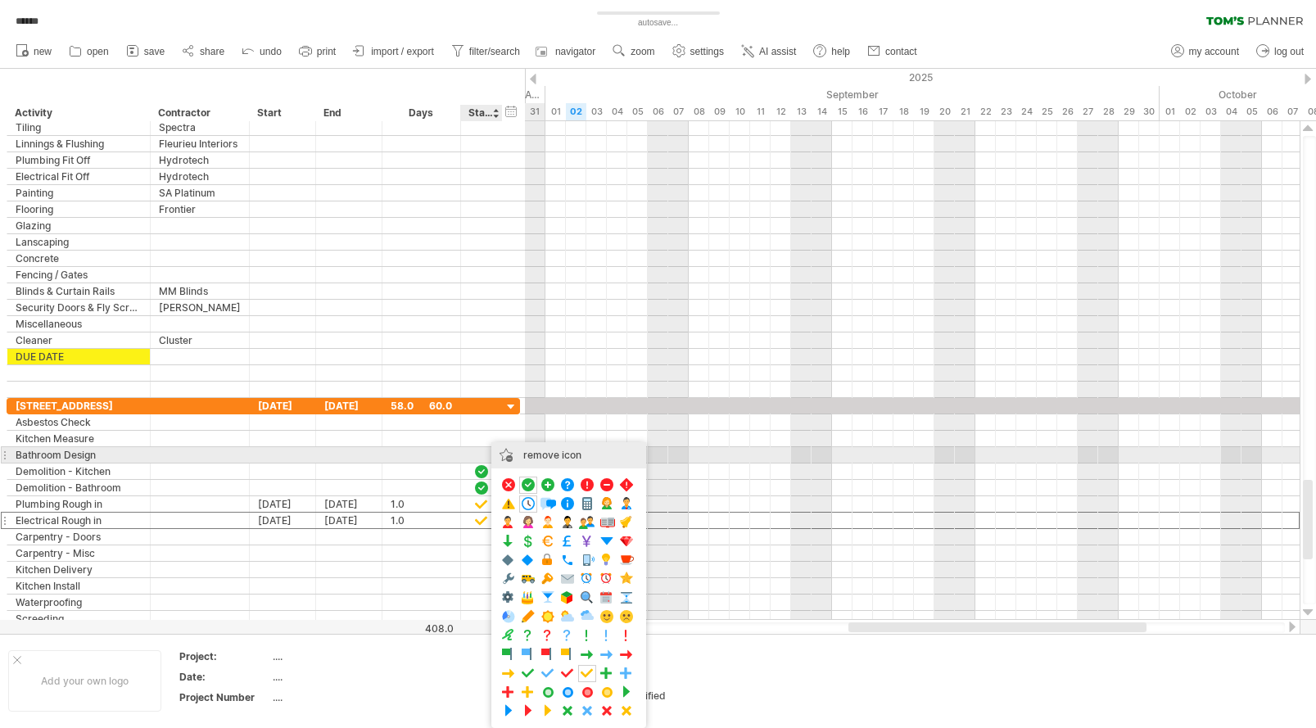
click at [534, 455] on div "remove icon" at bounding box center [568, 455] width 155 height 26
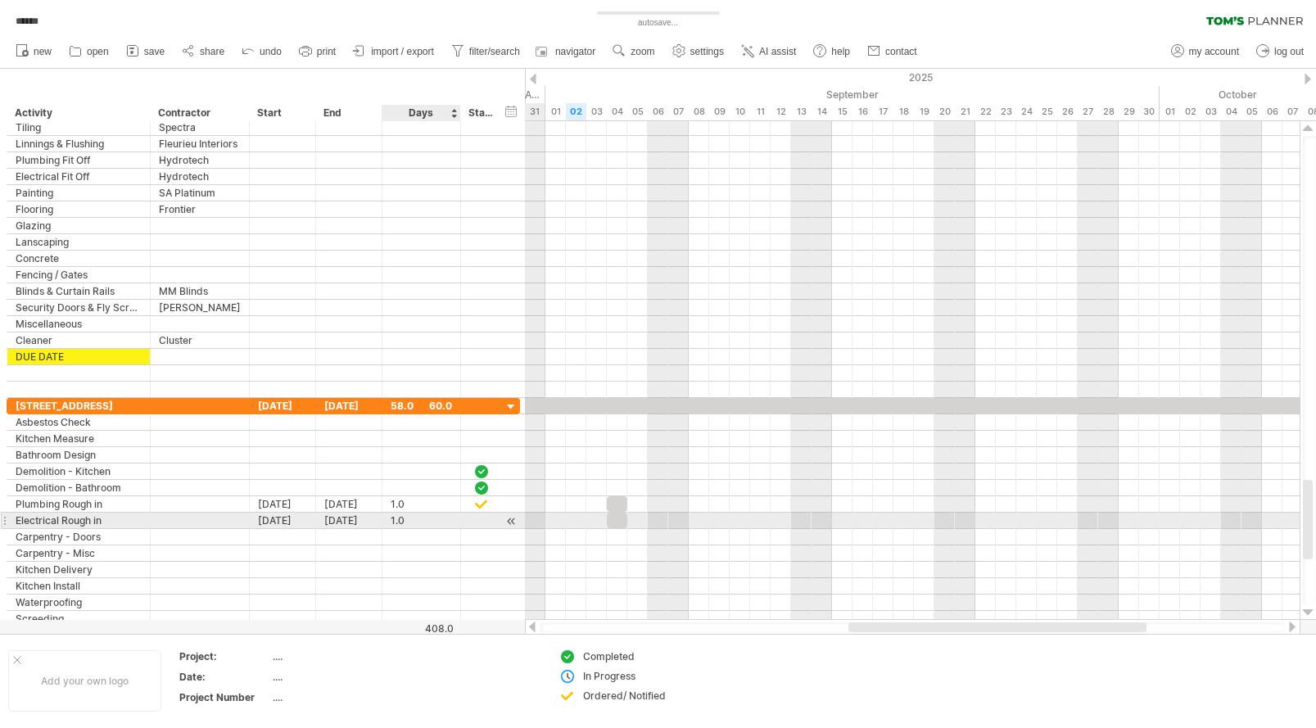
click at [410, 521] on div "1.0" at bounding box center [421, 521] width 61 height 16
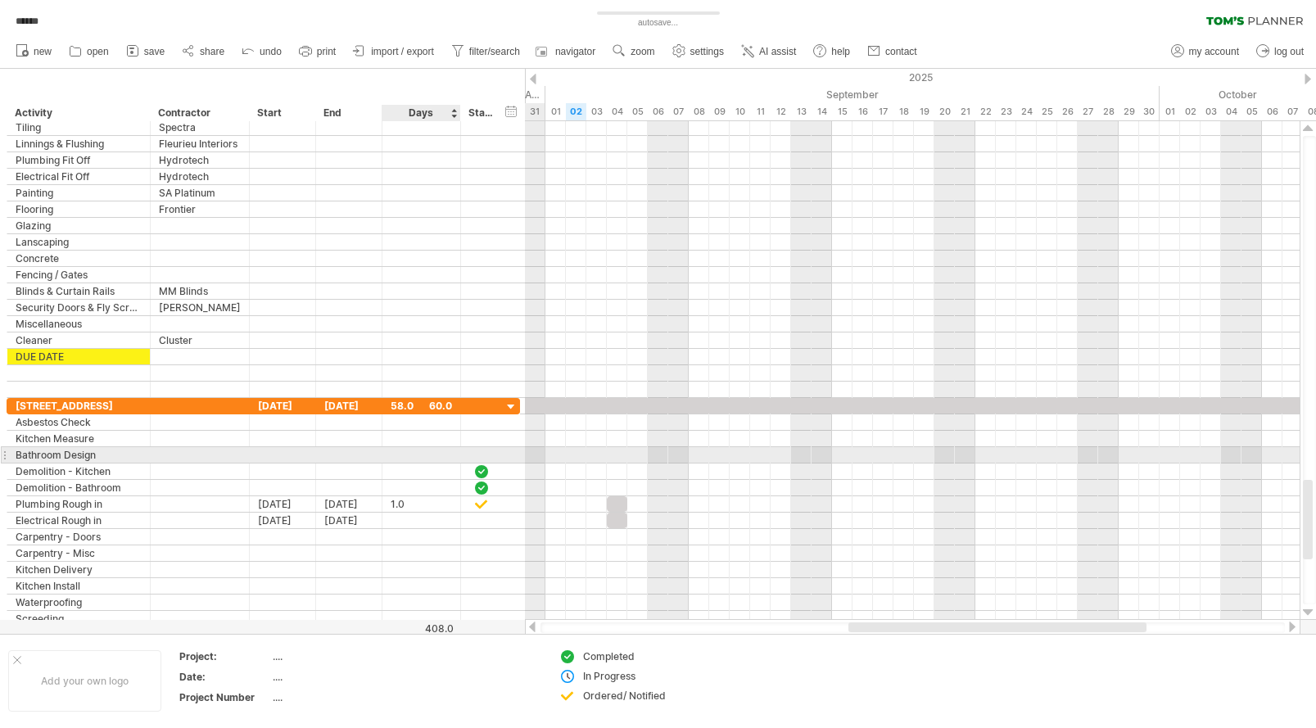
click at [396, 448] on div at bounding box center [421, 455] width 61 height 16
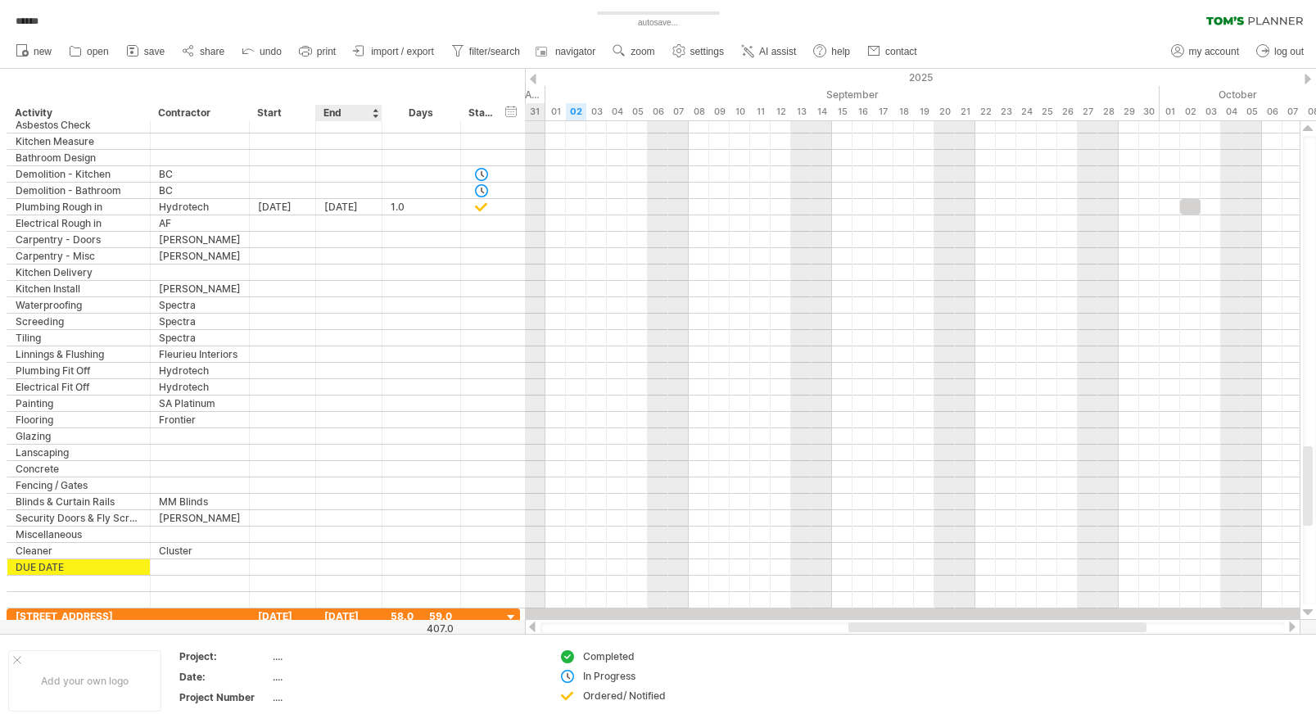
scroll to position [0, 0]
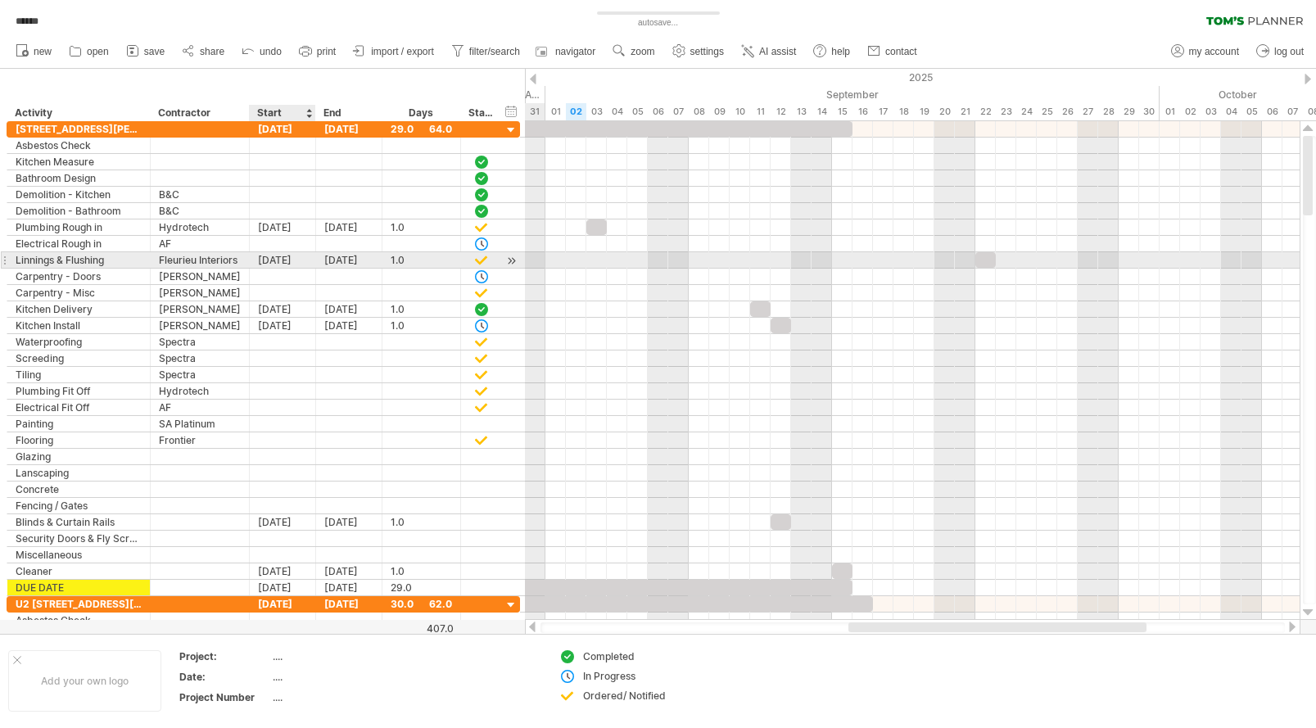
click at [277, 258] on div "[DATE]" at bounding box center [283, 260] width 66 height 16
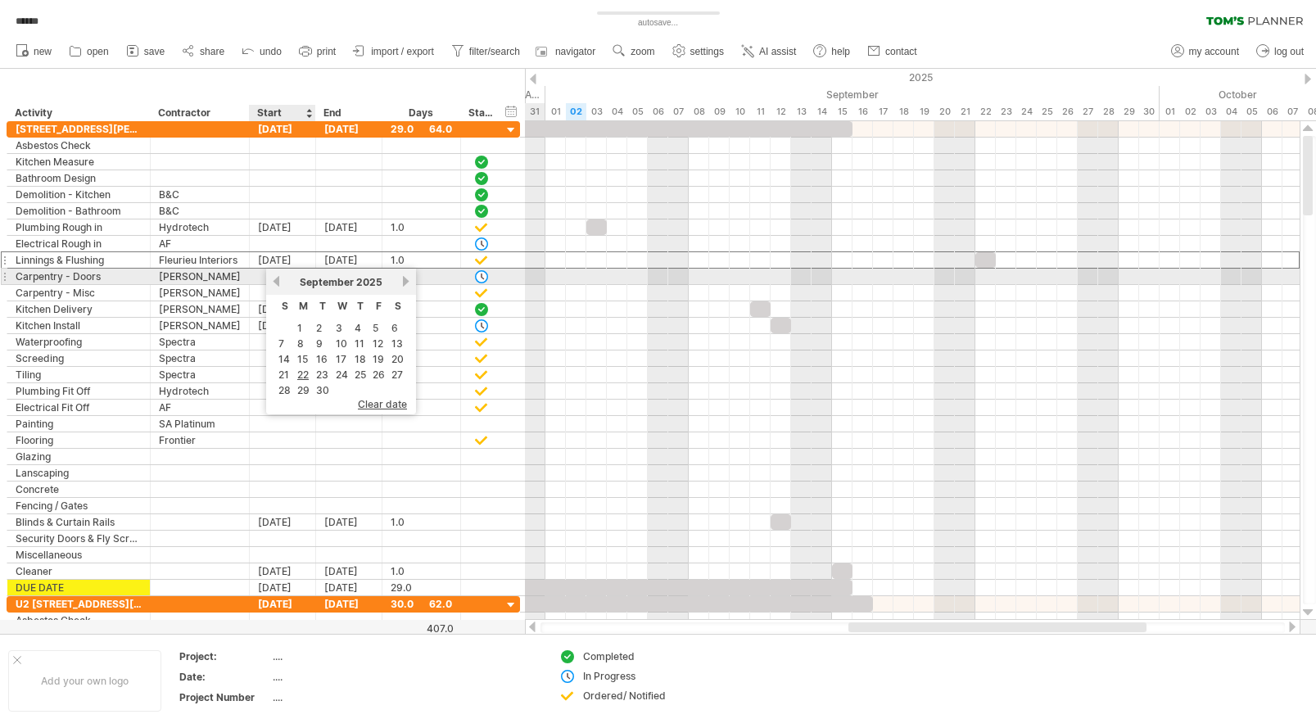
click at [279, 282] on link "previous" at bounding box center [276, 281] width 12 height 12
click at [402, 284] on link "next" at bounding box center [406, 281] width 12 height 12
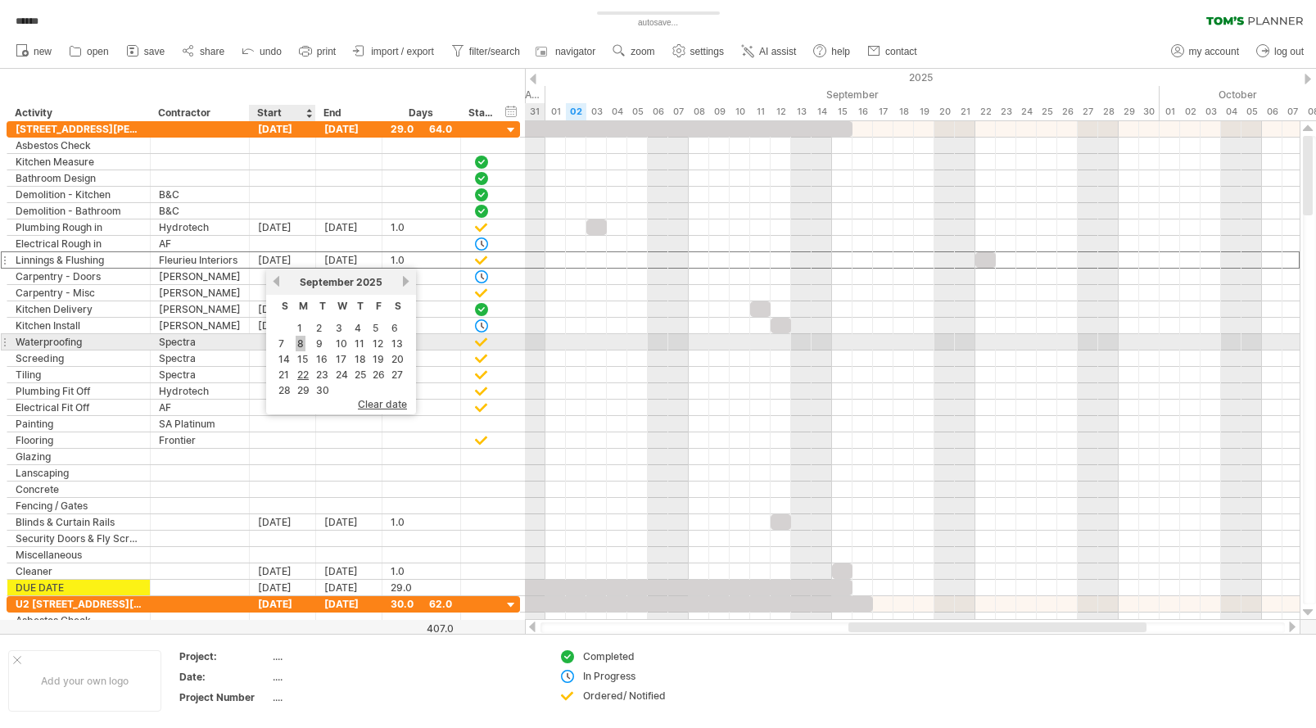
click at [301, 343] on link "8" at bounding box center [301, 344] width 10 height 16
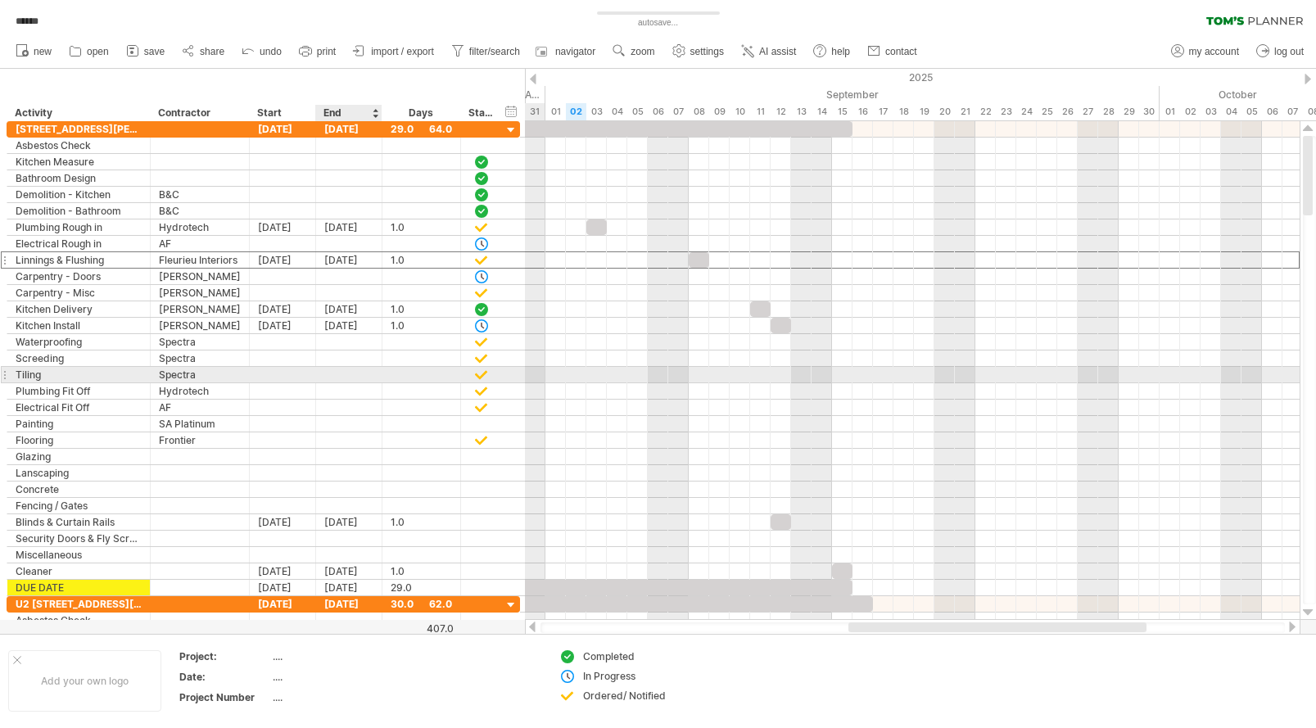
click at [341, 377] on div at bounding box center [349, 375] width 66 height 16
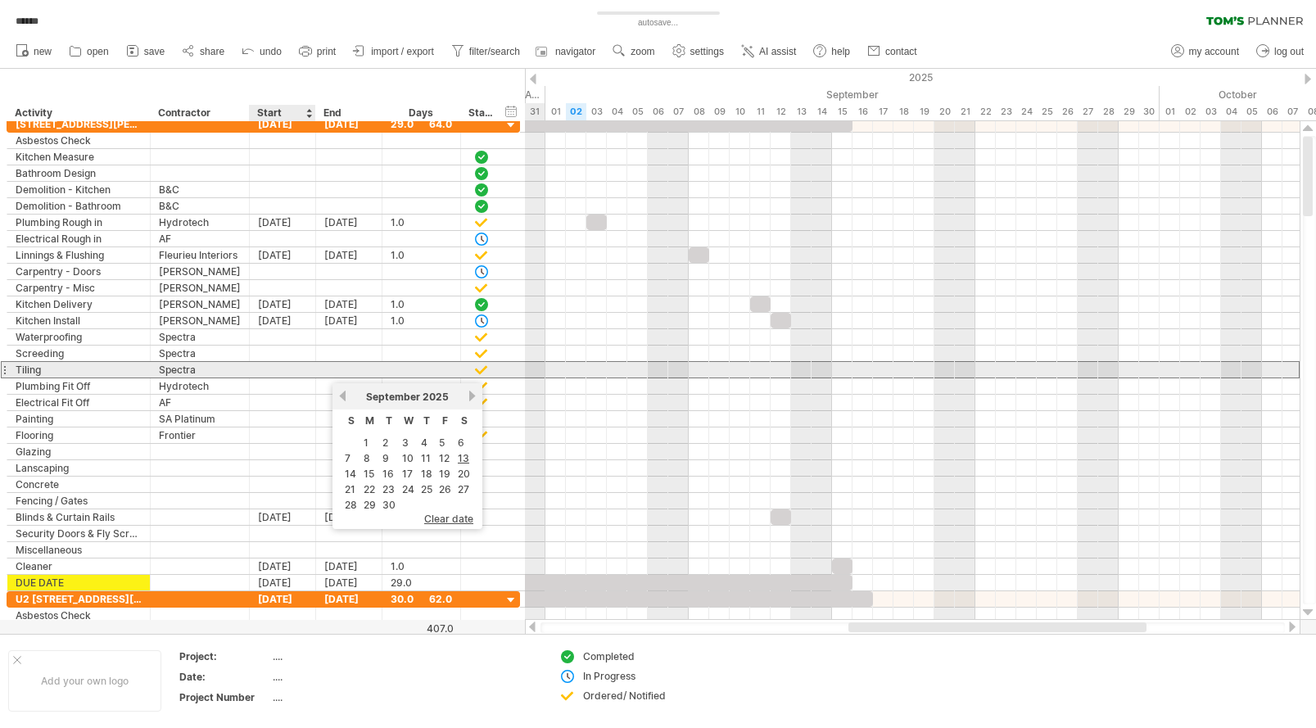
click at [280, 368] on div at bounding box center [283, 370] width 66 height 16
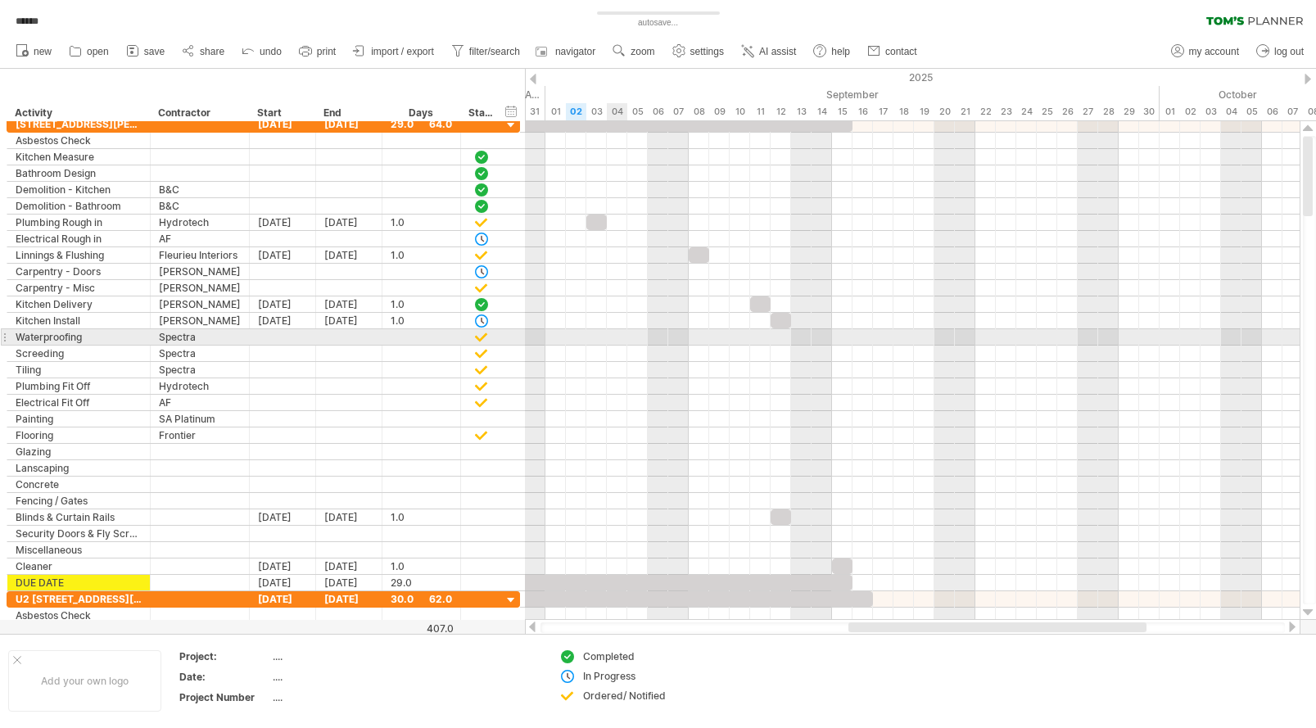
click at [618, 329] on div at bounding box center [912, 337] width 775 height 16
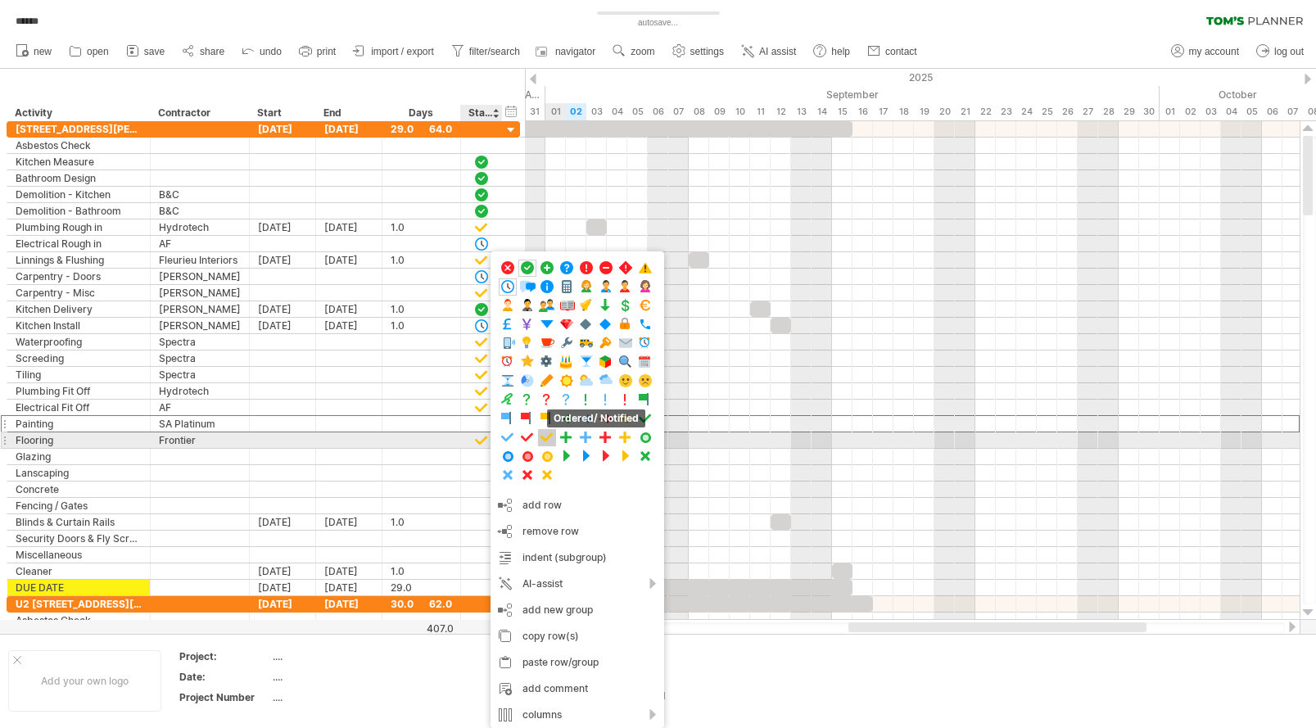
click at [547, 438] on span at bounding box center [547, 438] width 16 height 16
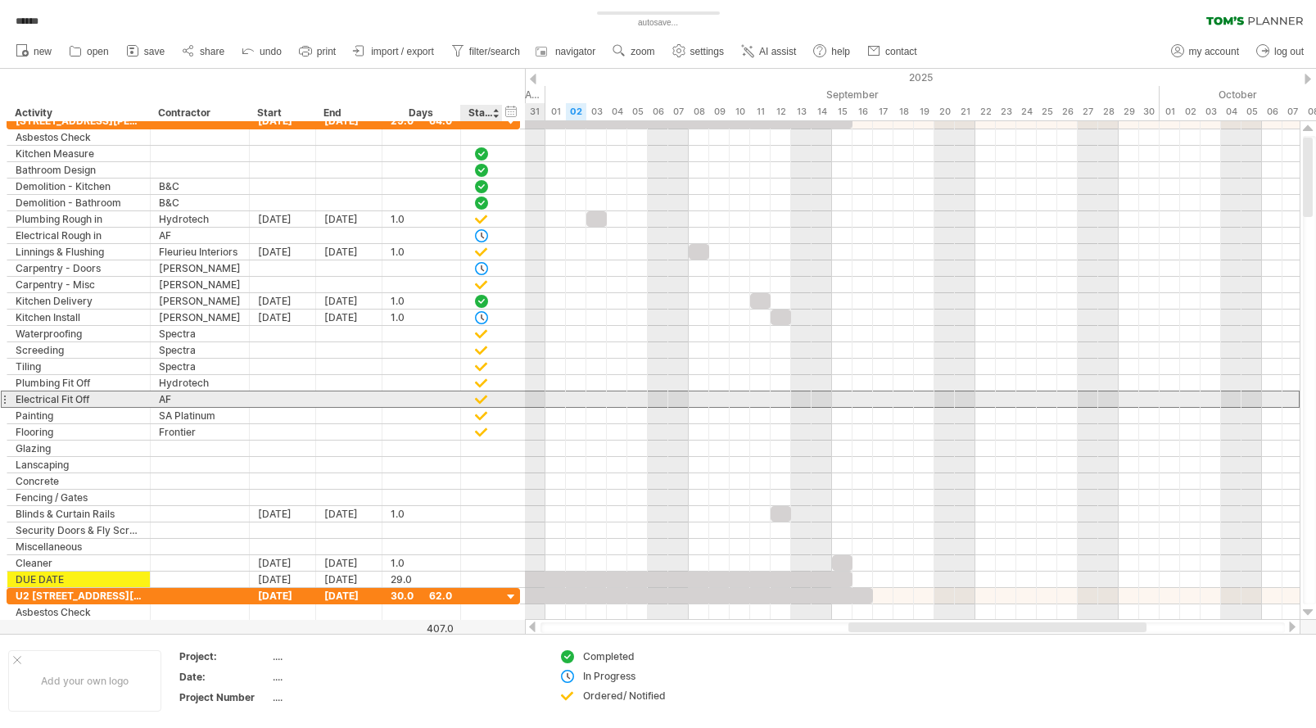
click at [478, 400] on div at bounding box center [481, 399] width 16 height 14
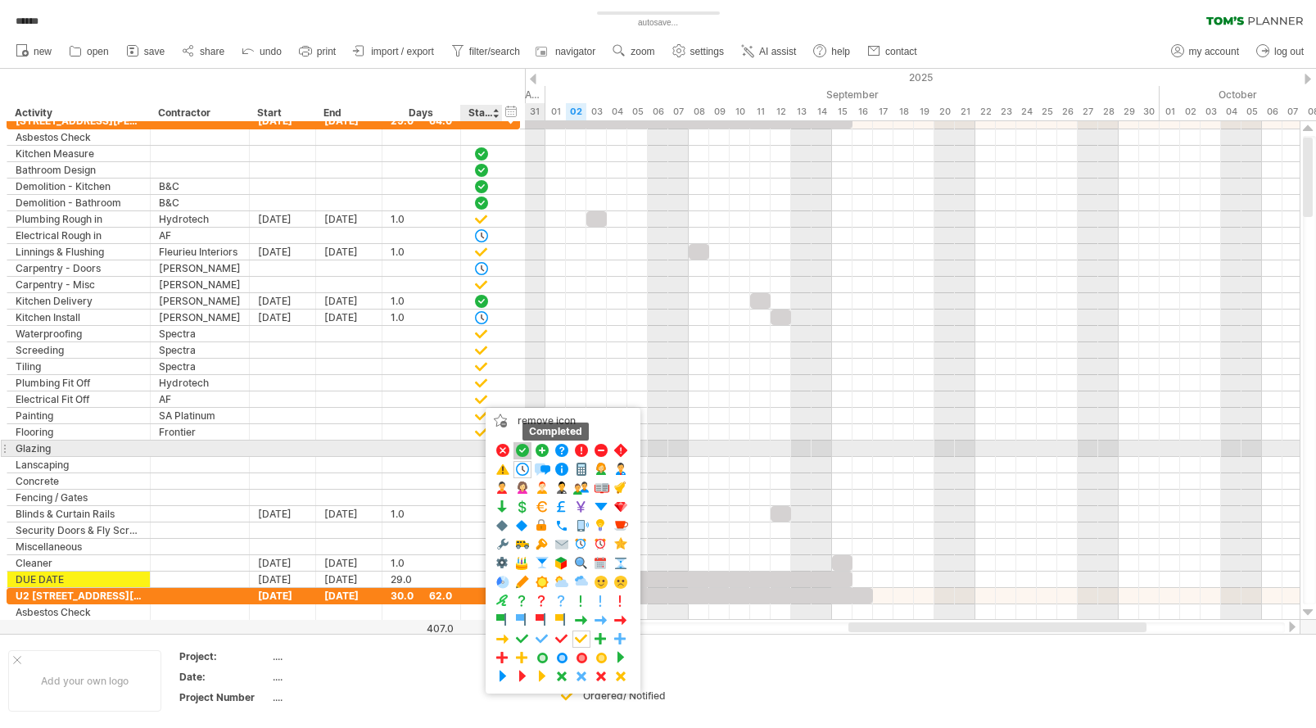
click at [523, 450] on span at bounding box center [522, 451] width 16 height 16
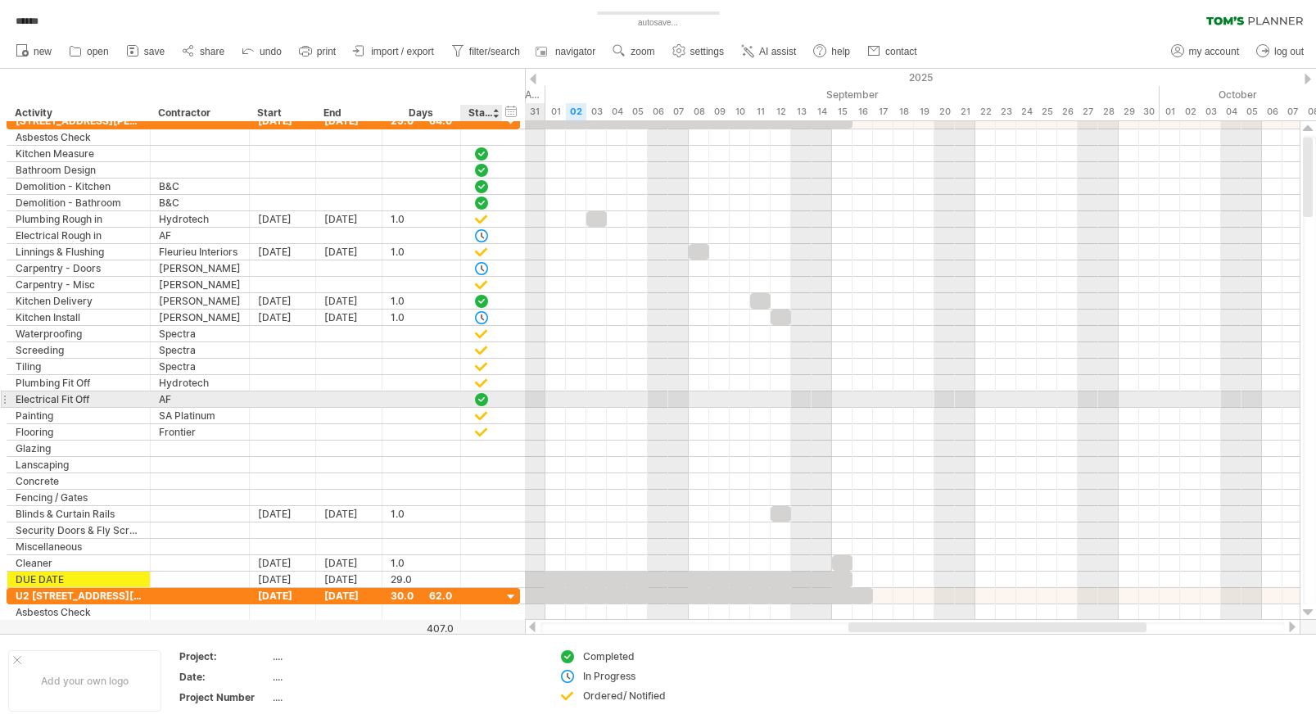
click at [481, 401] on div at bounding box center [481, 399] width 16 height 14
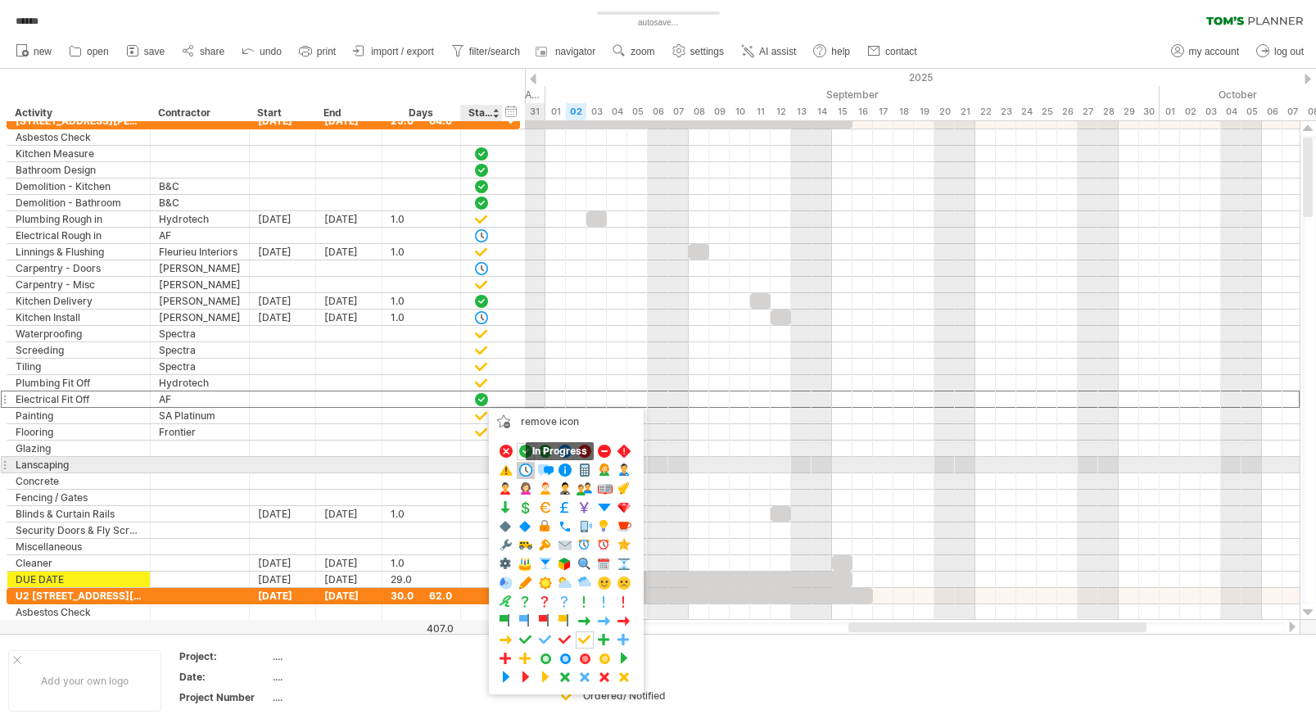
click at [527, 470] on span at bounding box center [526, 471] width 16 height 16
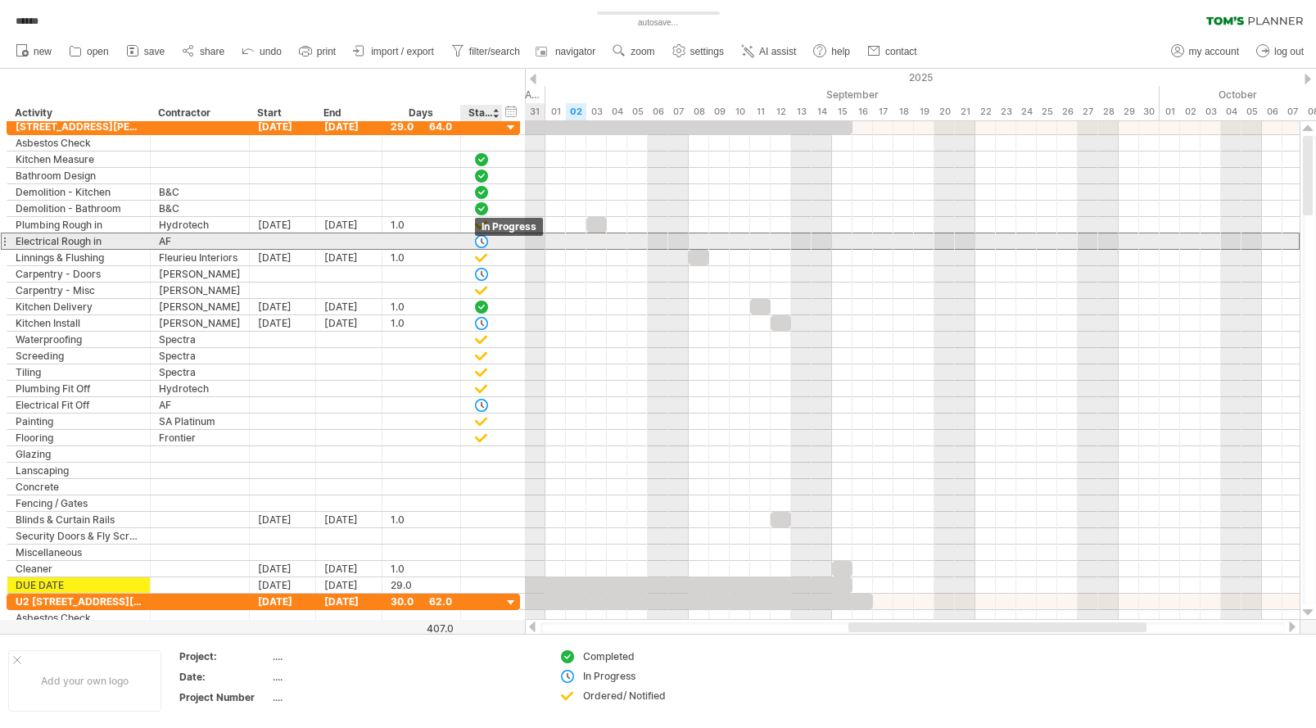
click at [484, 242] on div at bounding box center [481, 241] width 16 height 14
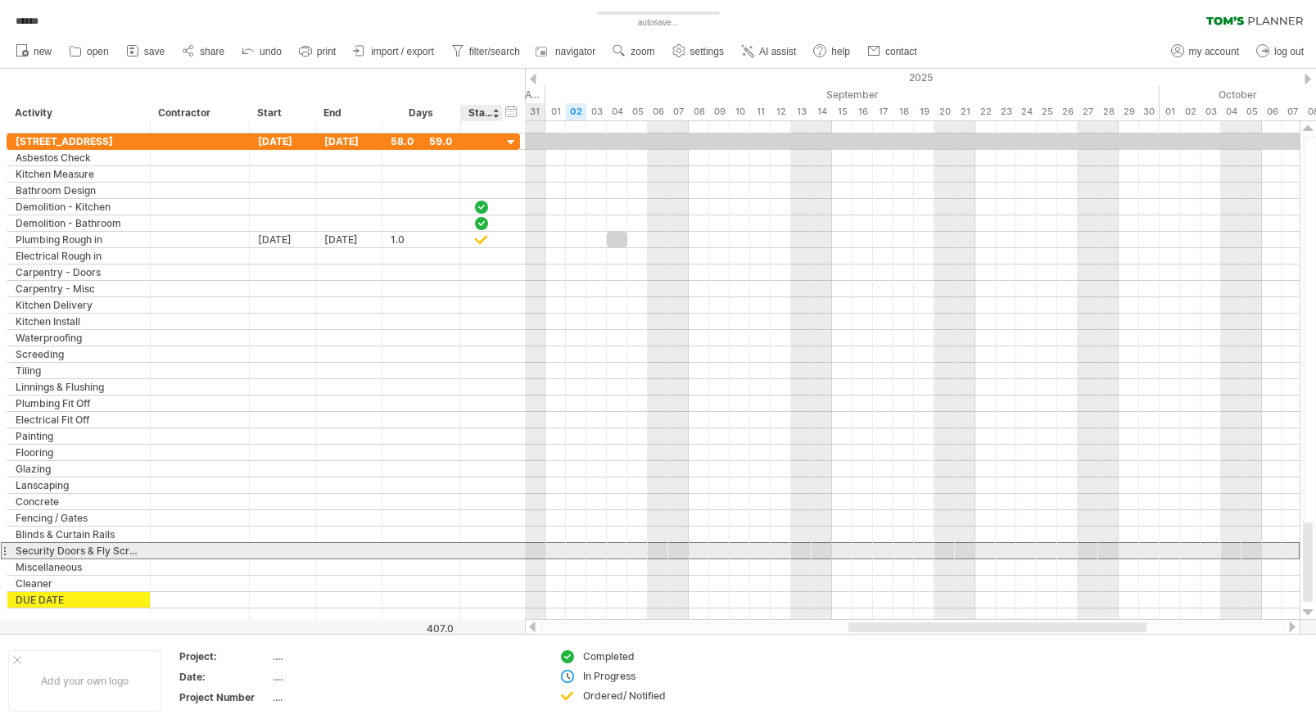
click at [486, 551] on div at bounding box center [481, 551] width 16 height 14
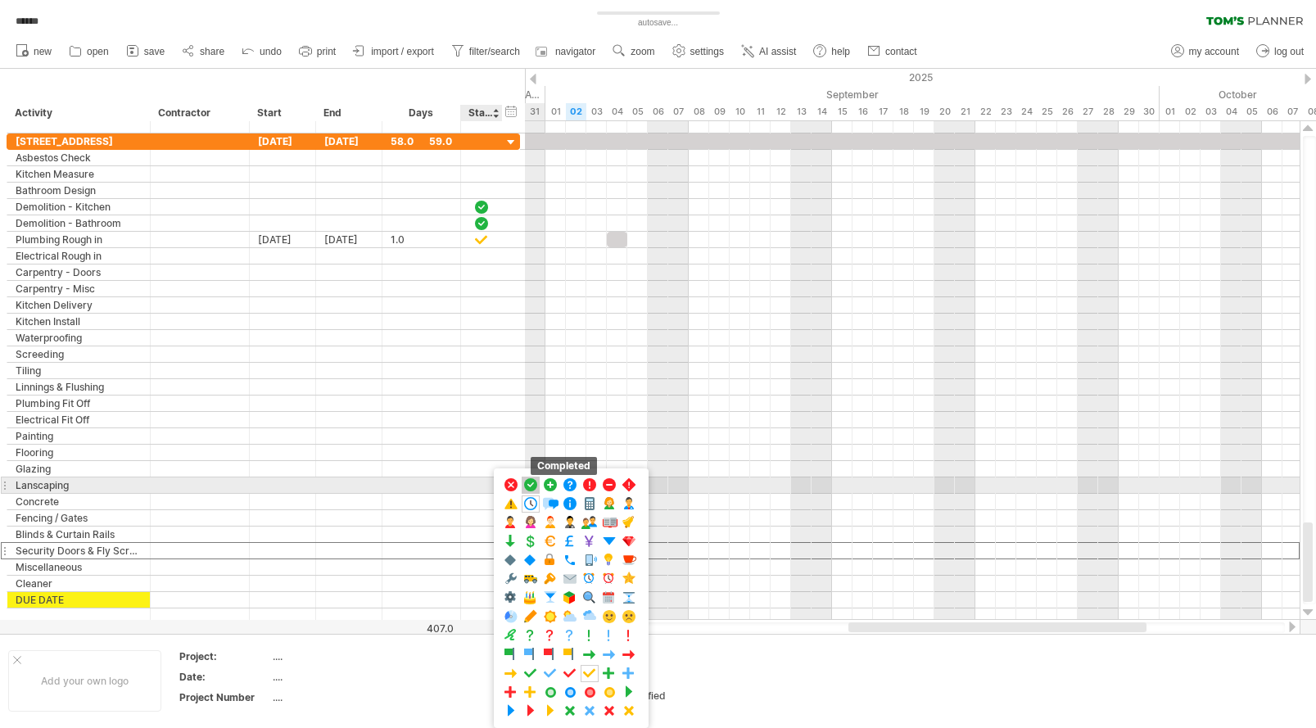
click at [527, 487] on span at bounding box center [531, 486] width 16 height 16
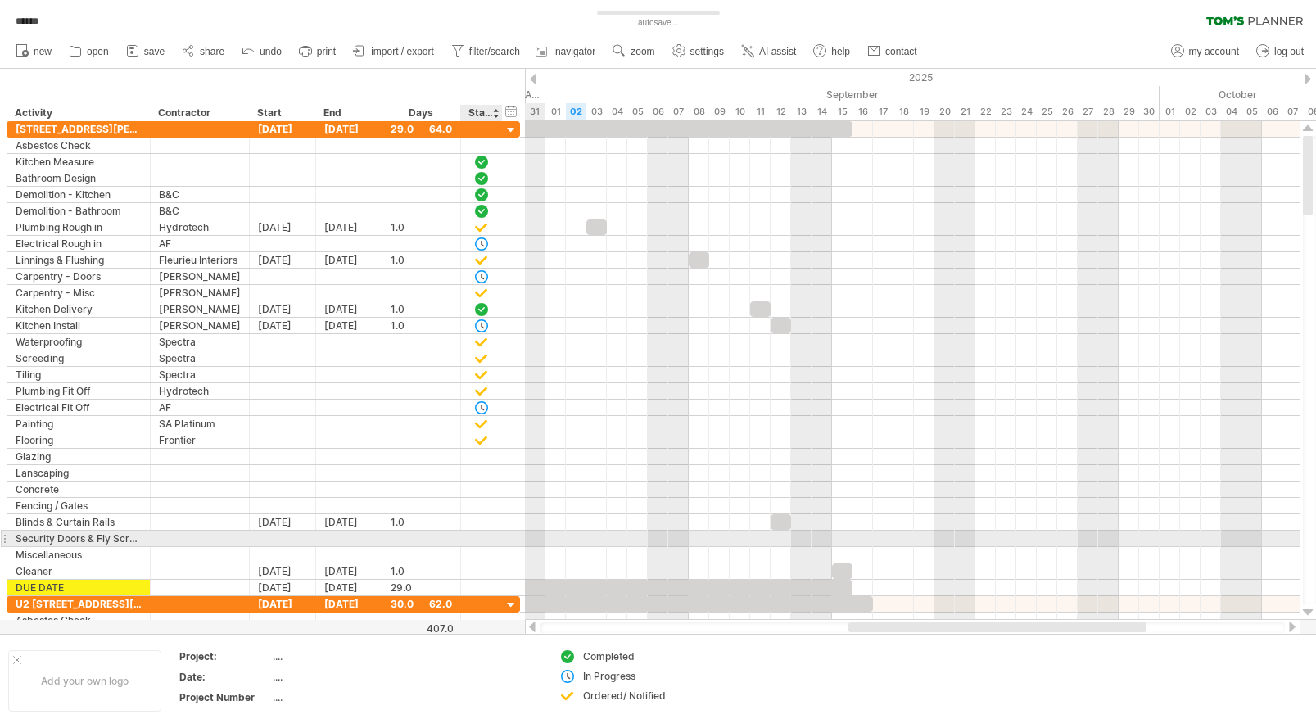
click at [488, 536] on div at bounding box center [481, 539] width 16 height 14
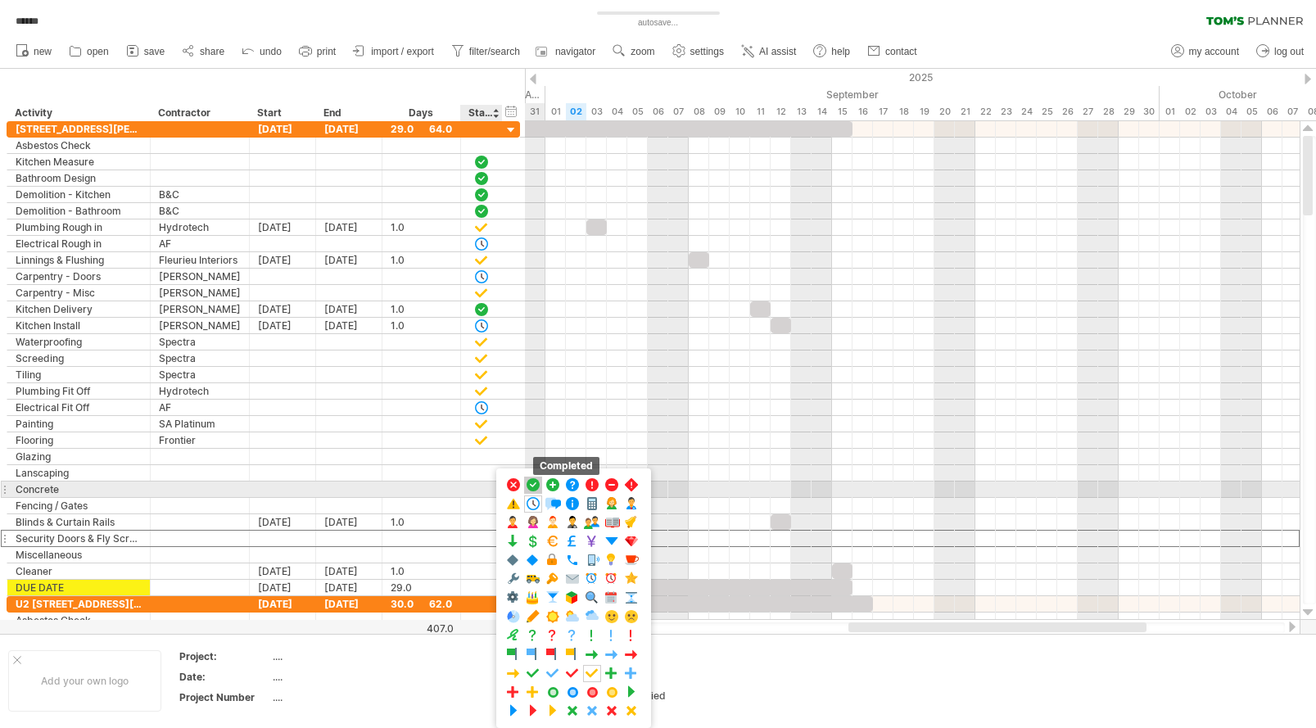
click at [535, 484] on span at bounding box center [533, 486] width 16 height 16
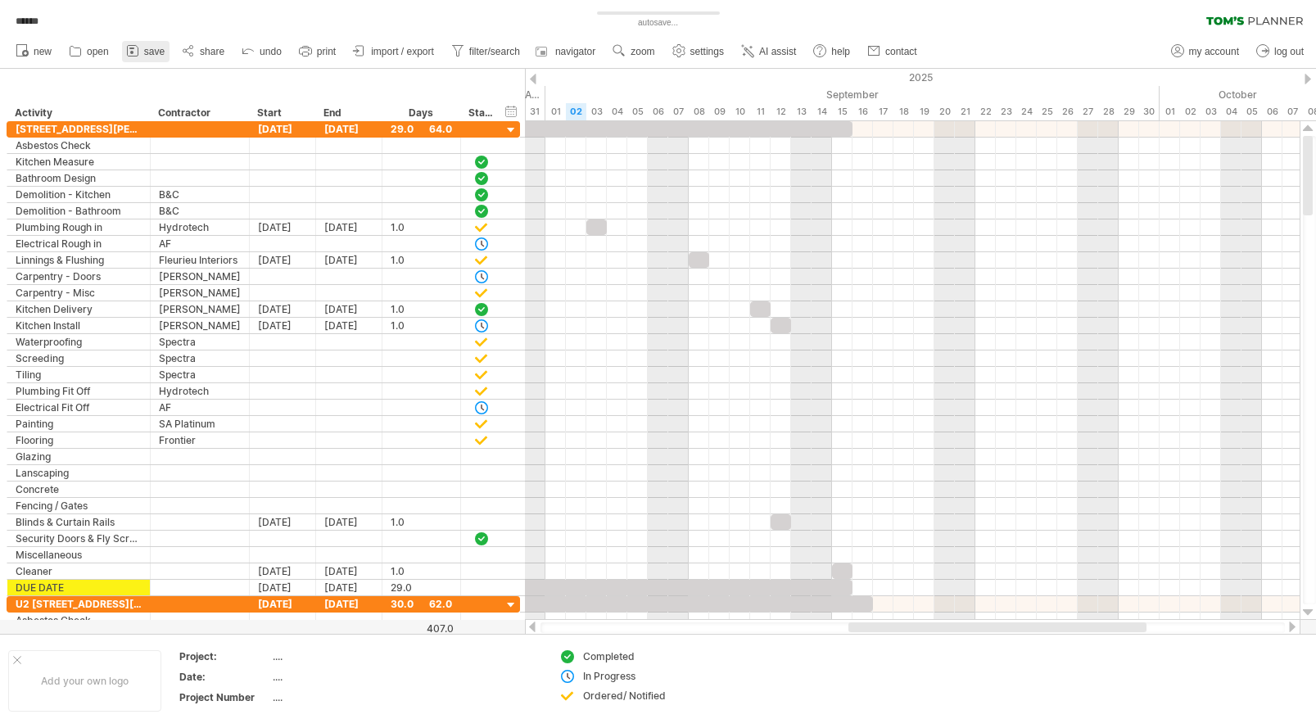
click at [150, 47] on span "save" at bounding box center [154, 51] width 20 height 11
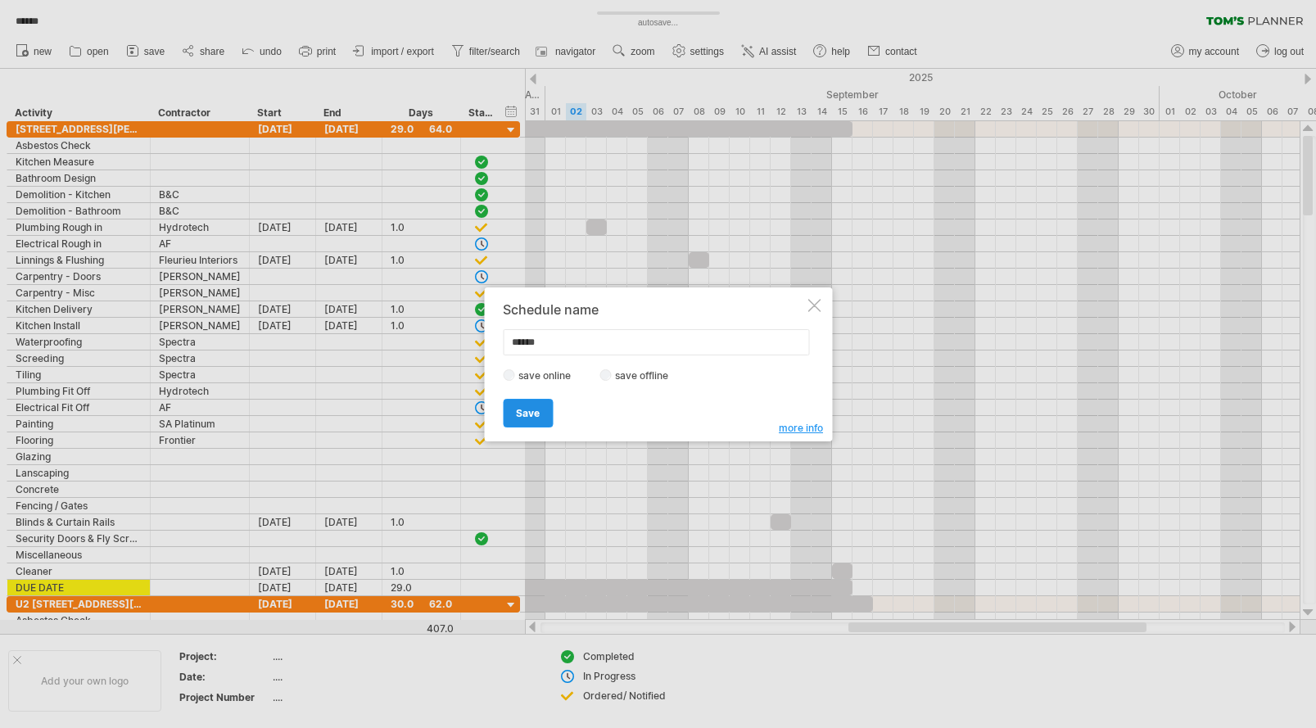
click at [529, 407] on span "Save" at bounding box center [528, 413] width 24 height 12
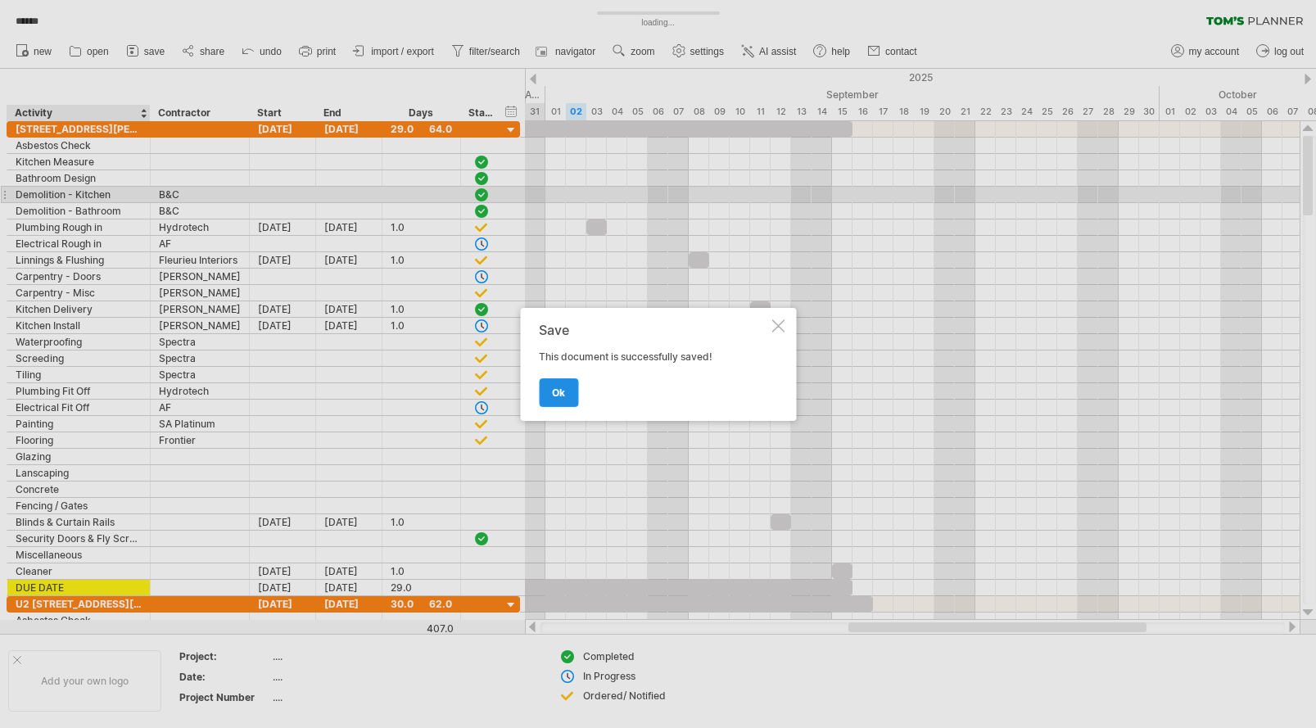
click at [561, 390] on span "ok" at bounding box center [558, 393] width 13 height 12
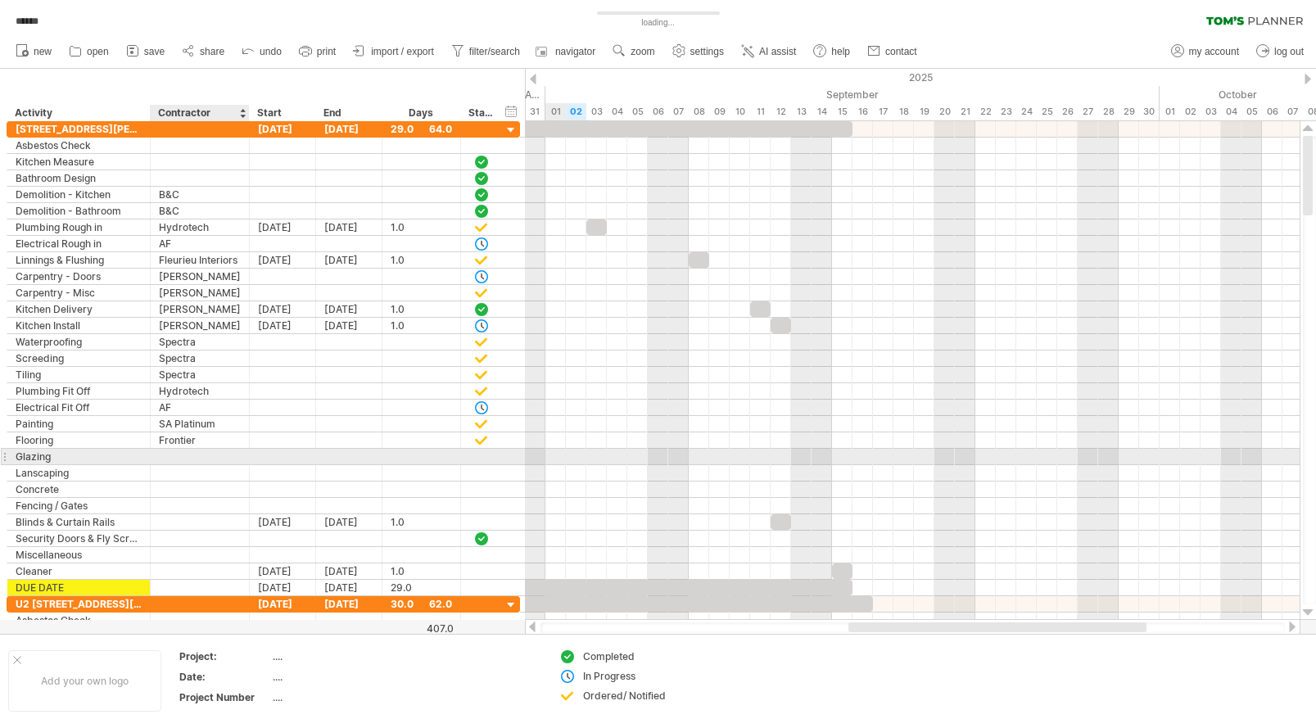
click at [205, 456] on div at bounding box center [200, 457] width 82 height 16
type input "******"
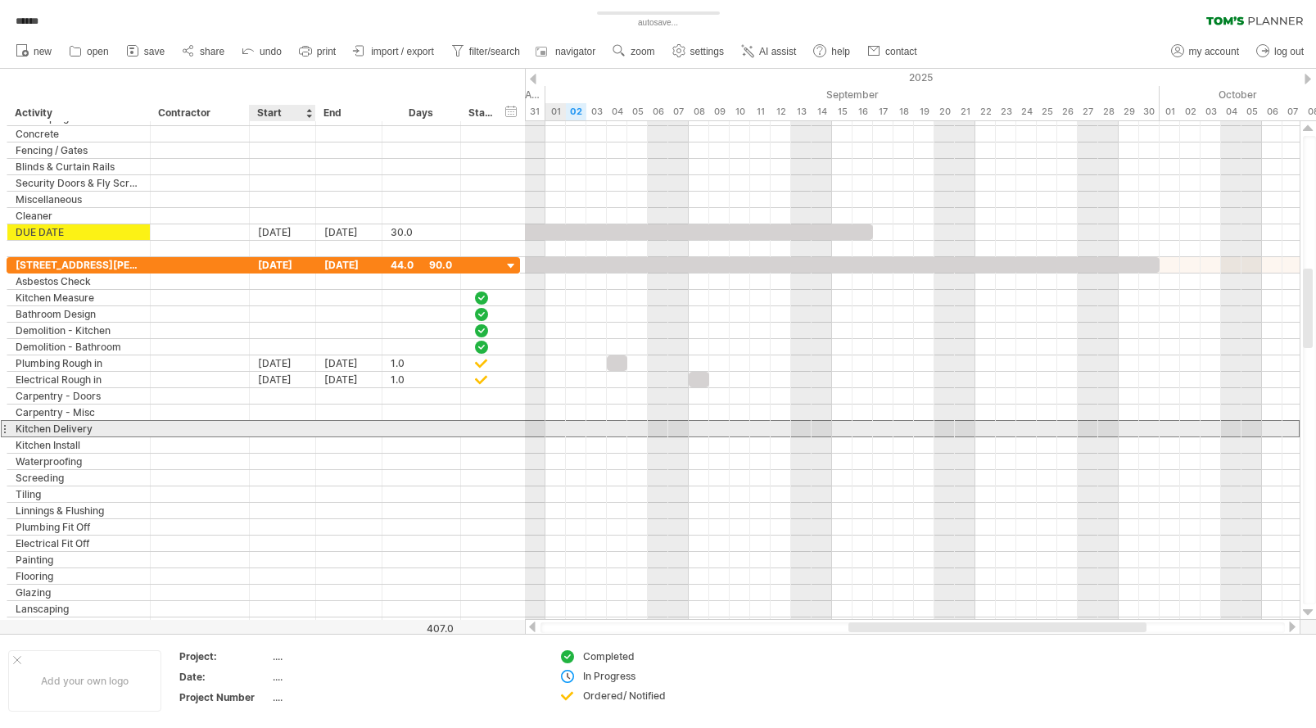
click at [291, 428] on div at bounding box center [283, 429] width 66 height 16
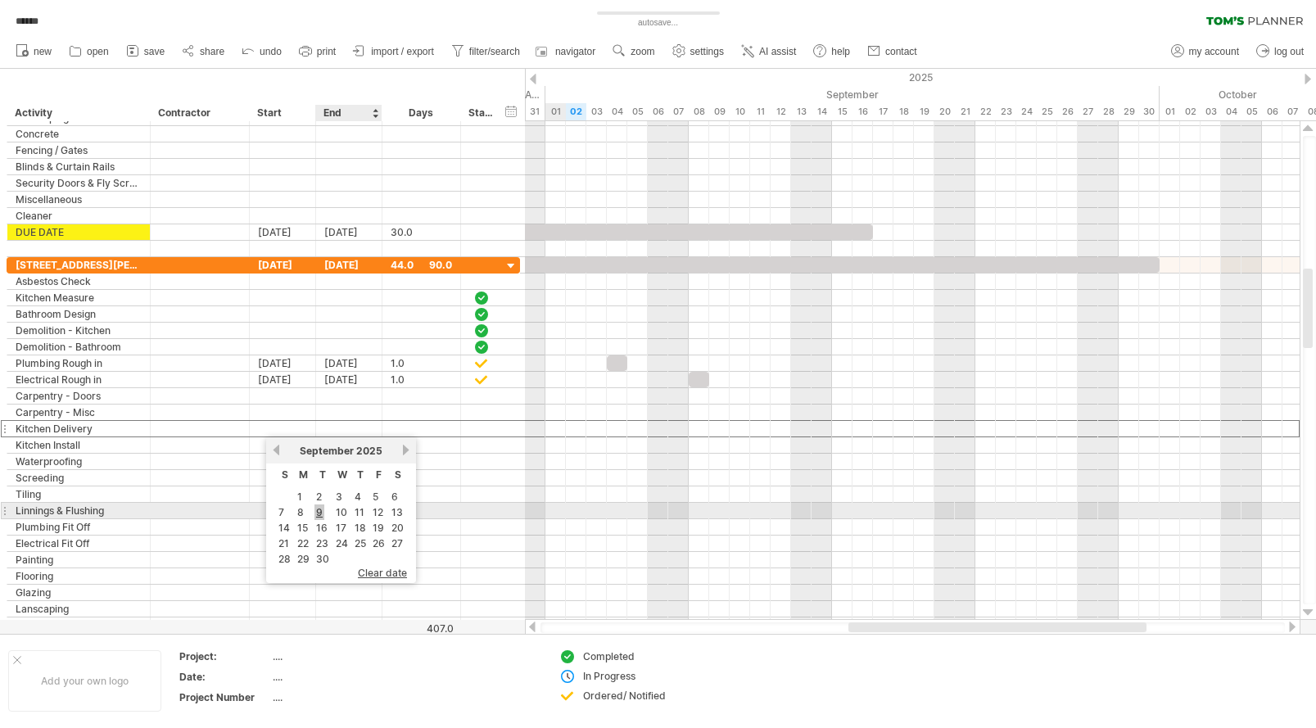
click at [319, 512] on link "9" at bounding box center [320, 513] width 10 height 16
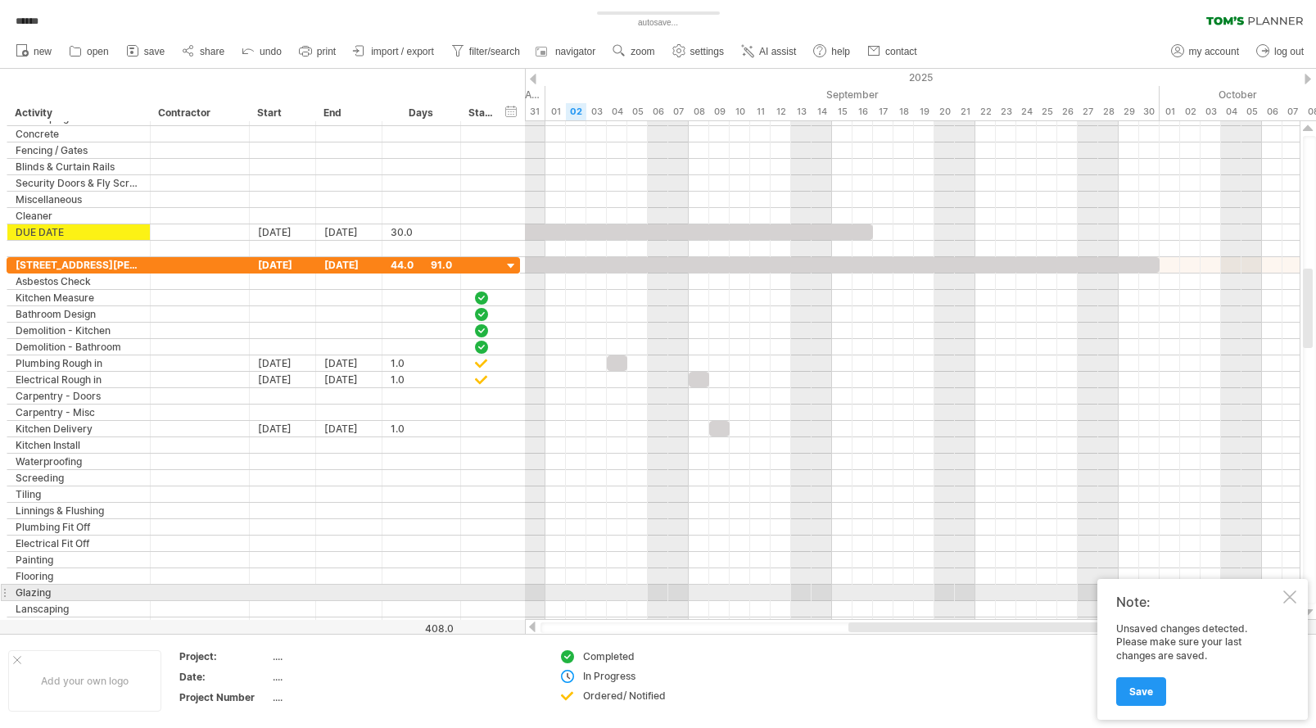
click at [1294, 588] on div "Note: Unsaved changes detected. Please make sure your last changes are saved. S…" at bounding box center [1203, 649] width 211 height 141
click at [1293, 598] on div at bounding box center [1289, 597] width 13 height 13
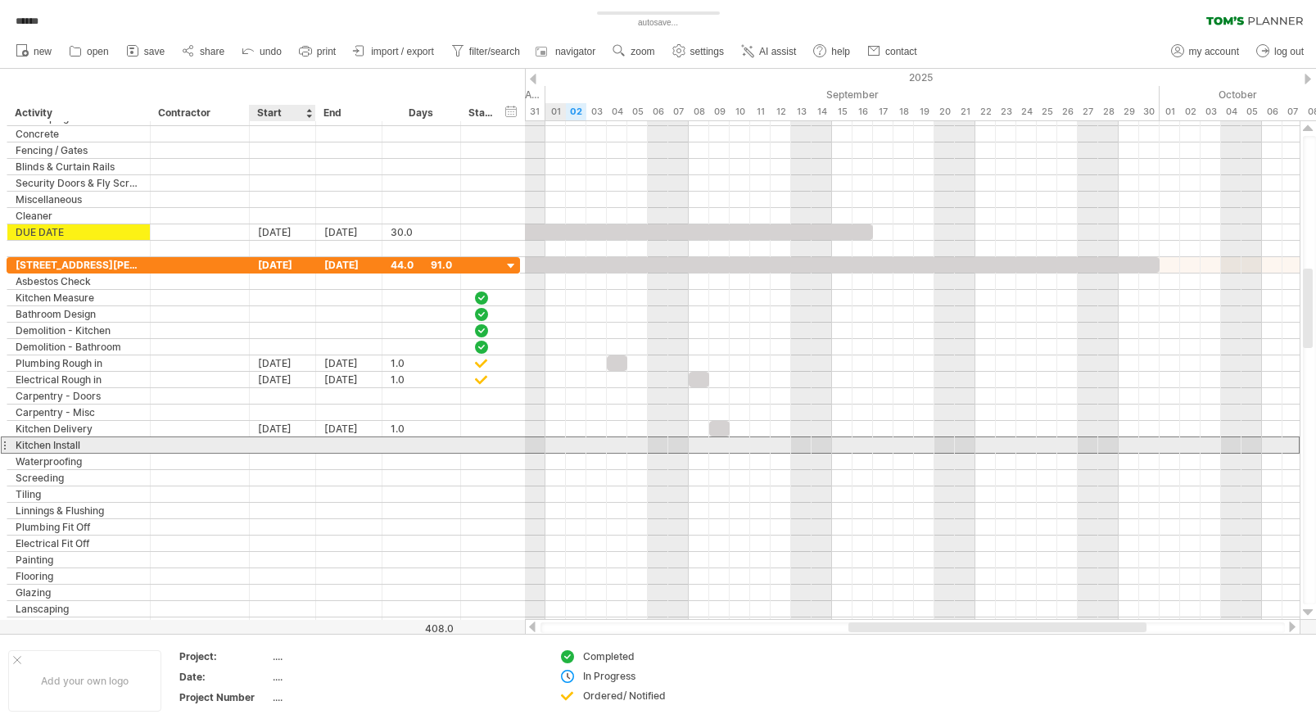
click at [278, 443] on div at bounding box center [283, 445] width 66 height 16
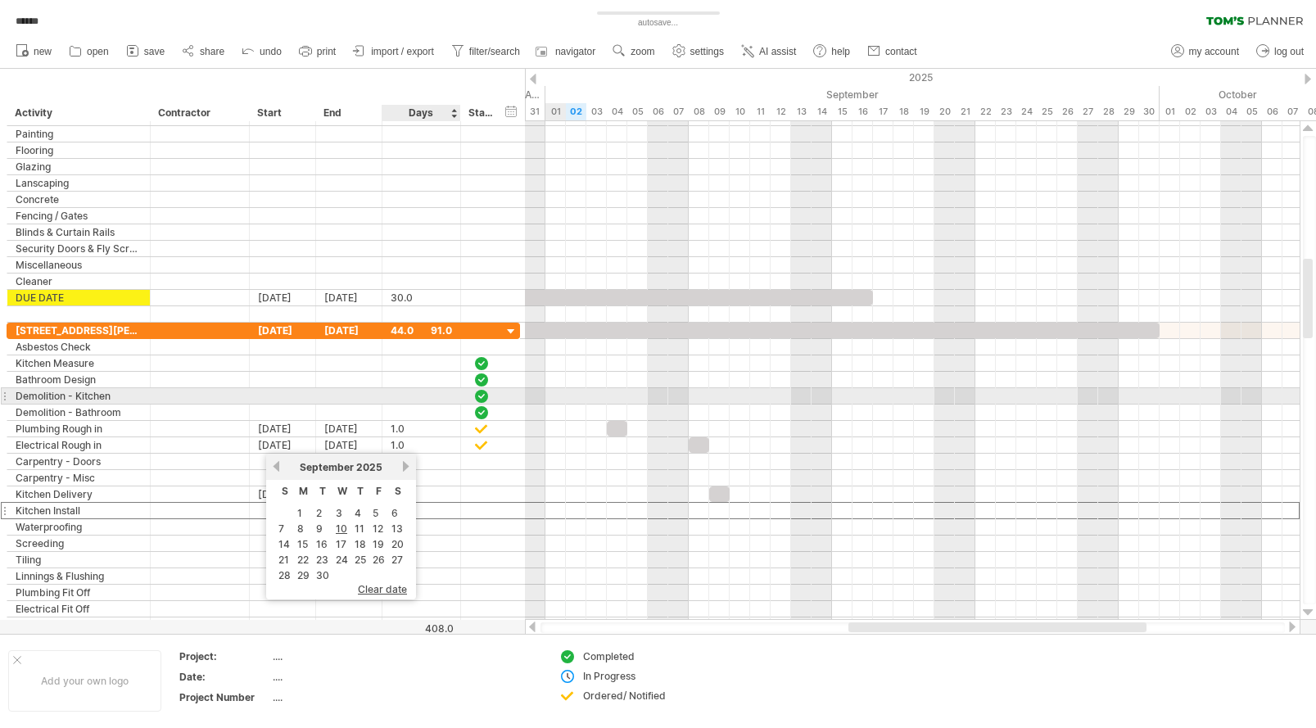
click at [401, 396] on div at bounding box center [421, 396] width 61 height 16
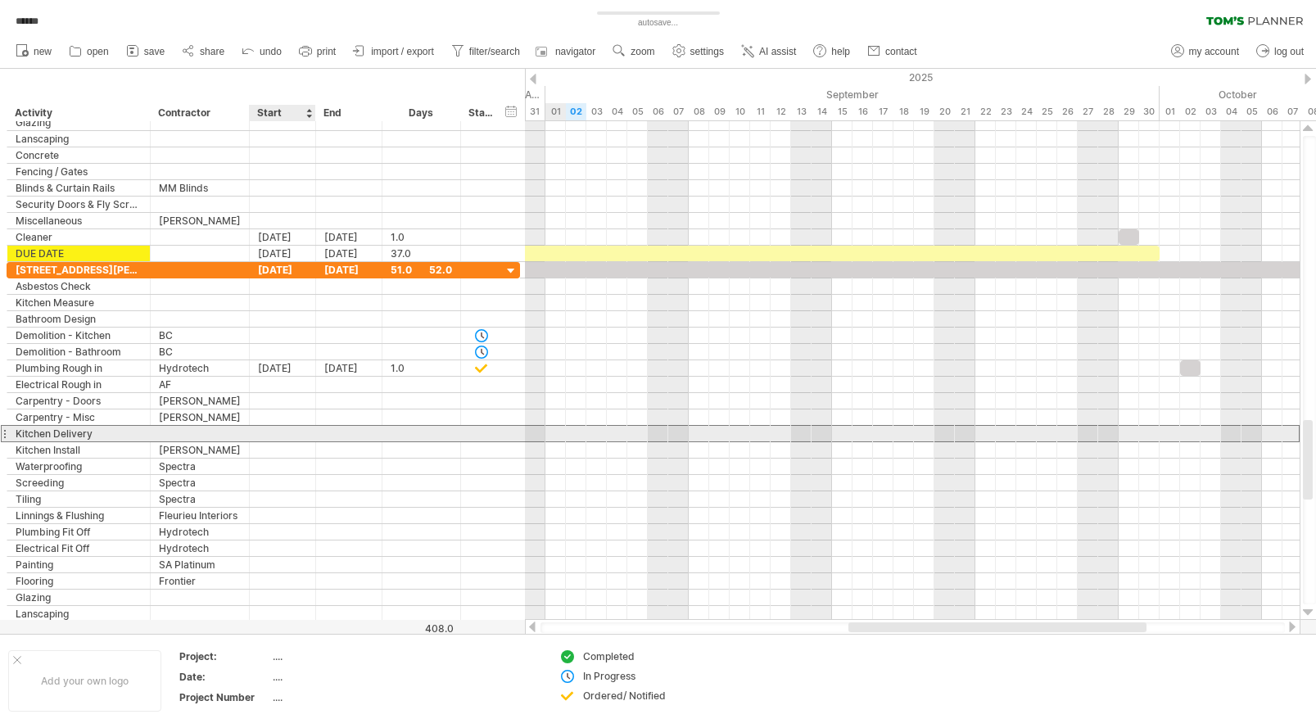
click at [297, 432] on div at bounding box center [283, 434] width 66 height 16
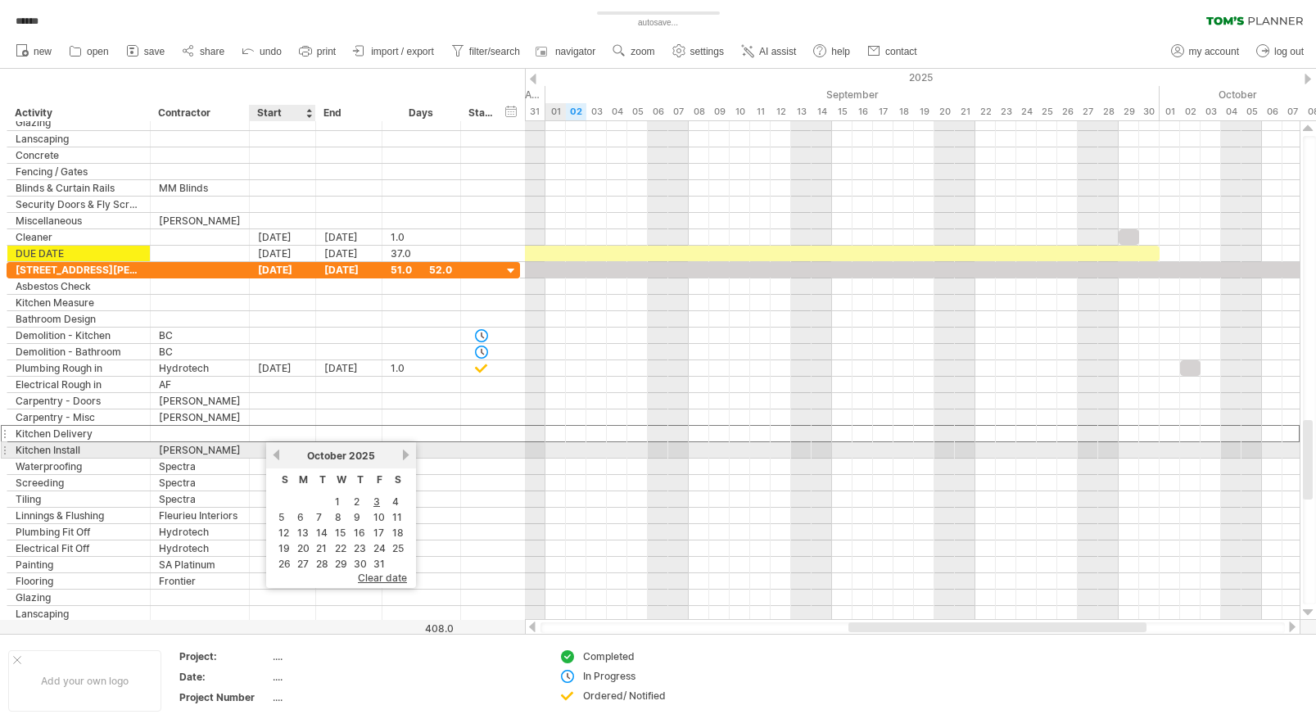
click at [274, 453] on link "previous" at bounding box center [276, 455] width 12 height 12
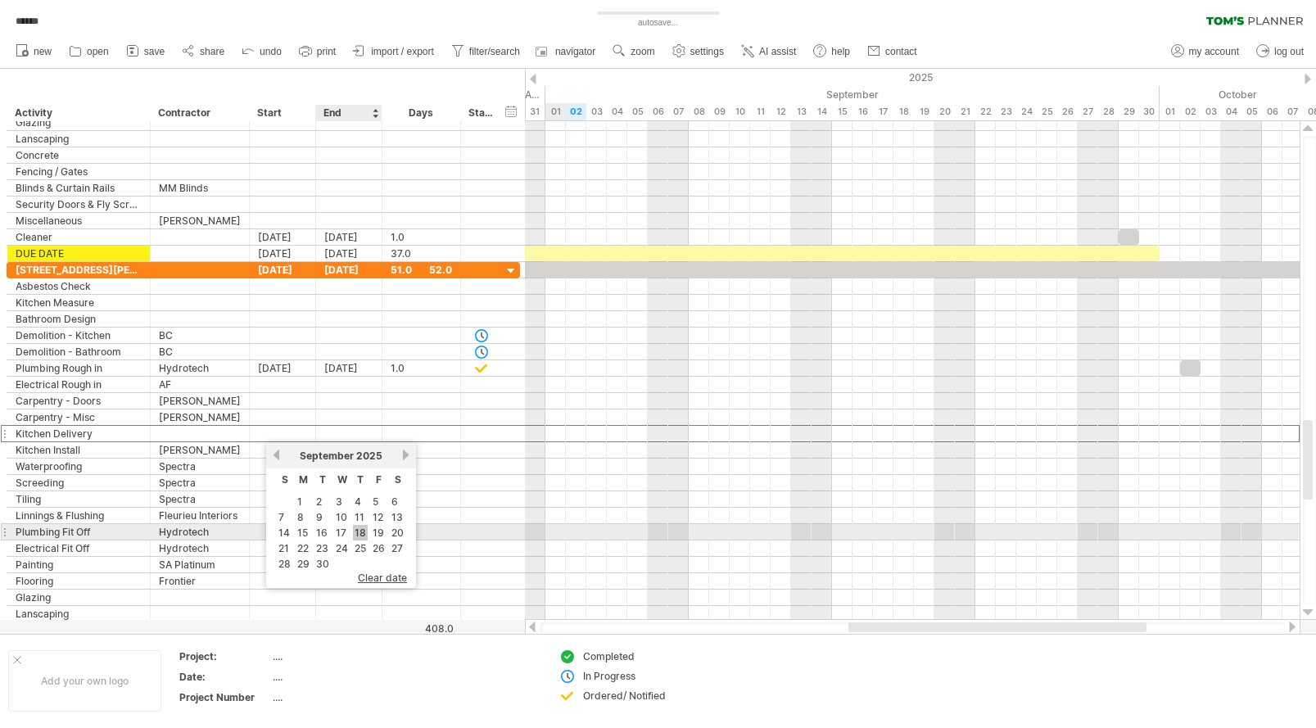
click at [362, 535] on link "18" at bounding box center [360, 533] width 15 height 16
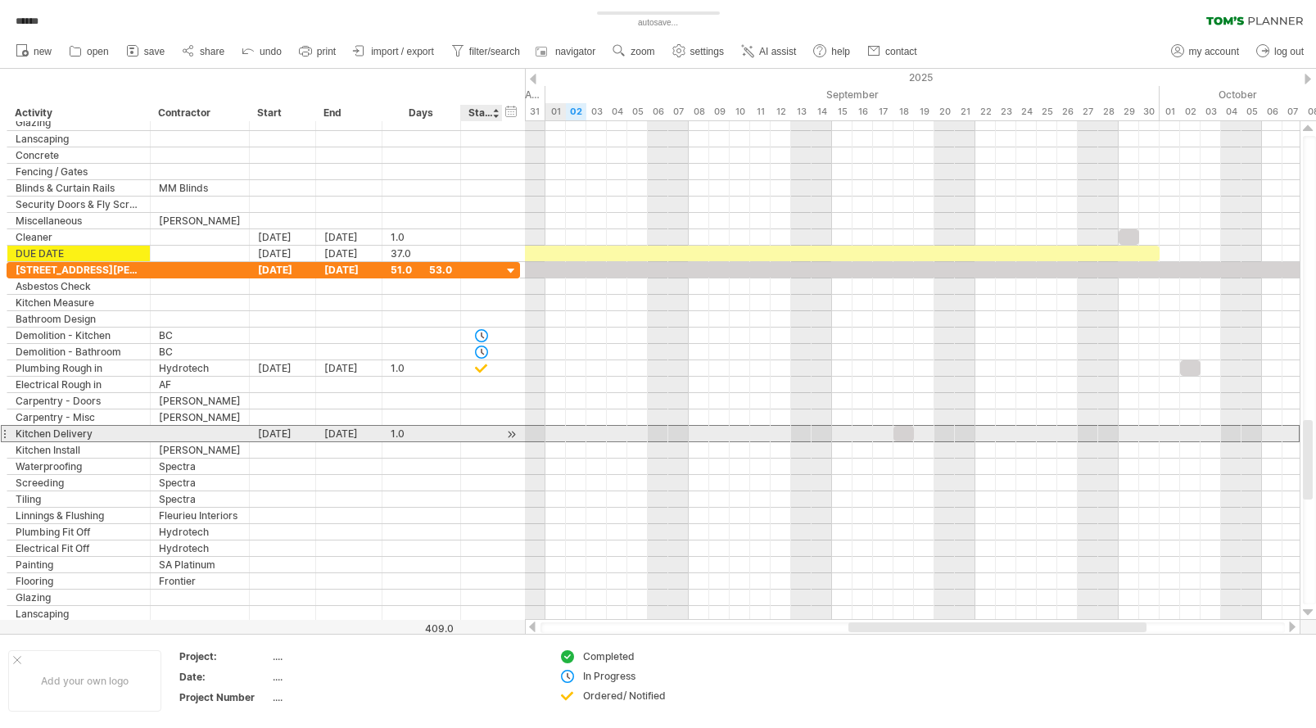
click at [481, 433] on div at bounding box center [481, 434] width 16 height 14
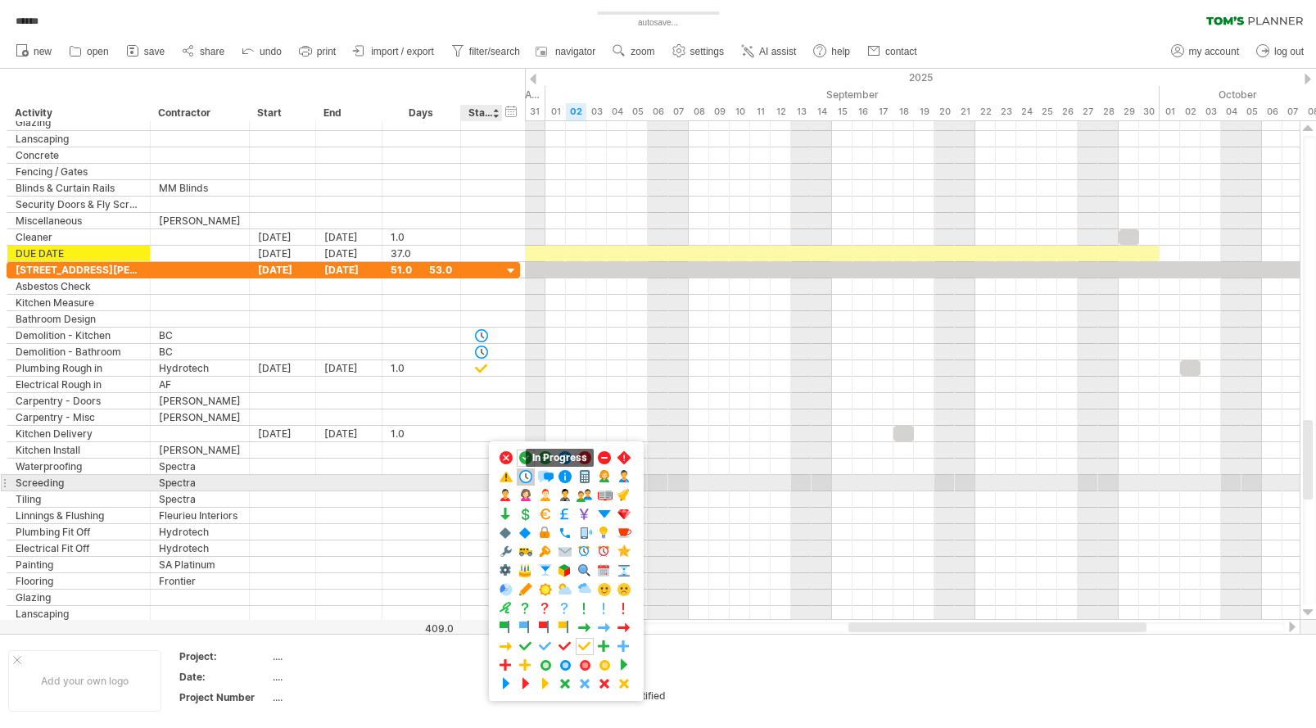
click at [529, 476] on span at bounding box center [526, 477] width 16 height 16
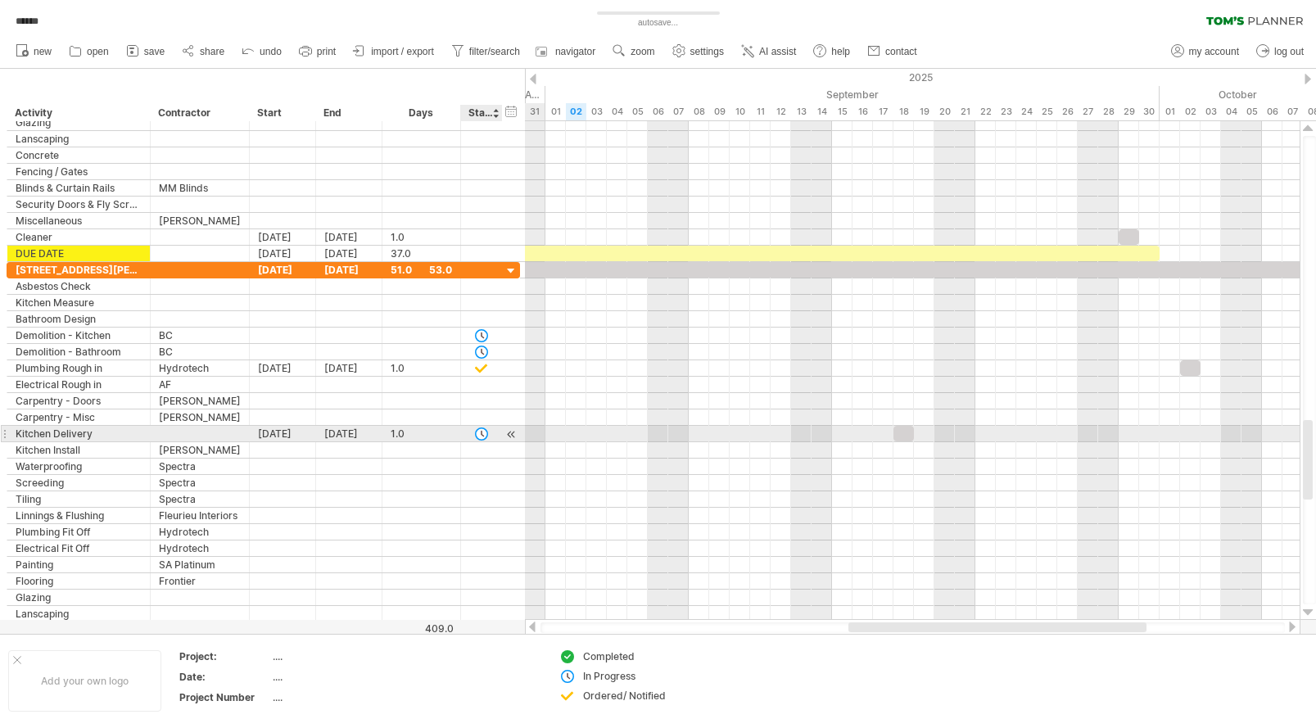
click at [482, 433] on div at bounding box center [481, 434] width 16 height 14
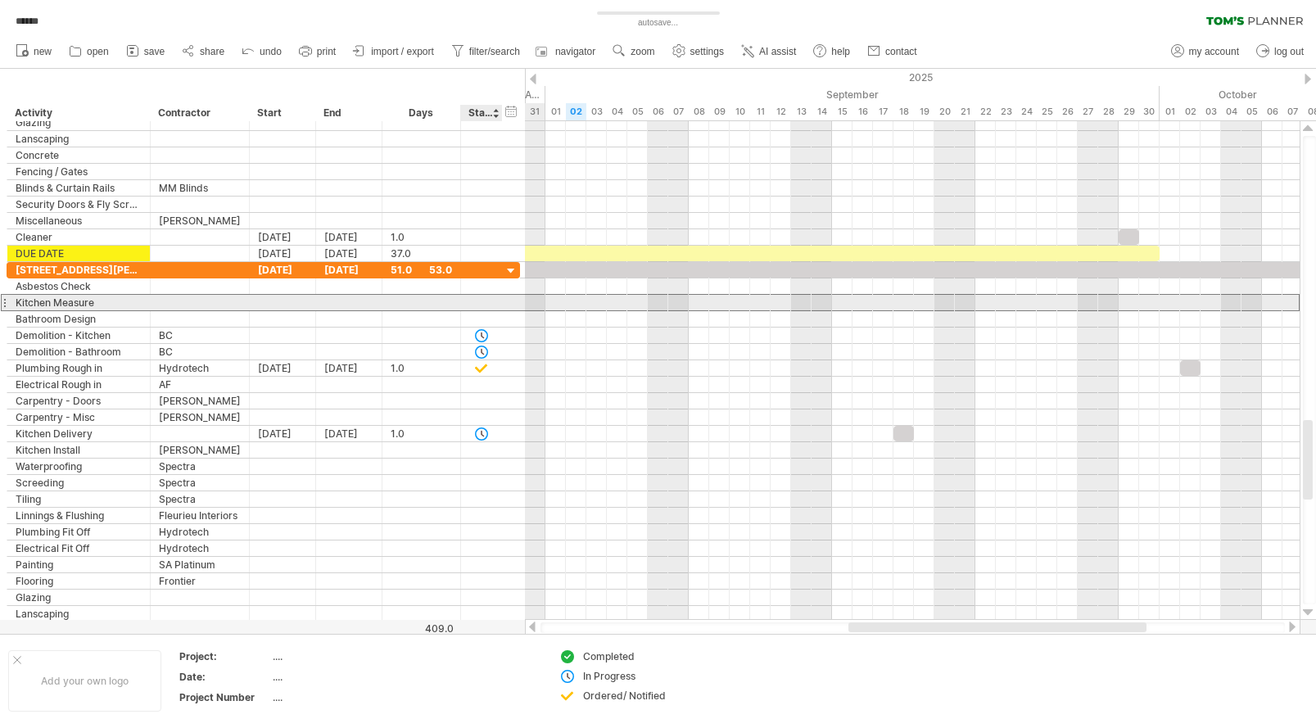
click at [474, 303] on div at bounding box center [481, 303] width 16 height 14
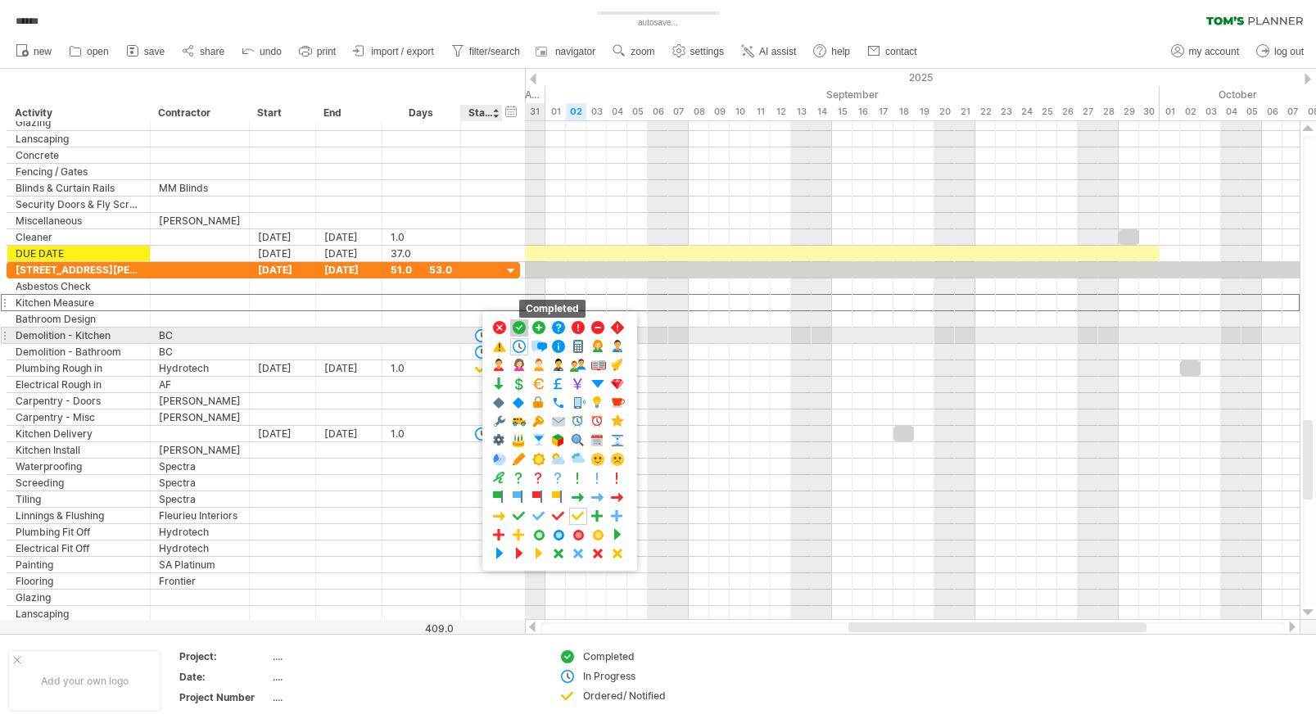
click at [523, 328] on span at bounding box center [519, 328] width 16 height 16
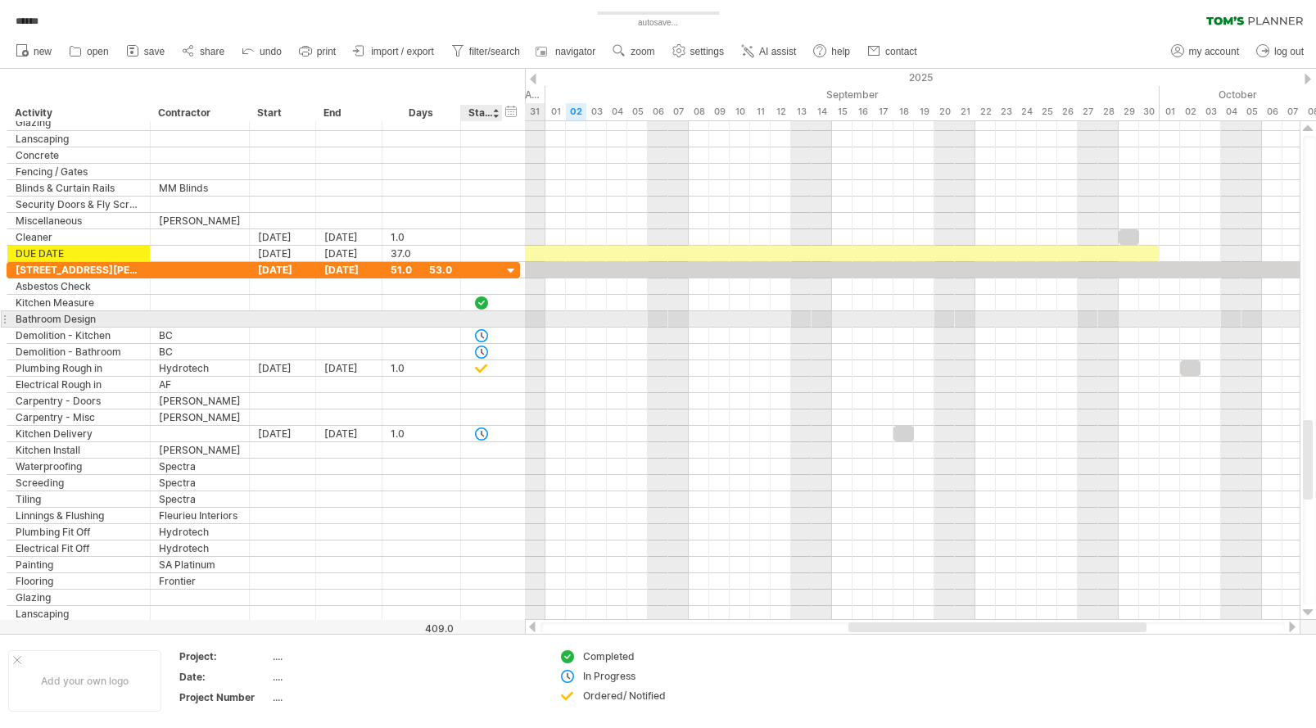
click at [481, 318] on div at bounding box center [481, 319] width 16 height 14
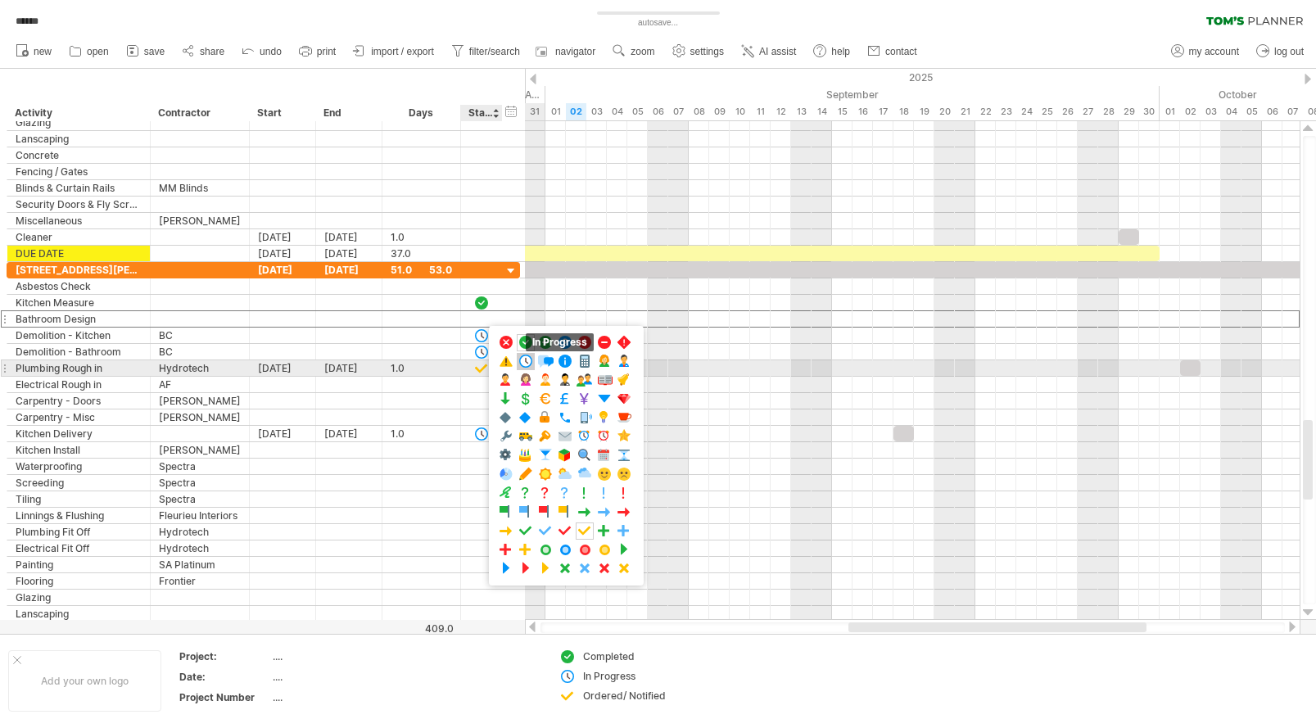
click at [524, 363] on span at bounding box center [526, 362] width 16 height 16
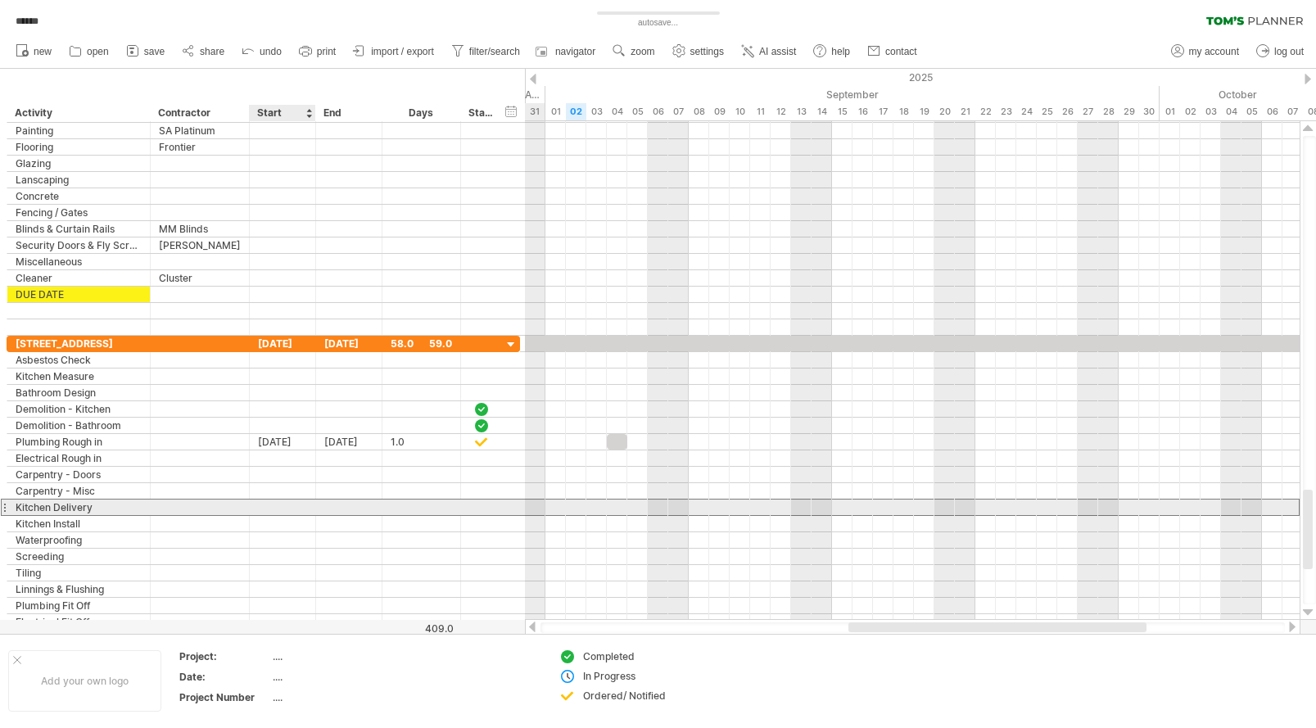
click at [287, 506] on div at bounding box center [283, 508] width 66 height 16
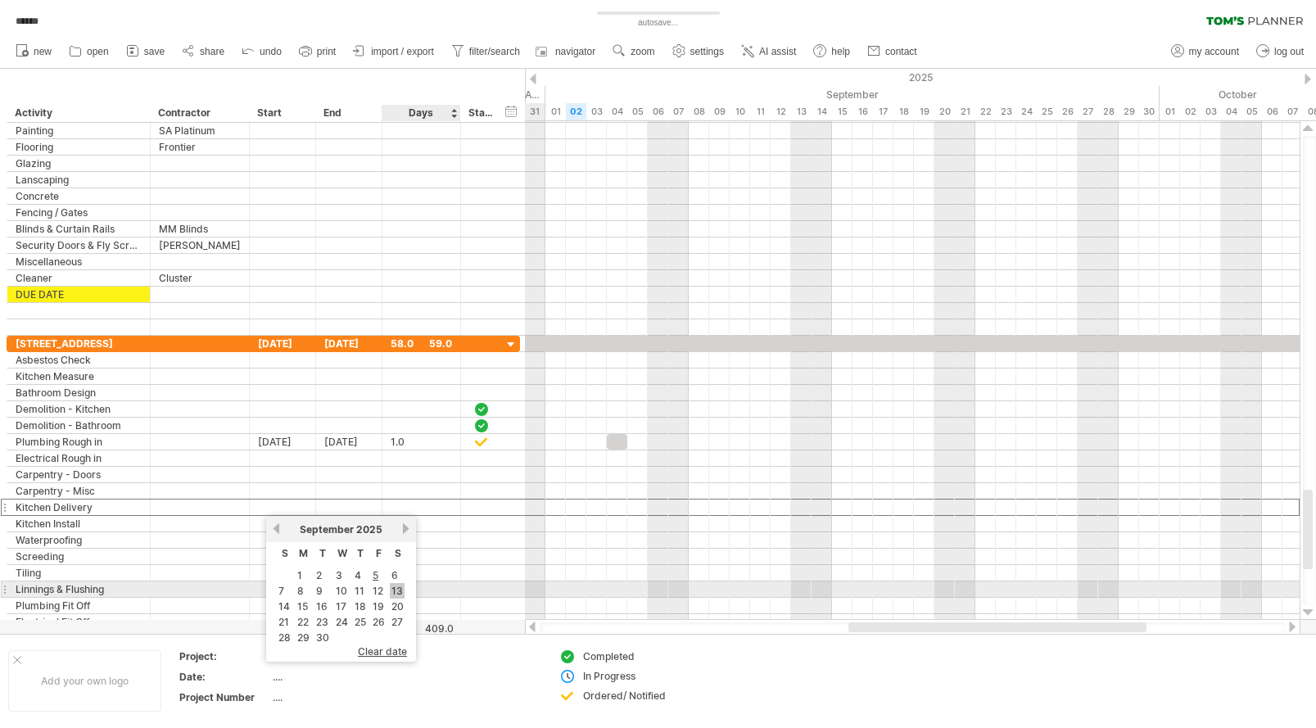
click at [394, 591] on link "13" at bounding box center [397, 591] width 15 height 16
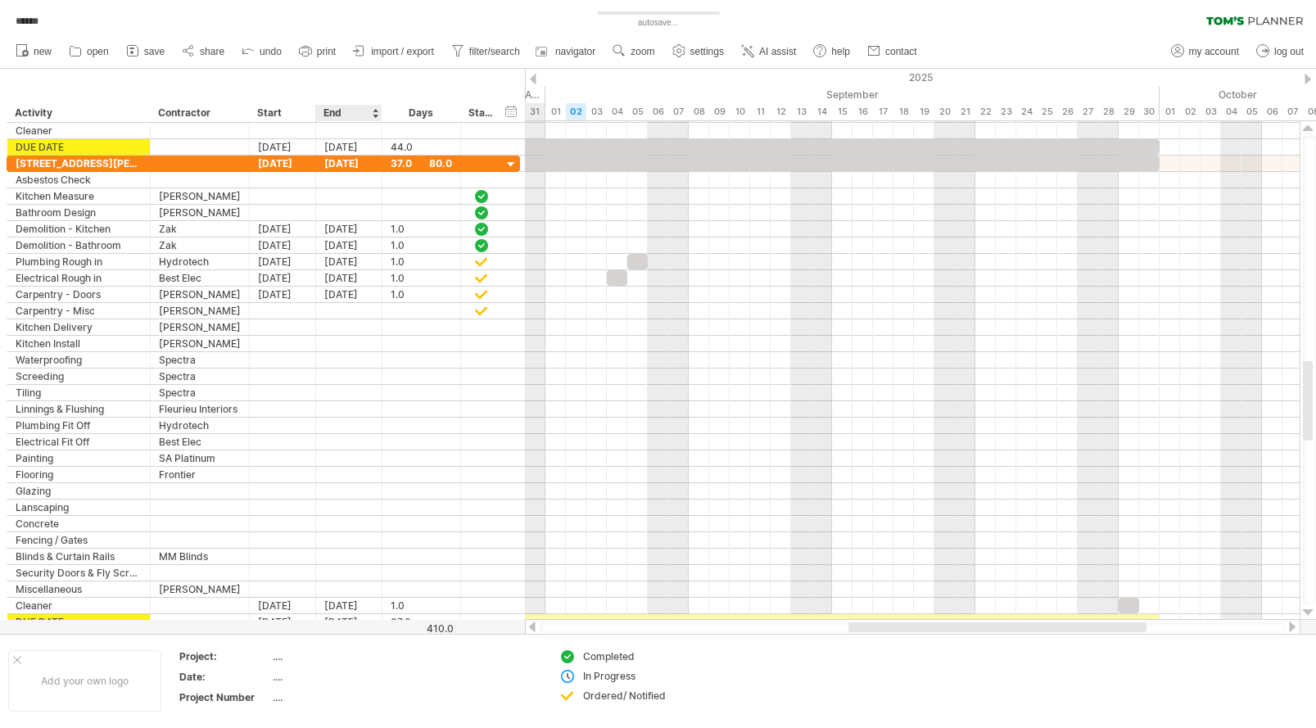
scroll to position [0, 0]
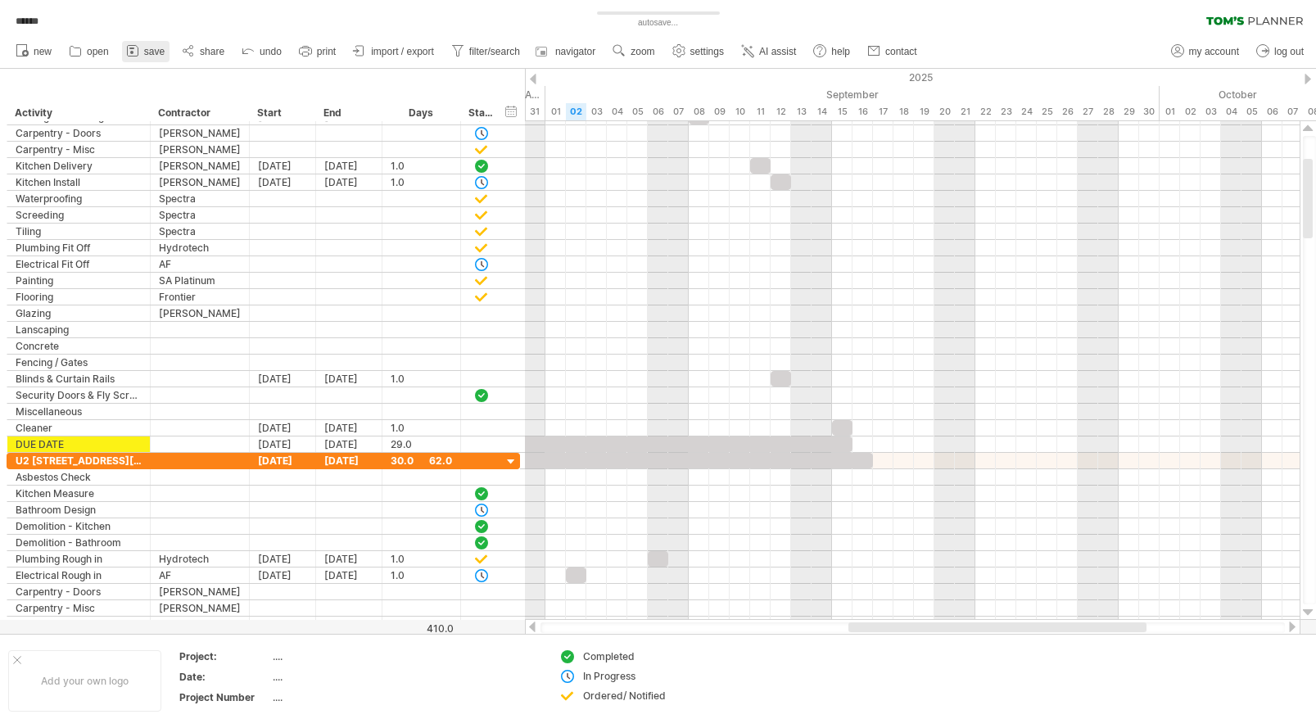
click at [148, 51] on span "save" at bounding box center [154, 51] width 20 height 11
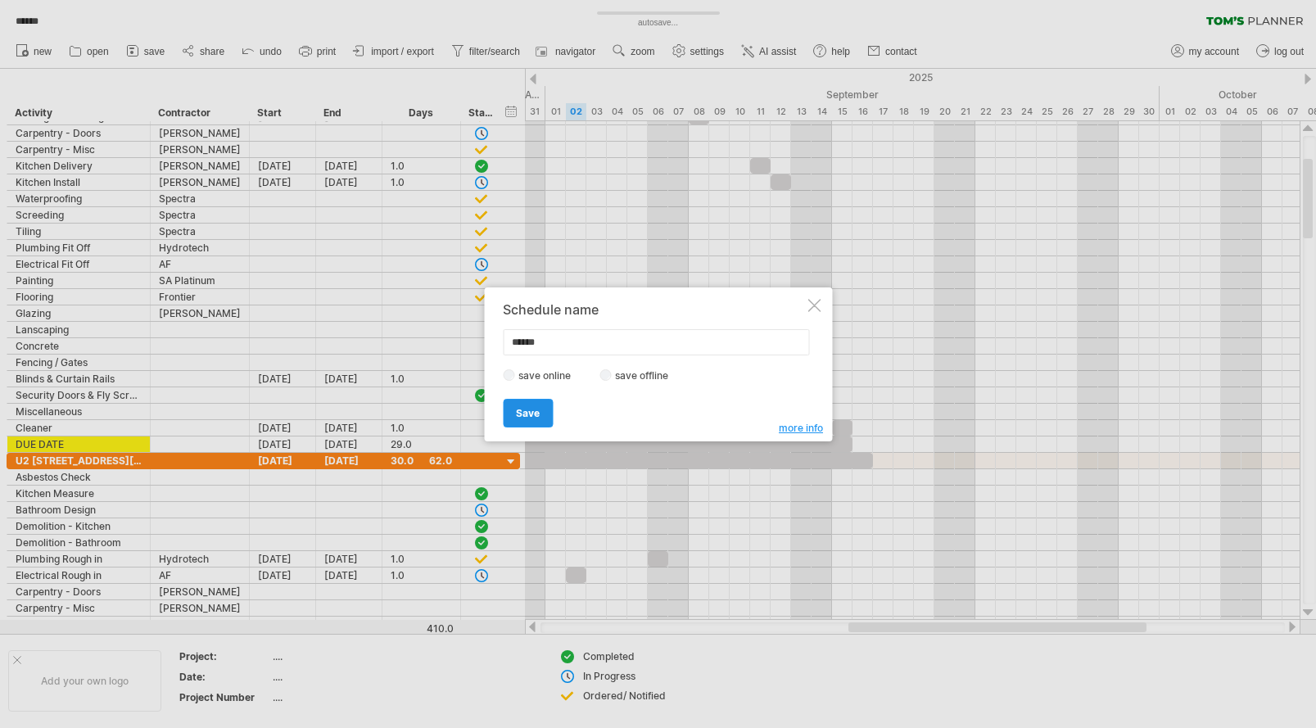
click at [525, 411] on span "Save" at bounding box center [528, 413] width 24 height 12
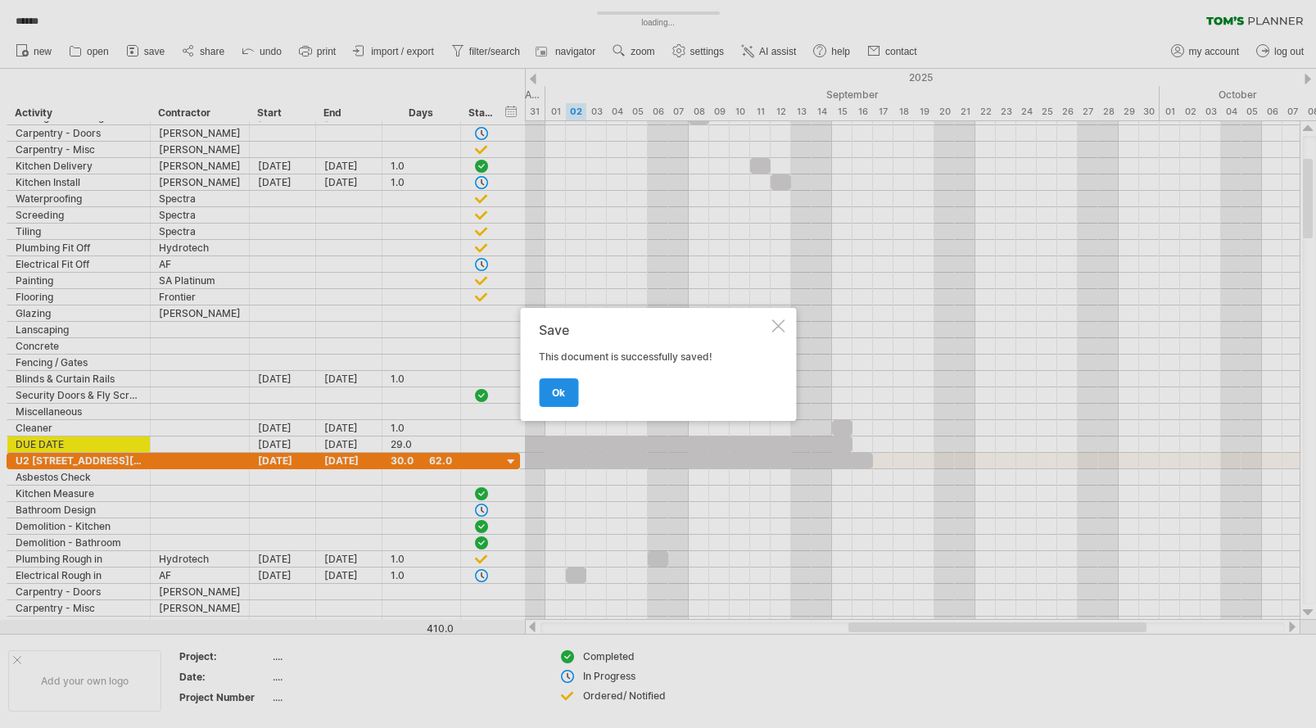
click at [551, 392] on link "ok" at bounding box center [558, 392] width 39 height 29
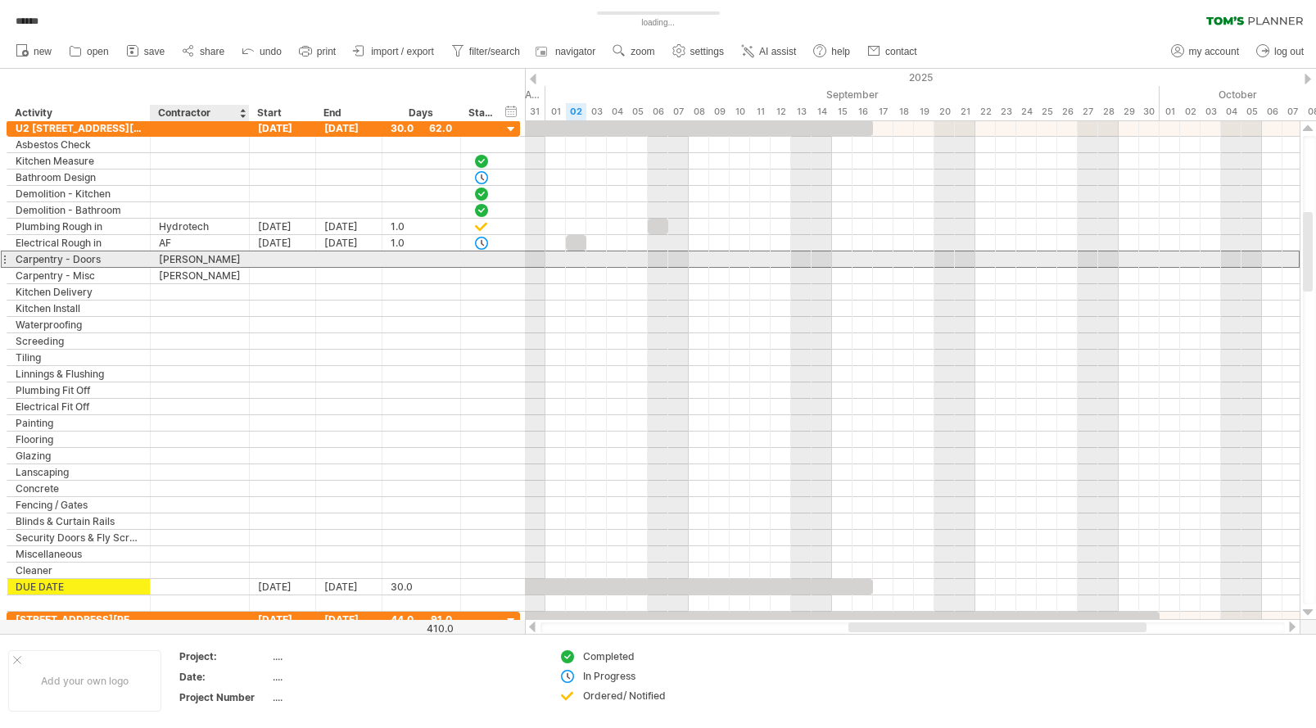
click at [197, 260] on div "[PERSON_NAME]" at bounding box center [200, 259] width 82 height 16
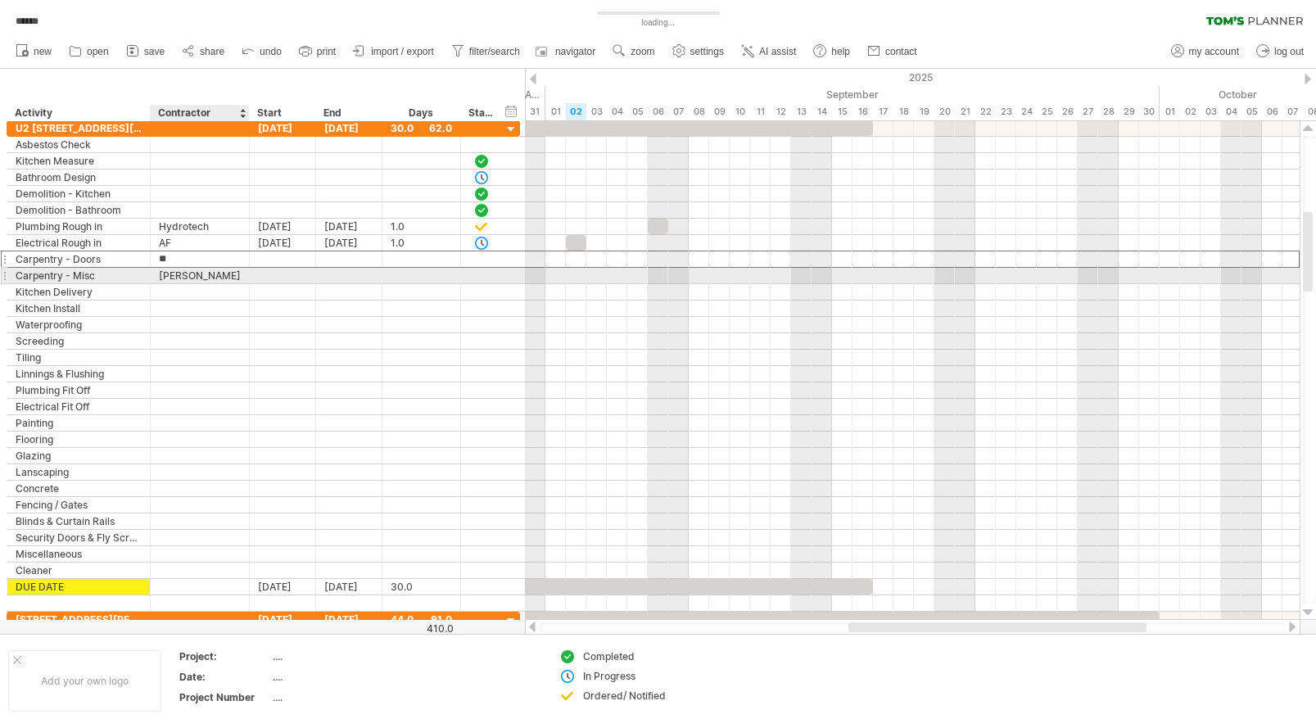
type input "*"
click at [207, 275] on div "[PERSON_NAME]" at bounding box center [200, 276] width 82 height 16
type input "*"
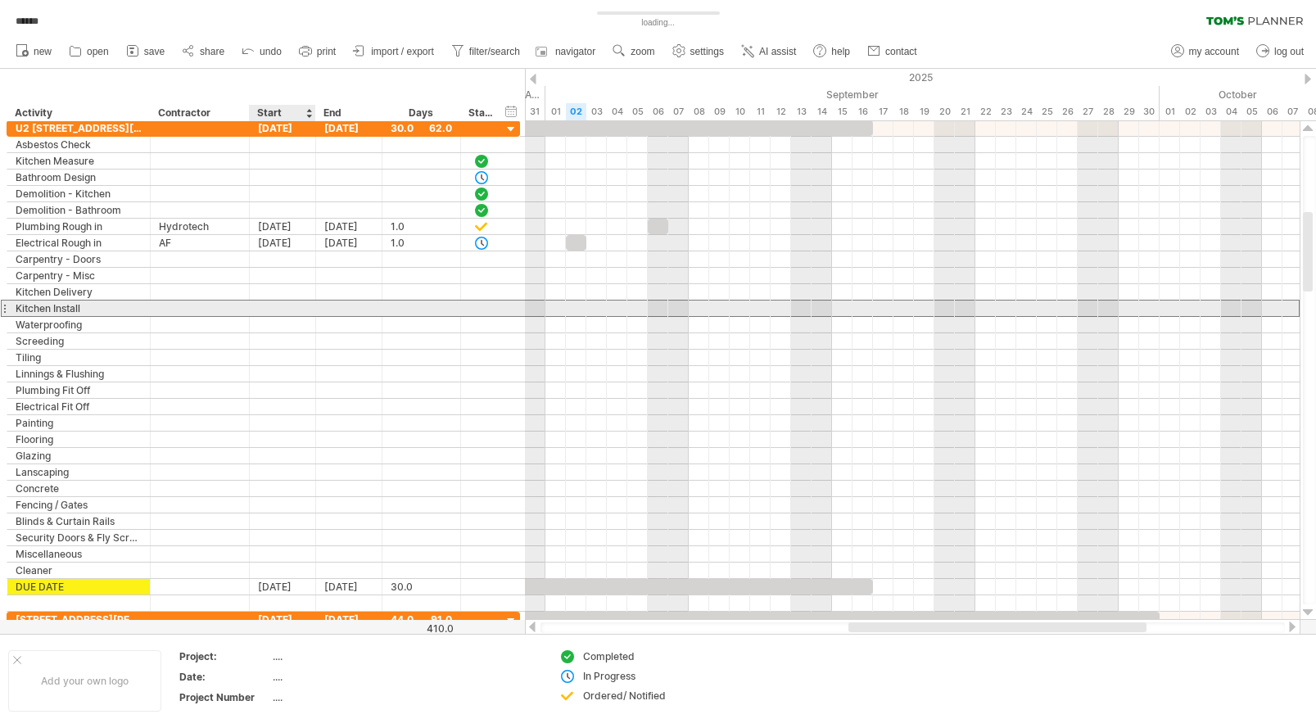
click at [287, 315] on div at bounding box center [283, 309] width 66 height 16
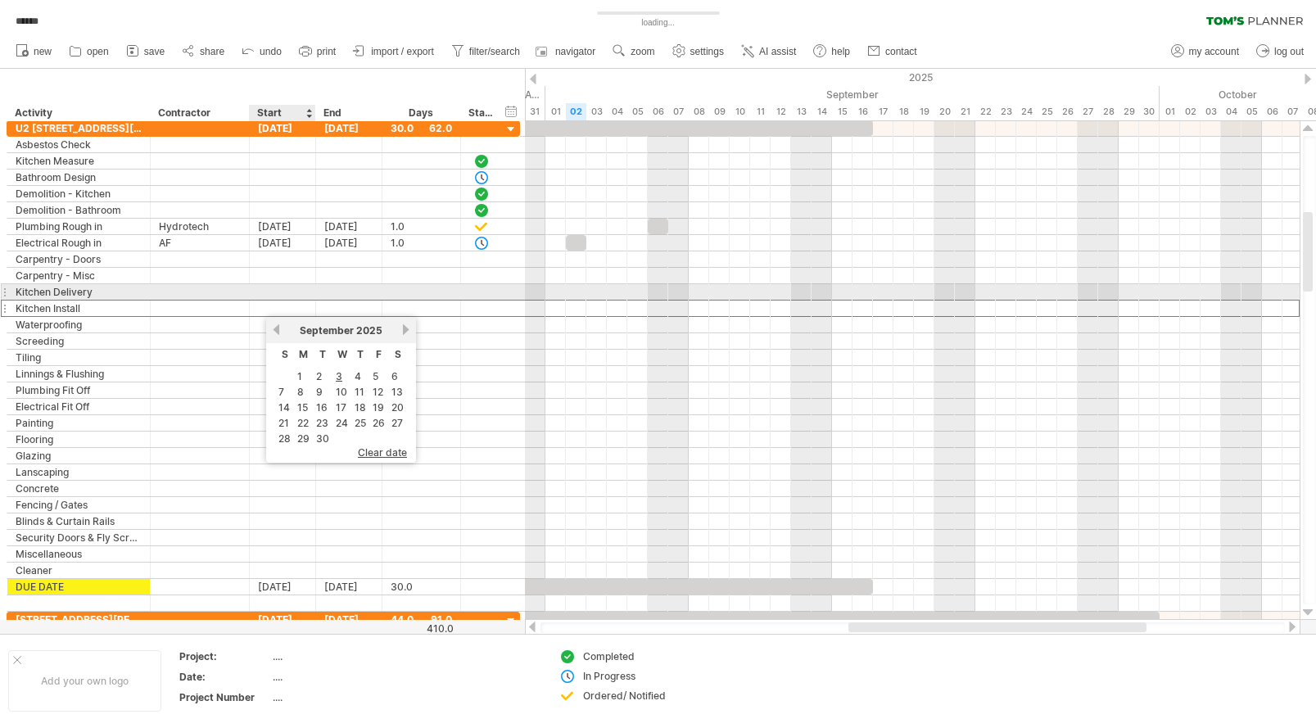
click at [233, 285] on div at bounding box center [200, 292] width 82 height 16
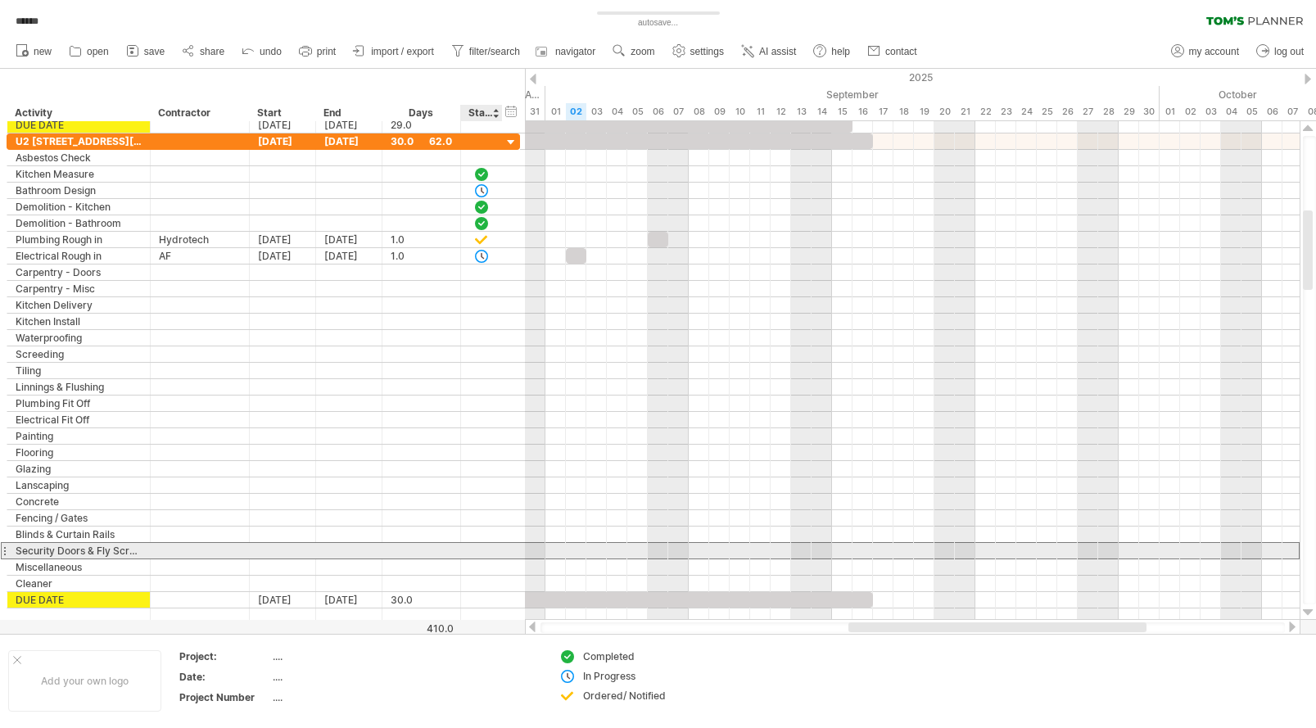
click at [484, 552] on div at bounding box center [481, 551] width 16 height 14
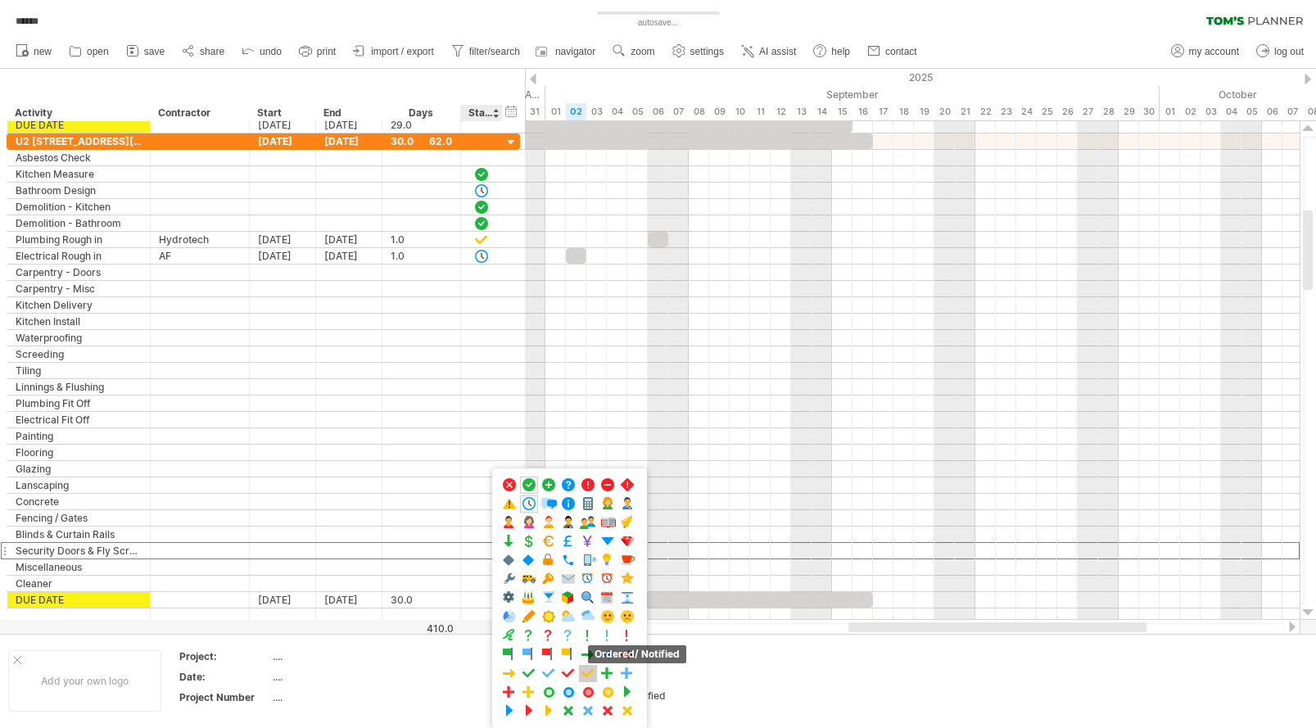
click at [587, 672] on span at bounding box center [588, 674] width 16 height 16
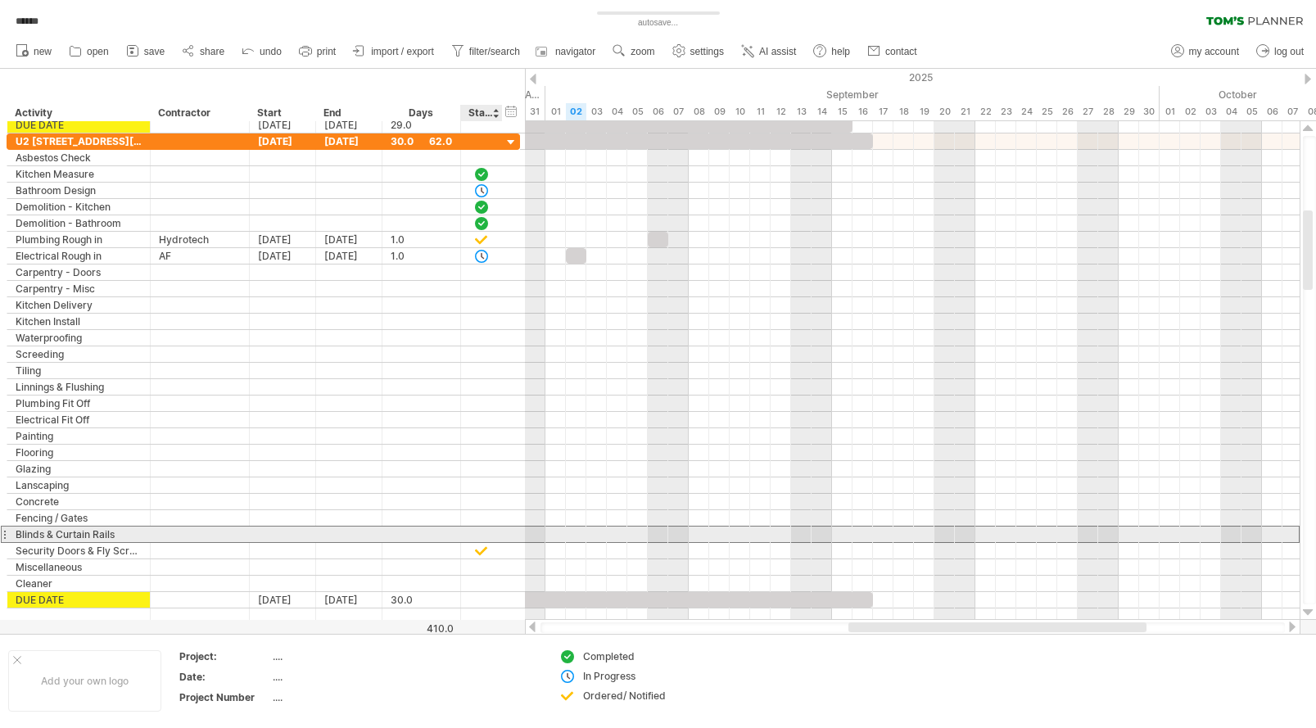
click at [485, 533] on div at bounding box center [481, 534] width 16 height 14
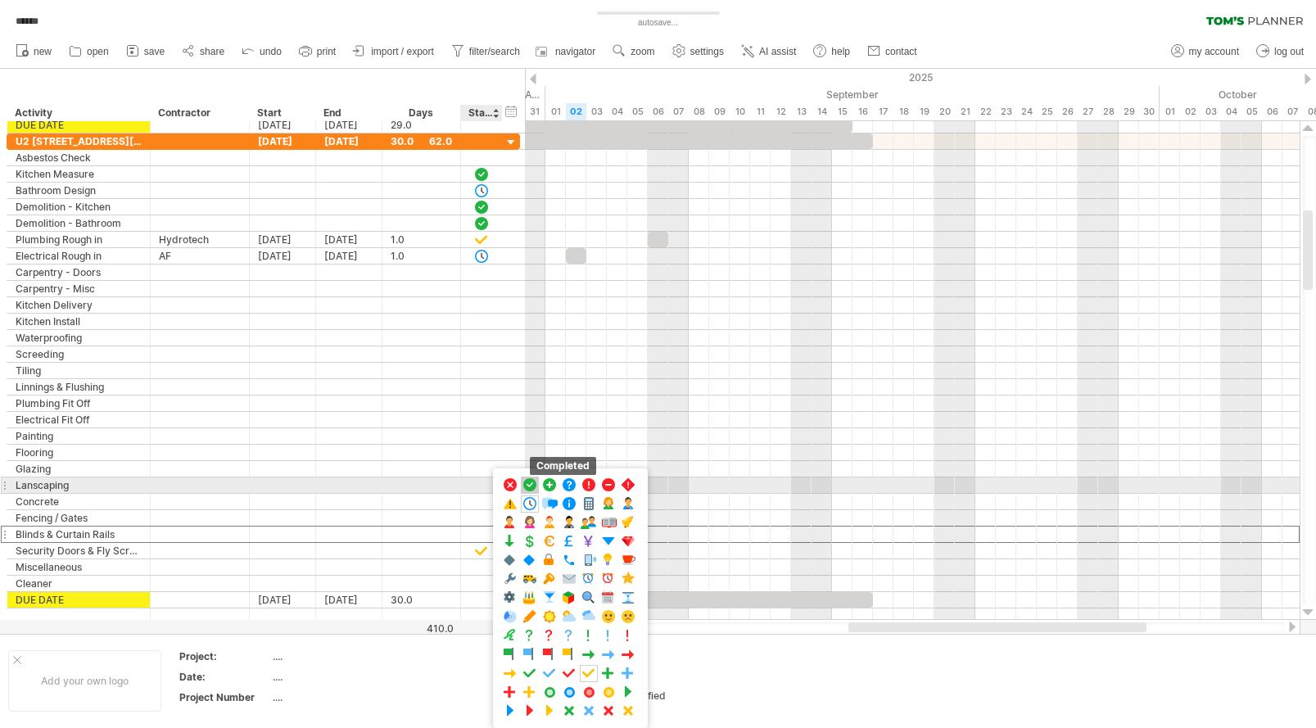
click at [530, 481] on span at bounding box center [530, 486] width 16 height 16
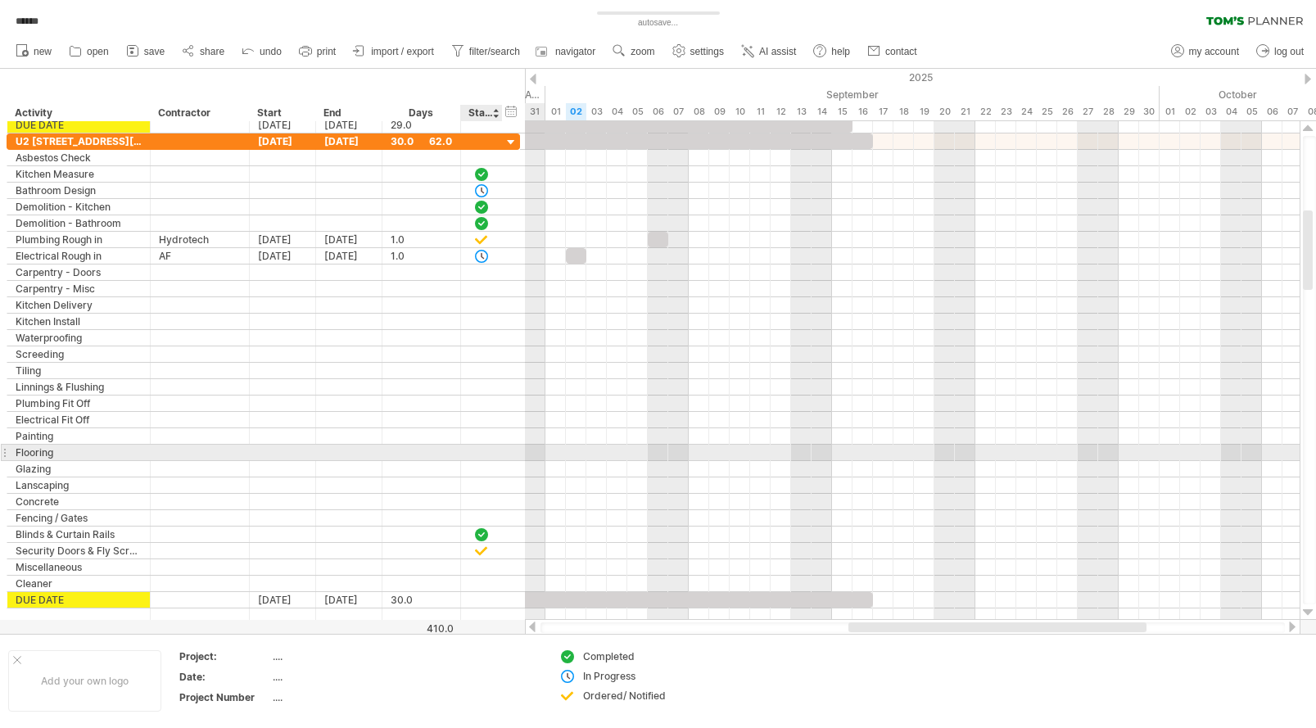
click at [484, 450] on div at bounding box center [481, 453] width 16 height 14
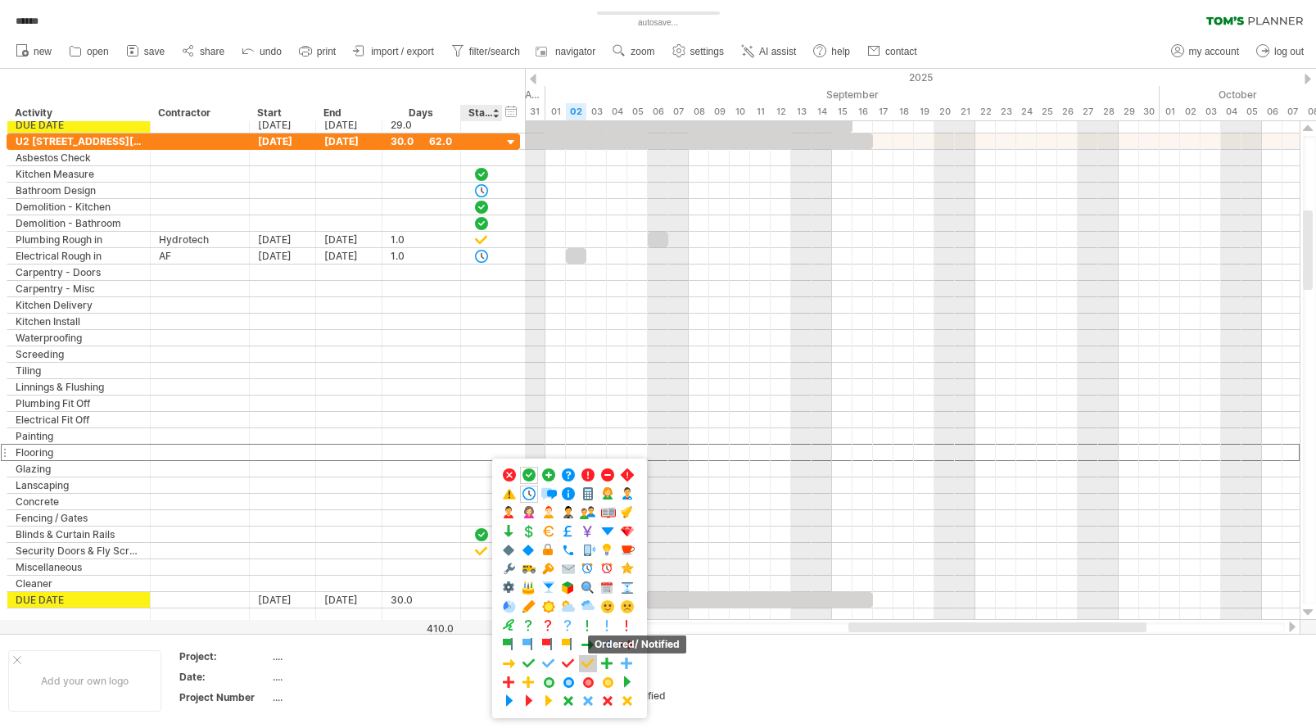
click at [584, 659] on span at bounding box center [588, 664] width 16 height 16
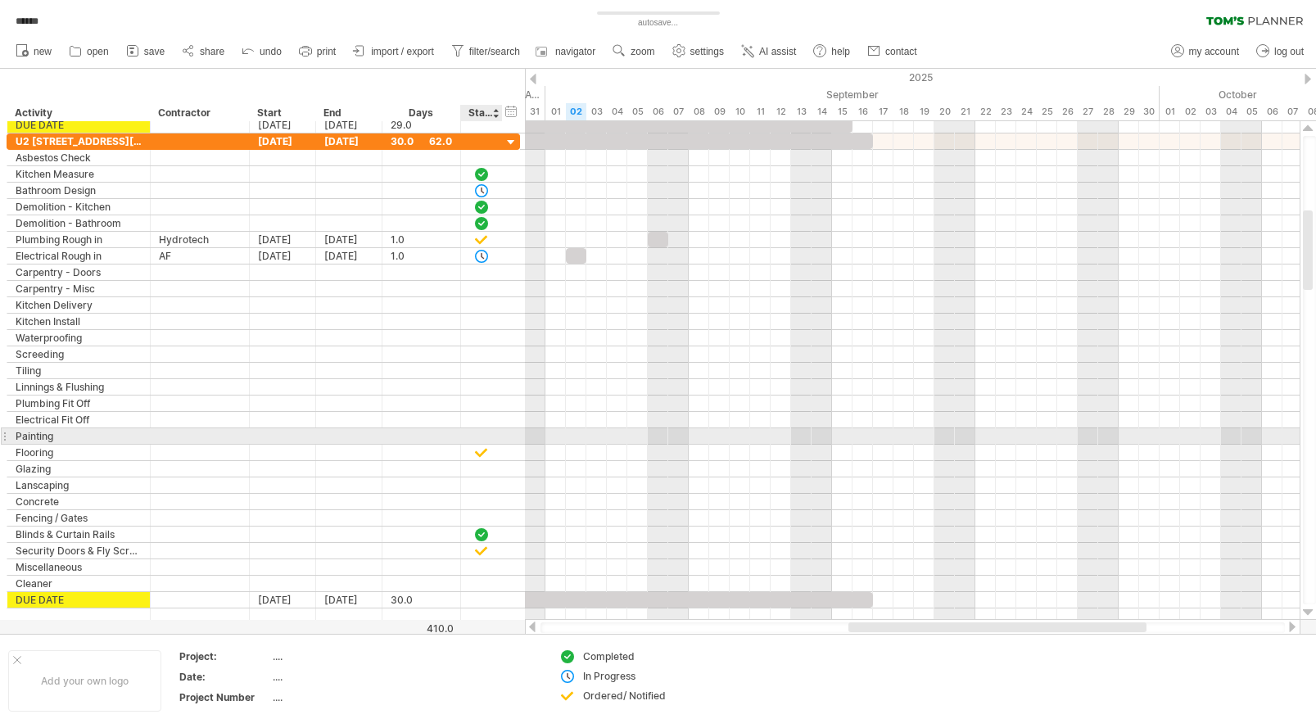
click at [481, 437] on div at bounding box center [481, 436] width 16 height 14
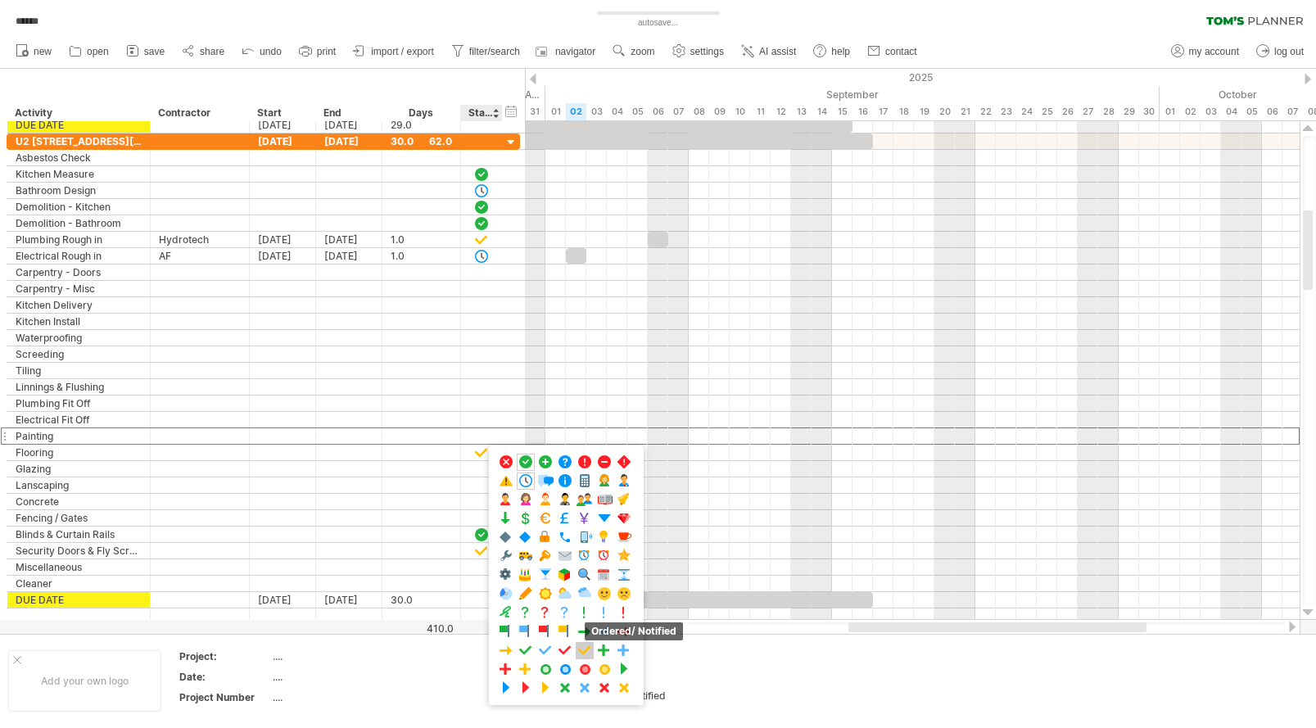
click at [587, 649] on span at bounding box center [585, 651] width 16 height 16
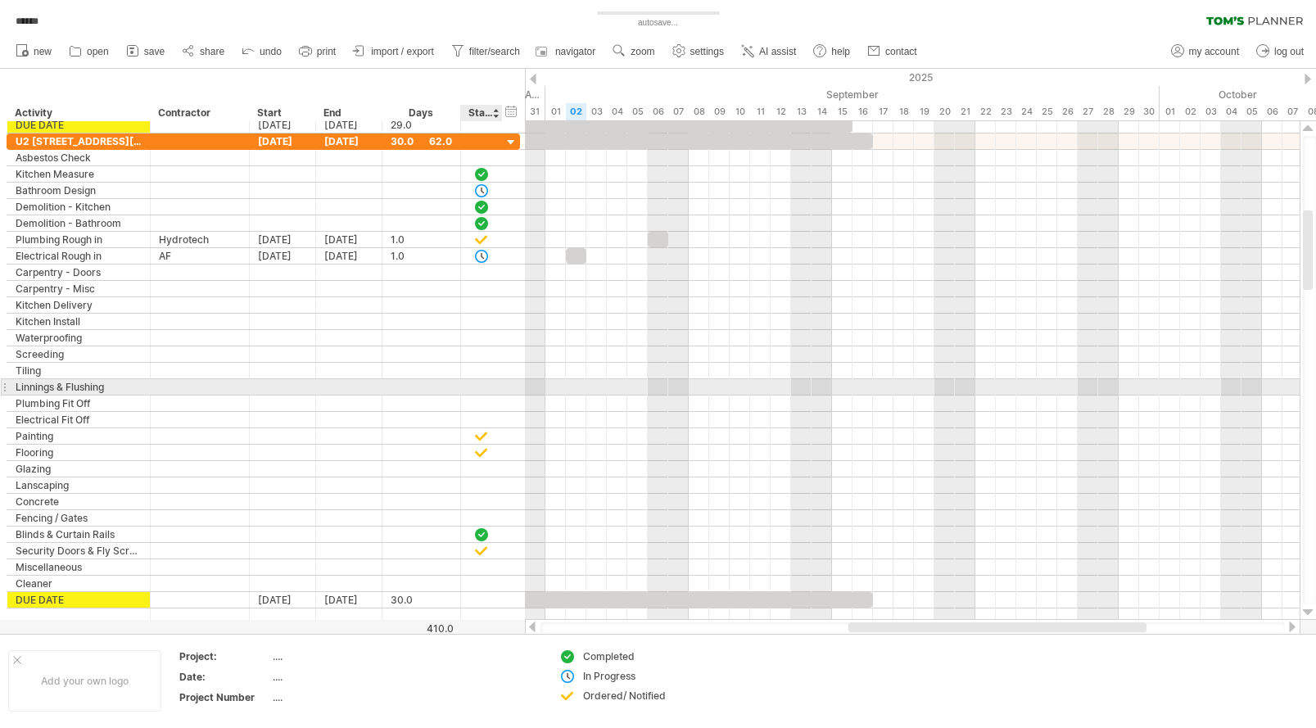
click at [485, 387] on div at bounding box center [481, 387] width 16 height 14
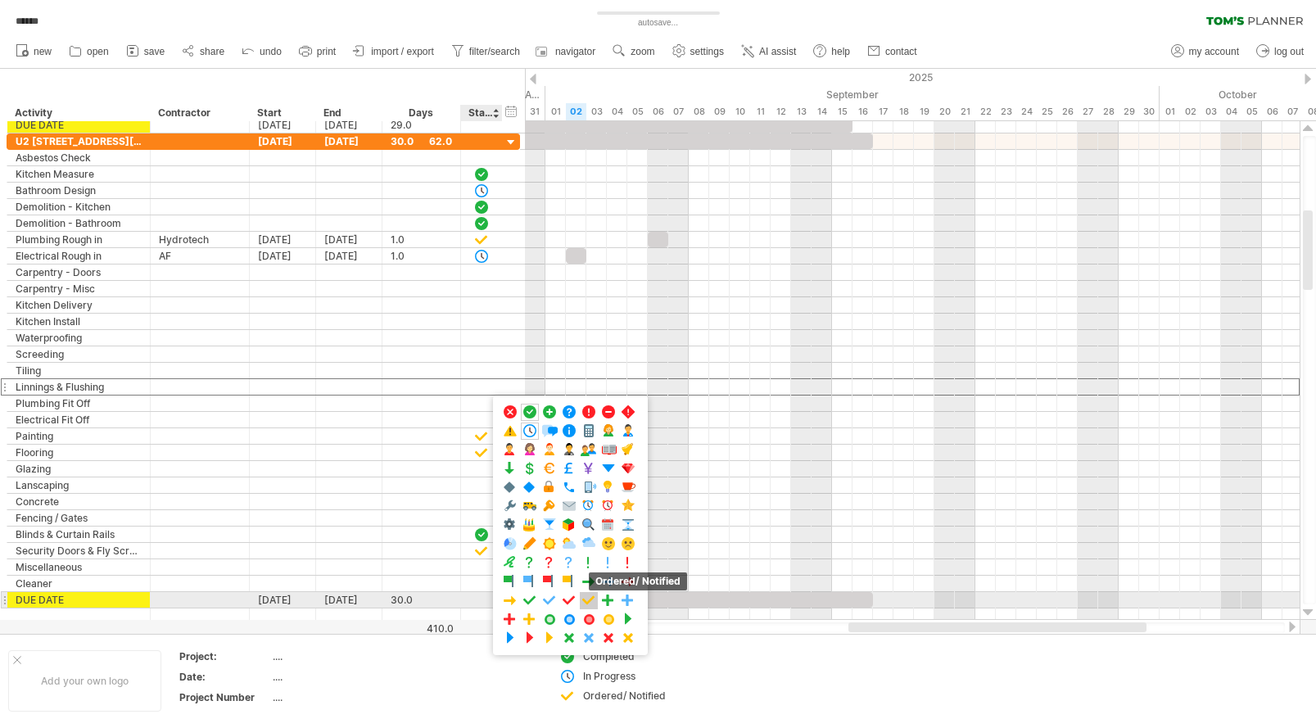
drag, startPoint x: 591, startPoint y: 603, endPoint x: 566, endPoint y: 576, distance: 36.5
click at [591, 603] on span at bounding box center [589, 601] width 16 height 16
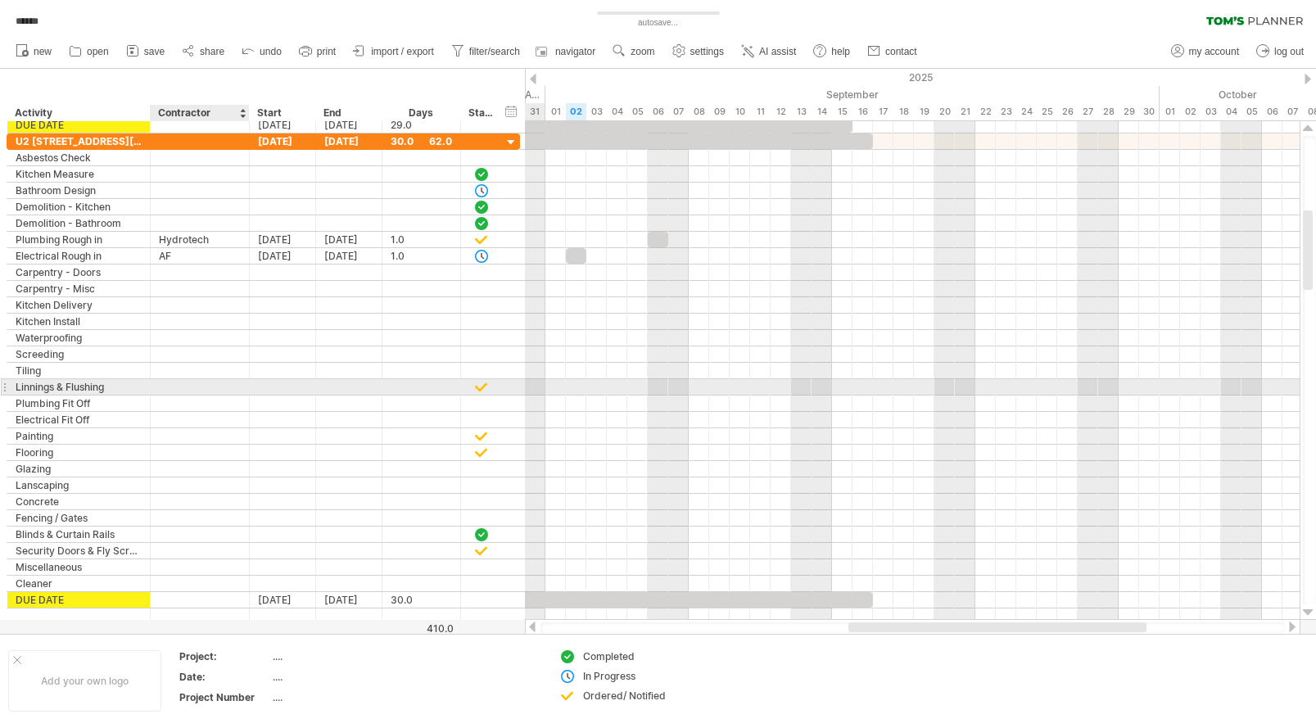
click at [183, 381] on div at bounding box center [200, 387] width 82 height 16
type input "**********"
type input "********"
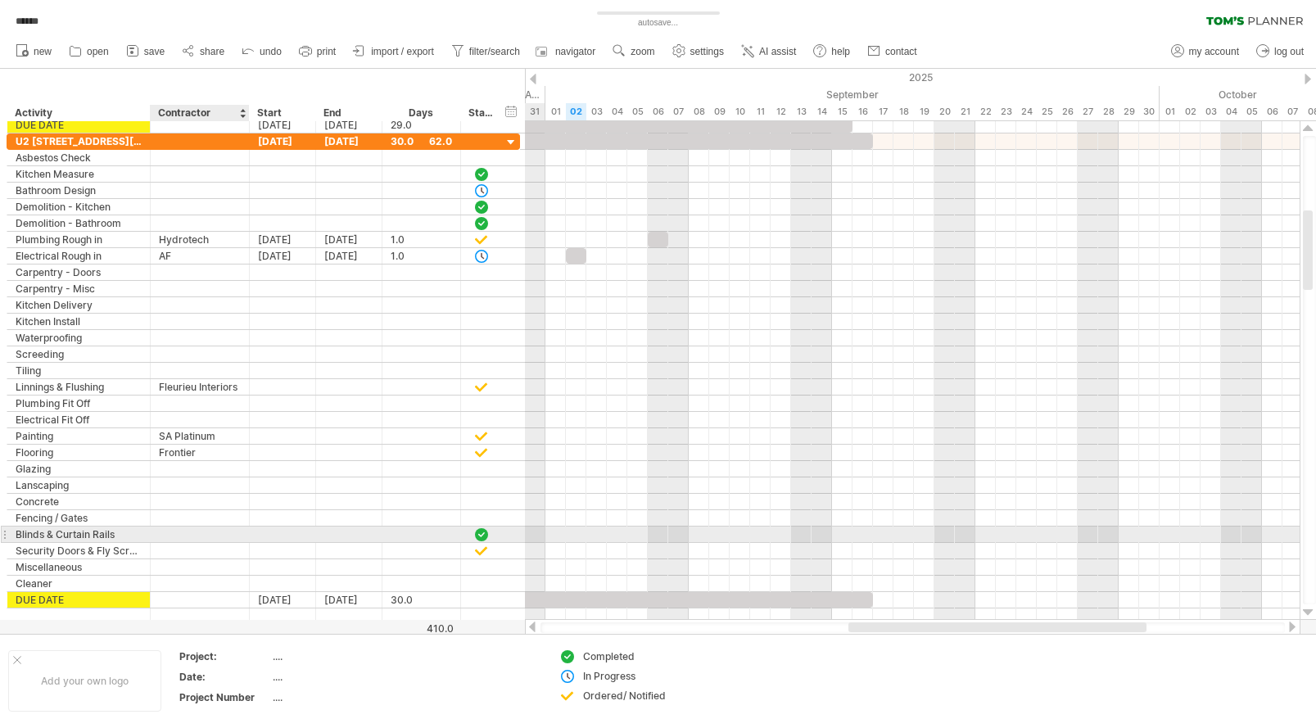
click at [174, 534] on div at bounding box center [200, 535] width 82 height 16
type input "*"
type input "*********"
type input "******"
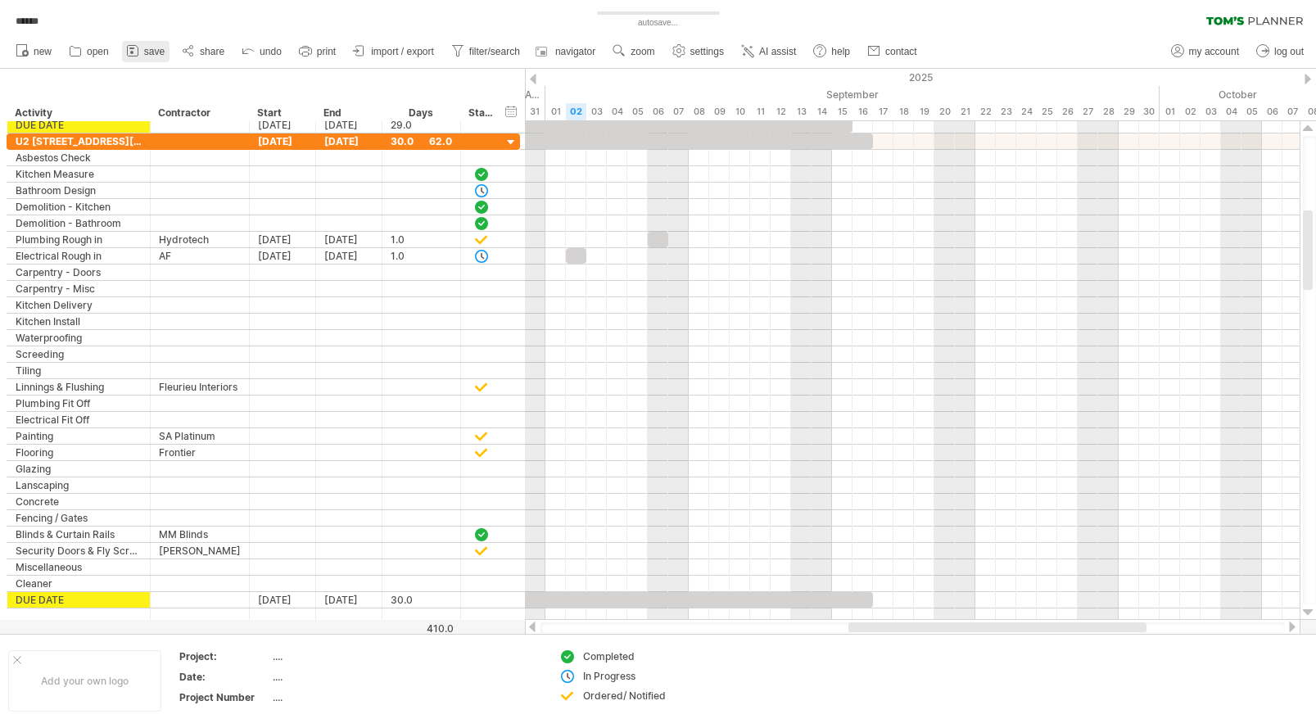
click at [161, 54] on span "save" at bounding box center [154, 51] width 20 height 11
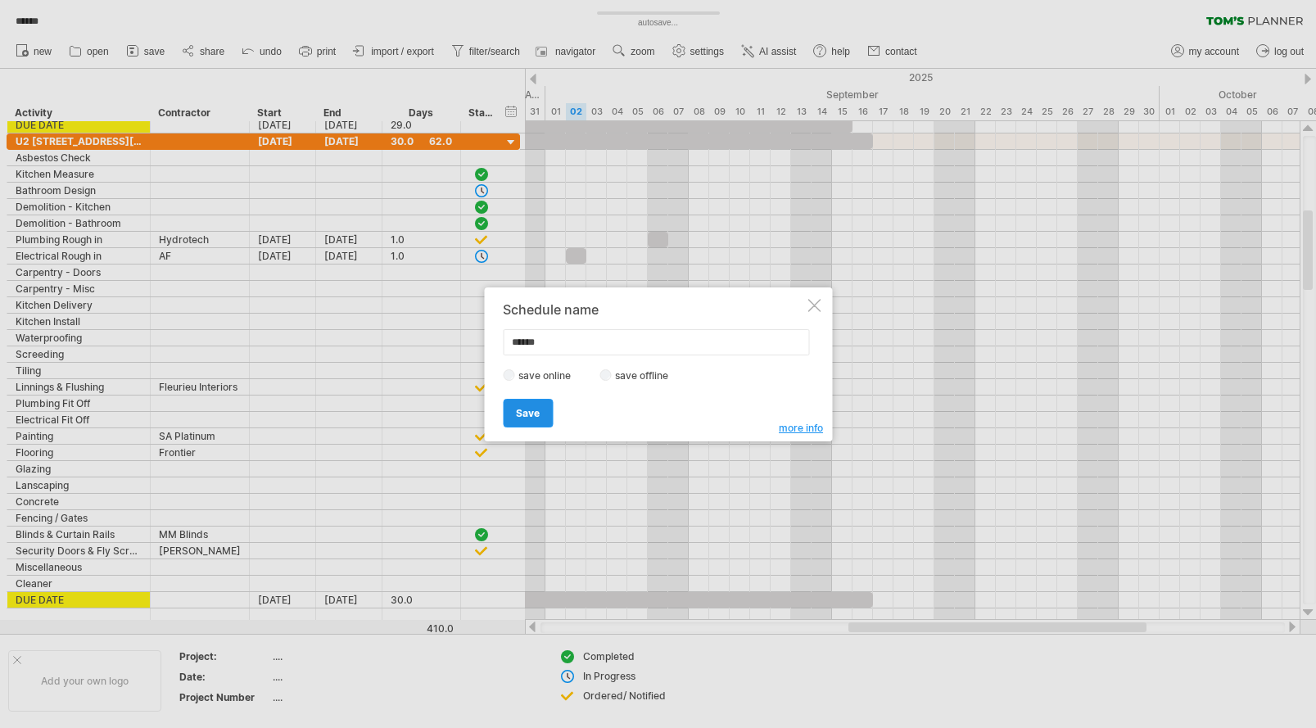
click at [530, 418] on span "Save" at bounding box center [528, 413] width 24 height 12
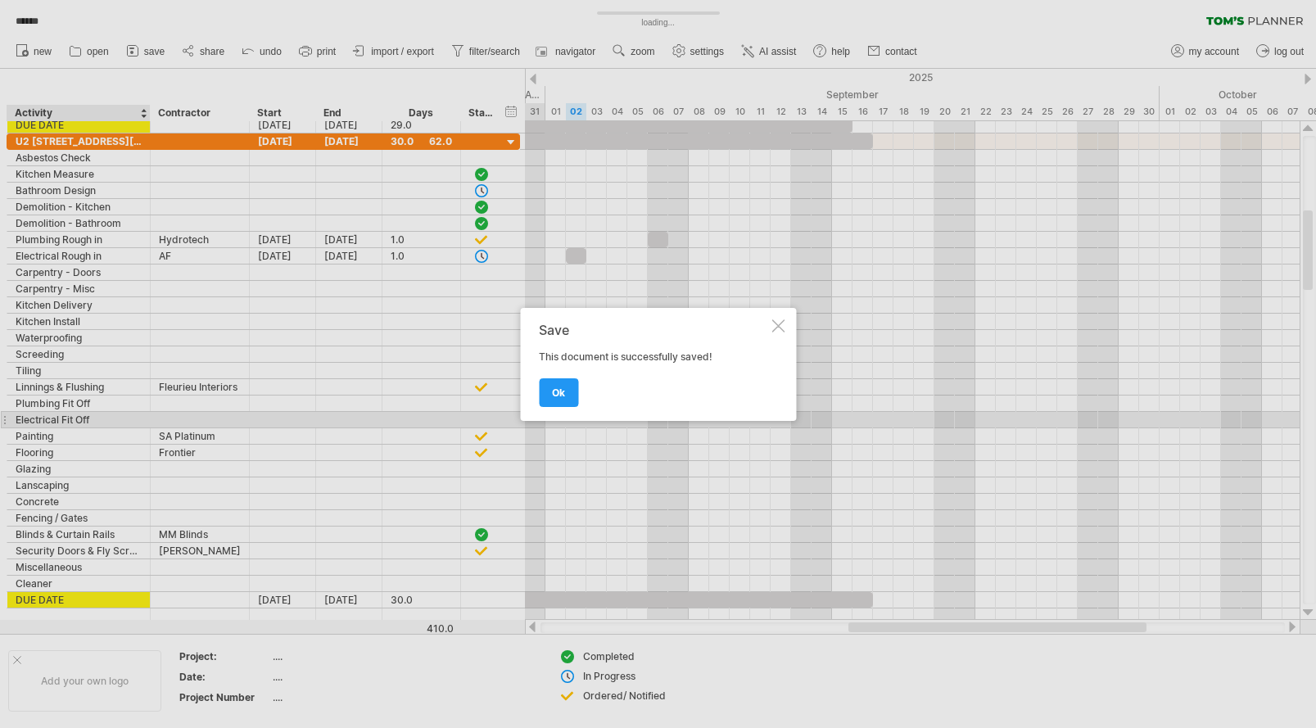
click at [561, 390] on span "ok" at bounding box center [558, 393] width 13 height 12
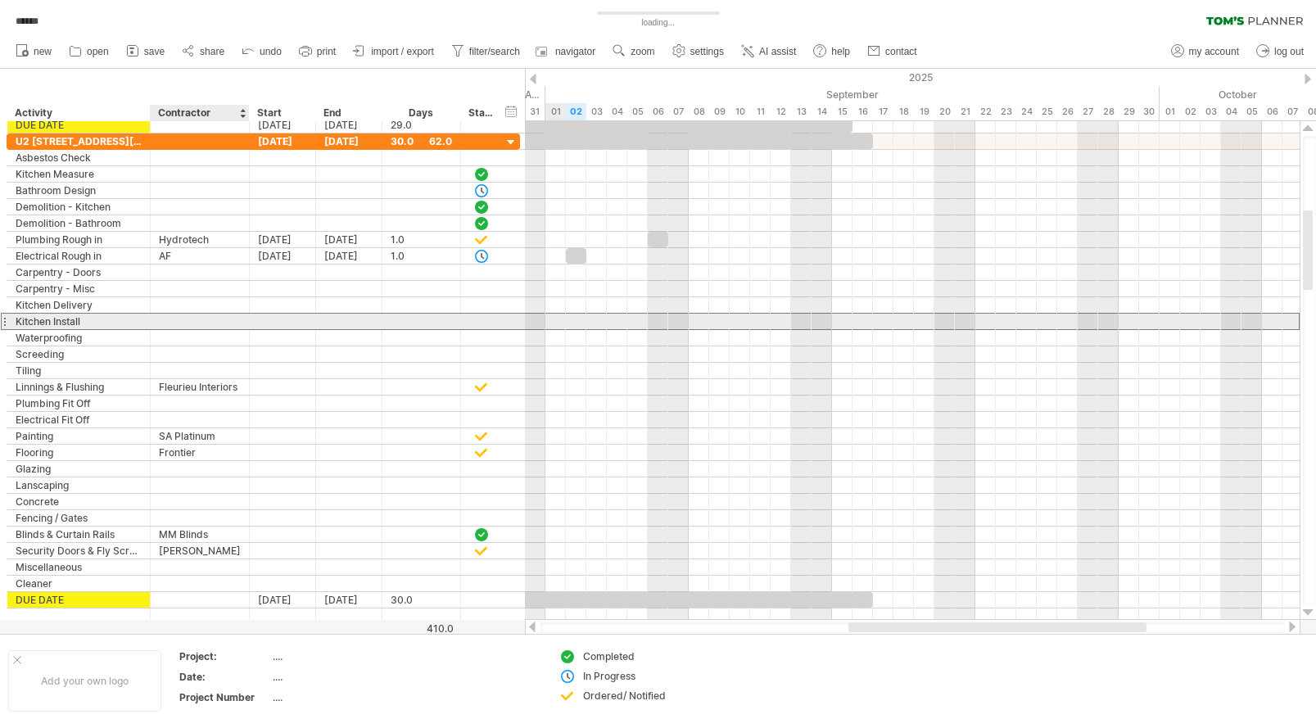
click at [187, 319] on div at bounding box center [200, 322] width 82 height 16
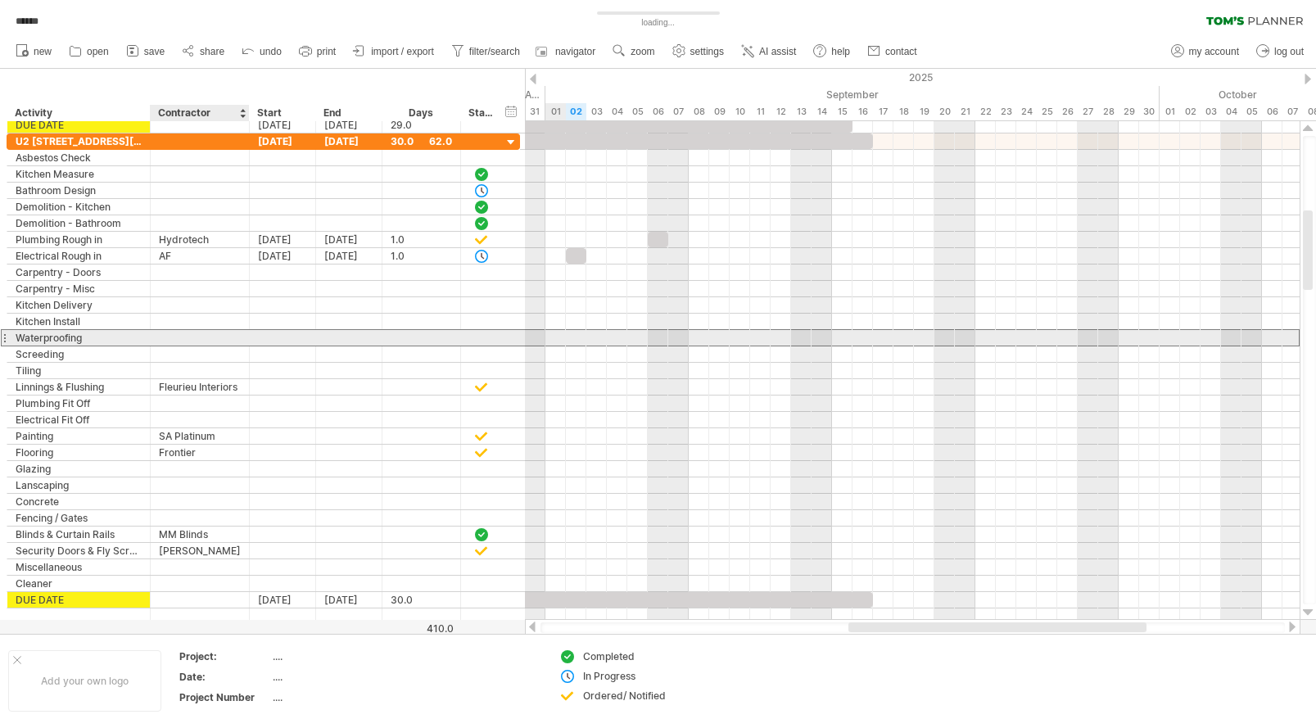
click at [180, 345] on div at bounding box center [200, 338] width 82 height 16
type input "*******"
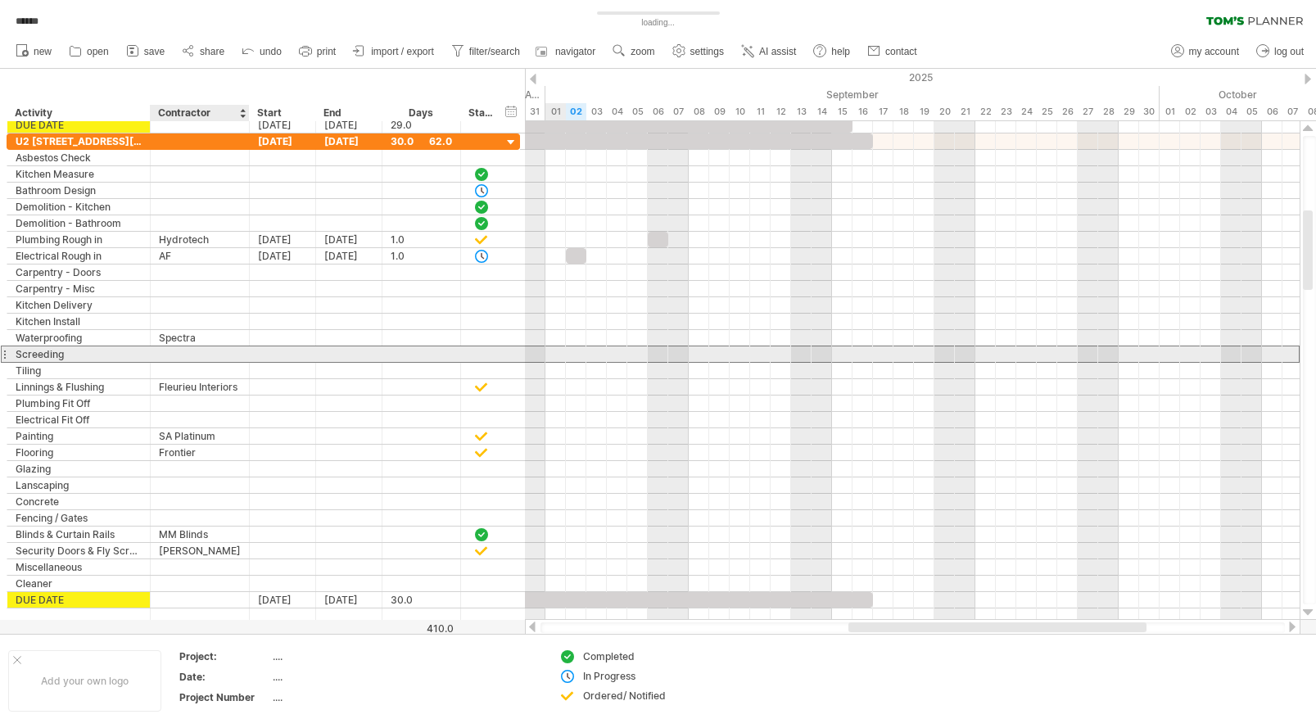
click at [177, 352] on div at bounding box center [200, 354] width 82 height 16
type input "*******"
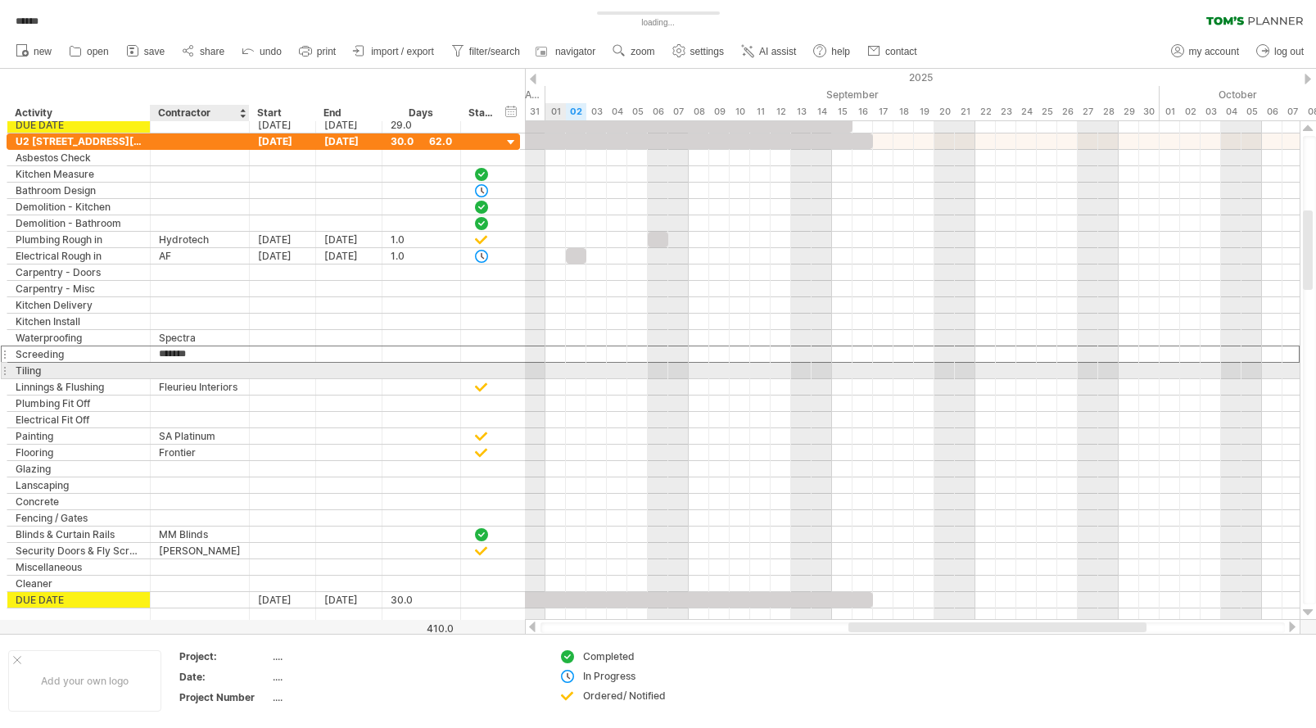
click at [179, 370] on div at bounding box center [200, 371] width 82 height 16
type input "*******"
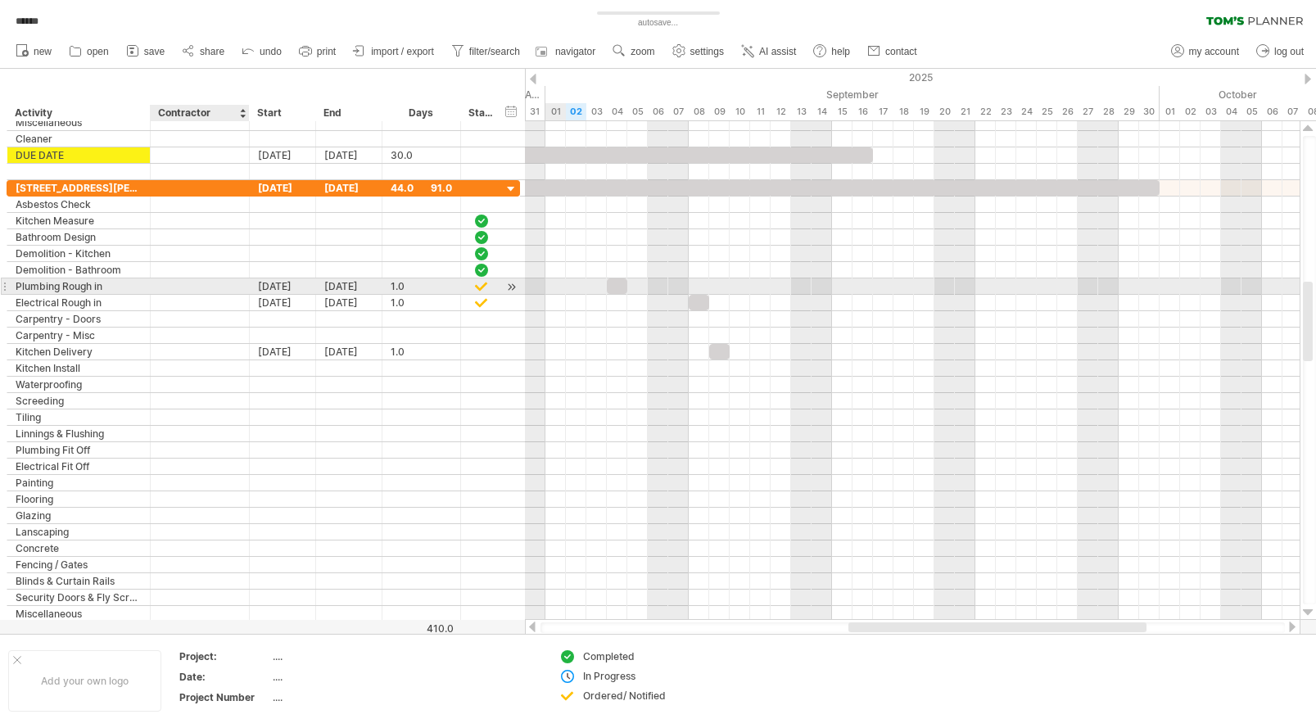
click at [184, 285] on div at bounding box center [200, 286] width 82 height 16
type input "*********"
type input "**"
type input "*********"
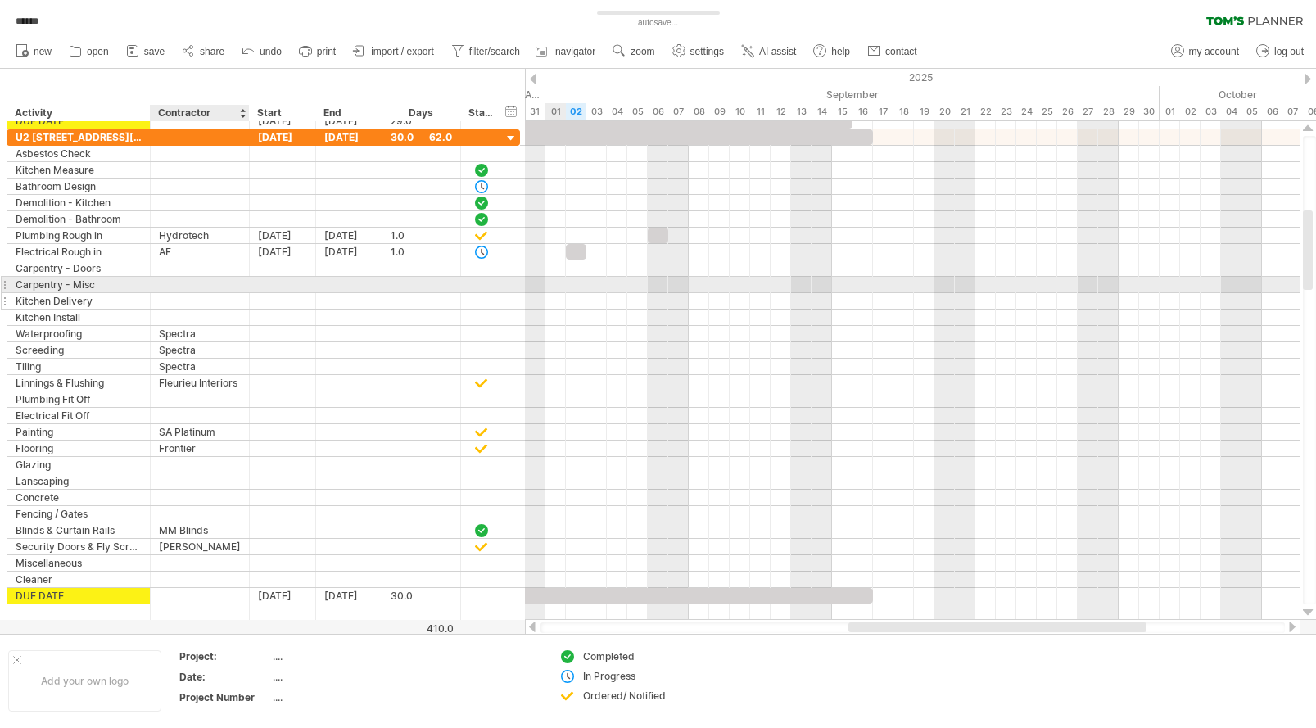
click at [193, 293] on div at bounding box center [200, 301] width 82 height 16
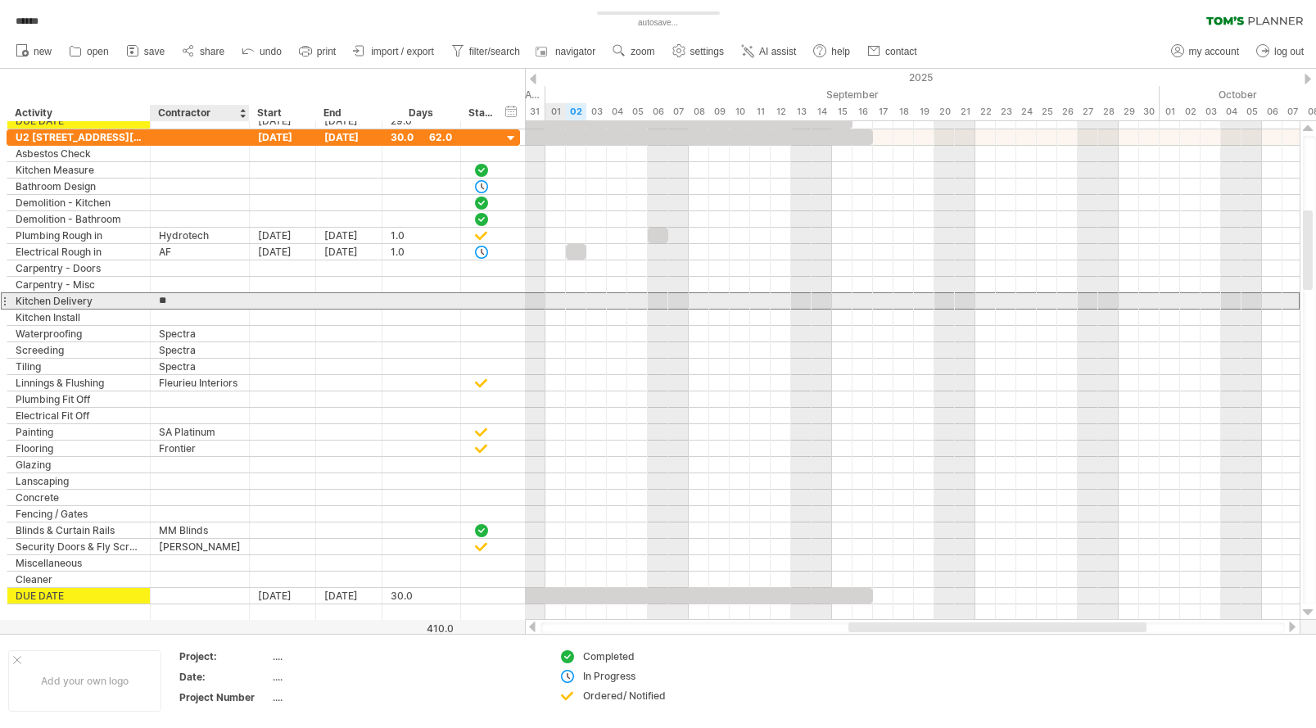
type input "*********"
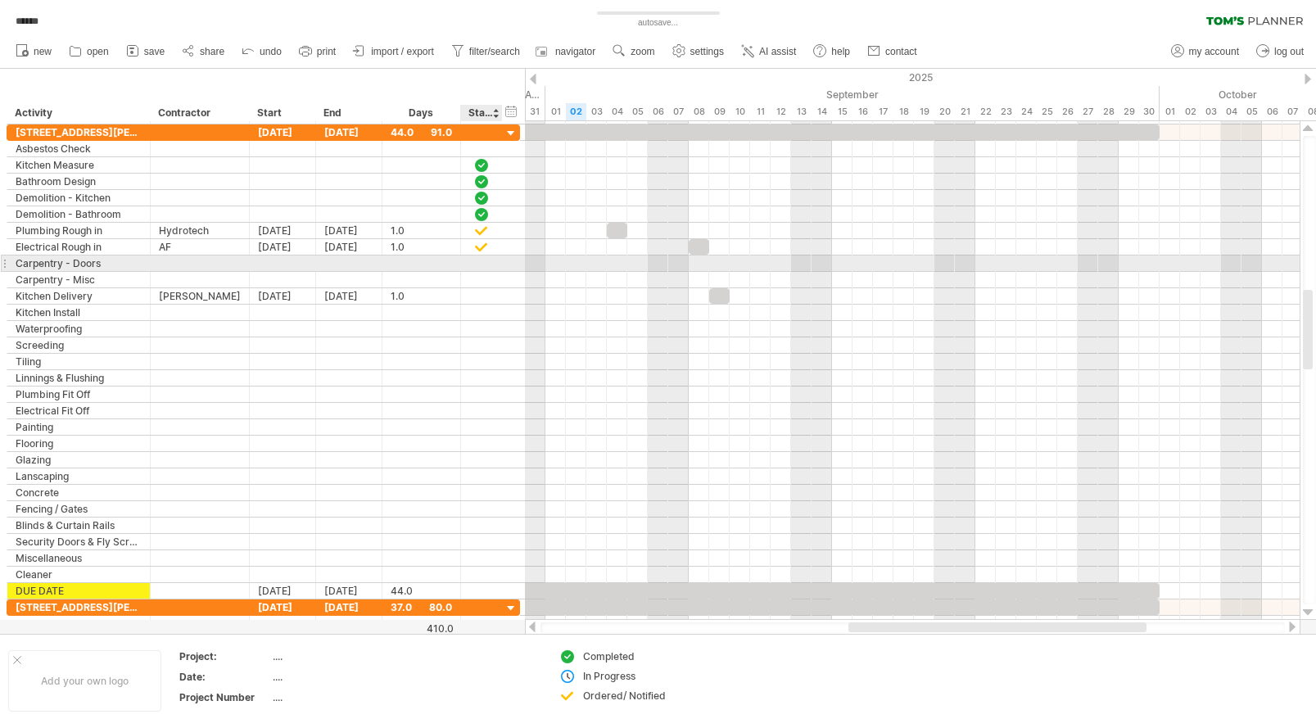
click at [480, 263] on div at bounding box center [481, 263] width 16 height 14
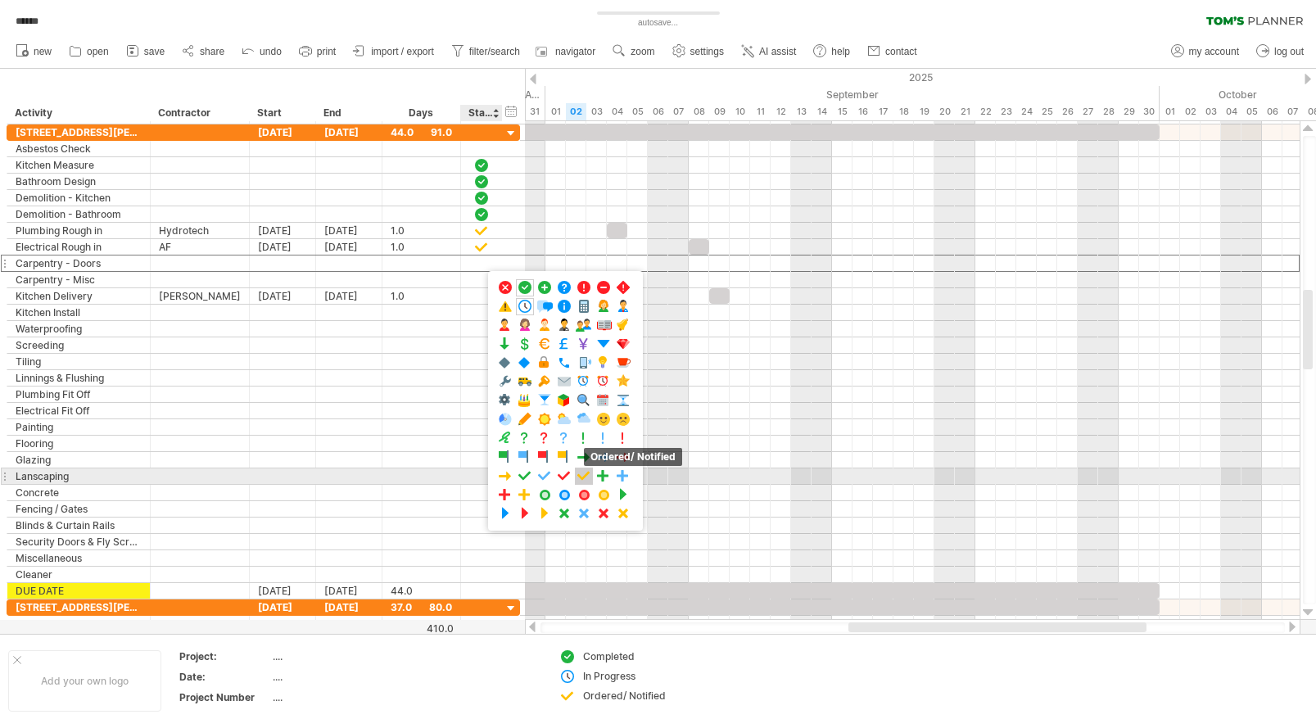
click at [586, 472] on span at bounding box center [584, 477] width 16 height 16
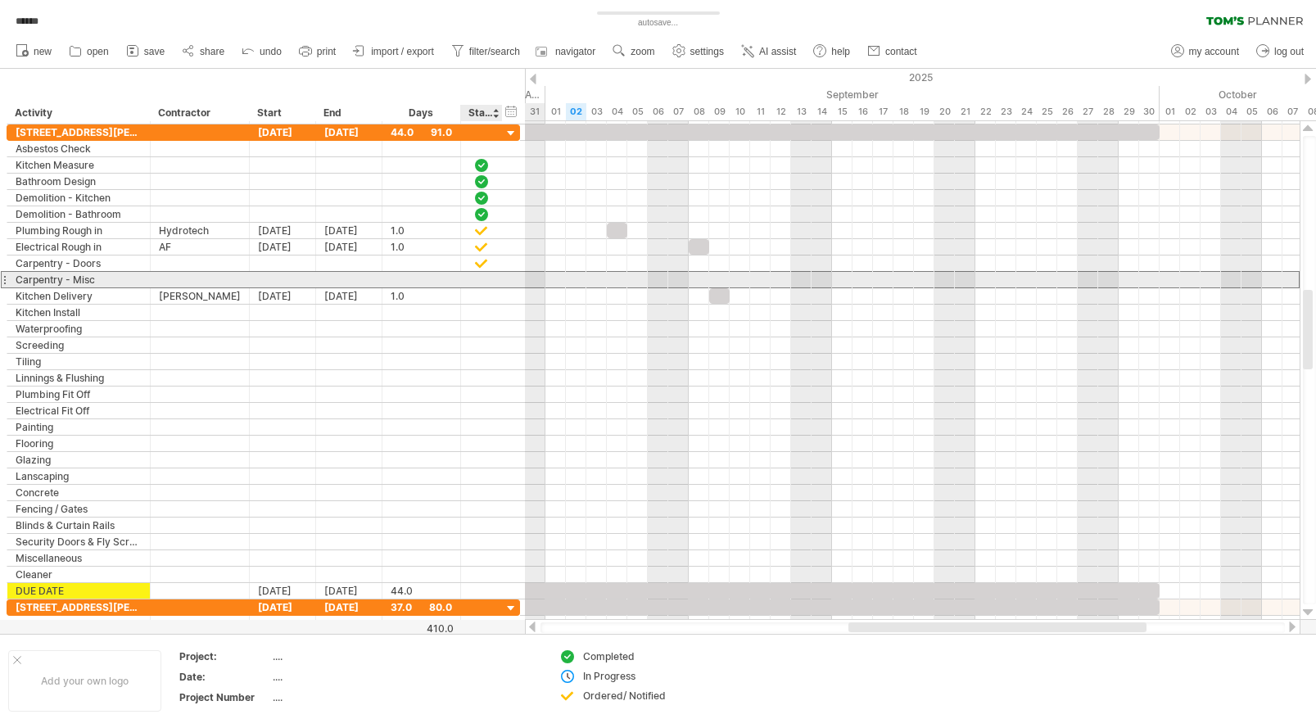
click at [482, 278] on div at bounding box center [481, 280] width 16 height 14
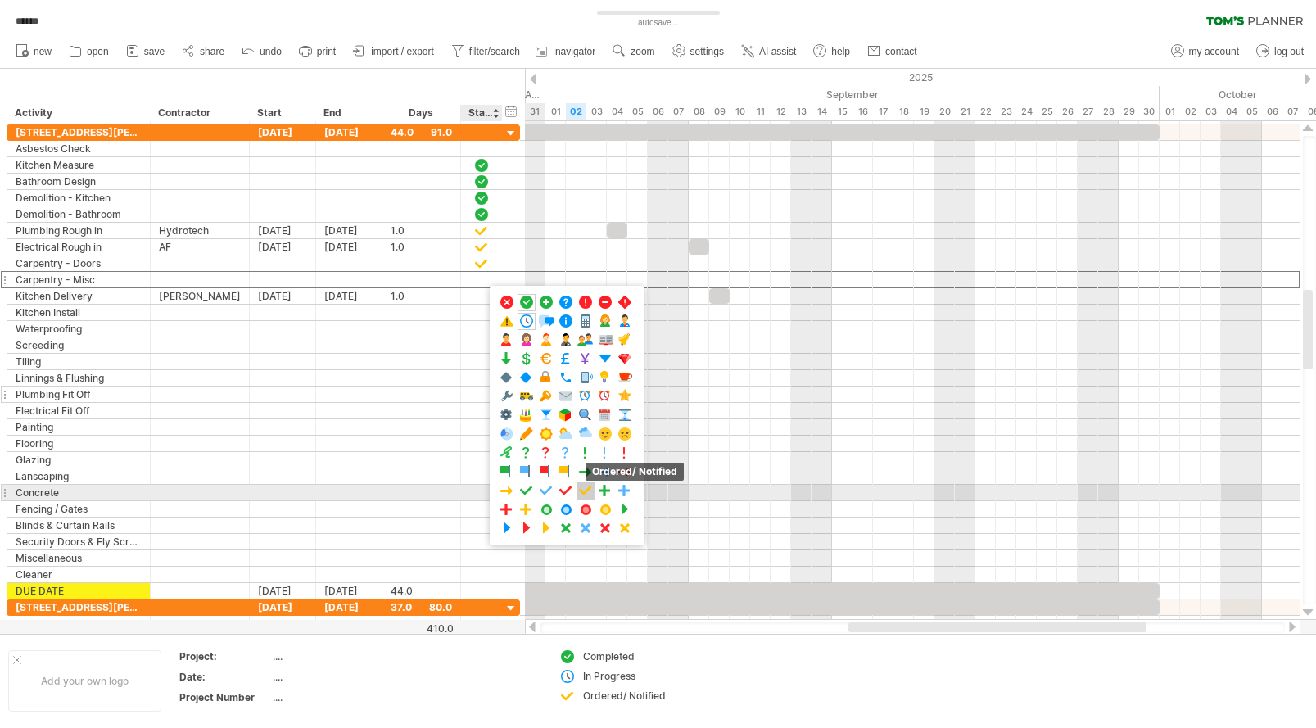
drag, startPoint x: 583, startPoint y: 487, endPoint x: 444, endPoint y: 387, distance: 170.9
click at [583, 487] on span at bounding box center [585, 491] width 16 height 16
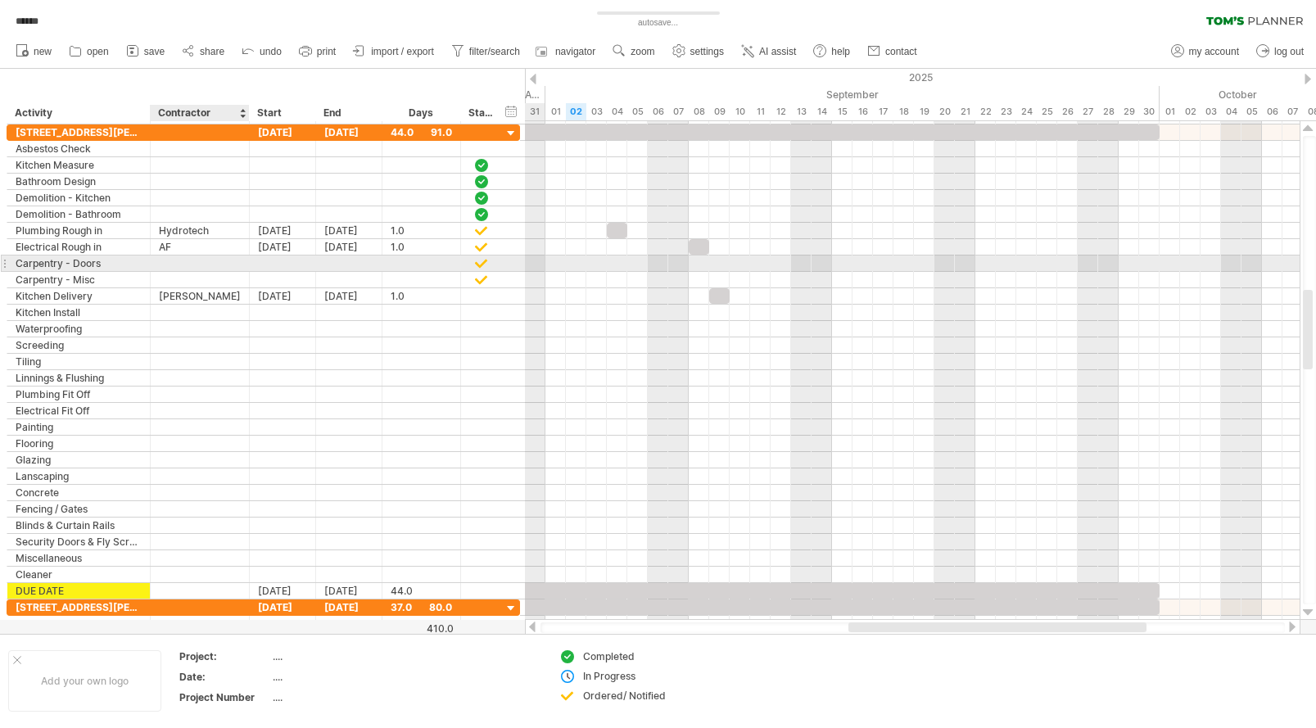
click at [184, 260] on div at bounding box center [200, 264] width 82 height 16
type input "******"
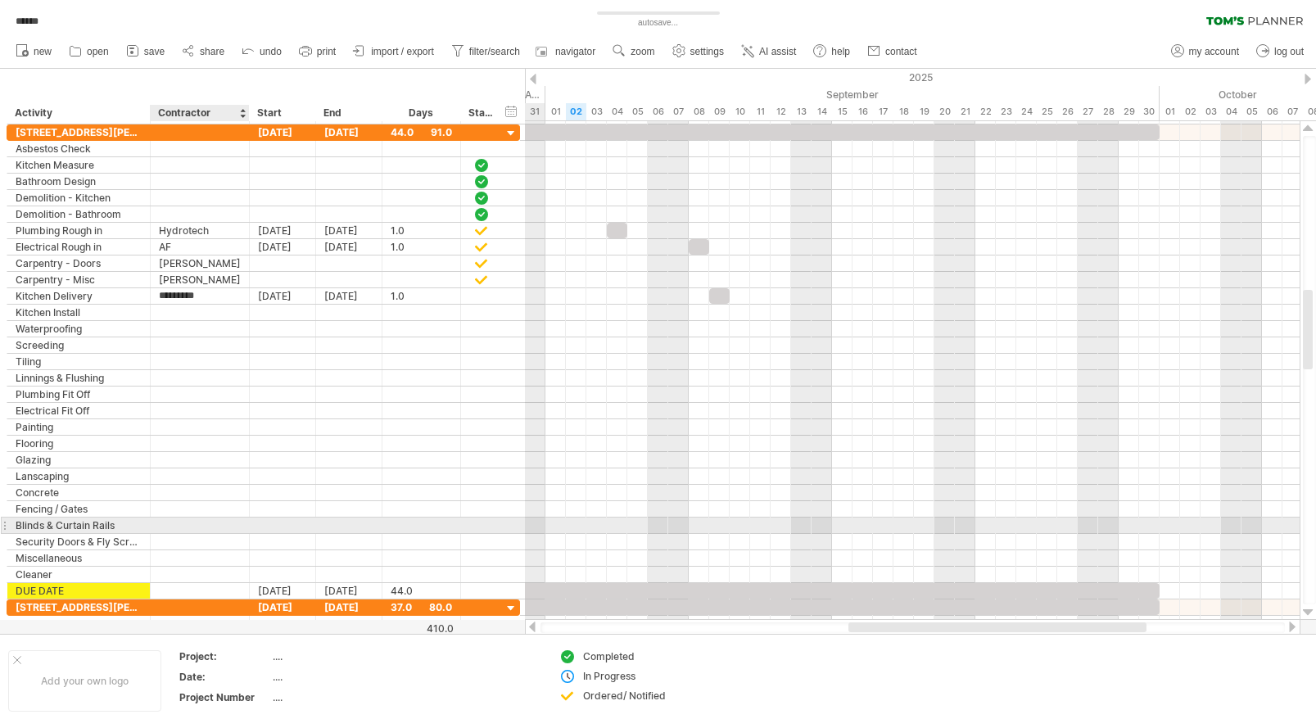
click at [203, 530] on div at bounding box center [200, 526] width 82 height 16
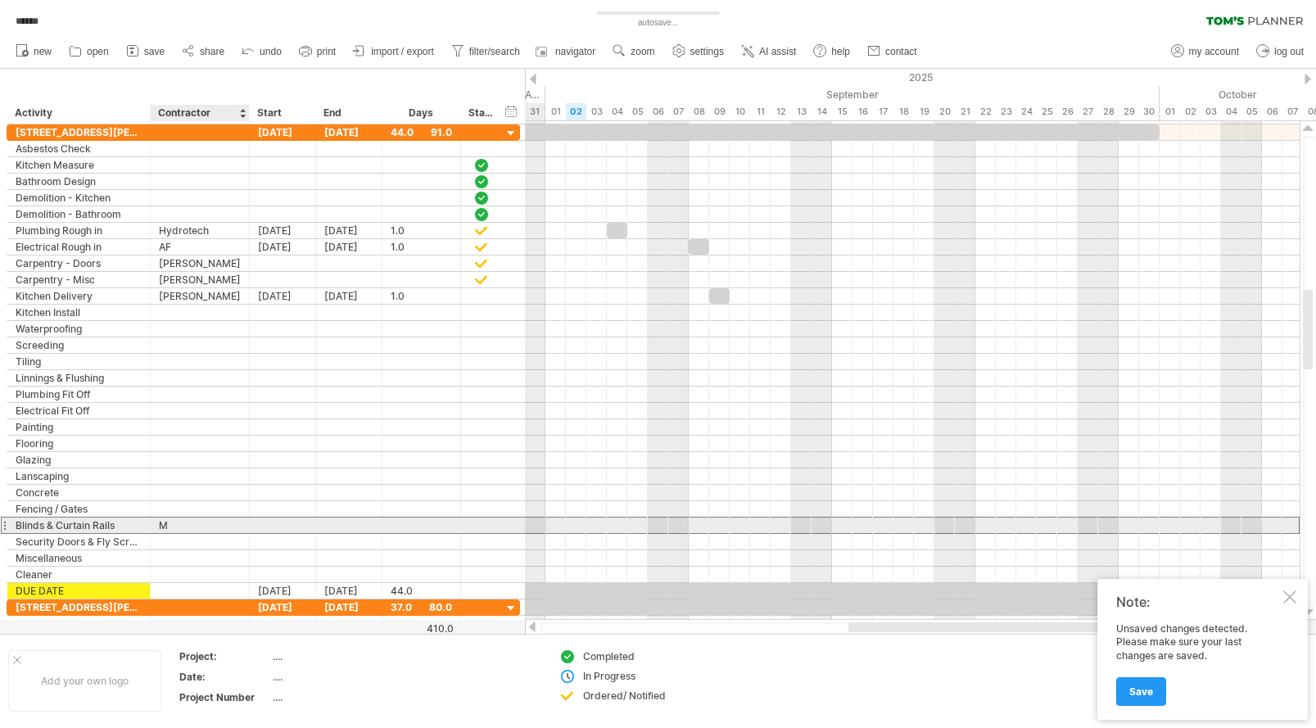
click at [197, 526] on div "M" at bounding box center [200, 526] width 82 height 16
type input "*********"
click at [501, 523] on div at bounding box center [500, 526] width 8 height 16
click at [482, 526] on div at bounding box center [481, 525] width 16 height 14
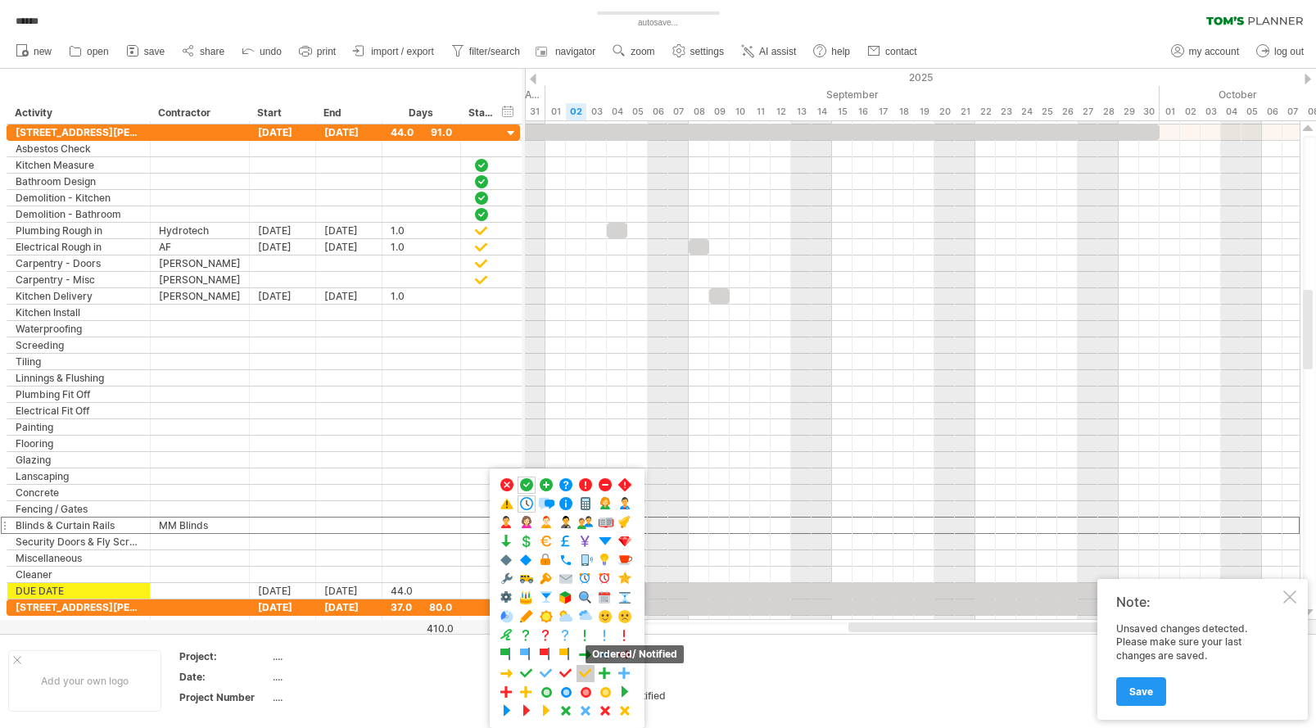
click at [588, 673] on span at bounding box center [585, 674] width 16 height 16
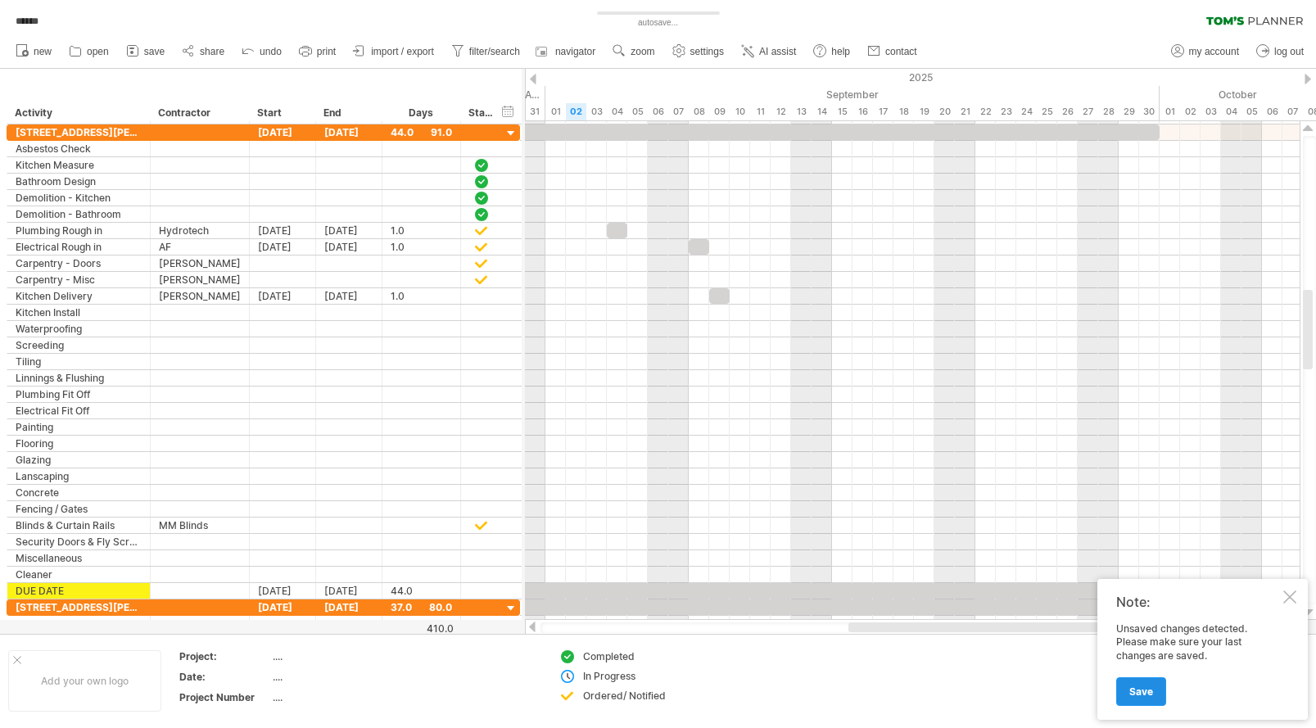
click at [1142, 686] on link "Save" at bounding box center [1141, 691] width 50 height 29
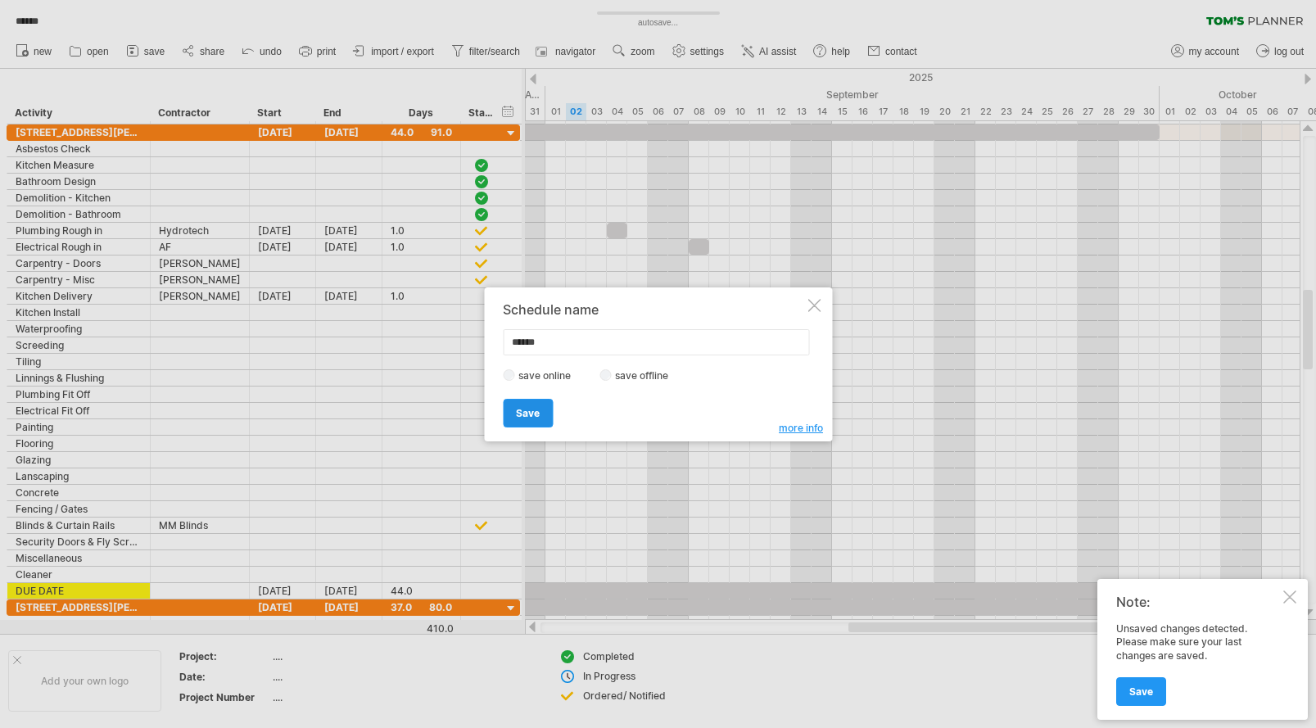
click at [536, 411] on span "Save" at bounding box center [528, 413] width 24 height 12
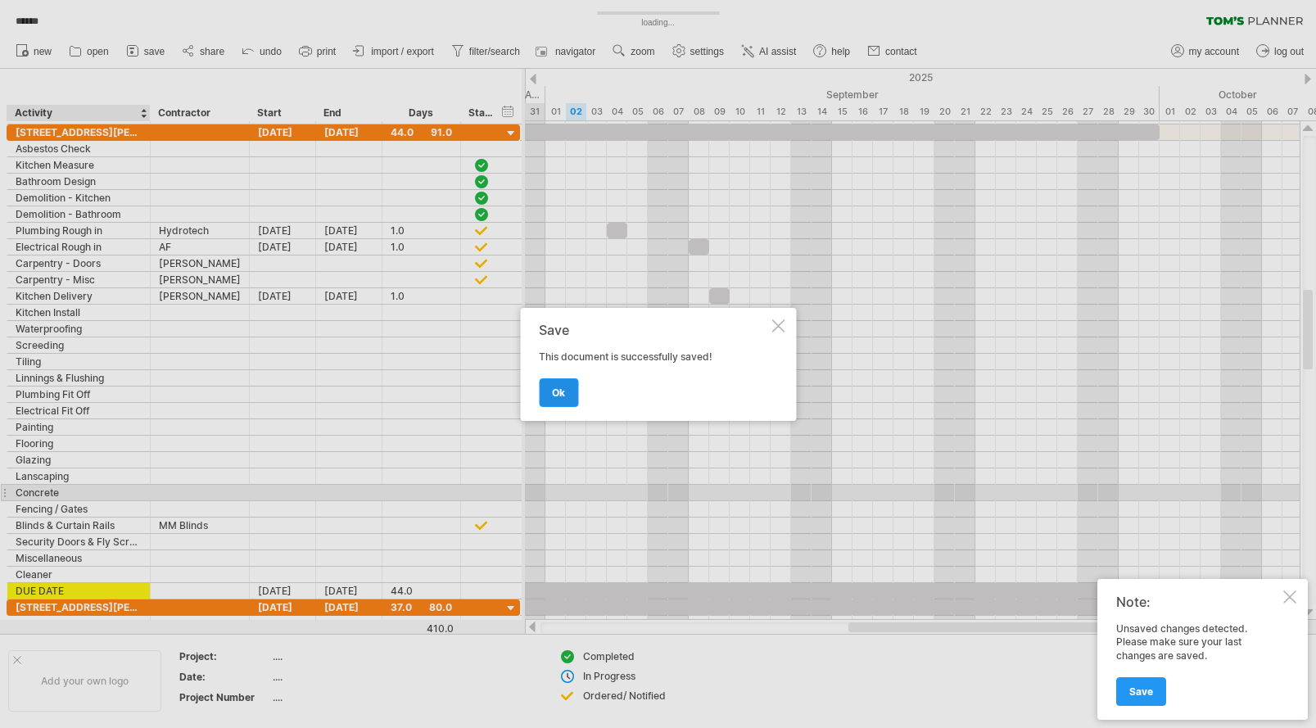
click at [562, 392] on span "ok" at bounding box center [558, 393] width 13 height 12
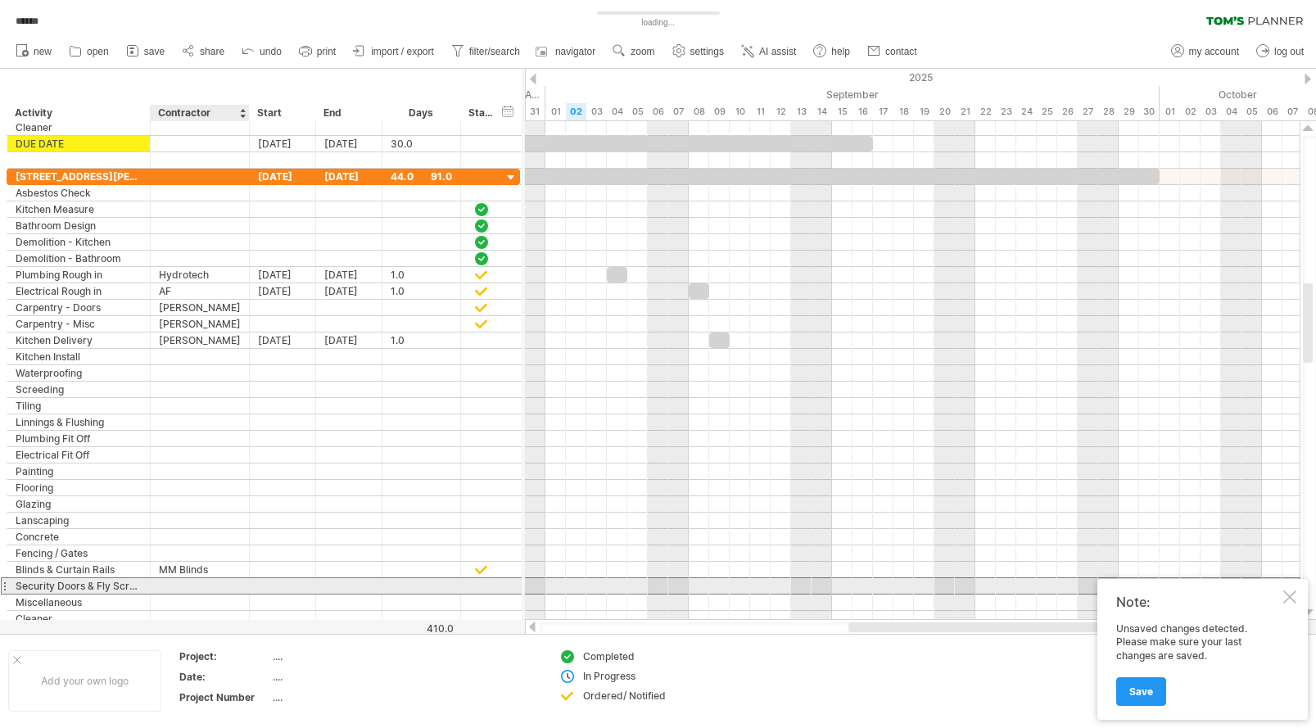
click at [188, 587] on div at bounding box center [200, 586] width 82 height 16
type input "******"
click at [491, 582] on div at bounding box center [482, 586] width 42 height 16
click at [481, 587] on div at bounding box center [481, 586] width 16 height 14
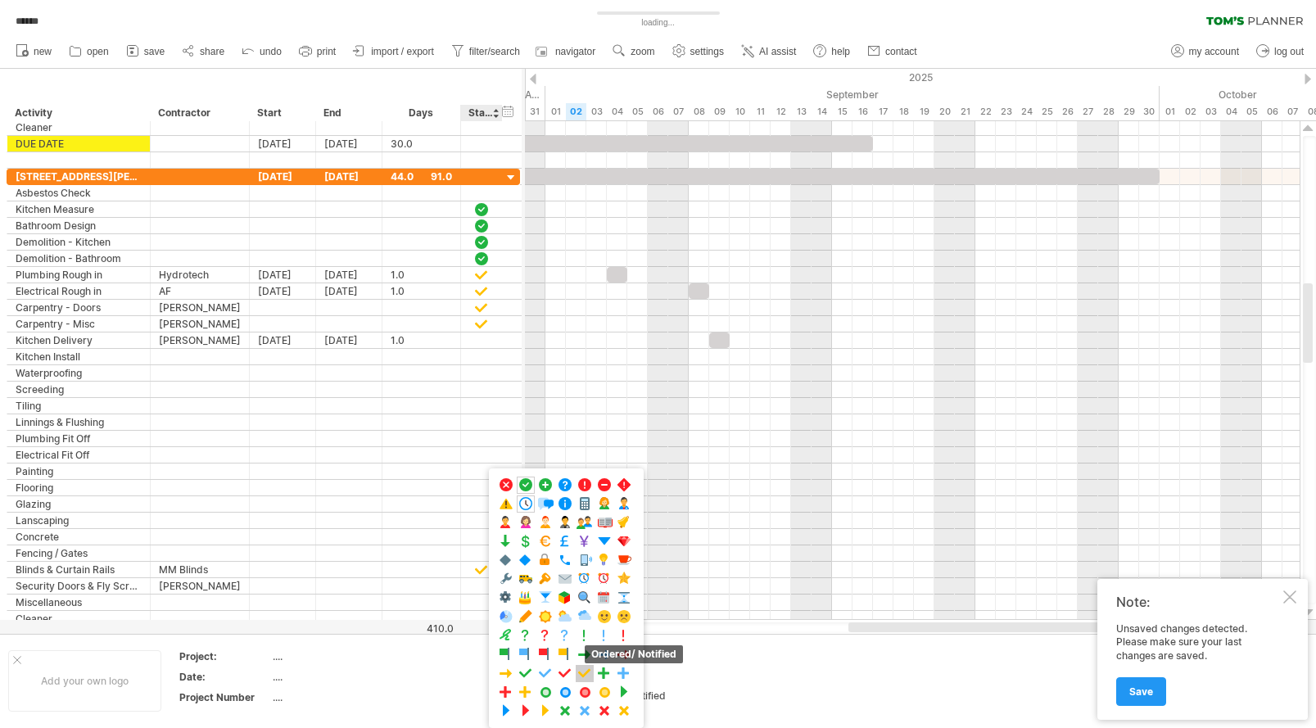
click at [584, 672] on span at bounding box center [585, 674] width 16 height 16
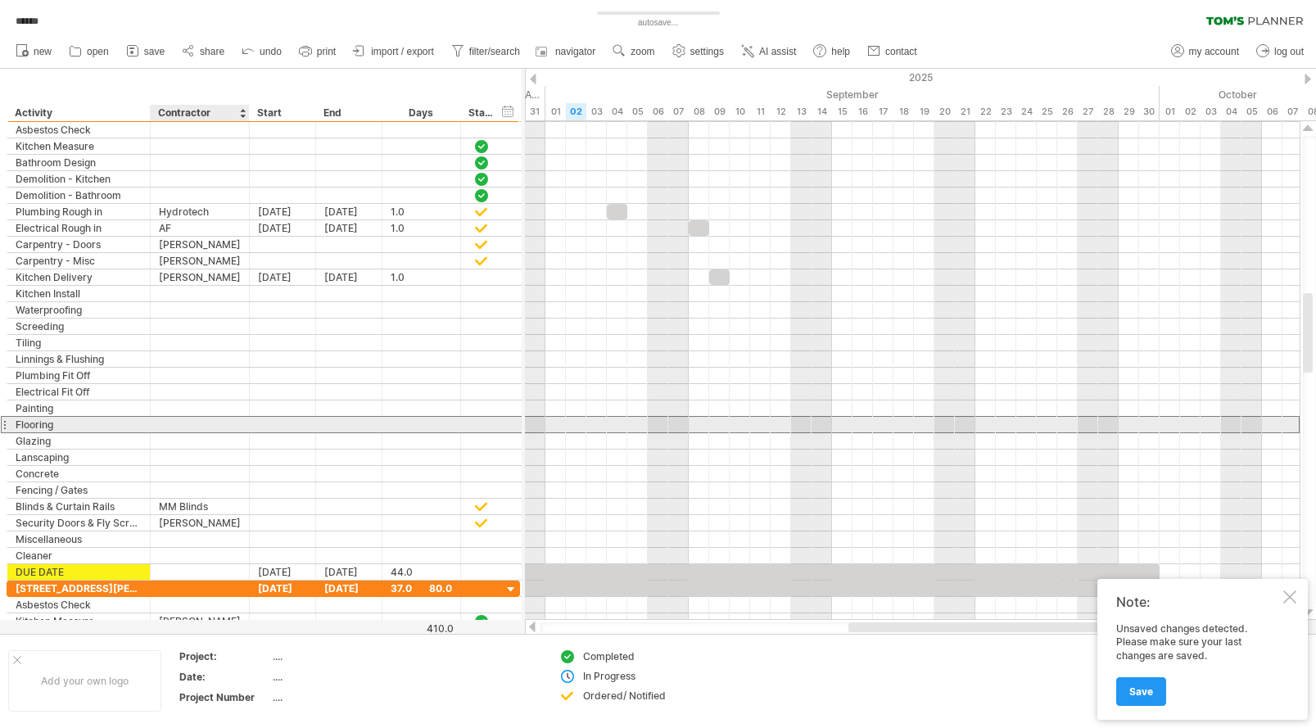
click at [189, 425] on div at bounding box center [200, 425] width 82 height 16
type input "********"
click at [478, 424] on div at bounding box center [481, 425] width 16 height 14
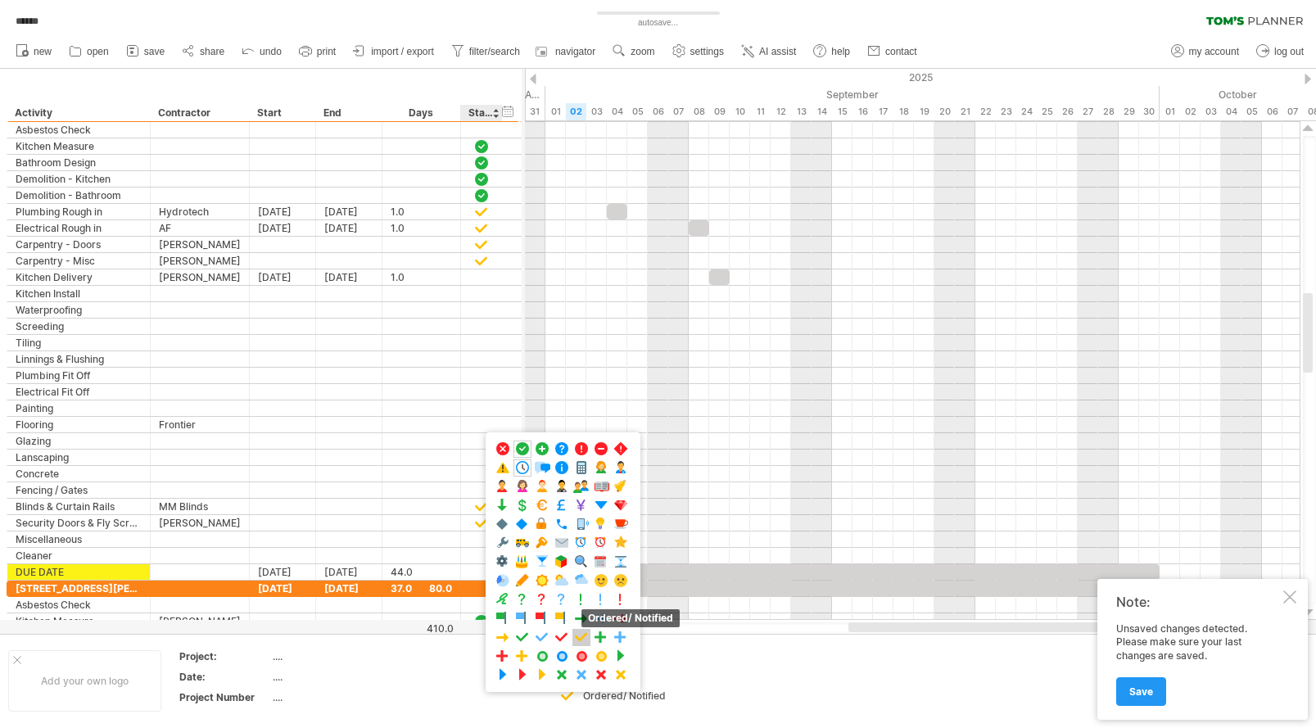
click at [577, 641] on span at bounding box center [581, 638] width 16 height 16
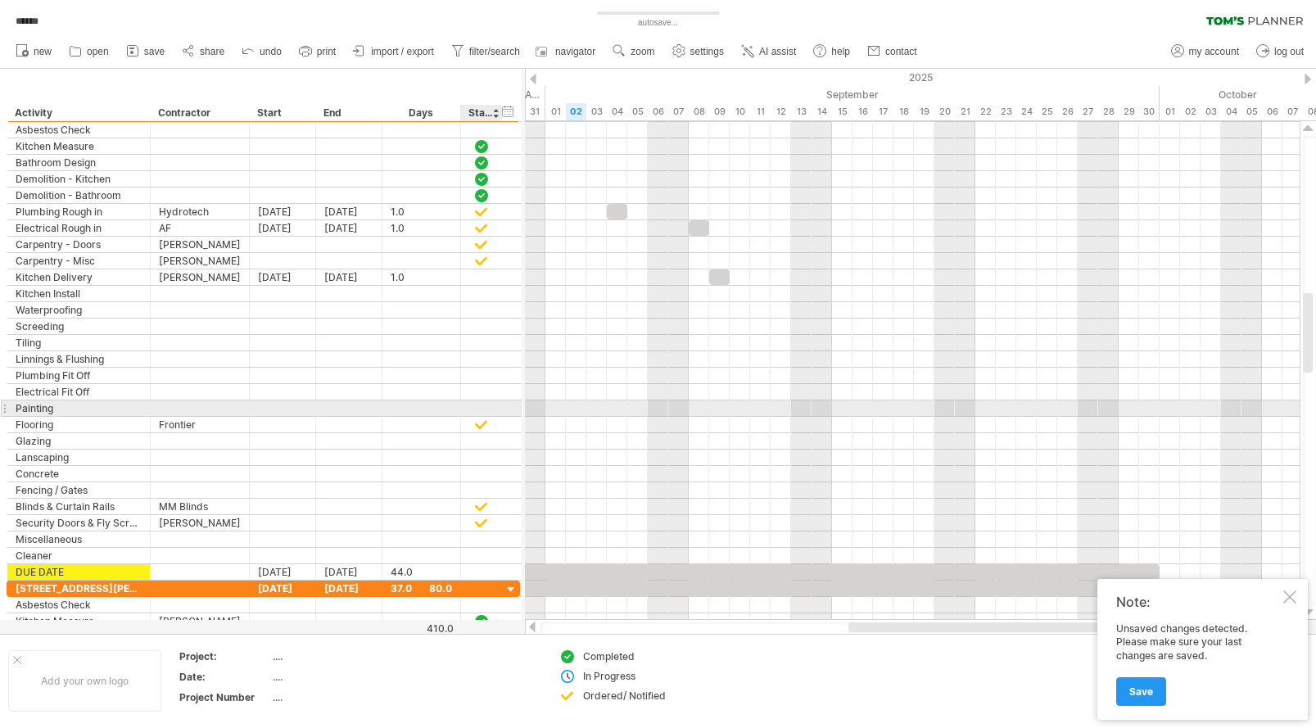
click at [487, 408] on div at bounding box center [481, 408] width 16 height 14
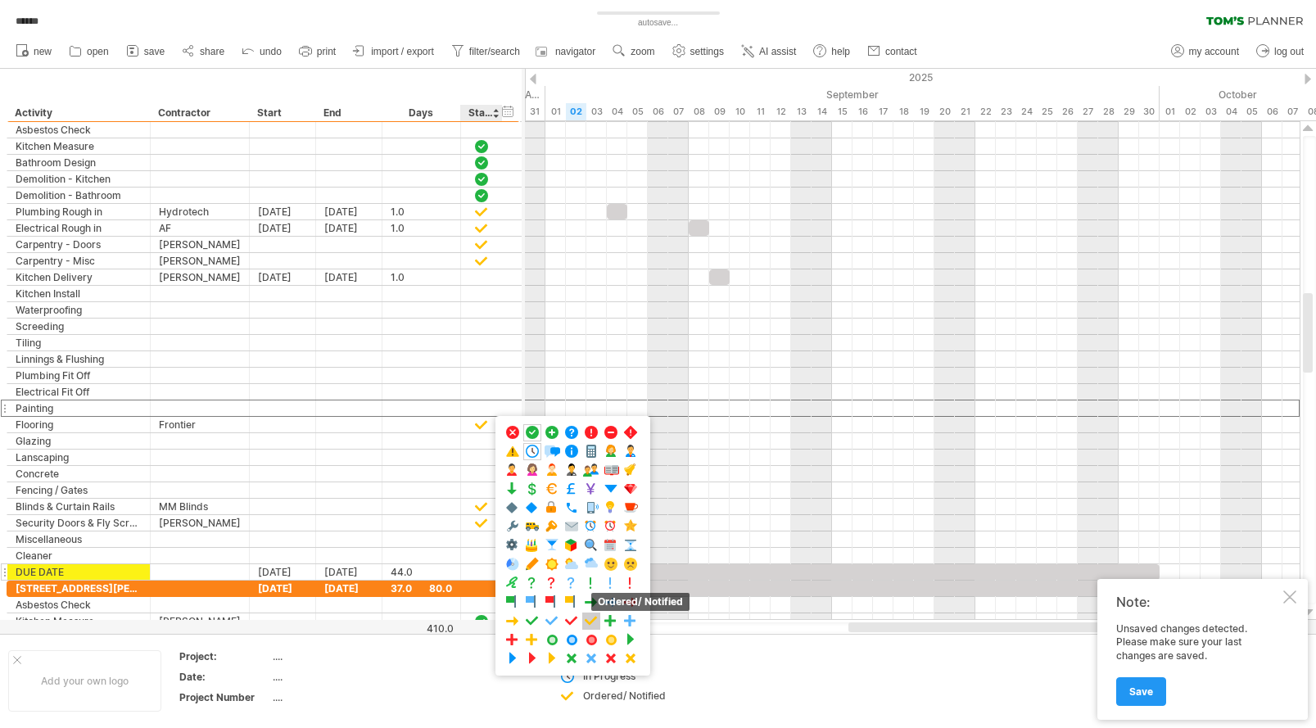
drag, startPoint x: 595, startPoint y: 623, endPoint x: 506, endPoint y: 574, distance: 101.2
click at [594, 622] on span at bounding box center [591, 621] width 16 height 16
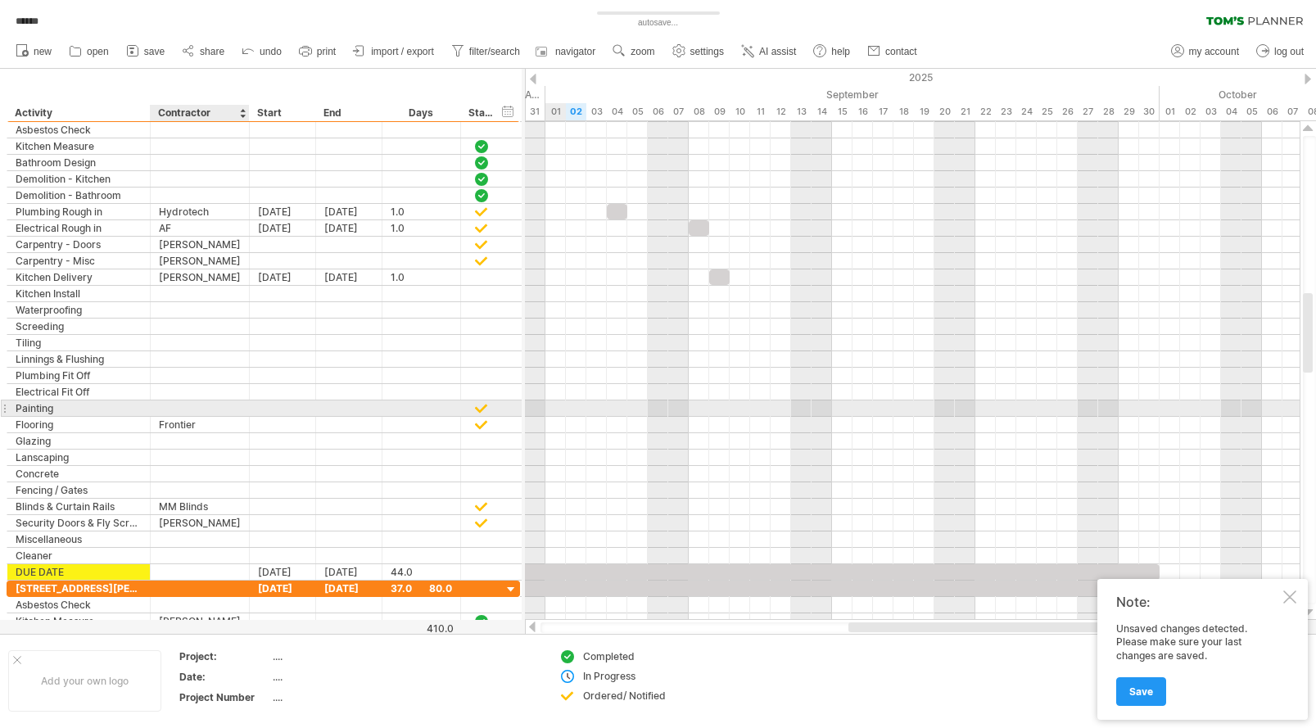
click at [190, 402] on div at bounding box center [200, 409] width 82 height 16
type input "**********"
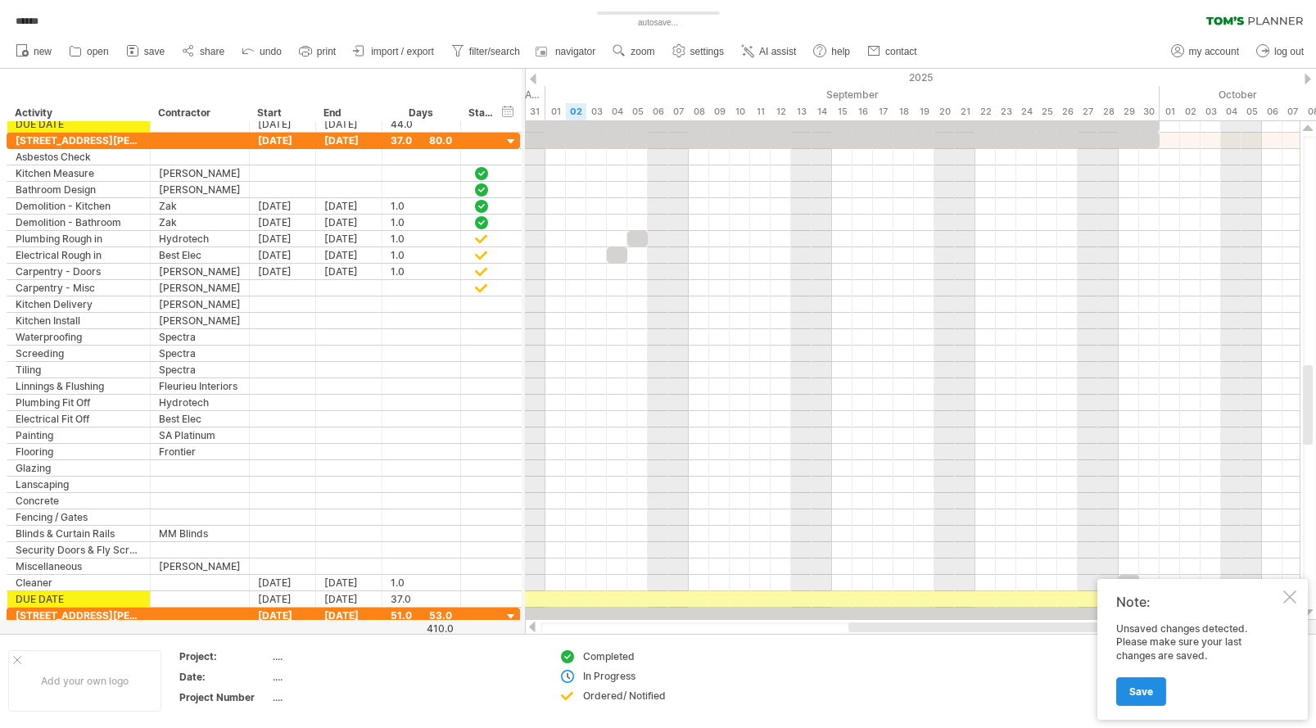
click at [1143, 690] on span "Save" at bounding box center [1142, 692] width 24 height 12
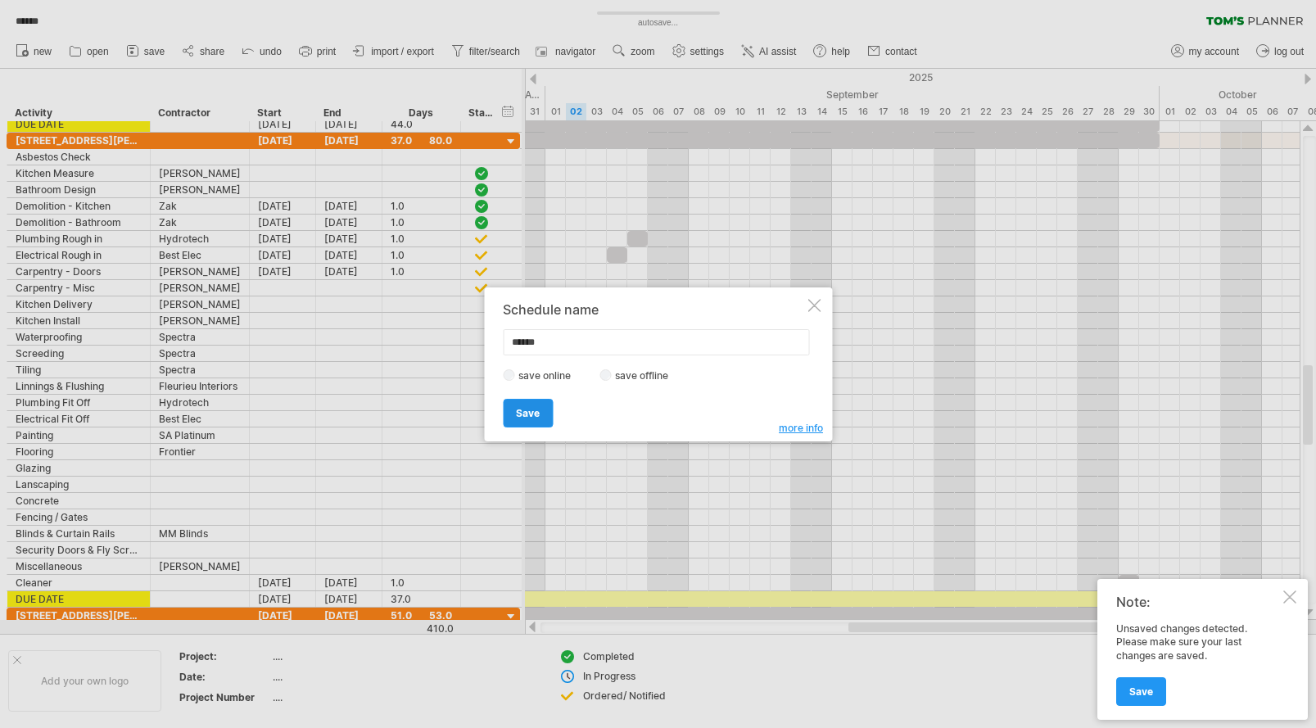
click at [532, 405] on link "Save" at bounding box center [528, 413] width 50 height 29
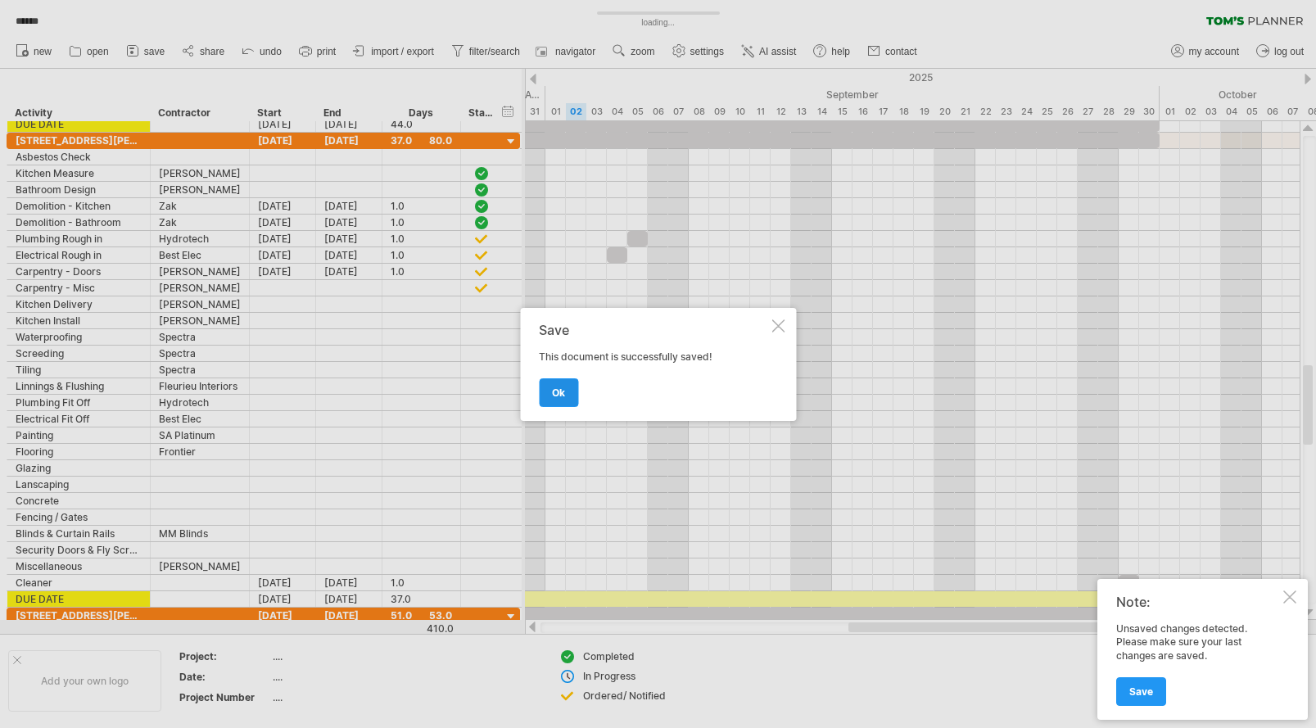
click at [550, 392] on link "ok" at bounding box center [558, 392] width 39 height 29
